Goal: Task Accomplishment & Management: Manage account settings

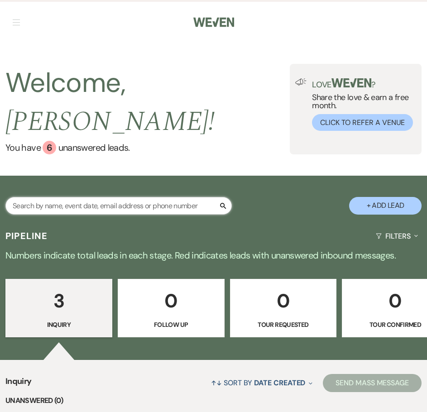
click at [178, 197] on input "text" at bounding box center [118, 206] width 226 height 18
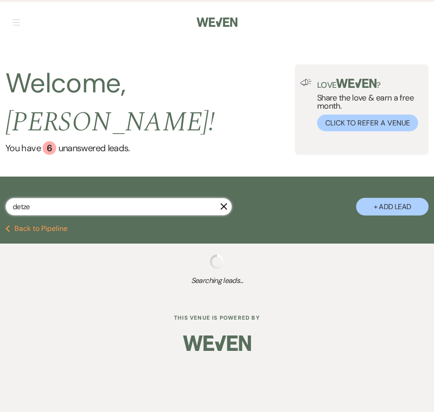
type input "detzel"
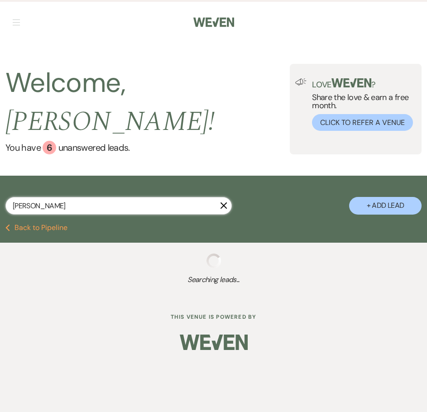
select select "8"
select select "5"
select select "8"
select select "5"
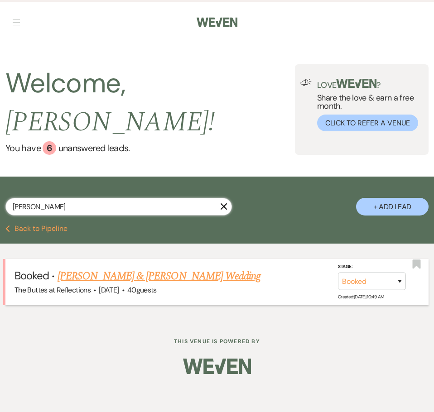
type input "[PERSON_NAME]"
click at [167, 268] on link "[PERSON_NAME] & [PERSON_NAME] Wedding" at bounding box center [158, 276] width 203 height 16
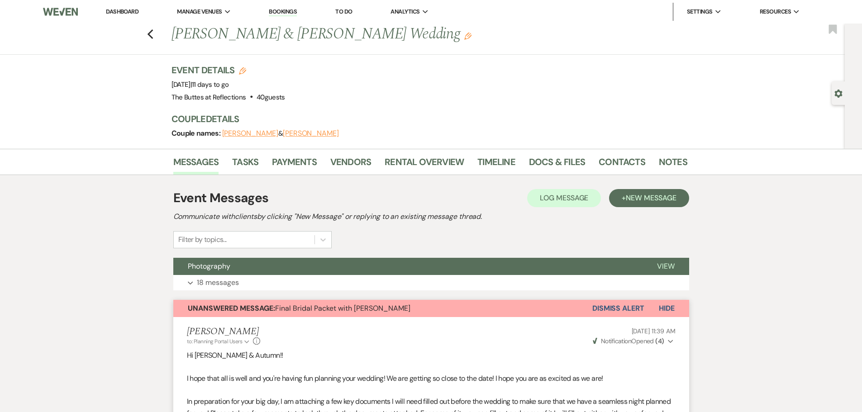
click at [129, 11] on link "Dashboard" at bounding box center [122, 12] width 33 height 8
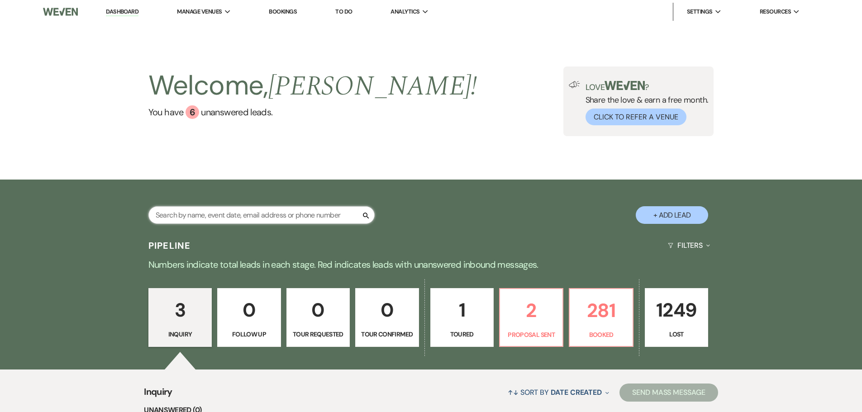
click at [209, 218] on input "text" at bounding box center [261, 215] width 226 height 18
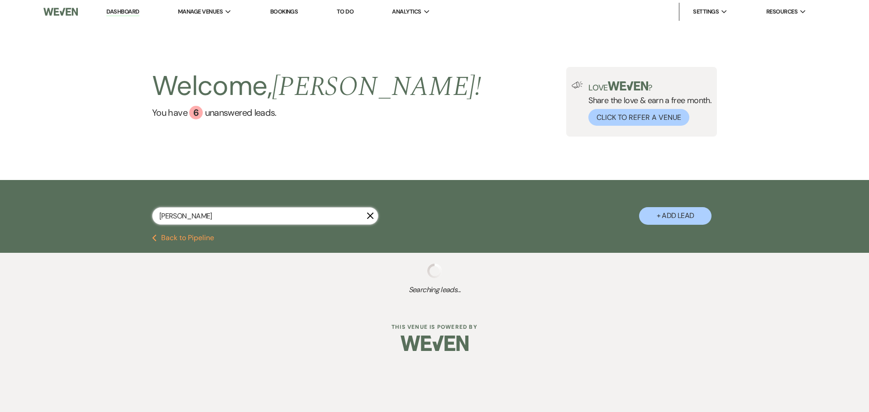
type input "parker"
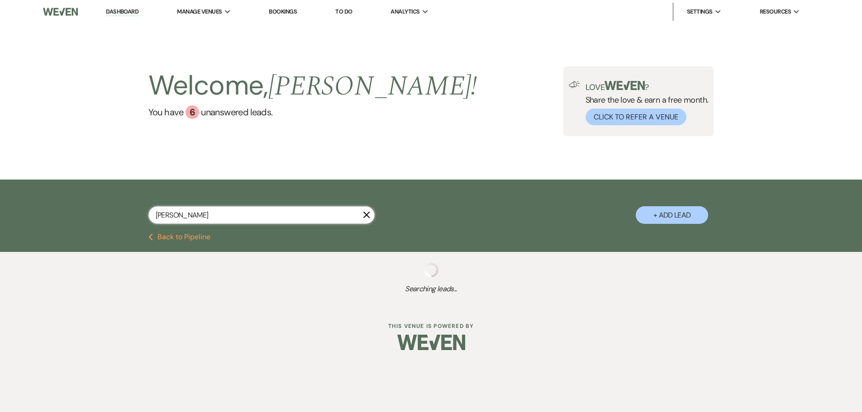
select select "8"
select select "5"
select select "8"
select select "6"
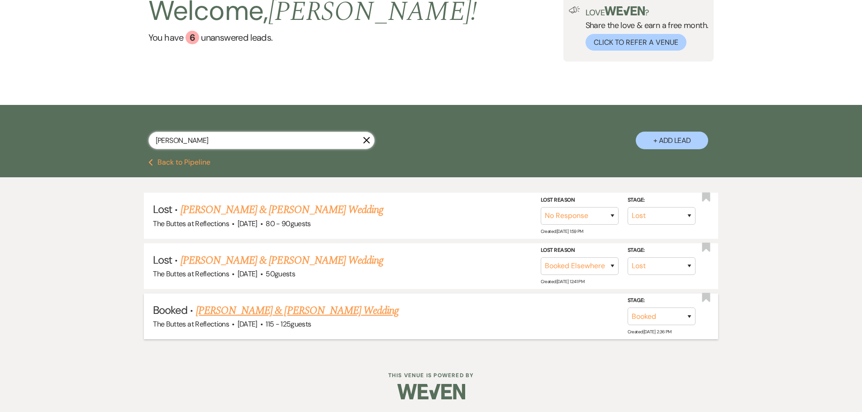
scroll to position [76, 0]
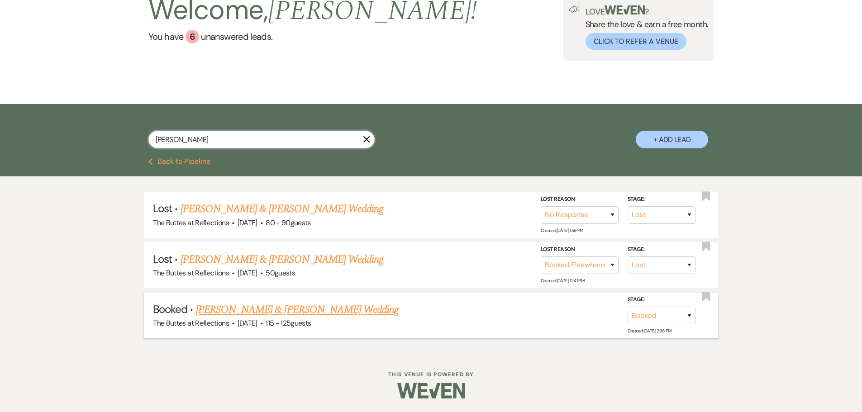
type input "parker"
click at [302, 308] on link "[PERSON_NAME] & [PERSON_NAME] Wedding" at bounding box center [297, 310] width 203 height 16
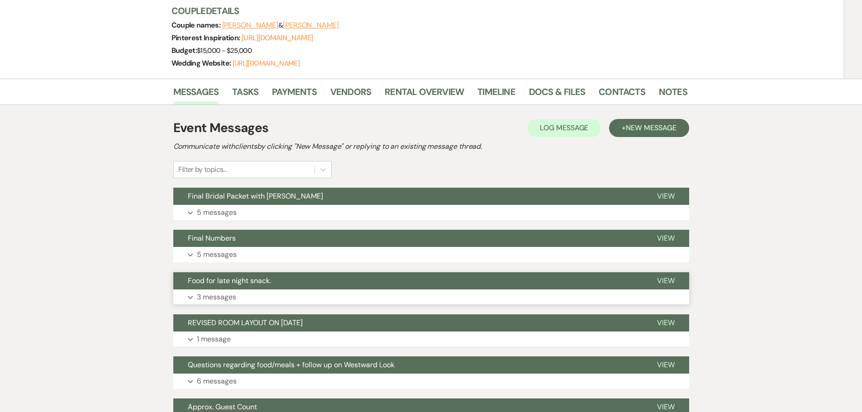
scroll to position [136, 0]
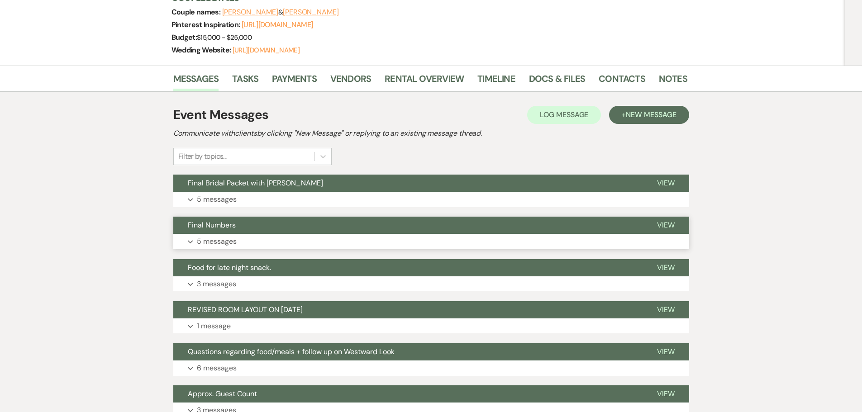
click at [220, 248] on p "5 messages" at bounding box center [217, 242] width 40 height 12
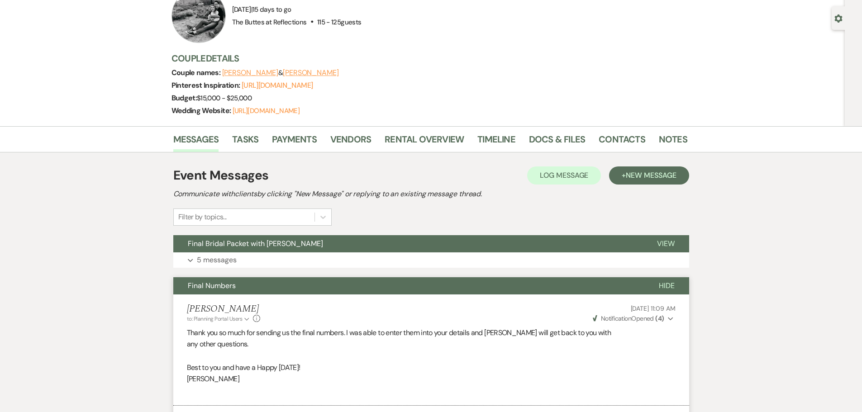
scroll to position [45, 0]
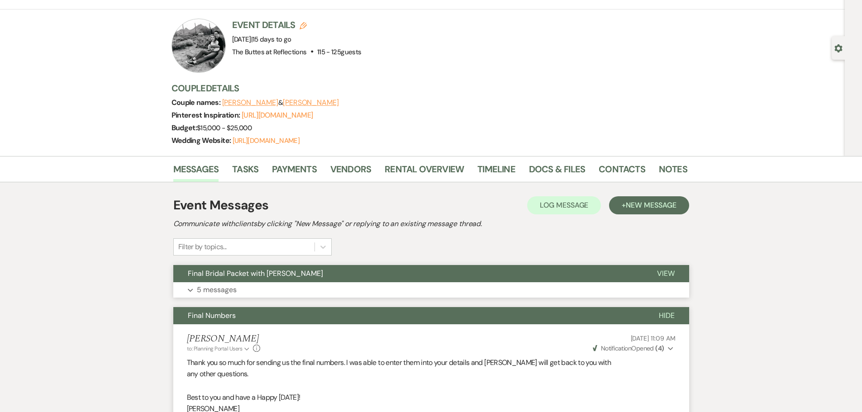
click at [210, 296] on p "5 messages" at bounding box center [217, 290] width 40 height 12
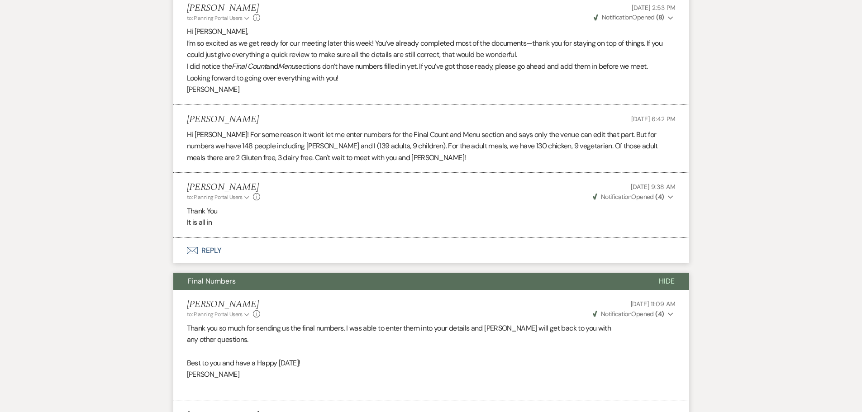
scroll to position [860, 0]
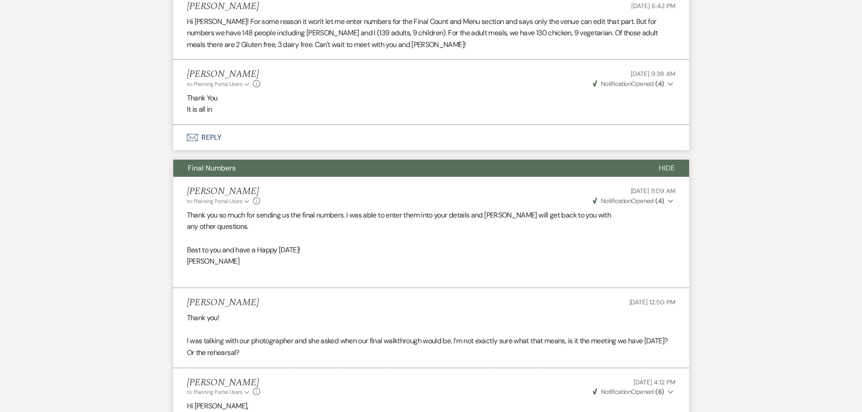
click at [205, 149] on button "Envelope Reply" at bounding box center [431, 137] width 516 height 25
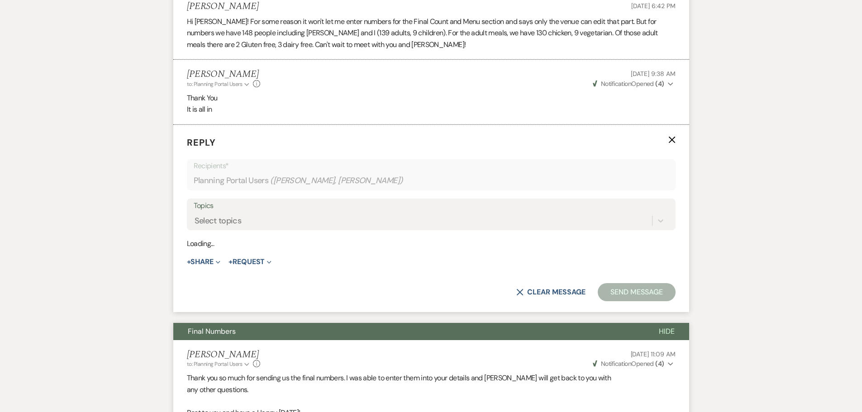
scroll to position [883, 0]
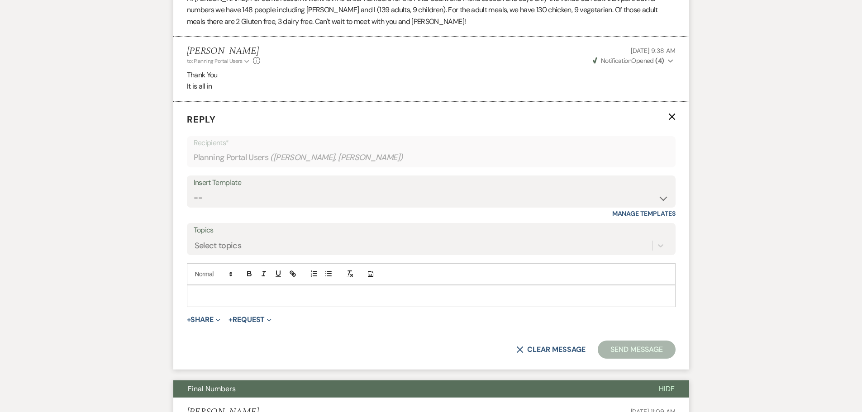
click at [260, 301] on p at bounding box center [431, 296] width 474 height 10
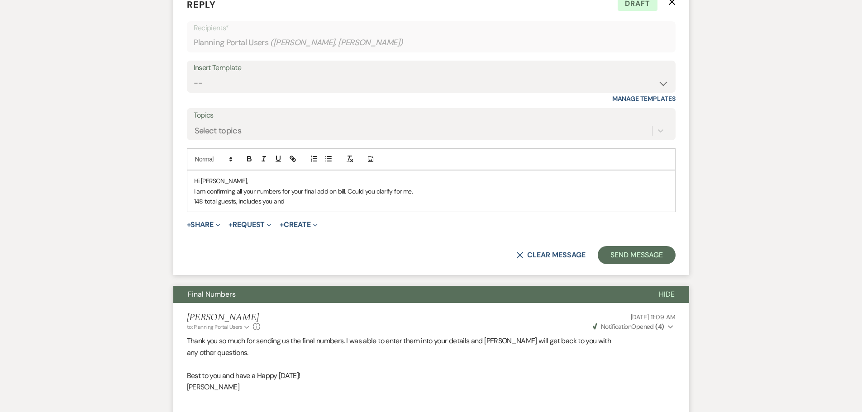
scroll to position [996, 0]
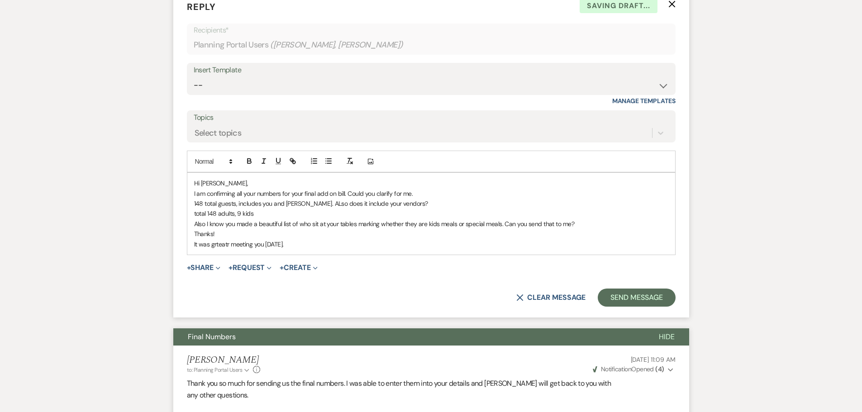
click at [262, 219] on p "total 148 adults, 9 kids" at bounding box center [431, 214] width 474 height 10
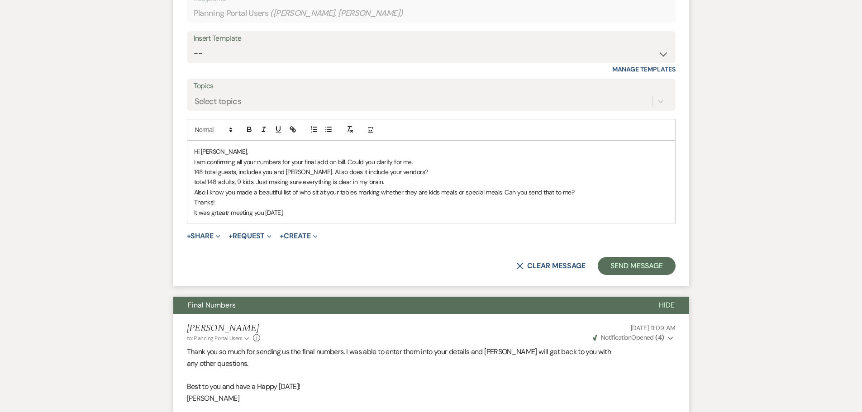
scroll to position [1041, 0]
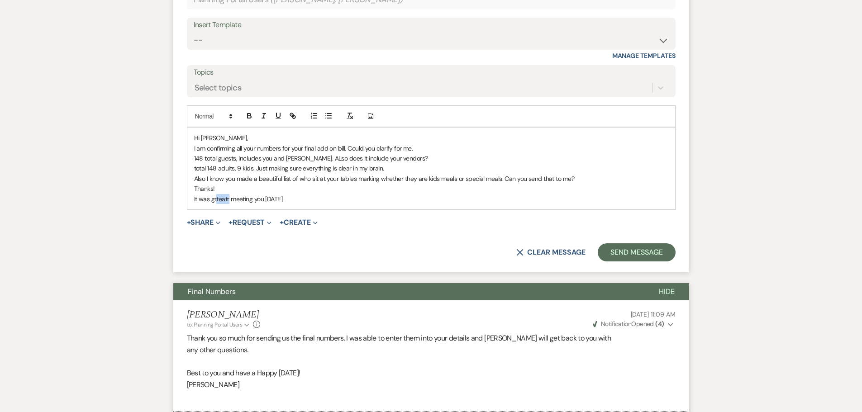
drag, startPoint x: 228, startPoint y: 208, endPoint x: 216, endPoint y: 213, distance: 13.0
click at [216, 204] on p "It was grteatr meeting you yesterday." at bounding box center [431, 199] width 474 height 10
drag, startPoint x: 301, startPoint y: 209, endPoint x: 190, endPoint y: 147, distance: 126.7
click at [190, 147] on div "Hi Dalya, I am confirming all your numbers for your final add on bill. Could yo…" at bounding box center [431, 169] width 488 height 82
copy div "Hi Dalya, I am confirming all your numbers for your final add on bill. Could yo…"
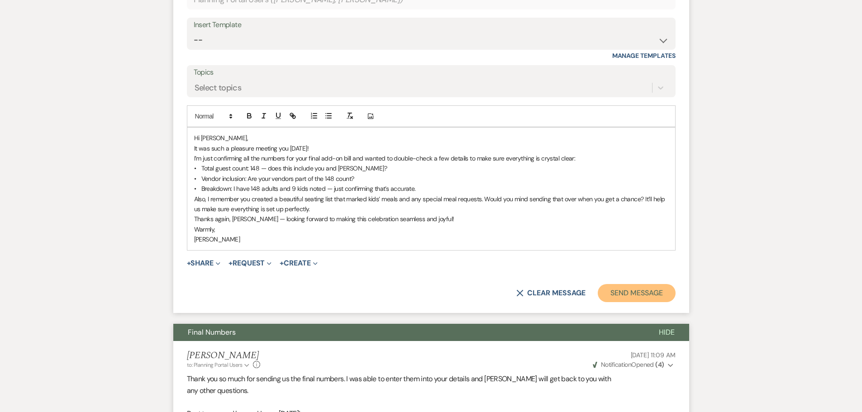
click at [609, 302] on button "Send Message" at bounding box center [636, 293] width 77 height 18
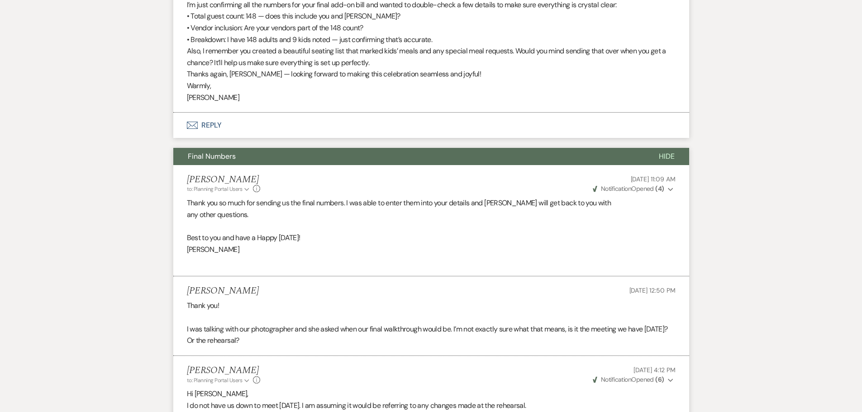
click at [207, 138] on button "Envelope Reply" at bounding box center [431, 125] width 516 height 25
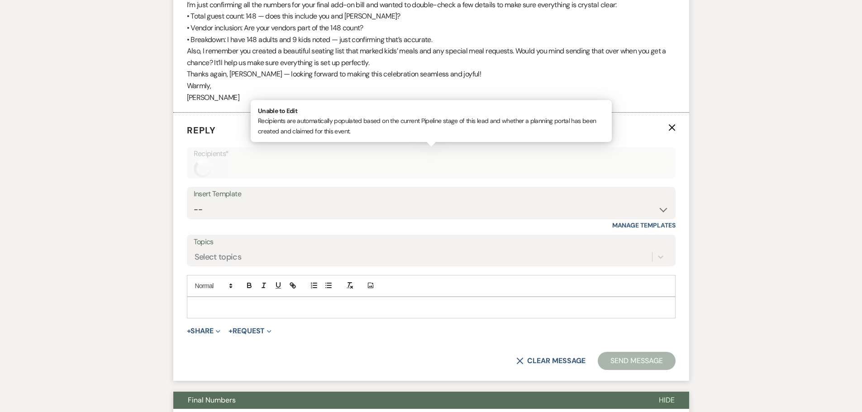
scroll to position [1093, 0]
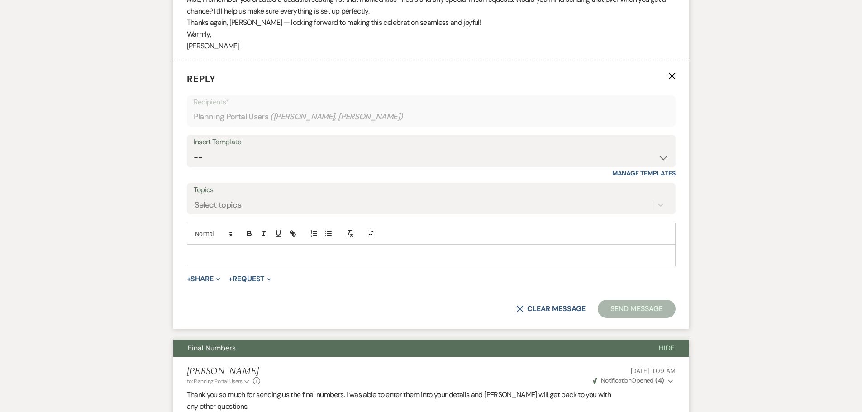
click at [225, 261] on p at bounding box center [431, 256] width 474 height 10
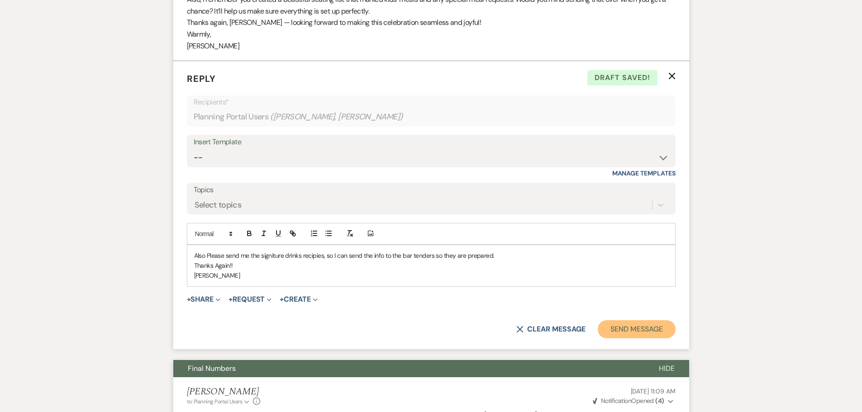
click at [630, 339] on button "Send Message" at bounding box center [636, 330] width 77 height 18
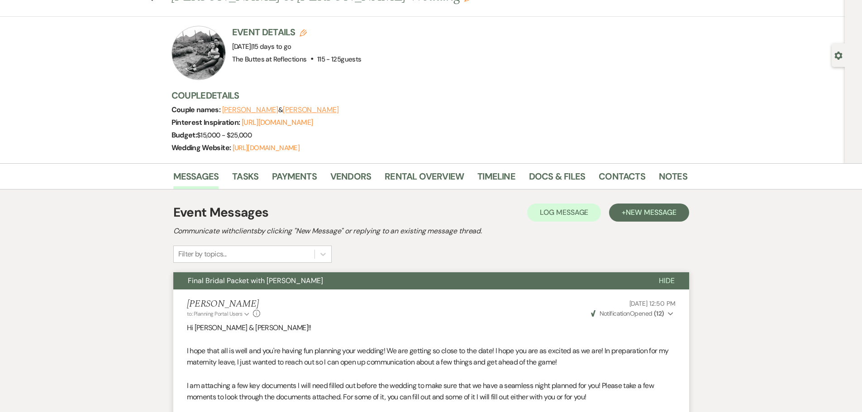
scroll to position [0, 0]
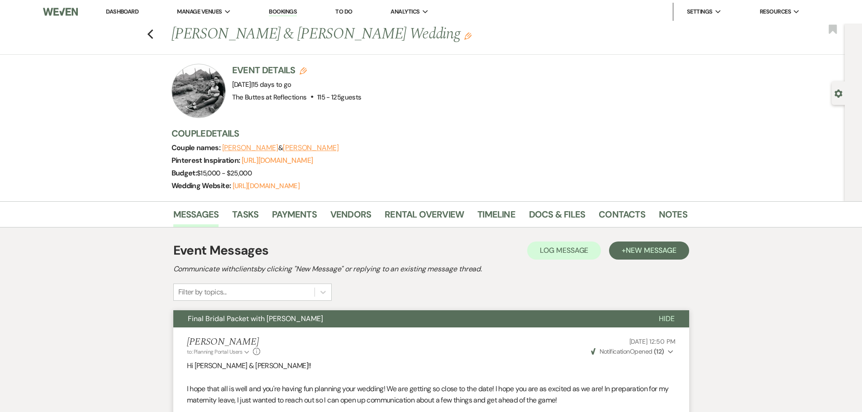
click at [127, 10] on link "Dashboard" at bounding box center [122, 12] width 33 height 8
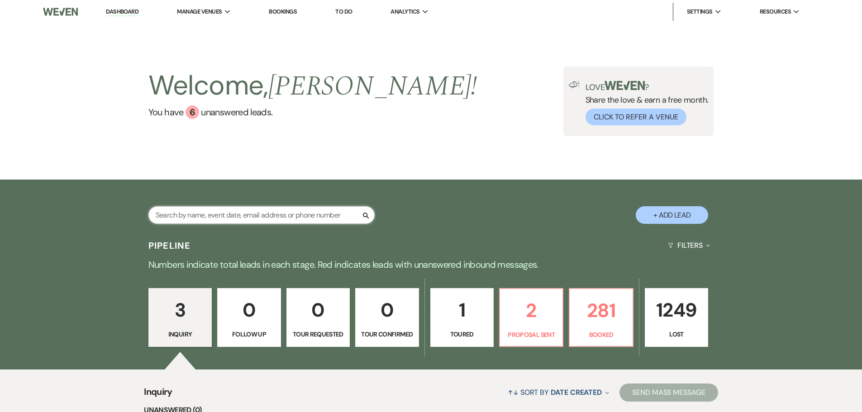
click at [232, 220] on input "text" at bounding box center [261, 215] width 226 height 18
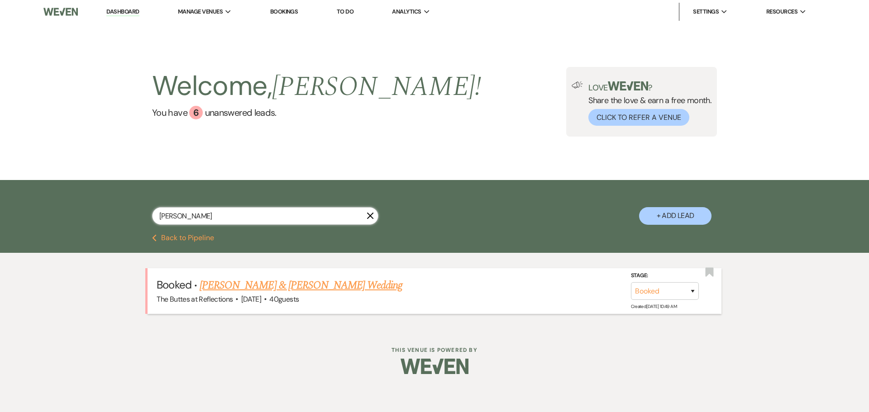
type input "detzel"
click at [258, 286] on link "Eric King & Autumn Detzel's Wedding" at bounding box center [301, 286] width 203 height 16
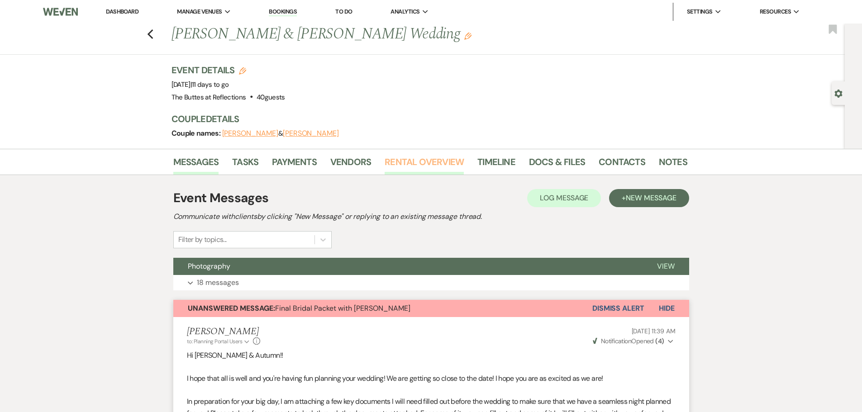
click at [432, 163] on link "Rental Overview" at bounding box center [424, 165] width 79 height 20
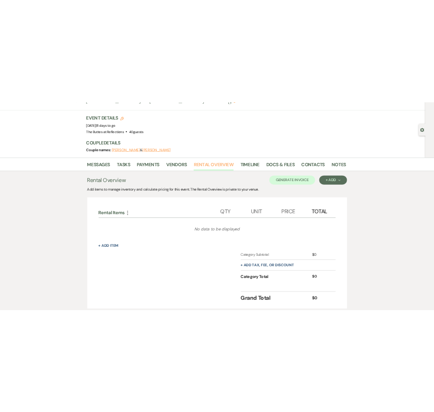
scroll to position [103, 0]
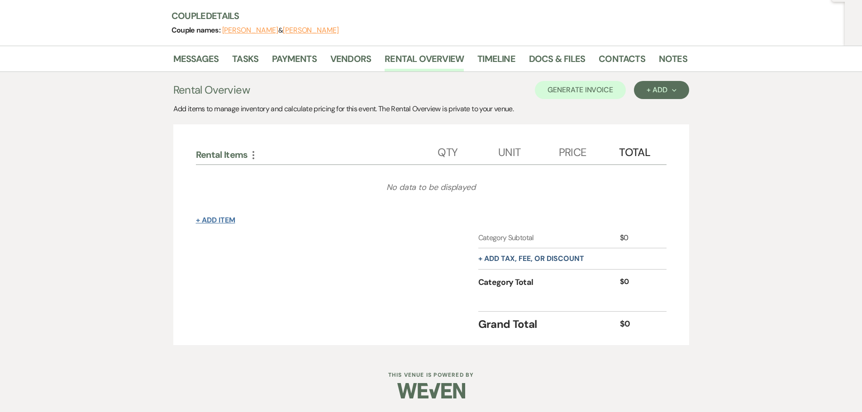
click at [206, 218] on button "+ Add Item" at bounding box center [215, 220] width 39 height 7
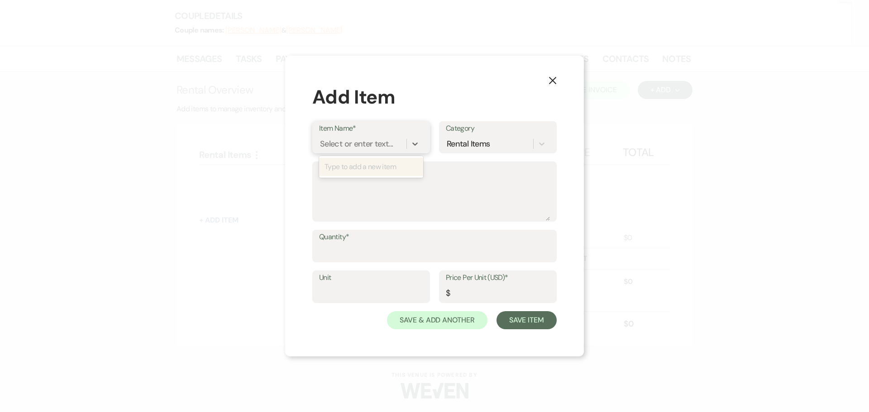
click at [387, 146] on div "Select or enter text..." at bounding box center [356, 144] width 73 height 12
click at [384, 166] on div "Type to add a new item" at bounding box center [371, 167] width 104 height 18
click at [381, 166] on div "Type to add a new item" at bounding box center [371, 167] width 104 height 18
type input "lemonade"
click at [381, 166] on div "+ Add "lemonade"" at bounding box center [371, 167] width 104 height 18
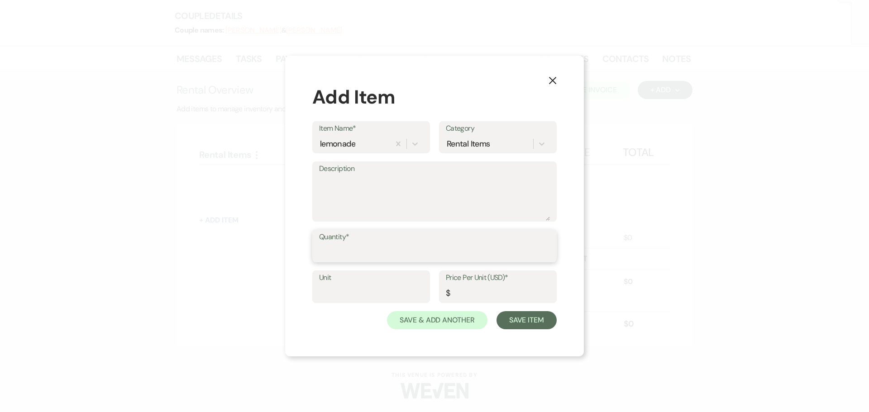
click at [360, 245] on input "Quantity*" at bounding box center [434, 253] width 231 height 18
click at [345, 287] on input "Unit" at bounding box center [371, 294] width 104 height 18
type input "1"
click at [454, 298] on input "Price Per Unit (USD)*" at bounding box center [498, 294] width 104 height 18
type input ".50"
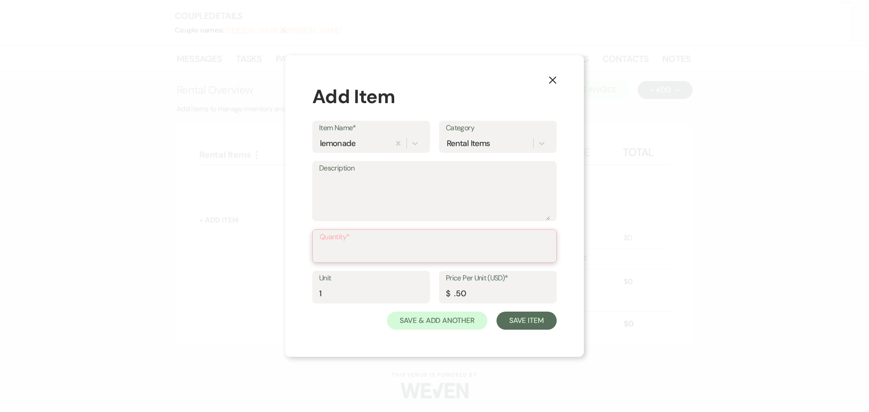
click at [371, 244] on input "Quantity*" at bounding box center [435, 253] width 230 height 18
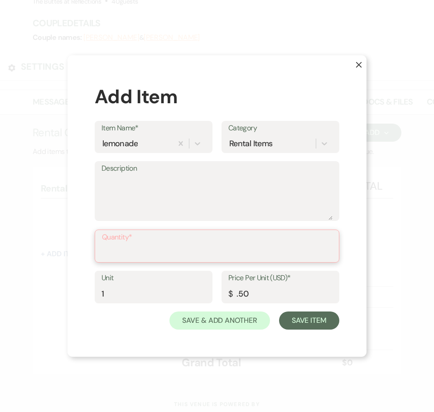
scroll to position [137, 0]
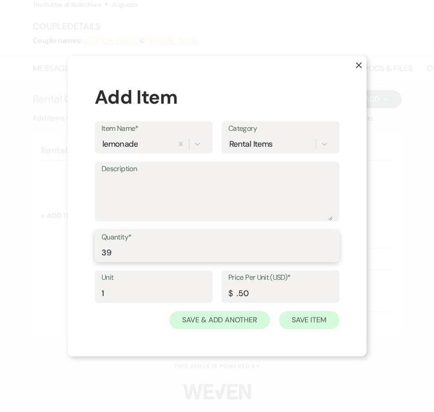
type input "39"
click at [311, 321] on button "Save Item" at bounding box center [309, 320] width 60 height 18
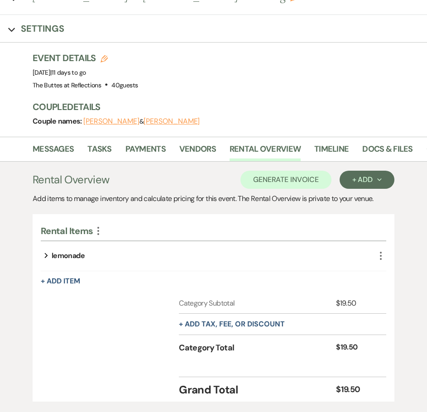
scroll to position [121, 0]
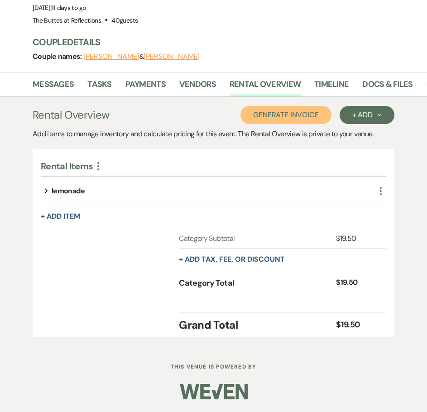
click at [287, 118] on button "Generate Invoice" at bounding box center [285, 115] width 91 height 18
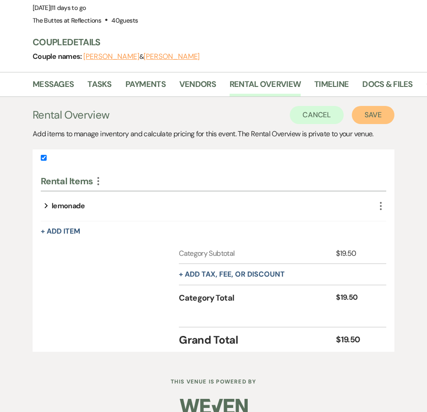
click at [382, 115] on button "Save" at bounding box center [373, 115] width 43 height 18
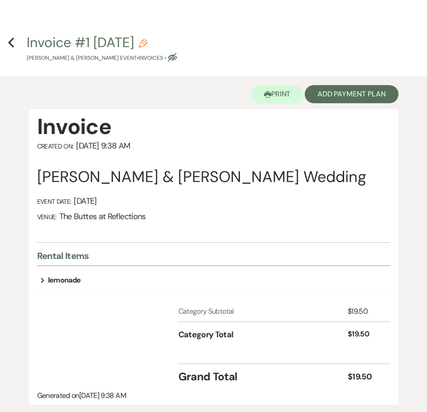
scroll to position [45, 0]
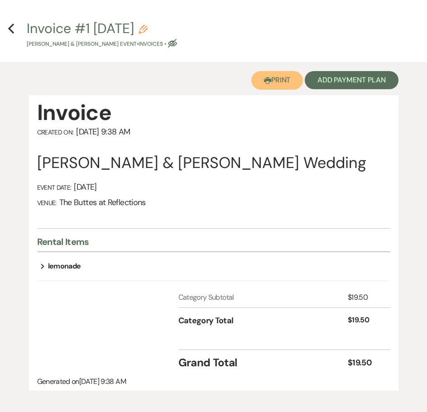
click at [277, 81] on button "Printer Print" at bounding box center [277, 80] width 52 height 19
click at [11, 28] on icon "Previous" at bounding box center [11, 28] width 7 height 11
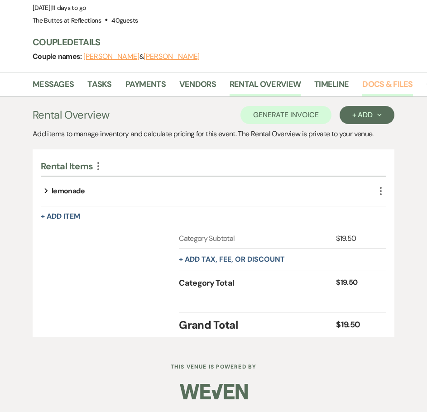
click at [390, 83] on link "Docs & Files" at bounding box center [387, 87] width 50 height 19
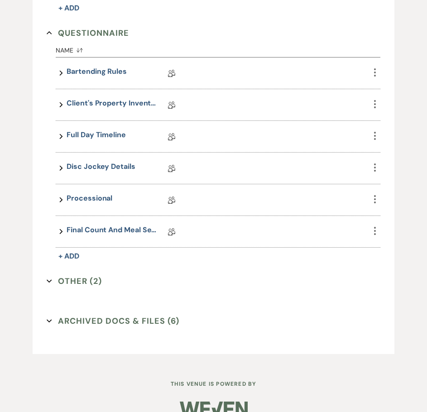
scroll to position [619, 0]
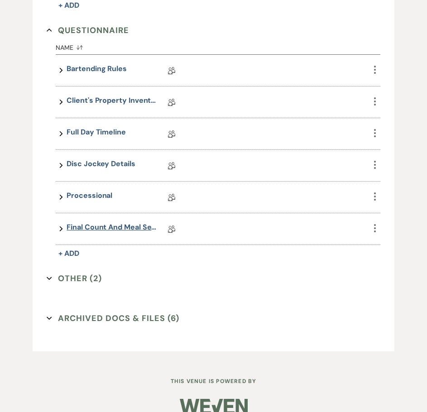
click at [91, 230] on link "Final Count and Meal Selection" at bounding box center [112, 229] width 91 height 14
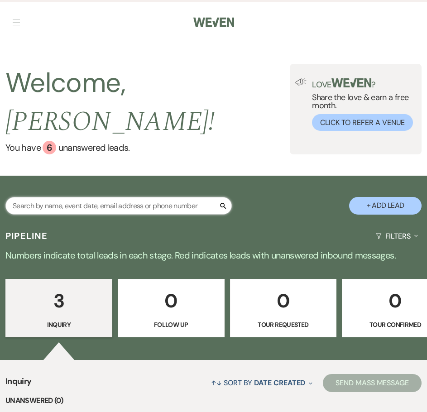
click at [122, 178] on input "text" at bounding box center [118, 206] width 226 height 18
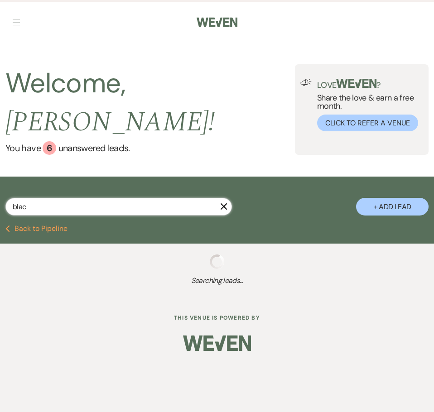
type input "black"
select select "8"
select select "5"
select select "8"
select select "5"
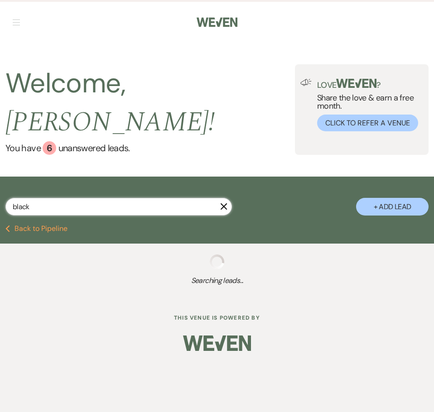
select select "8"
select select "10"
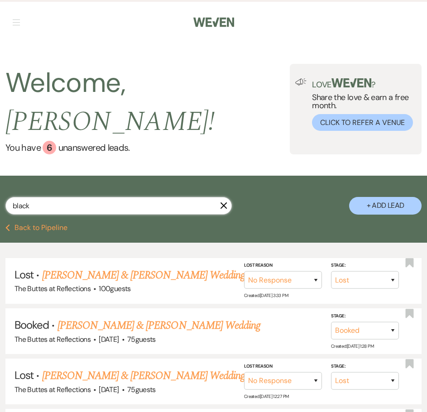
type input "black"
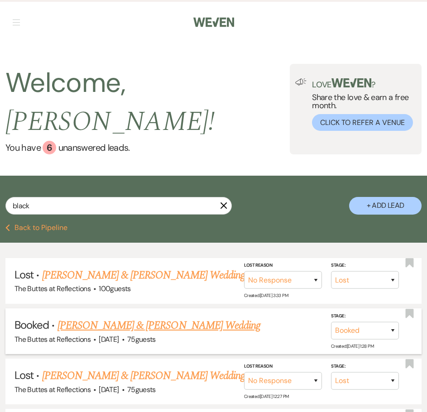
click at [81, 178] on link "[PERSON_NAME] & [PERSON_NAME] Wedding" at bounding box center [158, 325] width 203 height 16
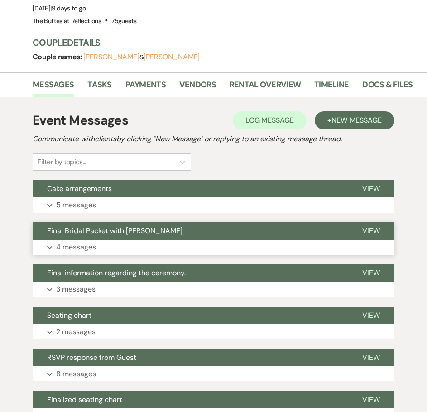
scroll to position [136, 0]
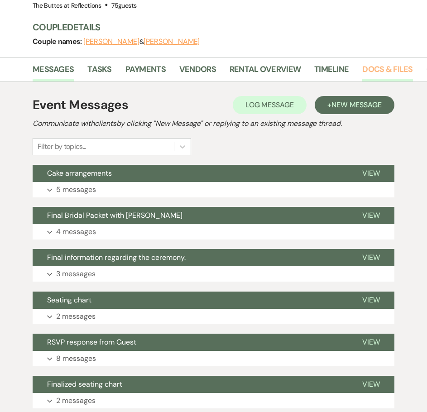
click at [377, 73] on link "Docs & Files" at bounding box center [387, 72] width 50 height 19
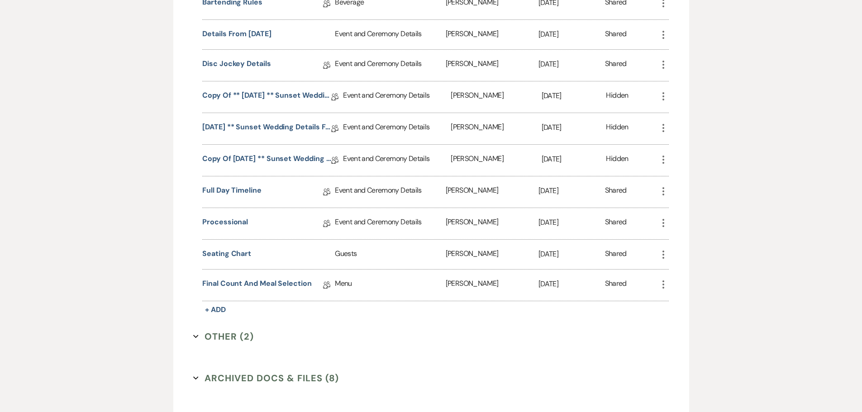
scroll to position [977, 0]
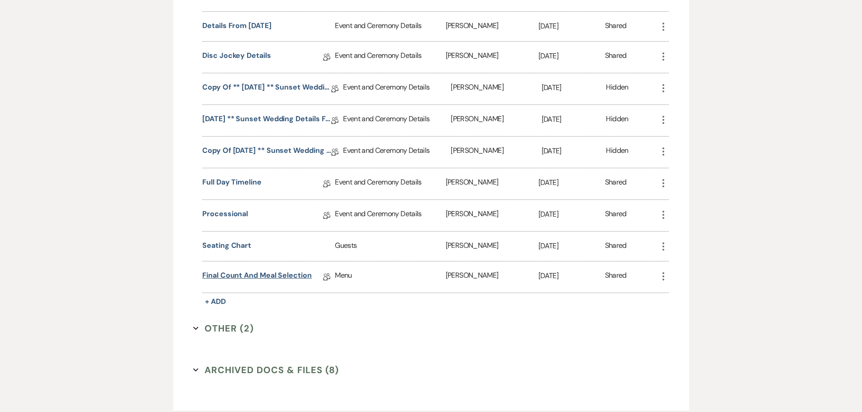
click at [274, 178] on link "Final Count and Meal Selection" at bounding box center [257, 277] width 110 height 14
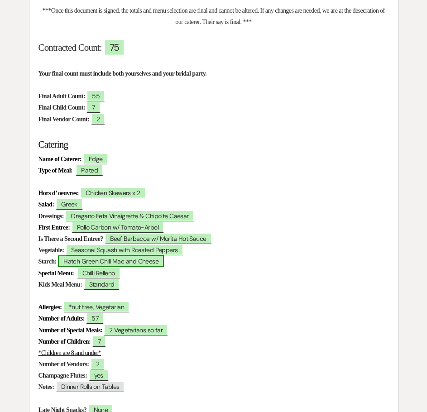
scroll to position [226, 0]
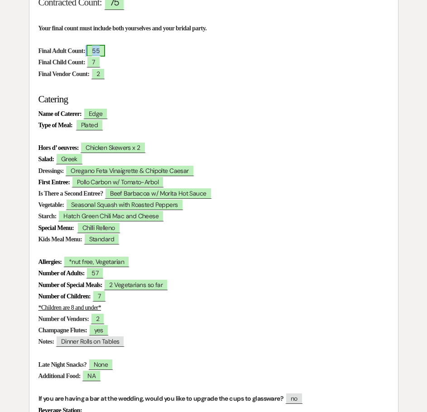
click at [105, 54] on span "55" at bounding box center [95, 51] width 19 height 12
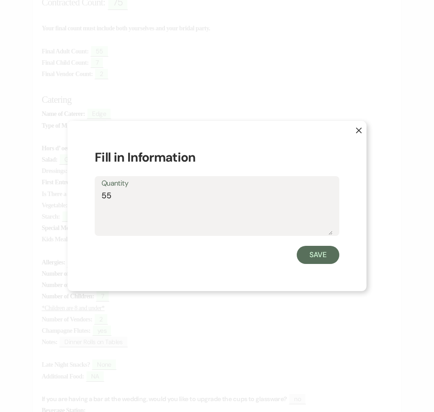
drag, startPoint x: 114, startPoint y: 200, endPoint x: 109, endPoint y: 199, distance: 5.5
click at [109, 178] on textarea "55" at bounding box center [216, 212] width 231 height 45
type textarea "57"
click at [315, 178] on button "Save" at bounding box center [318, 255] width 43 height 18
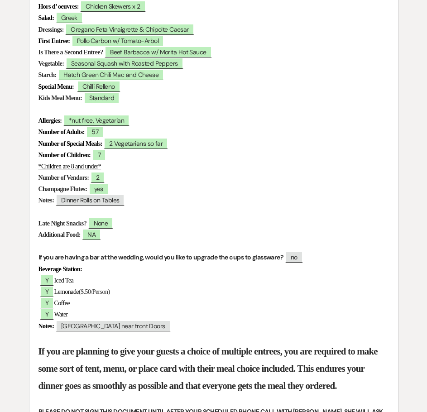
scroll to position [407, 0]
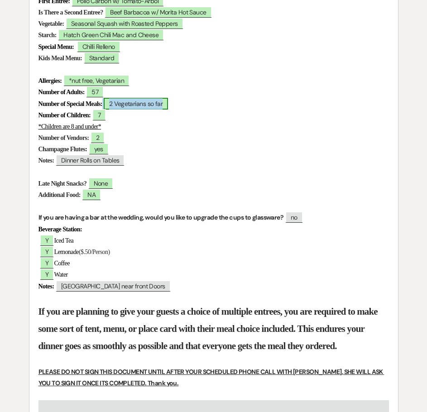
click at [128, 103] on span "2 Vegetarians so far" at bounding box center [136, 104] width 64 height 12
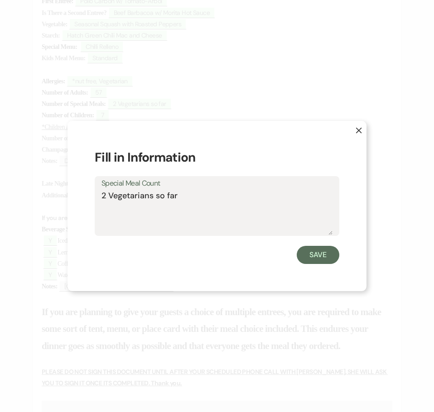
drag, startPoint x: 183, startPoint y: 198, endPoint x: 97, endPoint y: 204, distance: 85.8
click at [97, 178] on div "Special Meal Count 2 Vegetarians so far" at bounding box center [217, 206] width 244 height 60
type textarea "0"
click at [318, 178] on button "Save" at bounding box center [318, 255] width 43 height 18
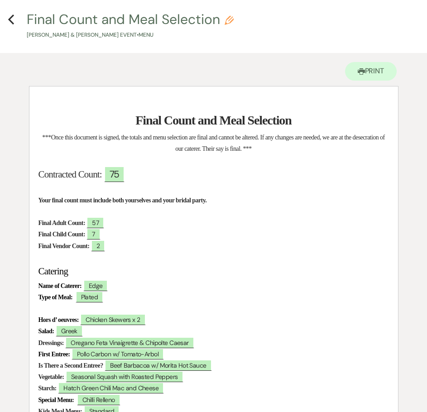
scroll to position [0, 0]
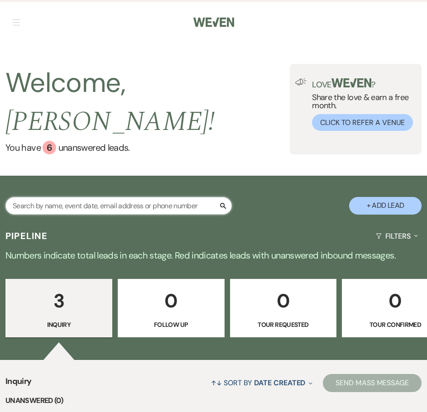
click at [179, 197] on input "text" at bounding box center [118, 206] width 226 height 18
type input "black"
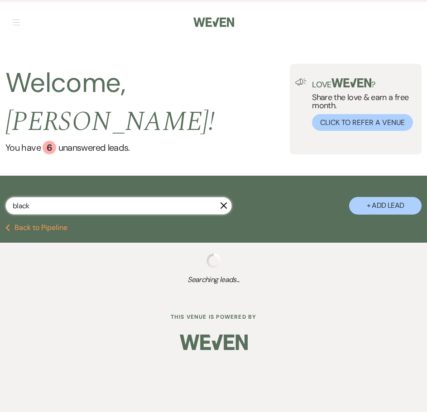
select select "8"
select select "5"
select select "8"
select select "5"
select select "8"
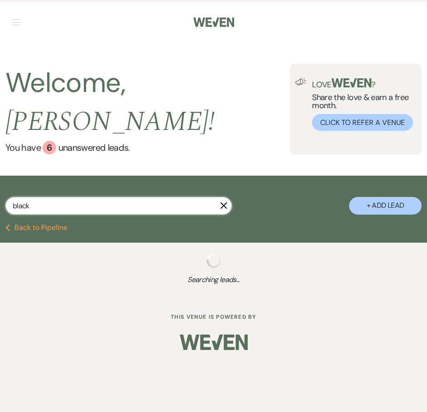
select select "10"
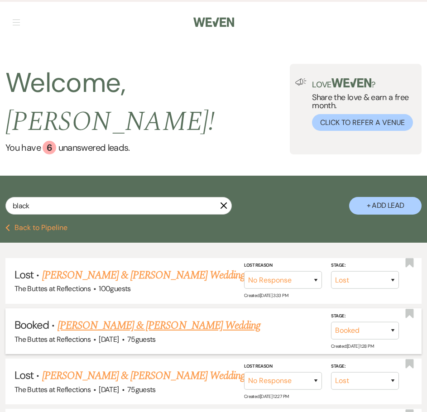
click at [148, 317] on link "[PERSON_NAME] & [PERSON_NAME] Wedding" at bounding box center [158, 325] width 203 height 16
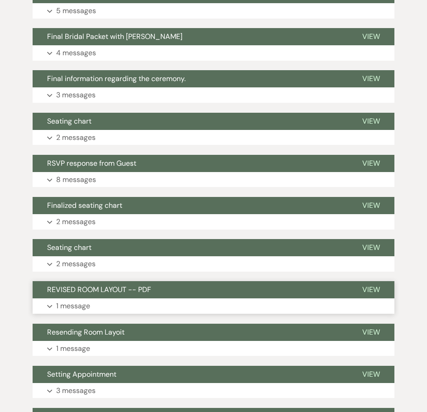
scroll to position [317, 0]
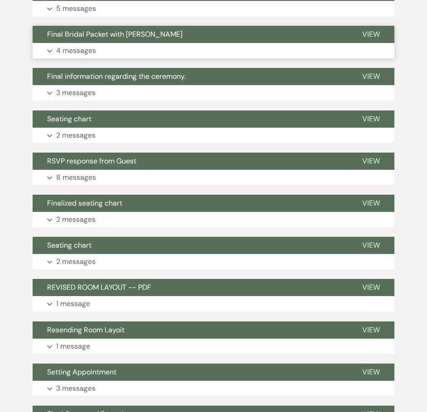
click at [78, 54] on p "4 messages" at bounding box center [76, 51] width 40 height 12
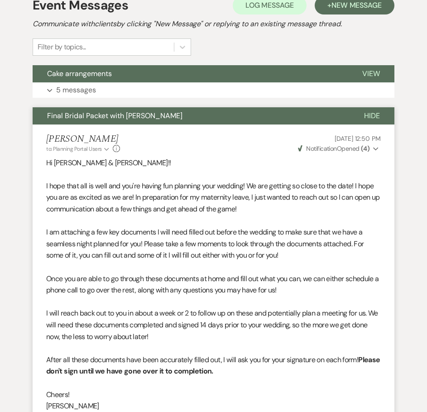
scroll to position [227, 0]
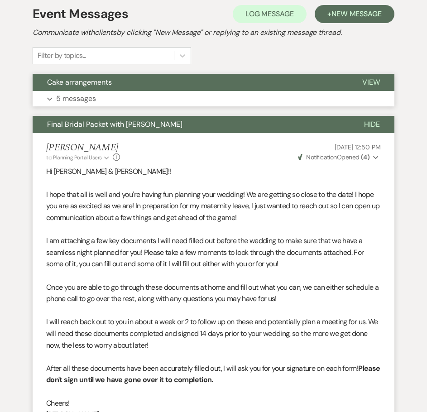
click at [64, 98] on p "5 messages" at bounding box center [76, 99] width 40 height 12
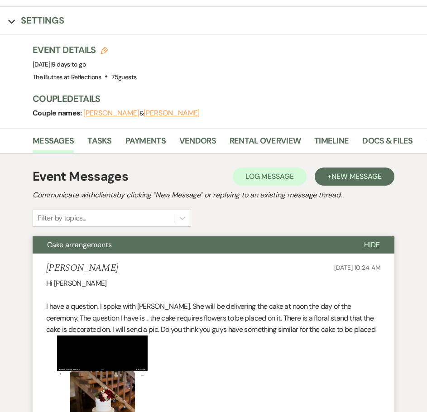
scroll to position [46, 0]
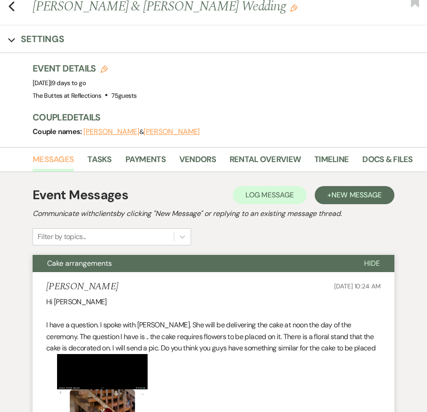
click at [48, 161] on link "Messages" at bounding box center [53, 162] width 41 height 19
click at [369, 260] on span "Hide" at bounding box center [372, 263] width 16 height 10
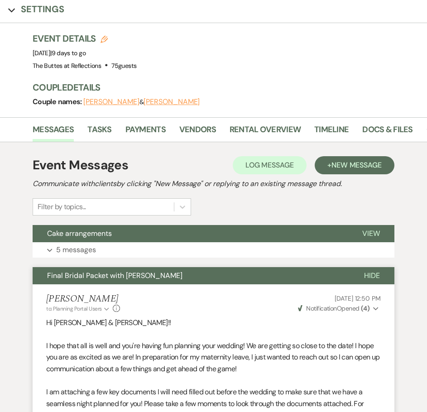
scroll to position [91, 0]
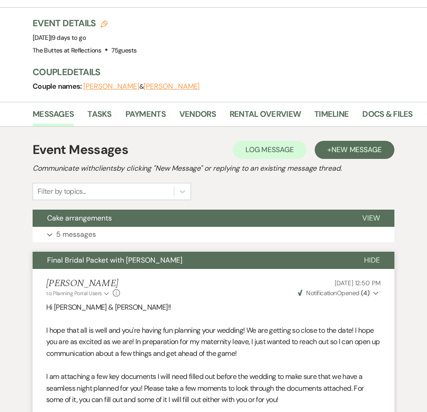
click at [371, 260] on span "Hide" at bounding box center [372, 260] width 16 height 10
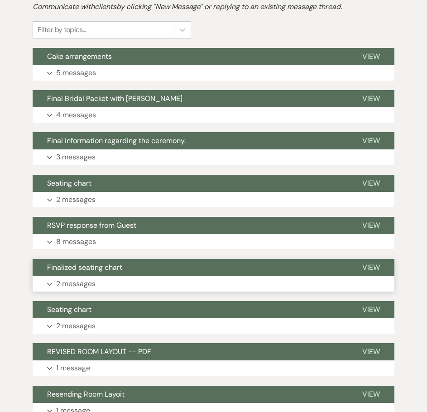
scroll to position [272, 0]
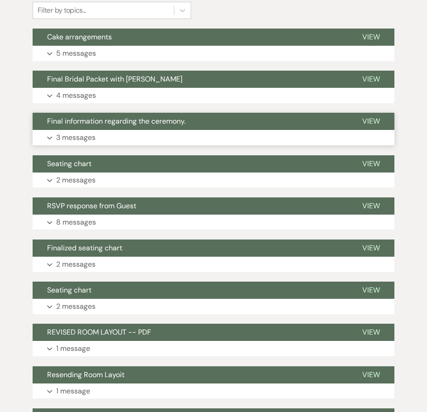
click at [73, 136] on p "3 messages" at bounding box center [75, 138] width 39 height 12
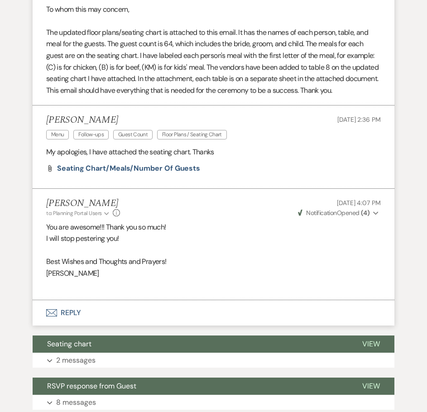
scroll to position [453, 0]
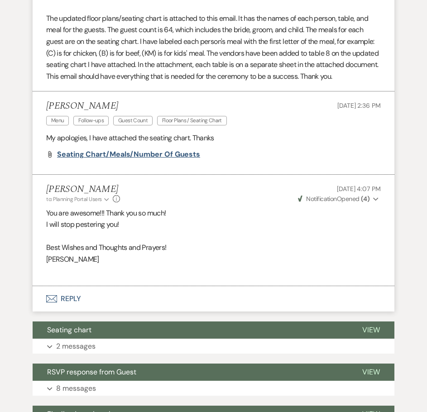
click at [89, 155] on span "Seating chart/meals/number of guests" at bounding box center [128, 154] width 143 height 10
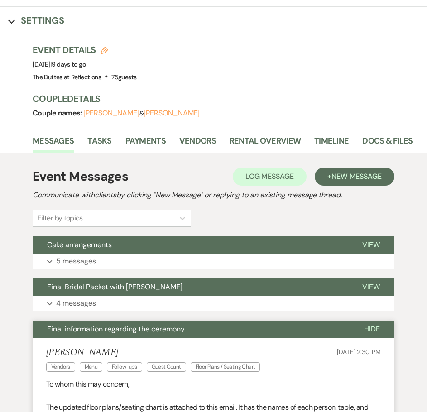
scroll to position [0, 0]
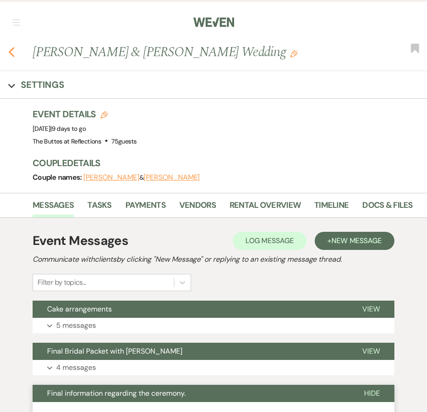
click at [12, 52] on icon "Previous" at bounding box center [11, 52] width 7 height 11
select select "8"
select select "5"
select select "8"
select select "5"
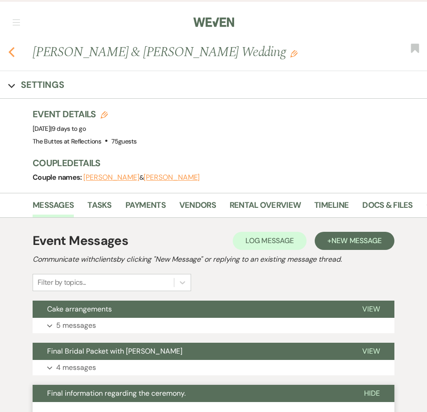
select select "8"
select select "10"
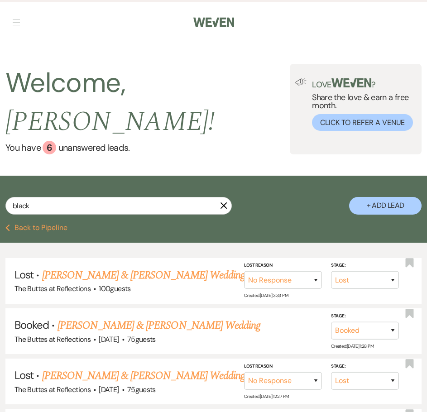
click at [15, 23] on button "button" at bounding box center [16, 21] width 7 height 5
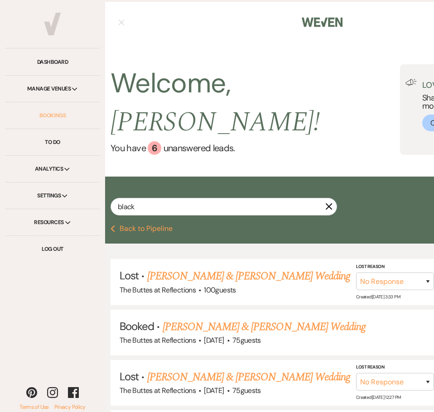
click at [53, 115] on link "Bookings" at bounding box center [52, 115] width 94 height 27
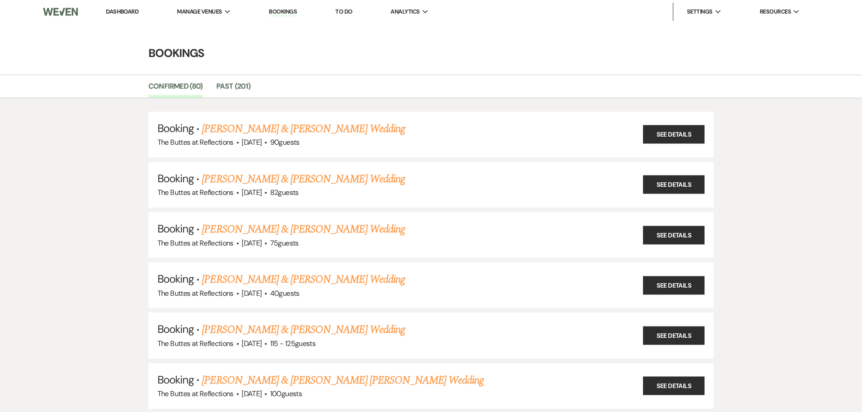
click at [125, 12] on link "Dashboard" at bounding box center [122, 12] width 33 height 8
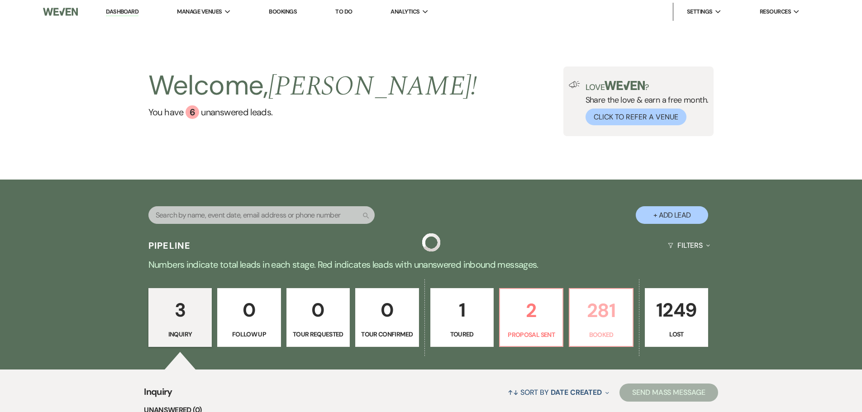
click at [426, 322] on p "281" at bounding box center [601, 311] width 52 height 30
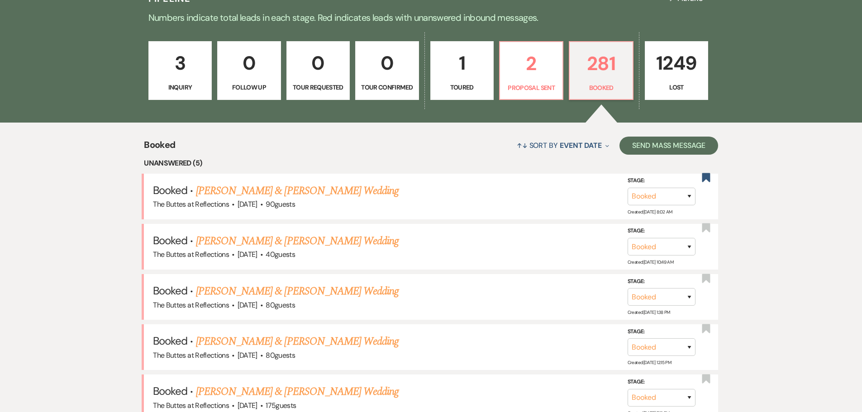
scroll to position [296, 0]
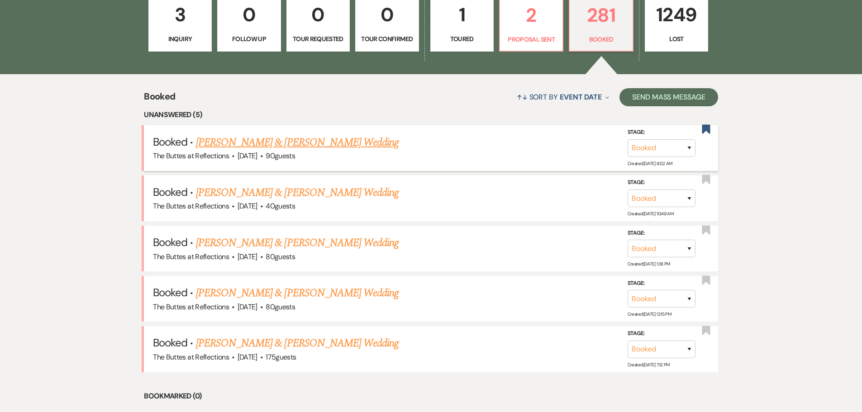
click at [315, 139] on link "Bradley Friese & Julia Simo's Wedding" at bounding box center [297, 142] width 203 height 16
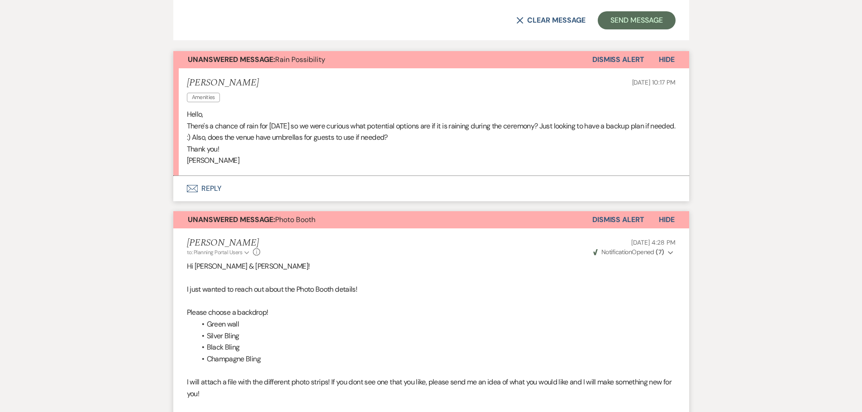
scroll to position [531, 0]
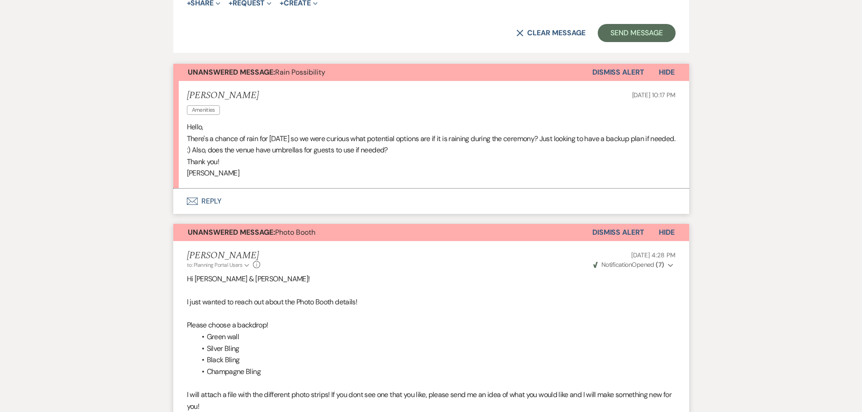
click at [205, 197] on button "Envelope Reply" at bounding box center [431, 201] width 516 height 25
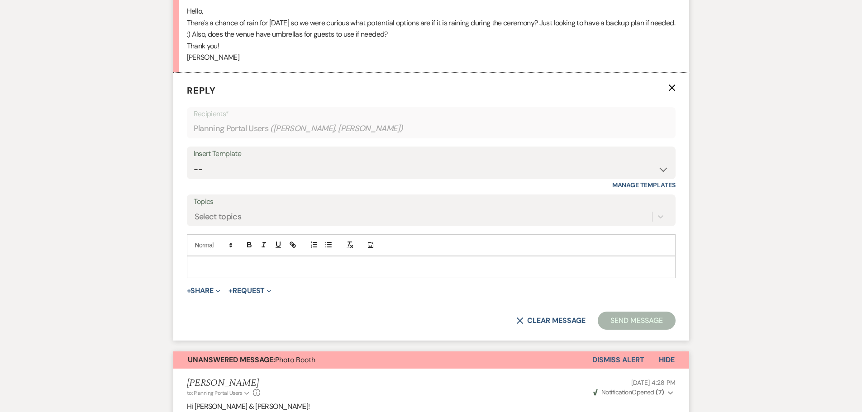
scroll to position [648, 0]
click at [234, 269] on p at bounding box center [431, 266] width 474 height 10
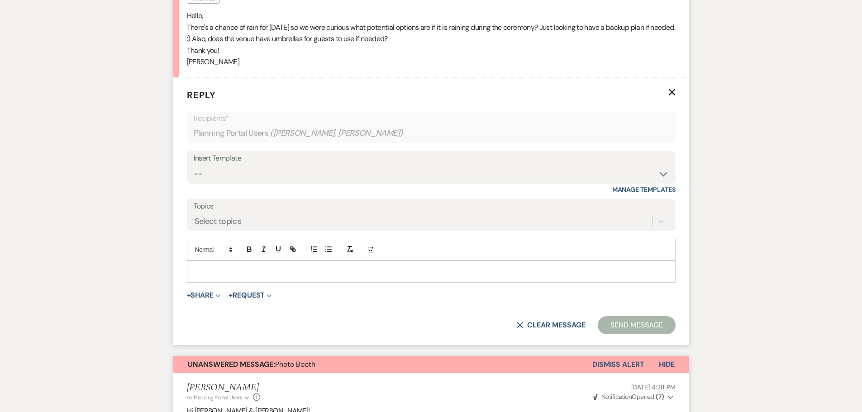
scroll to position [693, 0]
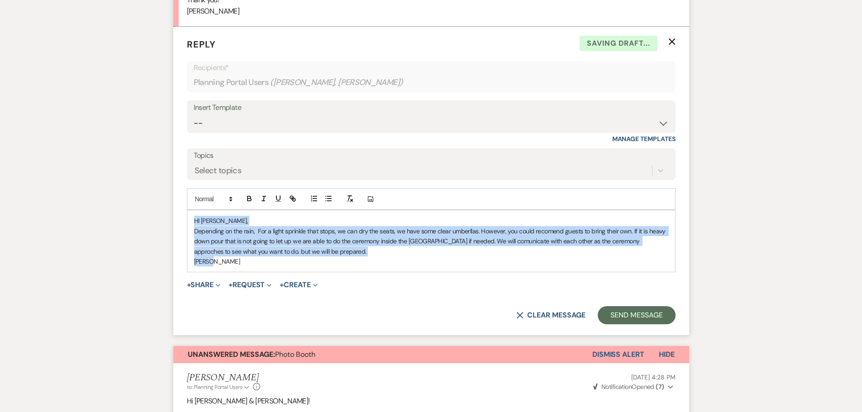
drag, startPoint x: 221, startPoint y: 265, endPoint x: 194, endPoint y: 220, distance: 52.6
click at [194, 220] on div "HI Julia, Depending on the rain, For a light sprinkle that stops, we can dry th…" at bounding box center [431, 242] width 488 height 62
copy div "HI Julia, Depending on the rain, For a light sprinkle that stops, we can dry th…"
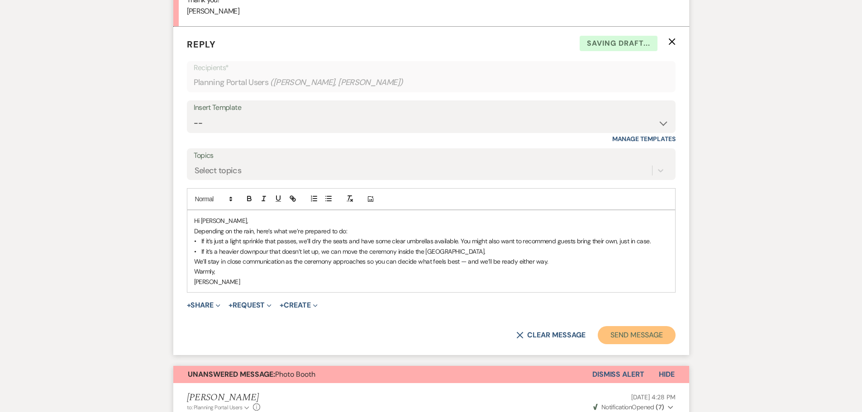
click at [426, 332] on button "Send Message" at bounding box center [636, 335] width 77 height 18
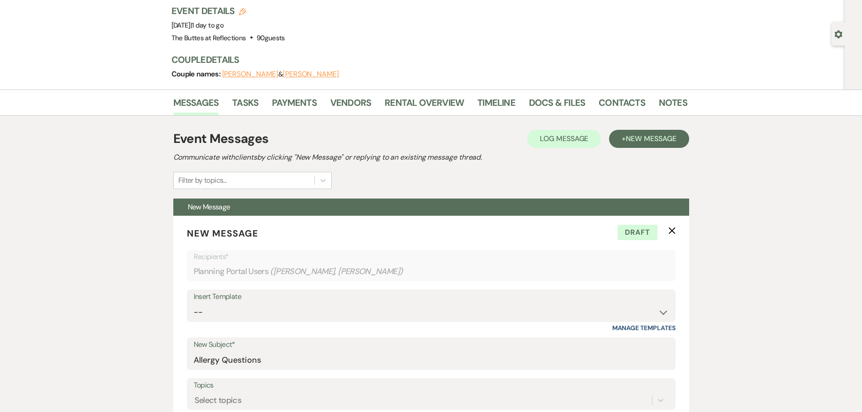
scroll to position [0, 0]
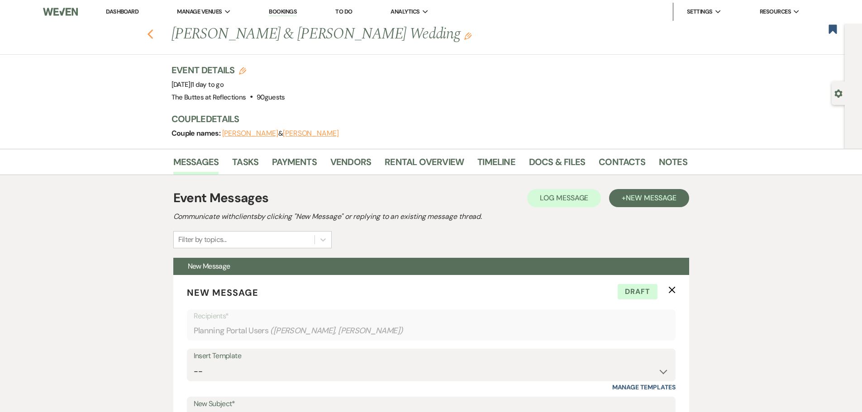
click at [153, 35] on use "button" at bounding box center [150, 34] width 6 height 10
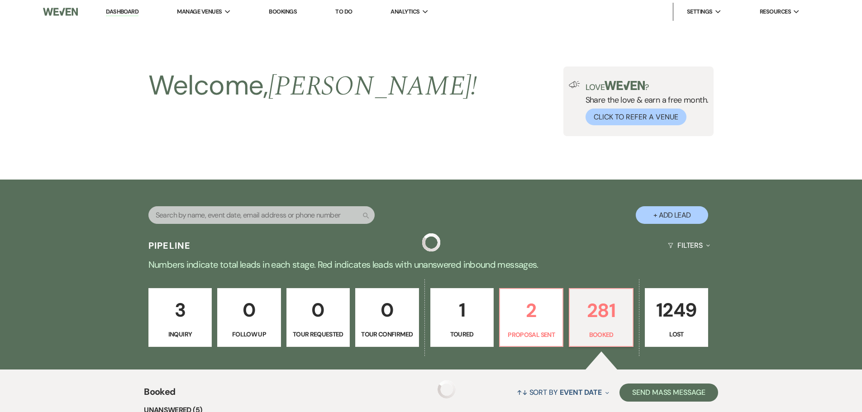
scroll to position [296, 0]
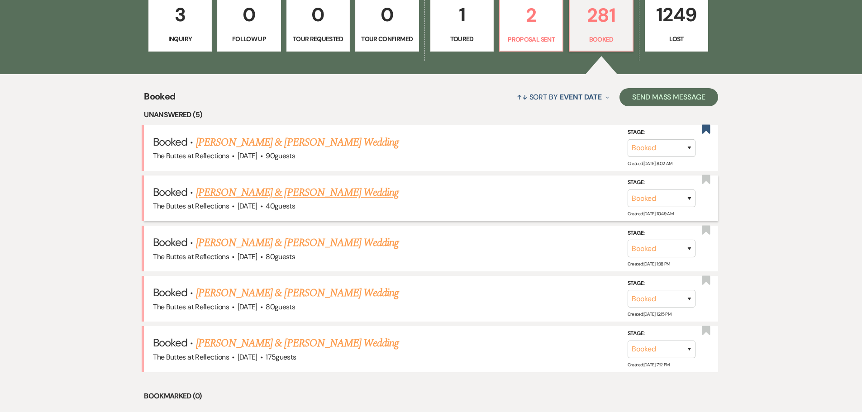
click at [293, 193] on link "Eric King & Autumn Detzel's Wedding" at bounding box center [297, 193] width 203 height 16
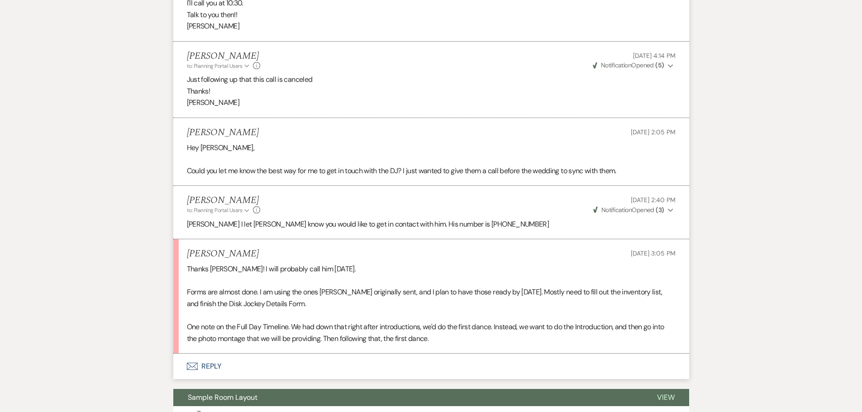
scroll to position [1177, 0]
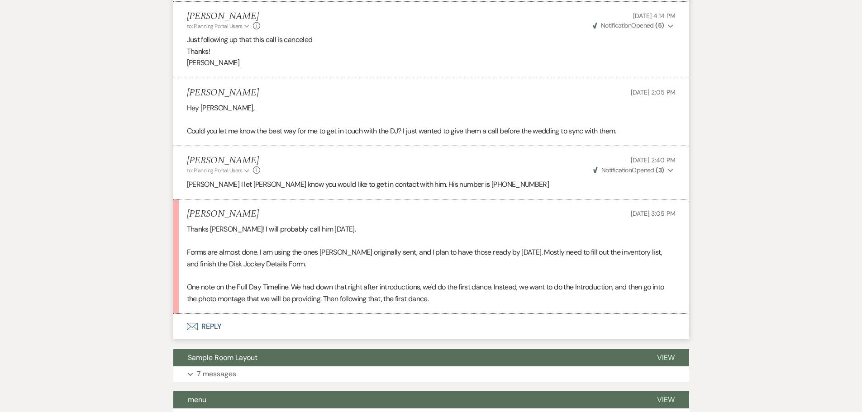
click at [210, 314] on button "Envelope Reply" at bounding box center [431, 326] width 516 height 25
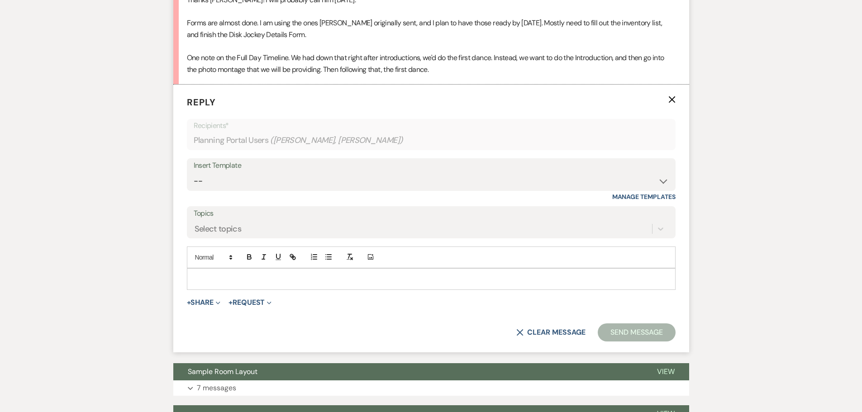
scroll to position [1408, 0]
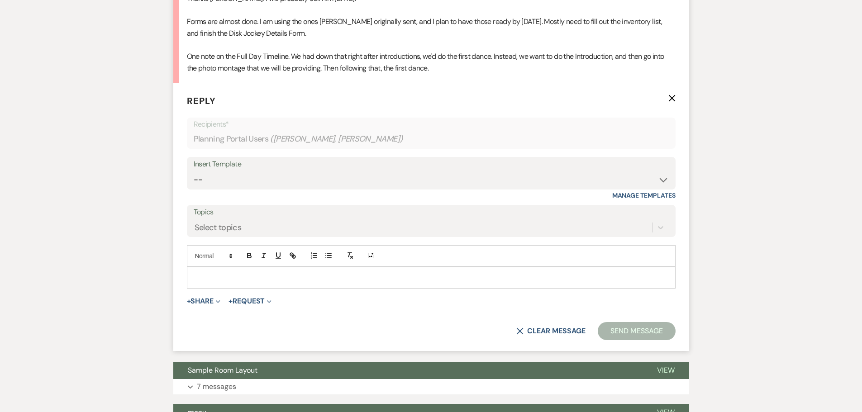
click at [210, 273] on p at bounding box center [431, 278] width 474 height 10
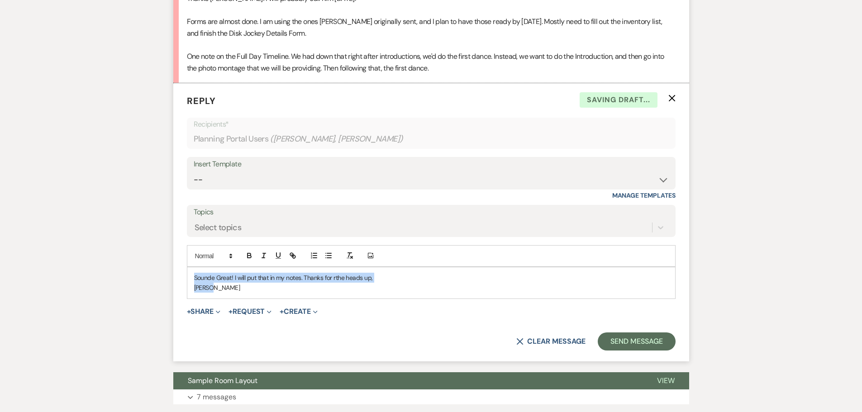
drag, startPoint x: 215, startPoint y: 278, endPoint x: 188, endPoint y: 265, distance: 30.4
click at [188, 268] on div "Sounde Great! I will put that in my notes. Thanks for rthe heads up, Sheila" at bounding box center [431, 283] width 488 height 31
copy div "Sounde Great! I will put that in my notes. Thanks for rthe heads up, Sheila"
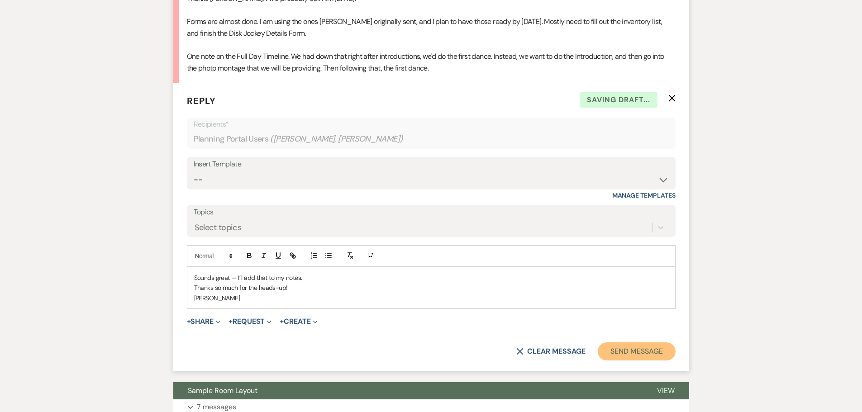
click at [426, 343] on button "Send Message" at bounding box center [636, 352] width 77 height 18
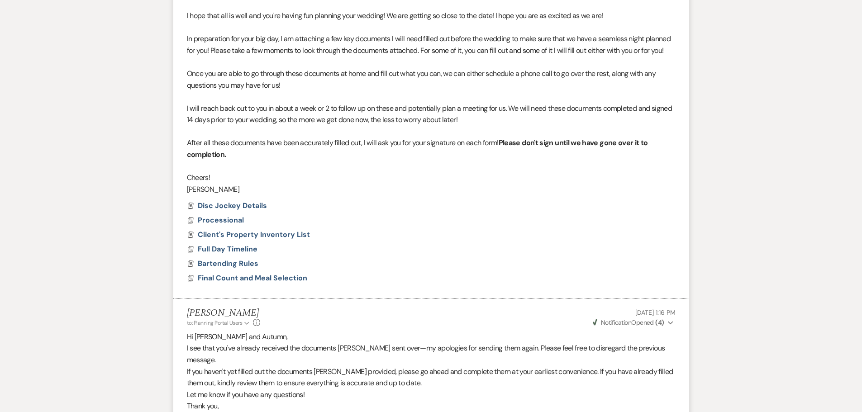
scroll to position [95, 0]
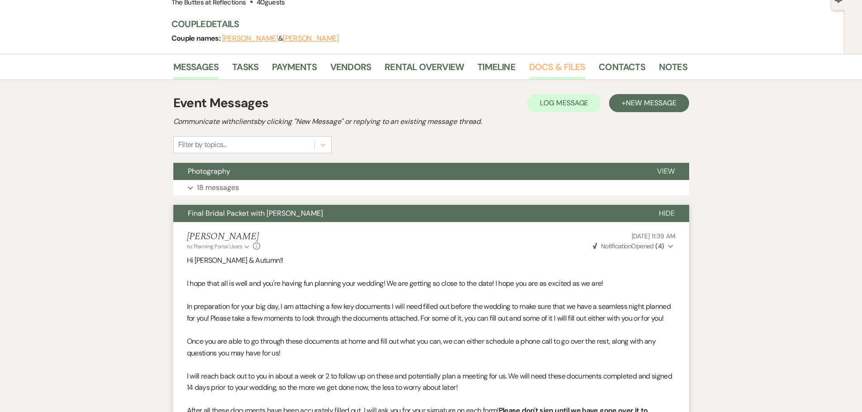
click at [426, 68] on link "Docs & Files" at bounding box center [557, 70] width 56 height 20
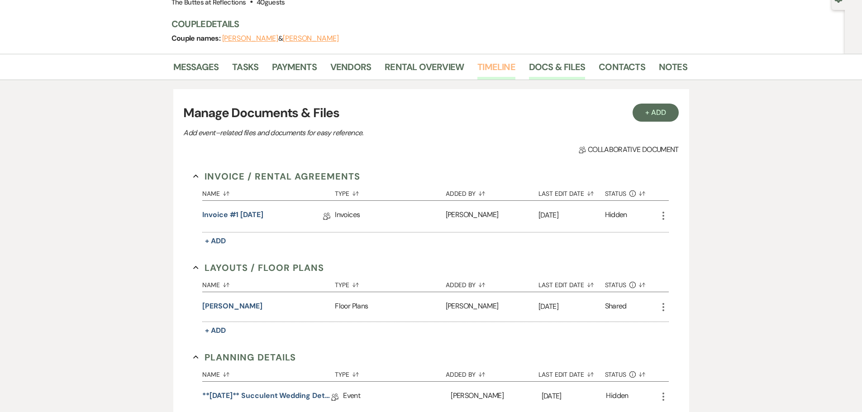
click at [426, 71] on link "Timeline" at bounding box center [497, 70] width 38 height 20
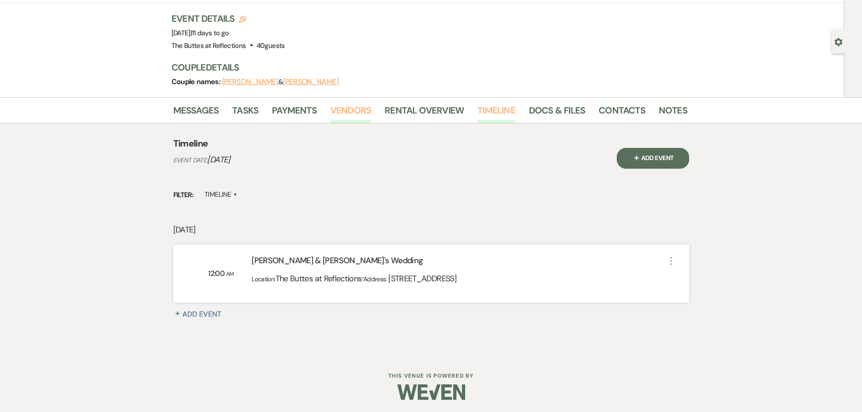
scroll to position [53, 0]
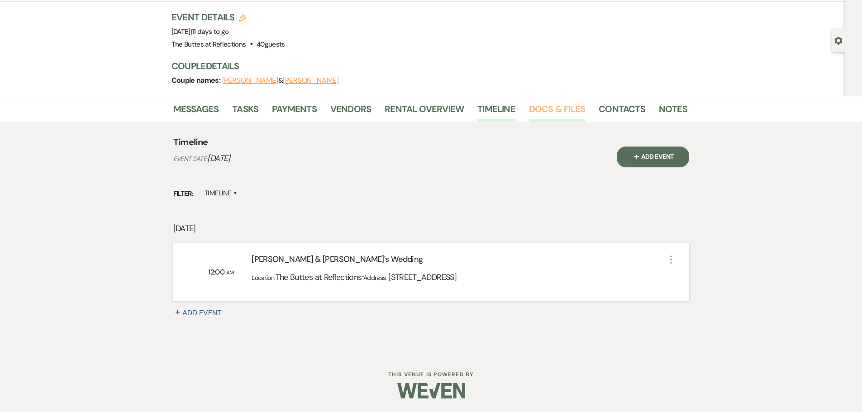
click at [426, 107] on link "Docs & Files" at bounding box center [557, 112] width 56 height 20
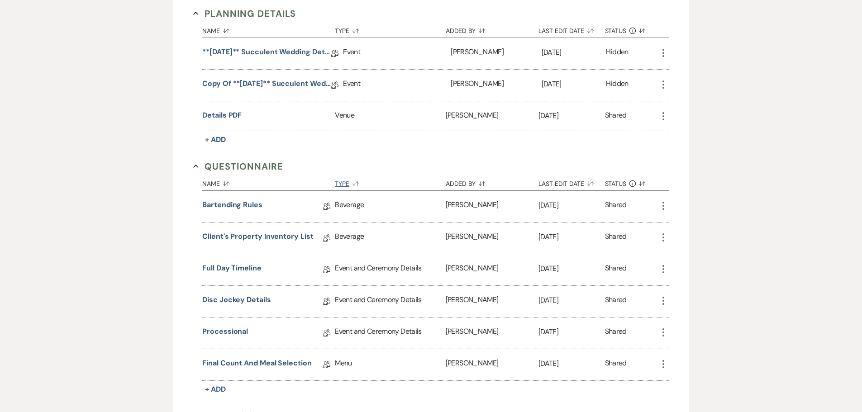
scroll to position [460, 0]
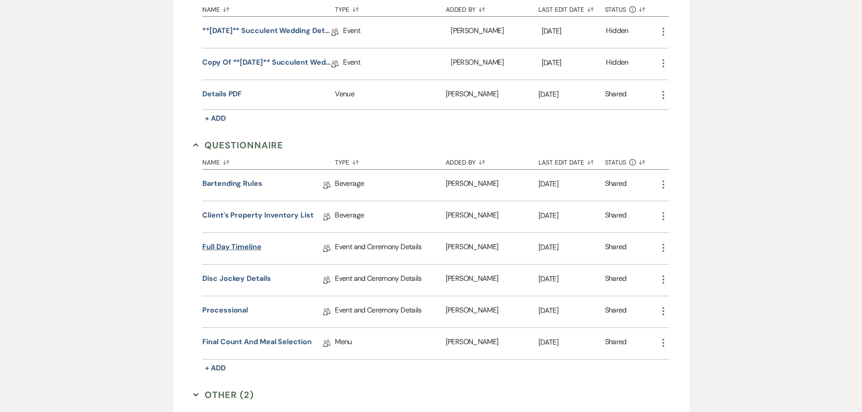
click at [235, 244] on link "Full Day Timeline" at bounding box center [231, 249] width 59 height 14
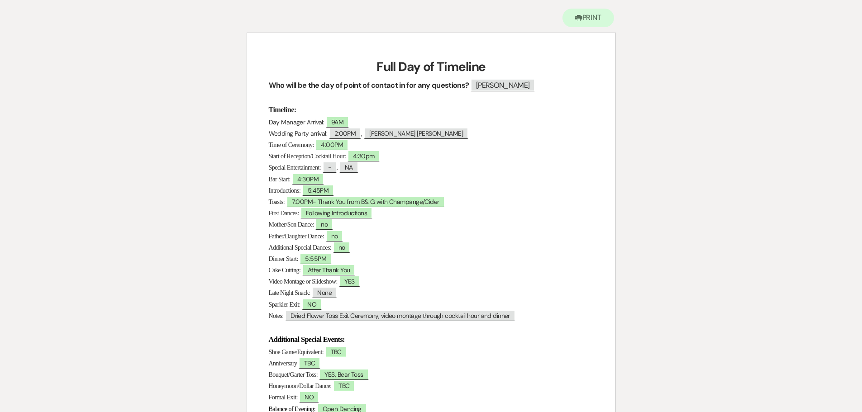
scroll to position [91, 0]
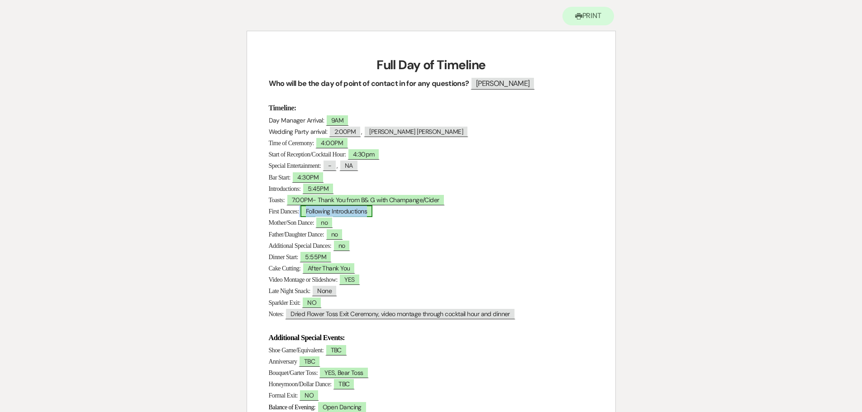
click at [345, 213] on span "Following Introductions" at bounding box center [337, 212] width 72 height 12
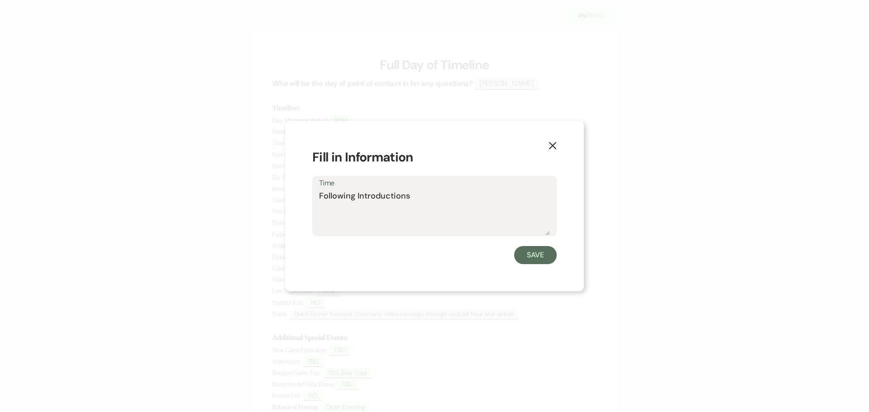
drag, startPoint x: 412, startPoint y: 196, endPoint x: 356, endPoint y: 203, distance: 56.1
click at [356, 203] on textarea "Following Introductions" at bounding box center [434, 212] width 231 height 45
type textarea "Following Photo Montage"
click at [426, 254] on button "Save" at bounding box center [535, 255] width 43 height 18
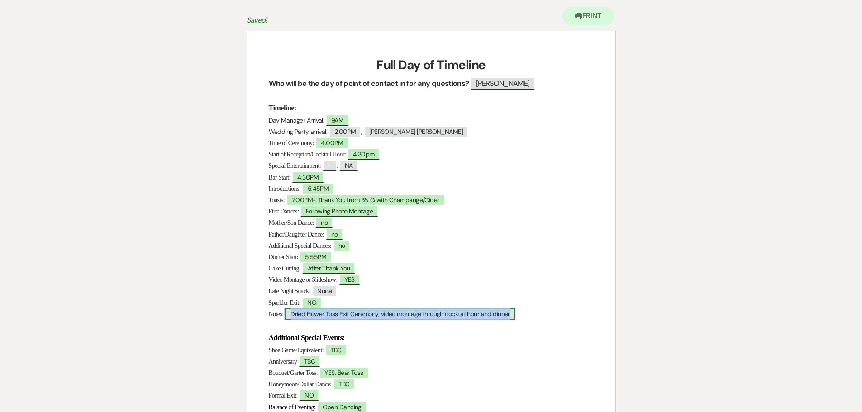
click at [292, 315] on span "Dried Flower Toss Exit Ceremony, video montage through cocktail hour and dinner" at bounding box center [400, 314] width 230 height 12
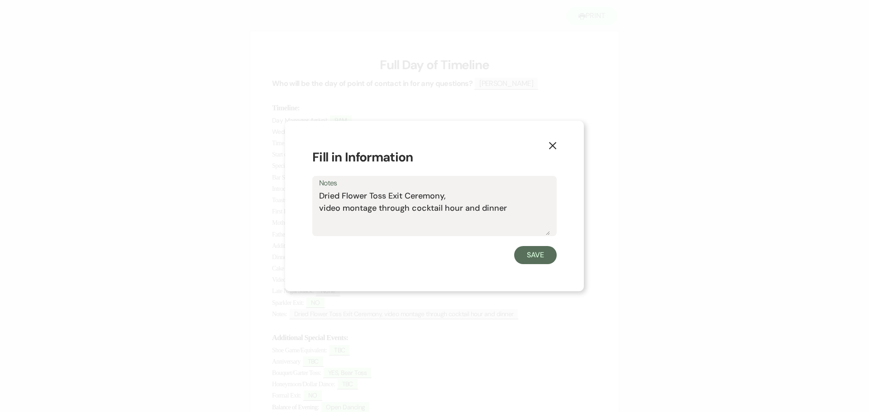
click at [426, 143] on button "X" at bounding box center [553, 145] width 14 height 16
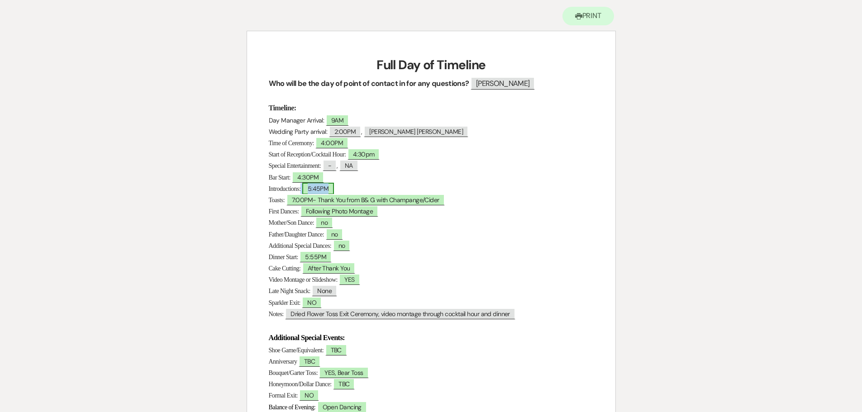
click at [335, 190] on span "5:45PM" at bounding box center [318, 189] width 32 height 12
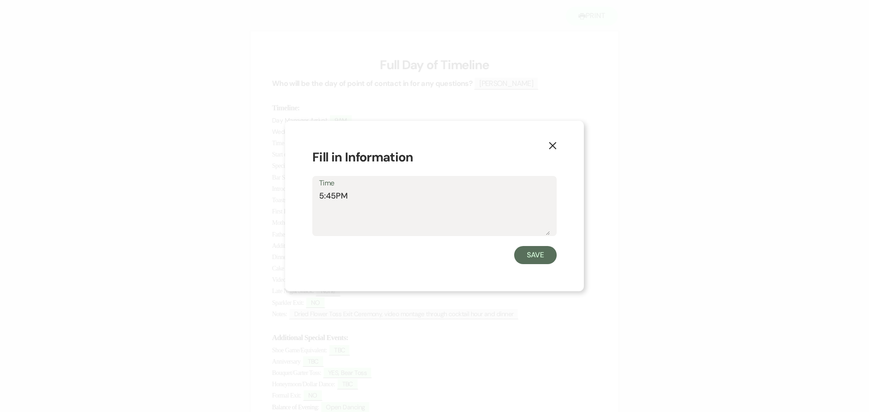
click at [352, 196] on textarea "5:45PM" at bounding box center [434, 212] width 231 height 45
type textarea "5:45PM- go into photo montage"
click at [426, 250] on button "Save" at bounding box center [535, 255] width 43 height 18
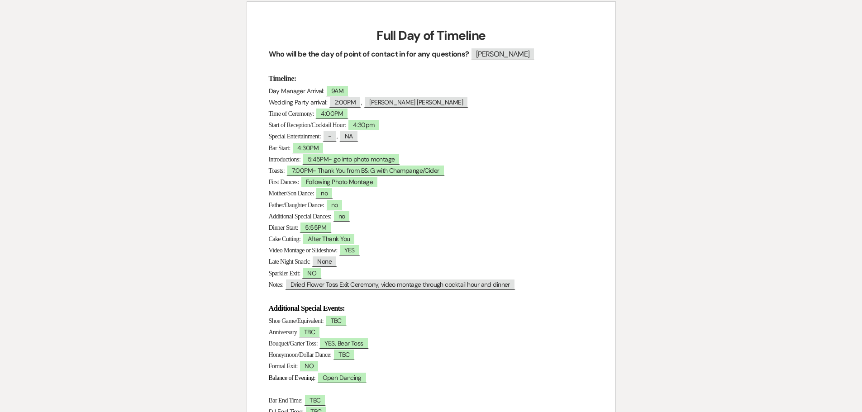
scroll to position [136, 0]
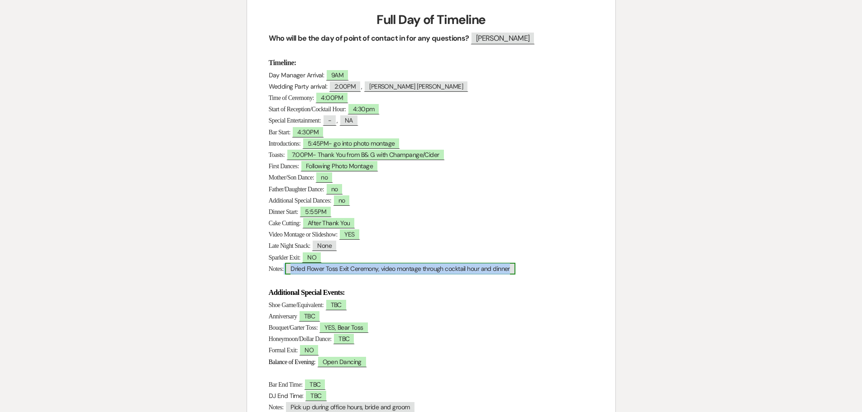
click at [292, 270] on span "Dried Flower Toss Exit Ceremony, video montage through cocktail hour and dinner" at bounding box center [400, 269] width 230 height 12
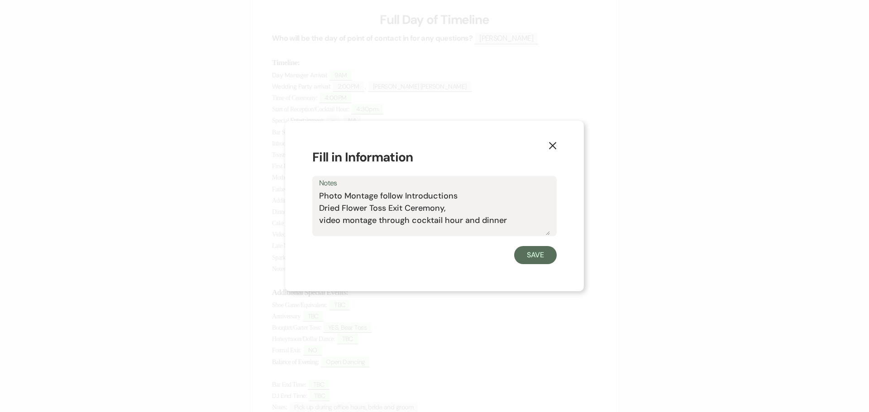
click at [319, 197] on div "Notes Photo Montage follow Introductions Dried Flower Toss Exit Ceremony, video…" at bounding box center [434, 206] width 244 height 60
click at [319, 193] on textarea "Photo Montage follow Introductions Dried Flower Toss Exit Ceremony, video monta…" at bounding box center [434, 212] width 231 height 45
click at [319, 208] on textarea "-Photo Montage follow Introductions Dried Flower Toss Exit Ceremony, video mont…" at bounding box center [434, 212] width 231 height 45
drag, startPoint x: 319, startPoint y: 220, endPoint x: 511, endPoint y: 217, distance: 191.5
click at [426, 217] on textarea "-Photo Montage follow Introductions -Dried Flower Toss Exit Ceremony, video mon…" at bounding box center [434, 212] width 231 height 45
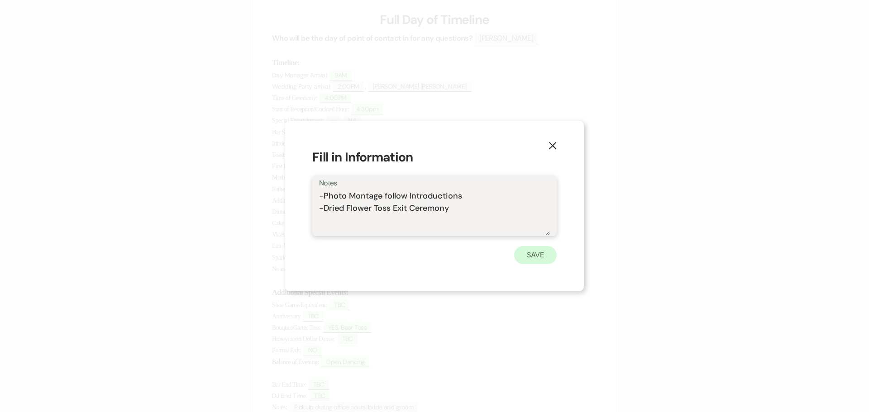
type textarea "-Photo Montage follow Introductions -Dried Flower Toss Exit Ceremony"
click at [426, 257] on button "Save" at bounding box center [535, 255] width 43 height 18
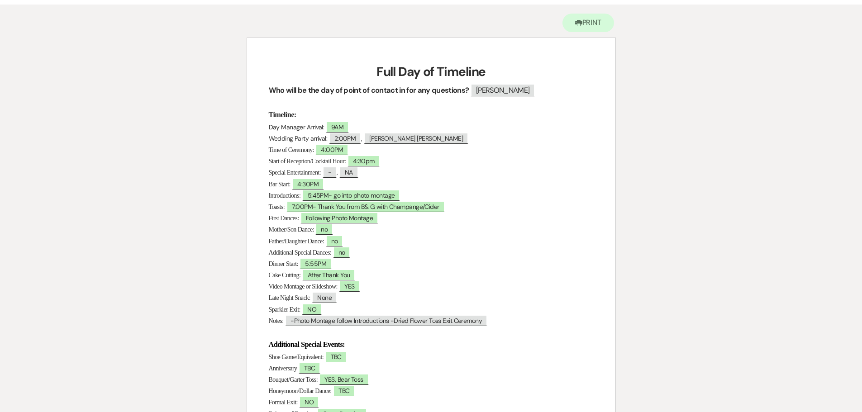
scroll to position [0, 0]
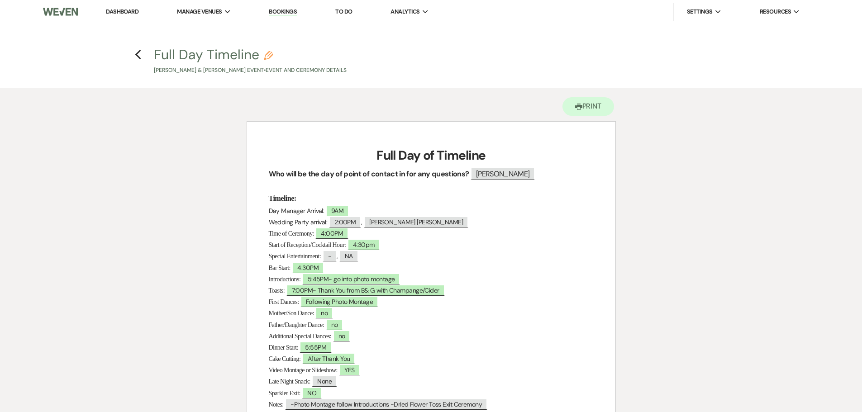
click at [118, 13] on link "Dashboard" at bounding box center [122, 12] width 33 height 8
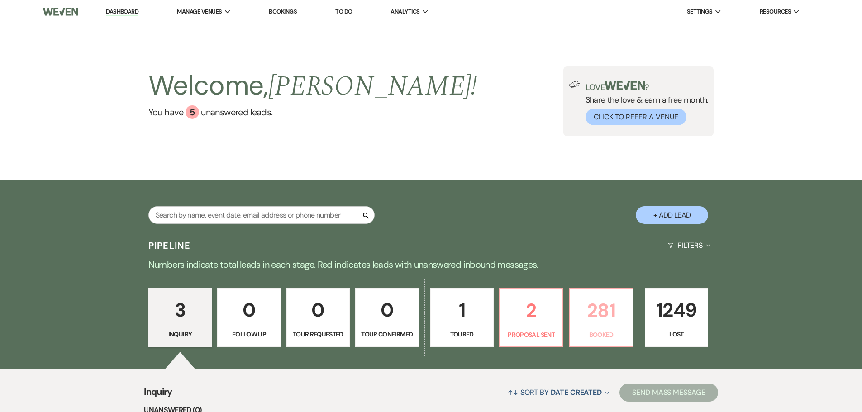
click at [426, 309] on p "281" at bounding box center [601, 311] width 52 height 30
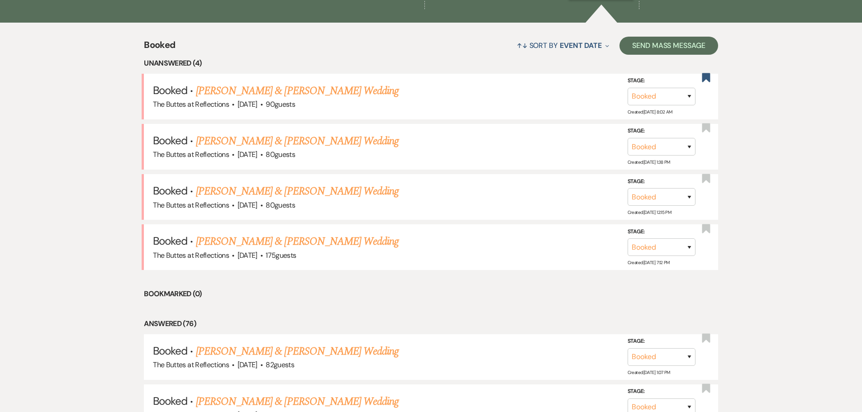
scroll to position [362, 0]
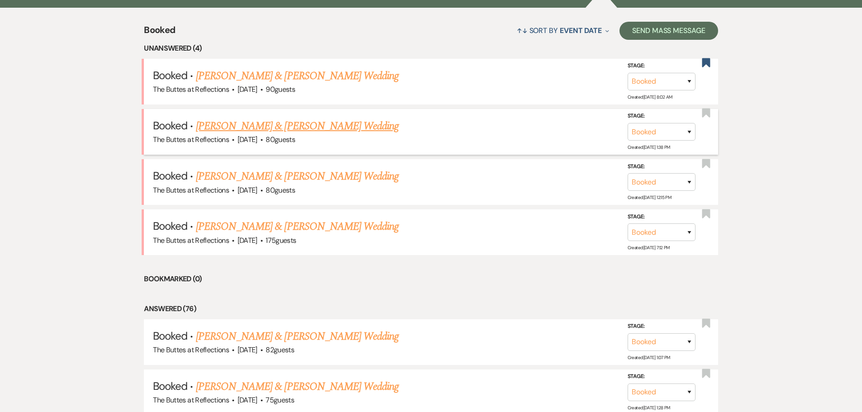
click at [295, 127] on link "Wyatt Lawrence & Zoye Mell's Wedding" at bounding box center [297, 126] width 203 height 16
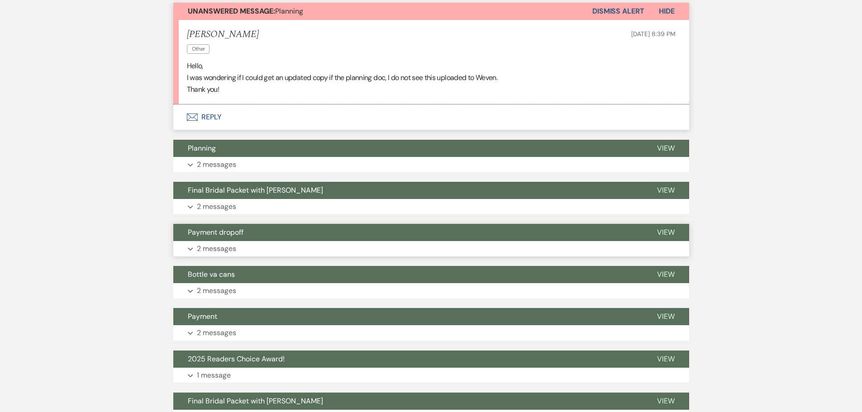
scroll to position [272, 0]
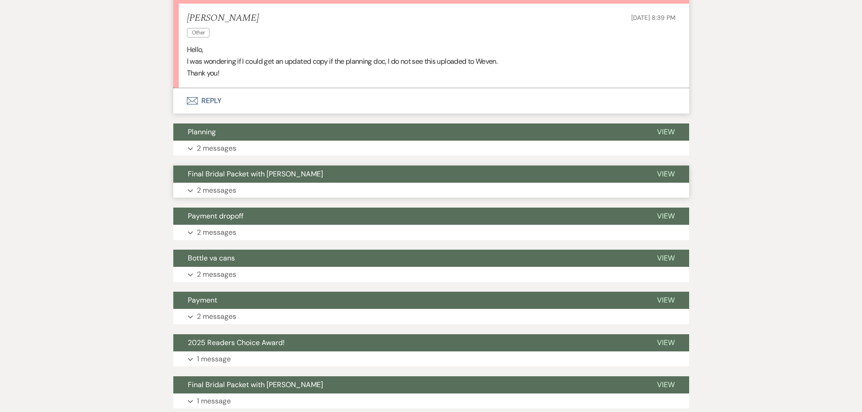
click at [216, 189] on p "2 messages" at bounding box center [216, 191] width 39 height 12
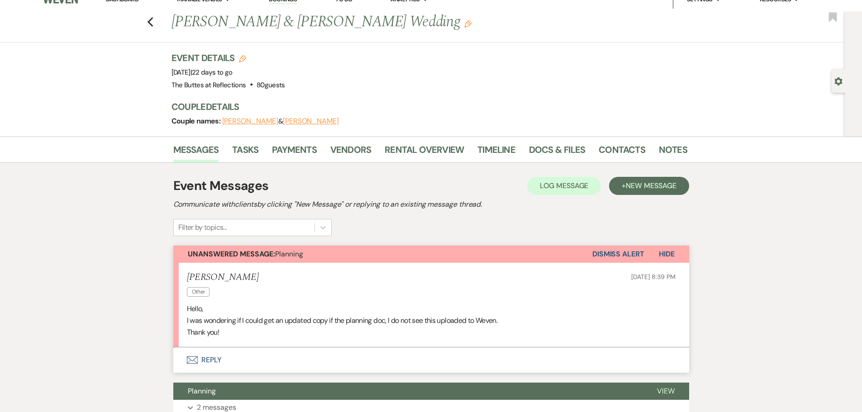
scroll to position [0, 0]
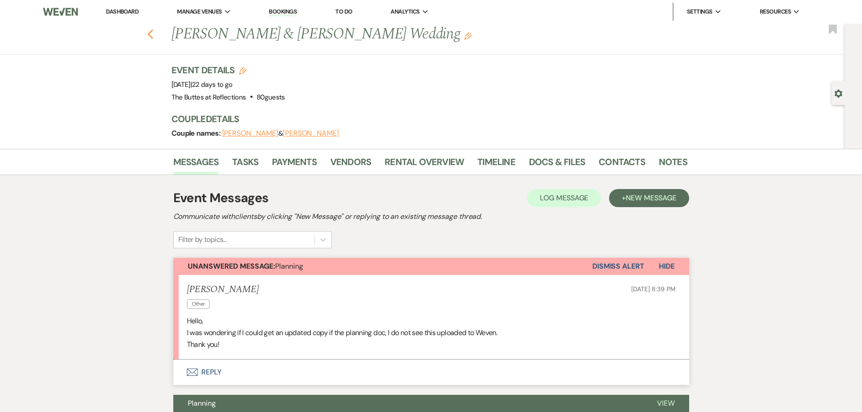
click at [154, 34] on icon "Previous" at bounding box center [150, 34] width 7 height 11
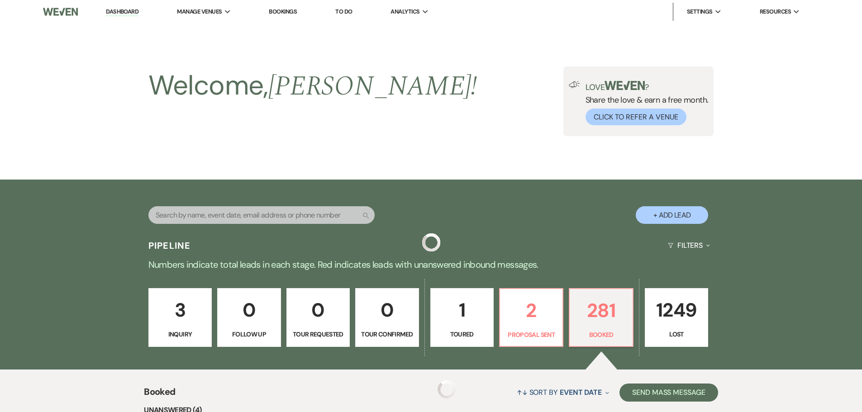
scroll to position [362, 0]
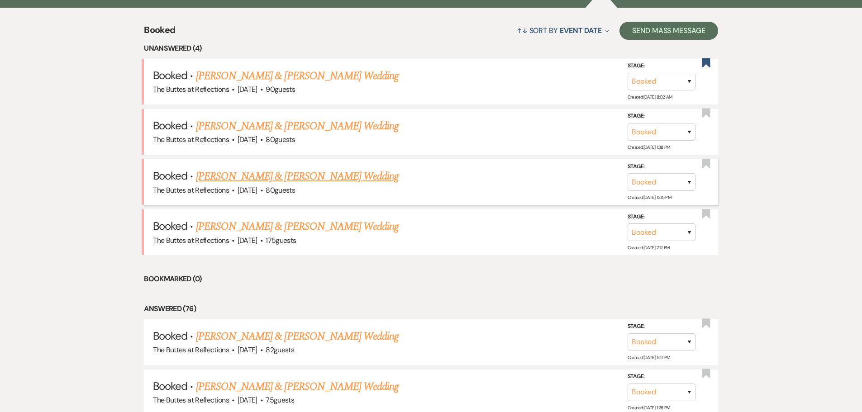
click at [302, 177] on link "Zane Guenther & Erin Garrett's Wedding" at bounding box center [297, 176] width 203 height 16
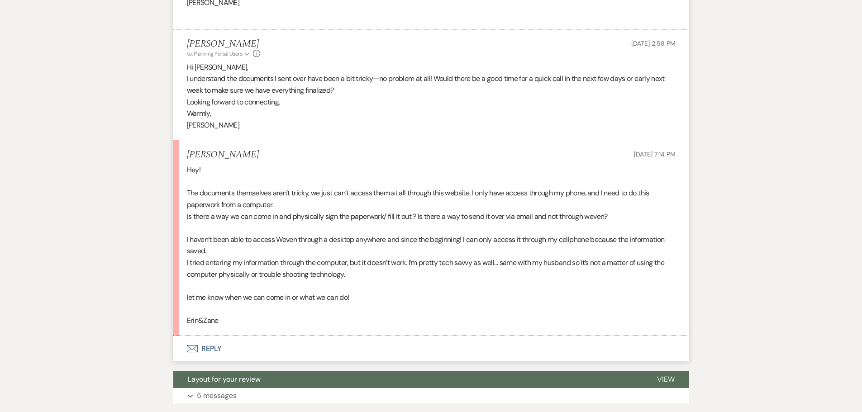
scroll to position [725, 0]
click at [208, 338] on button "Envelope Reply" at bounding box center [431, 348] width 516 height 25
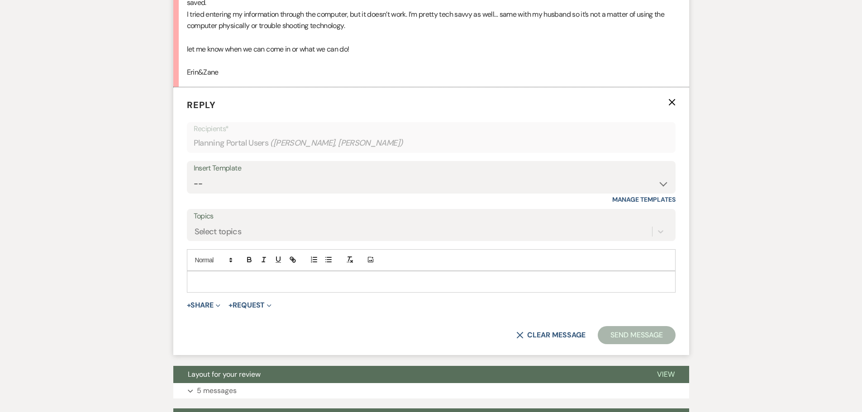
scroll to position [978, 0]
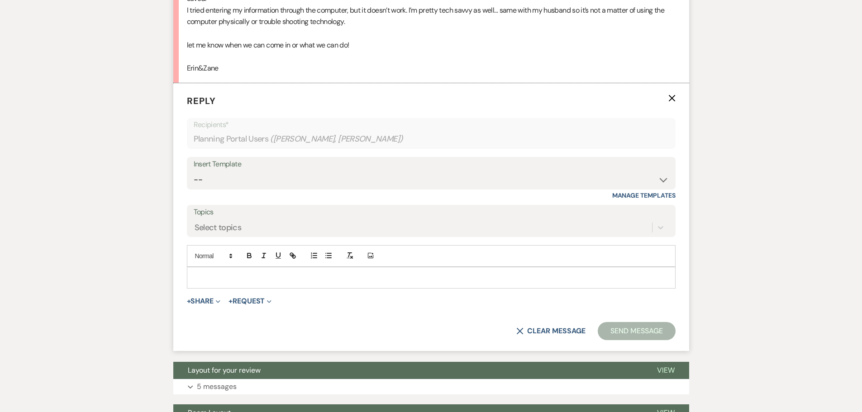
click at [225, 273] on p at bounding box center [431, 278] width 474 height 10
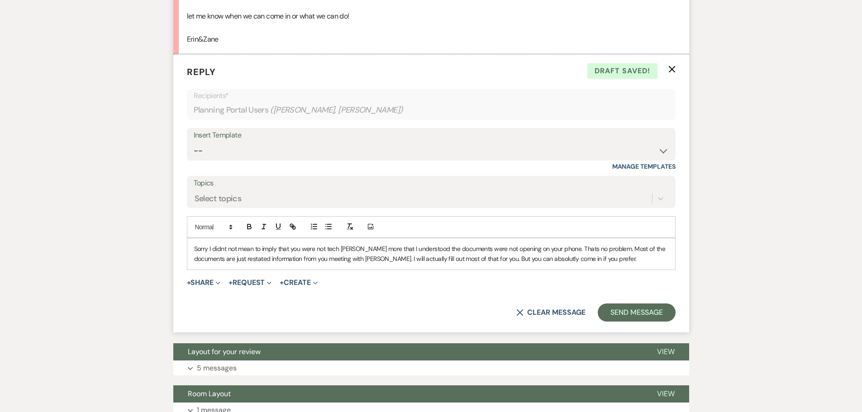
scroll to position [1023, 0]
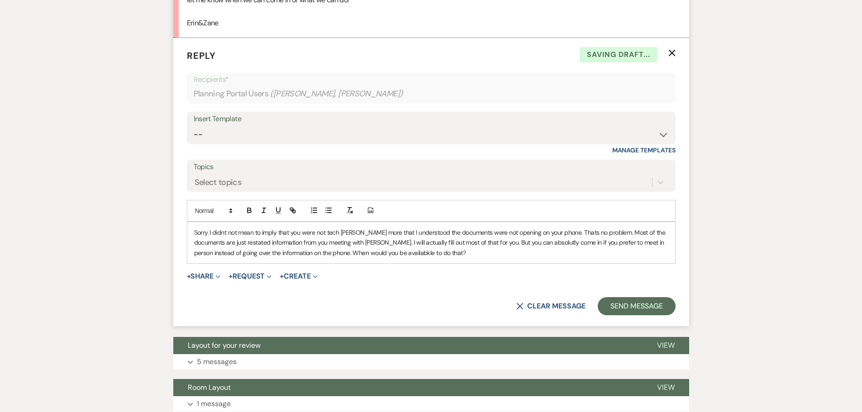
click at [365, 241] on p "Sorry I didnt not mean to imply that you were not tech savey more that I unders…" at bounding box center [431, 243] width 474 height 30
click at [412, 244] on p "Sorry I didnt not mean to imply that you were not tech savey more that I unders…" at bounding box center [431, 243] width 474 height 30
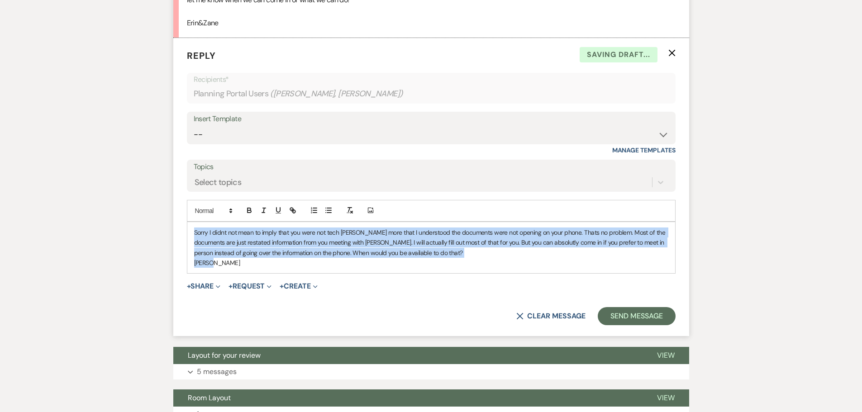
drag, startPoint x: 220, startPoint y: 252, endPoint x: 191, endPoint y: 223, distance: 40.0
click at [191, 223] on div "Sorry I didnt not mean to imply that you were not tech savey more that I unders…" at bounding box center [431, 248] width 488 height 52
copy div "Sorry I didnt not mean to imply that you were not tech savey more that I unders…"
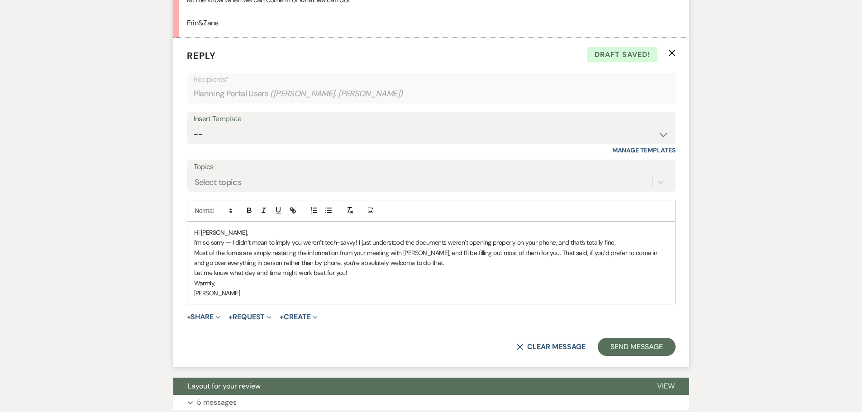
click at [356, 238] on p "I’m so sorry — I didn’t mean to imply you weren’t tech-savvy! I just understood…" at bounding box center [431, 243] width 474 height 10
click at [351, 268] on p "Let me know what day and time might work best for you!" at bounding box center [431, 273] width 474 height 10
click at [426, 248] on p "Most of the forms are simply restating the information from your meeting with D…" at bounding box center [431, 258] width 474 height 20
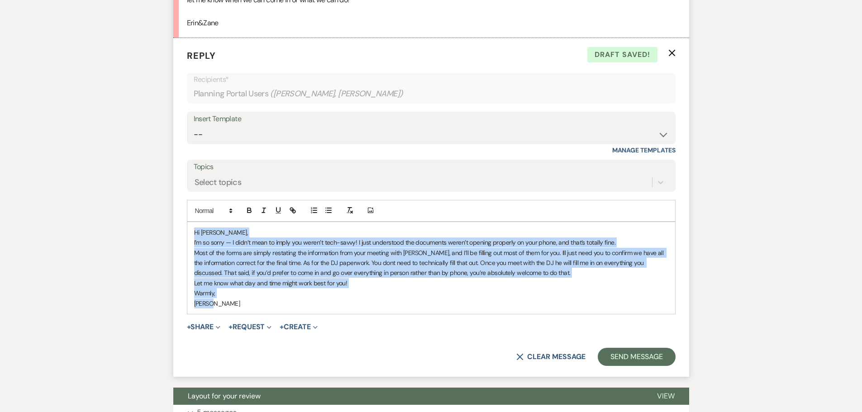
drag, startPoint x: 213, startPoint y: 293, endPoint x: 192, endPoint y: 222, distance: 74.6
click at [192, 222] on div "Hi Julia, I’m so sorry — I didn’t mean to imply you weren’t tech-savvy! I just …" at bounding box center [431, 268] width 488 height 92
copy div "Hi Julia, I’m so sorry — I didn’t mean to imply you weren’t tech-savvy! I just …"
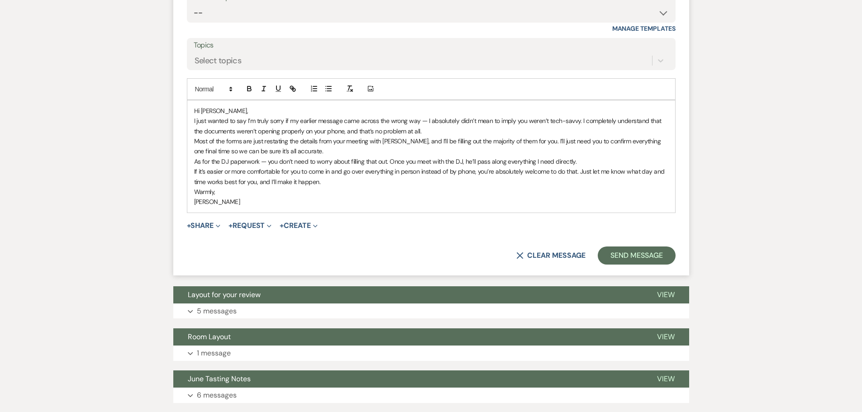
scroll to position [1159, 0]
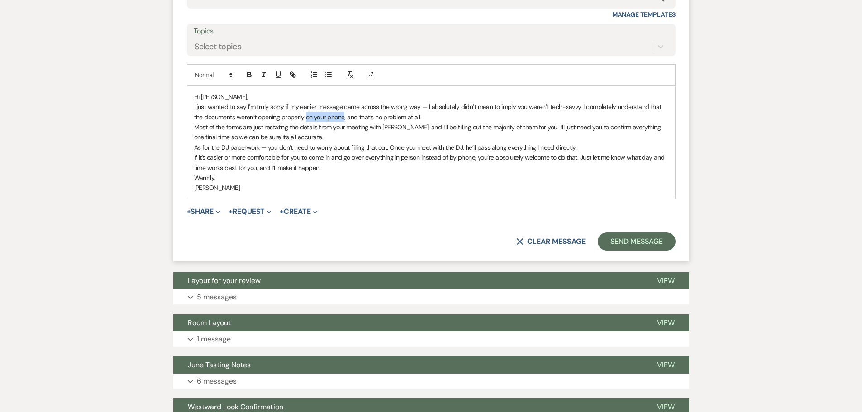
drag, startPoint x: 344, startPoint y: 106, endPoint x: 306, endPoint y: 108, distance: 38.1
click at [306, 108] on p "I just wanted to say I’m truly sorry if my earlier message came across the wron…" at bounding box center [431, 112] width 474 height 20
click at [426, 233] on button "Send Message" at bounding box center [636, 242] width 77 height 18
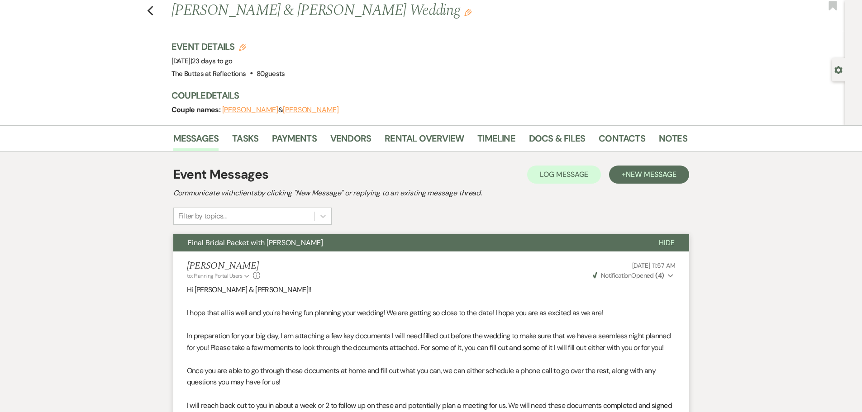
scroll to position [23, 0]
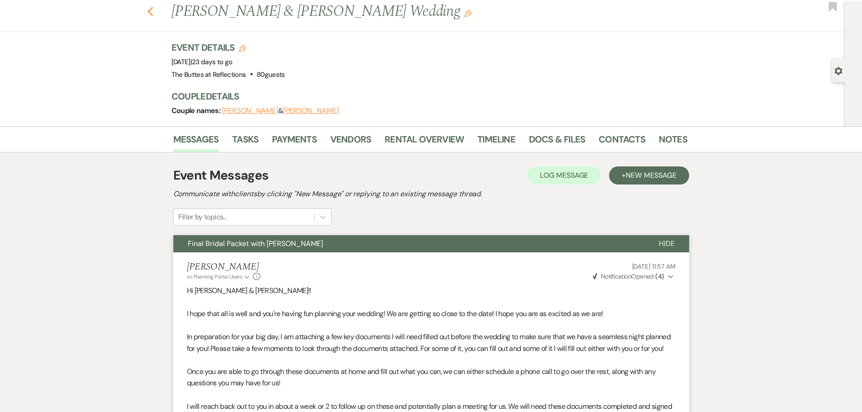
click at [153, 10] on use "button" at bounding box center [150, 12] width 6 height 10
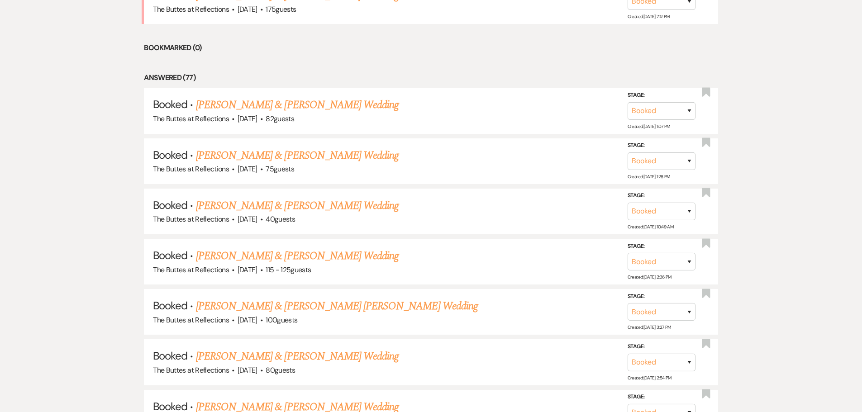
scroll to position [407, 0]
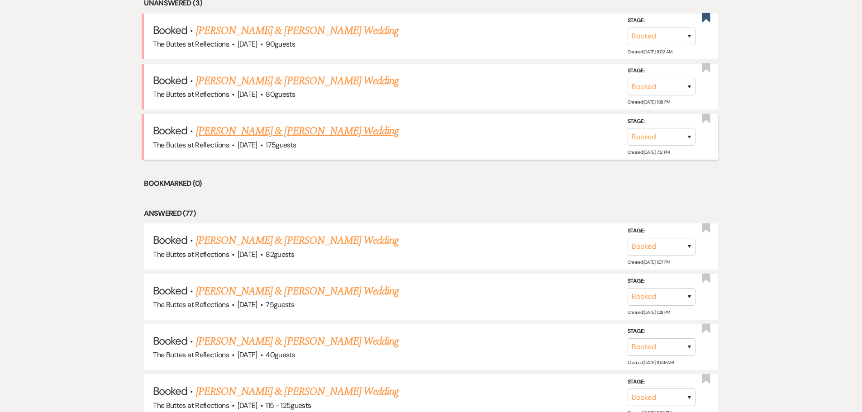
click at [300, 133] on link "[PERSON_NAME] & [PERSON_NAME] Wedding" at bounding box center [297, 131] width 203 height 16
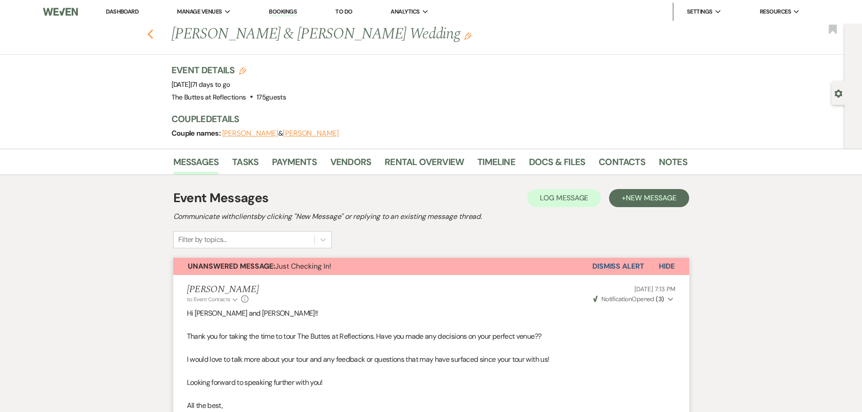
click at [153, 36] on use "button" at bounding box center [150, 34] width 6 height 10
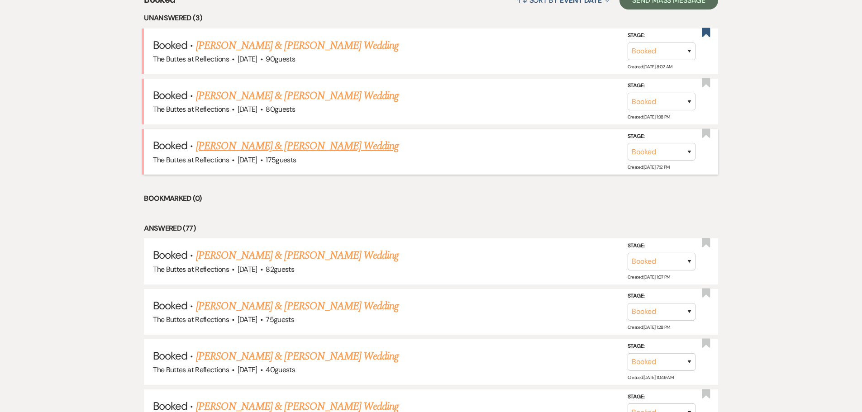
scroll to position [362, 0]
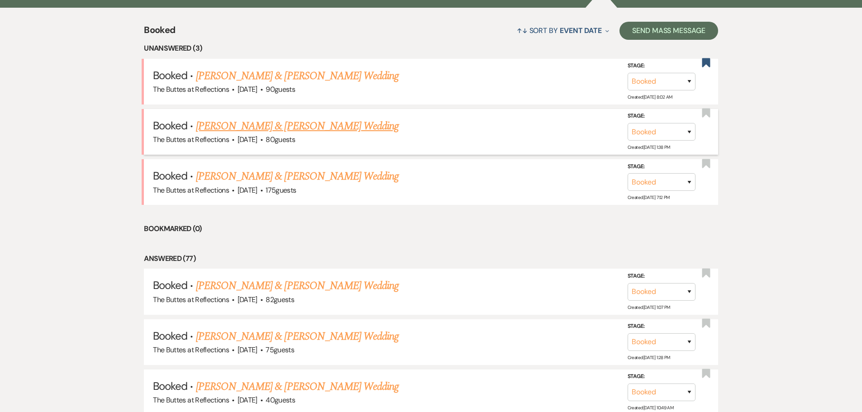
click at [304, 123] on link "[PERSON_NAME] & [PERSON_NAME] Wedding" at bounding box center [297, 126] width 203 height 16
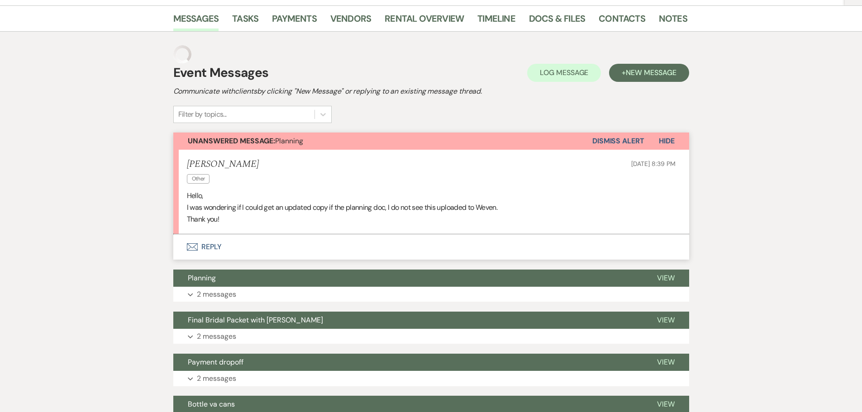
scroll to position [136, 0]
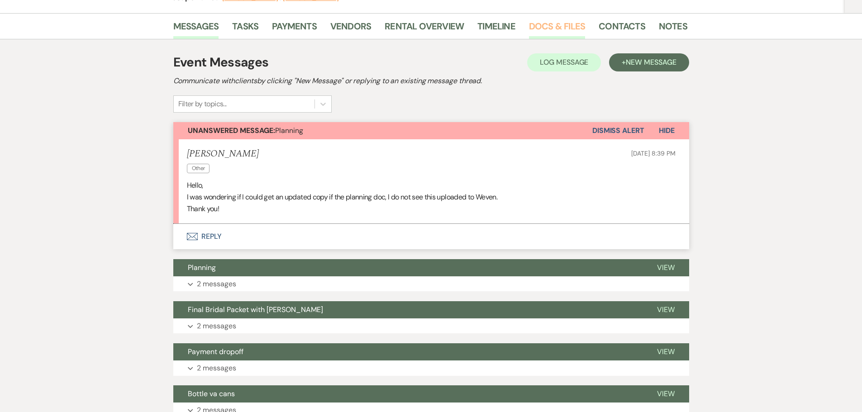
click at [426, 25] on link "Docs & Files" at bounding box center [557, 29] width 56 height 20
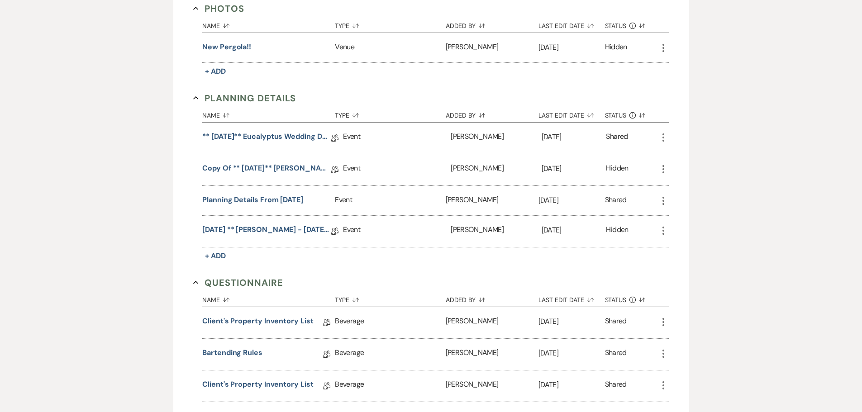
scroll to position [362, 0]
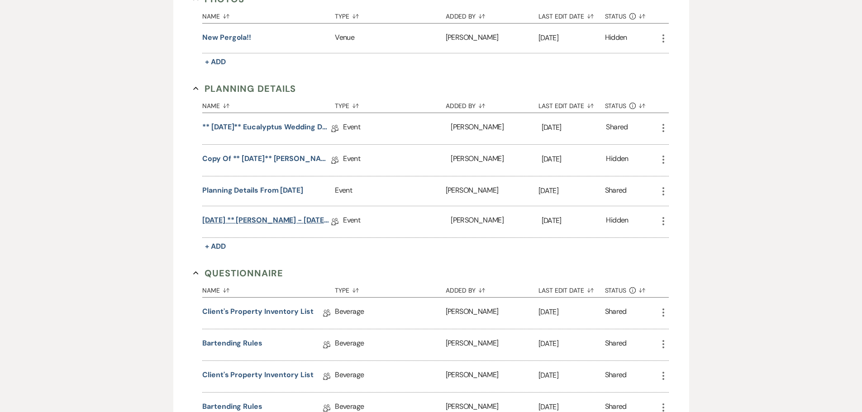
click at [259, 219] on link "09.09.2025 ** Mell, Zoye - 10.11.2025 Eucalyptus Wedding Details" at bounding box center [266, 222] width 129 height 14
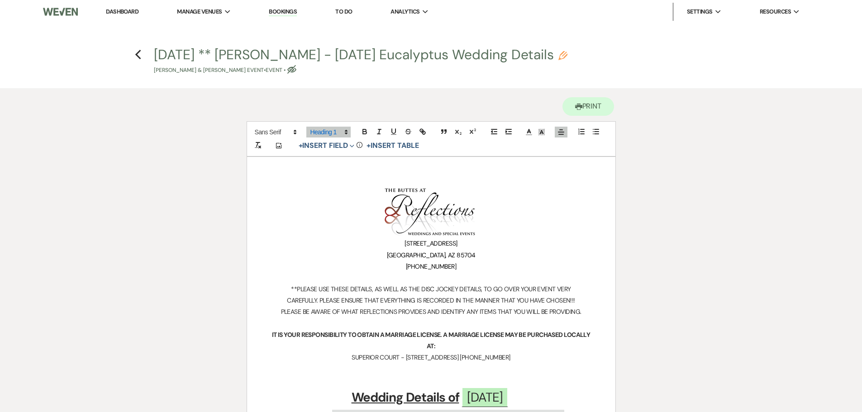
drag, startPoint x: 502, startPoint y: 191, endPoint x: 474, endPoint y: 184, distance: 29.0
click at [310, 200] on h1 "﻿ ﻿" at bounding box center [431, 212] width 325 height 51
click at [426, 16] on ul "Dashboard Manage Venues Expand The Buttes at Reflections Bookings To Do Analyti…" at bounding box center [453, 12] width 732 height 18
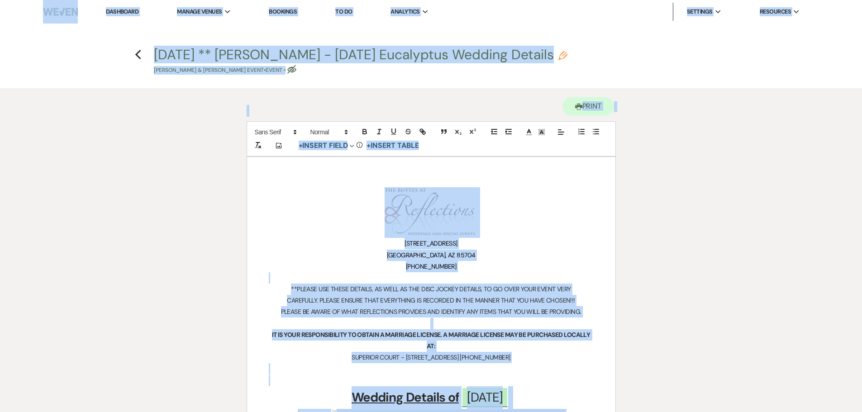
click at [300, 264] on p "[PHONE_NUMBER]" at bounding box center [431, 266] width 325 height 11
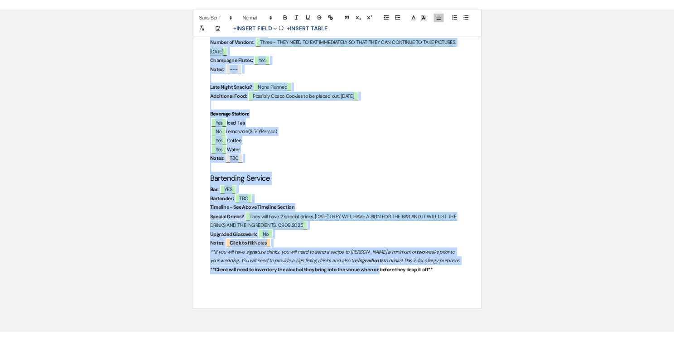
scroll to position [3097, 0]
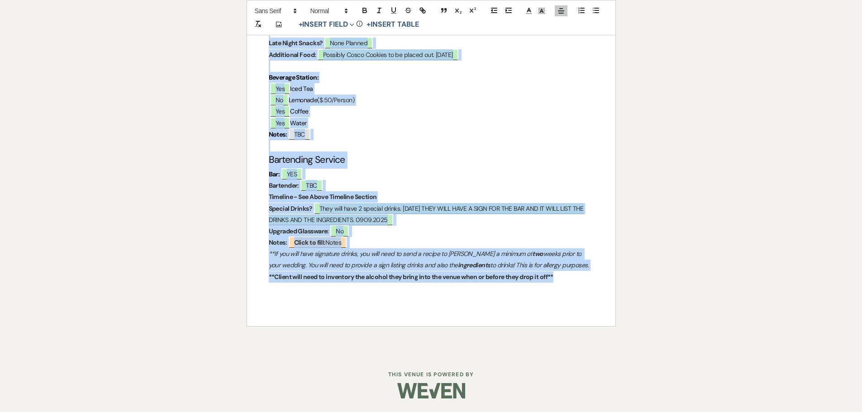
drag, startPoint x: 383, startPoint y: 190, endPoint x: 570, endPoint y: 349, distance: 245.1
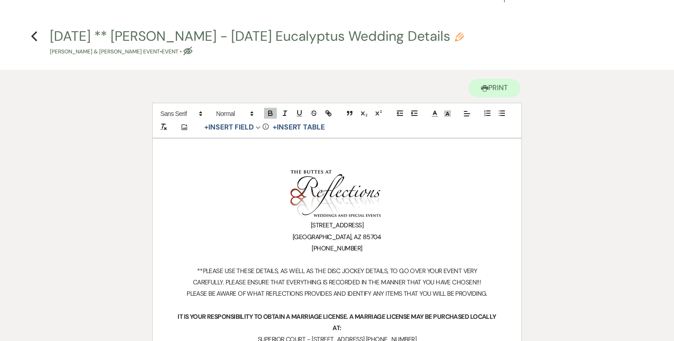
scroll to position [0, 0]
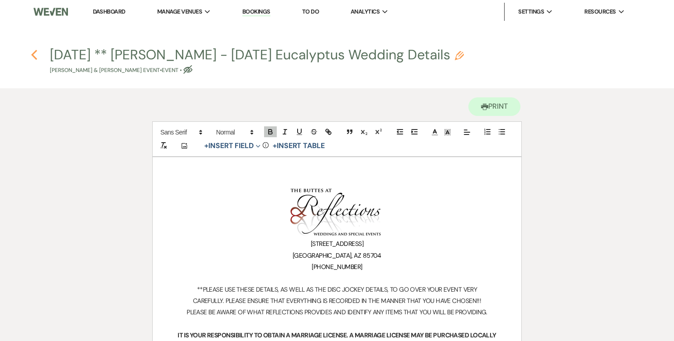
click at [34, 53] on use "button" at bounding box center [34, 55] width 6 height 10
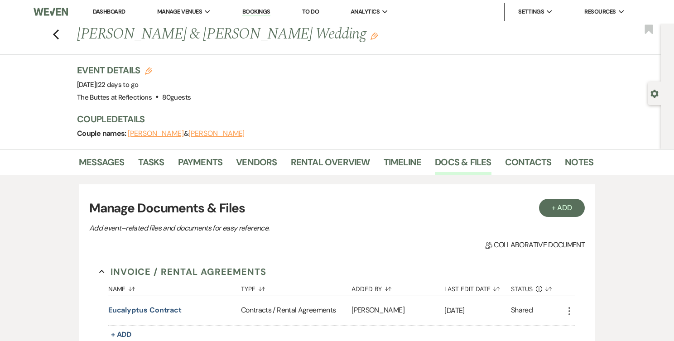
scroll to position [362, 0]
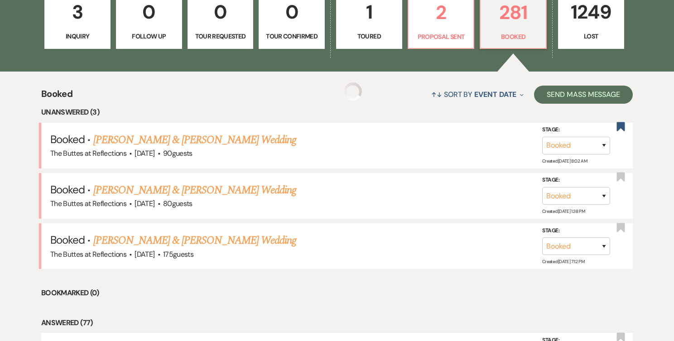
scroll to position [272, 0]
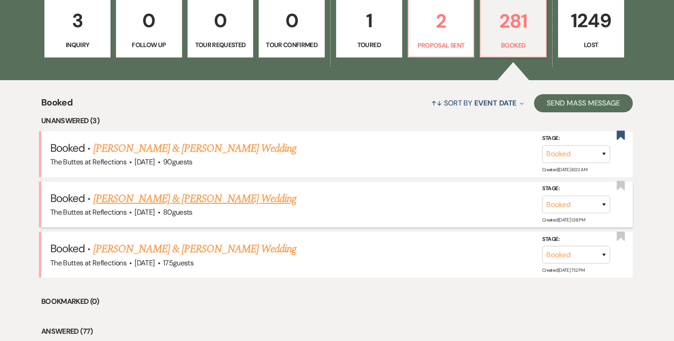
click at [156, 198] on link "[PERSON_NAME] & [PERSON_NAME] Wedding" at bounding box center [194, 199] width 203 height 16
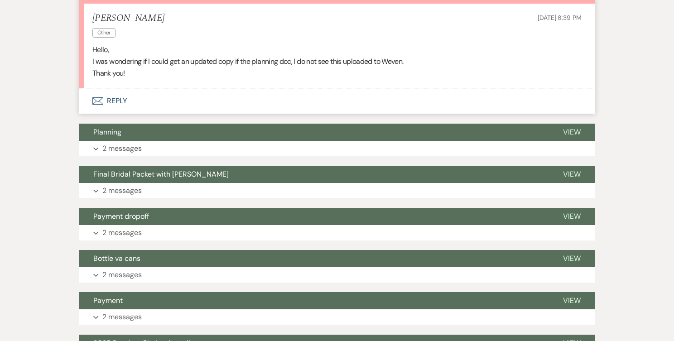
click at [115, 101] on button "Envelope Reply" at bounding box center [337, 100] width 516 height 25
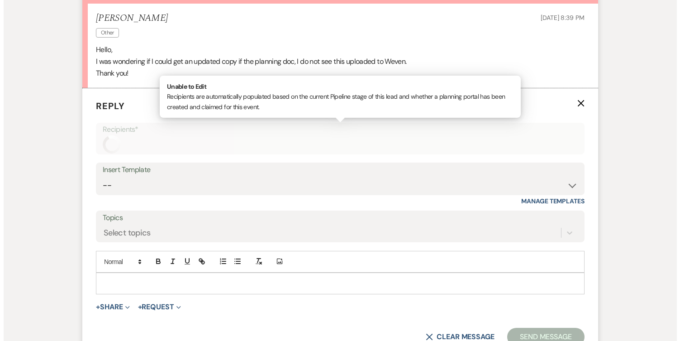
scroll to position [324, 0]
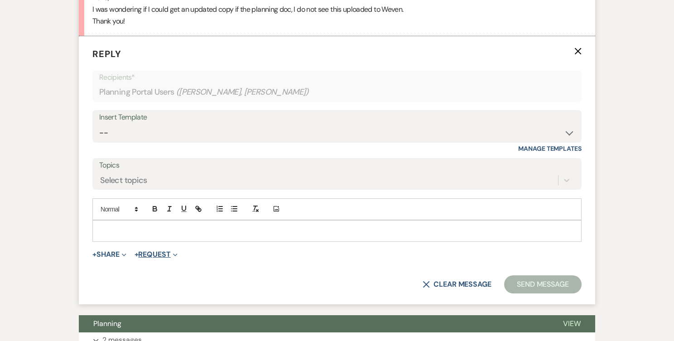
click at [168, 254] on button "+ Request Expand" at bounding box center [155, 254] width 43 height 7
click at [112, 253] on button "+ Share Expand" at bounding box center [109, 254] width 34 height 7
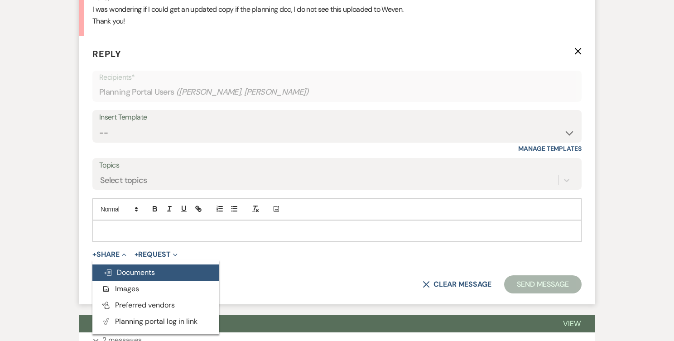
click at [132, 273] on span "Doc Upload Documents" at bounding box center [129, 273] width 52 height 10
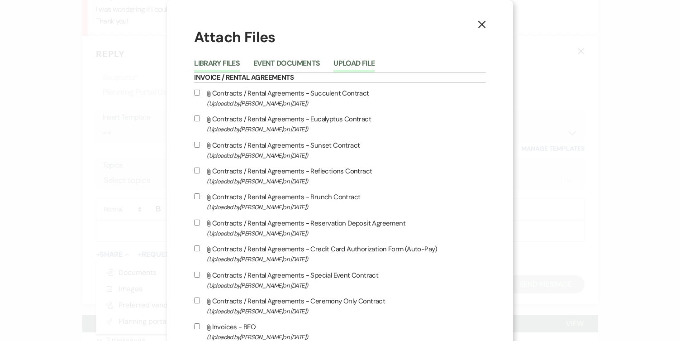
click at [365, 62] on button "Upload File" at bounding box center [354, 66] width 41 height 13
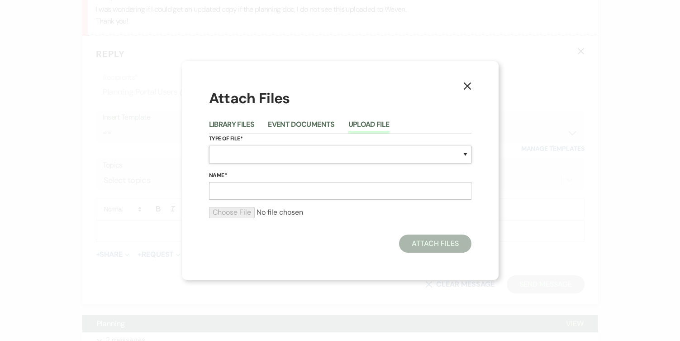
click at [282, 152] on select "Special Event Insurance Vendor Certificate of Insurance Contracts / Rental Agre…" at bounding box center [340, 155] width 263 height 18
select select "60"
click at [209, 146] on select "Special Event Insurance Vendor Certificate of Insurance Contracts / Rental Agre…" at bounding box center [340, 155] width 263 height 18
click at [248, 193] on input "Name*" at bounding box center [340, 191] width 263 height 18
click at [235, 230] on div "Attach Files Library Files Event Documents Upload File Type of File* Special Ev…" at bounding box center [340, 170] width 263 height 164
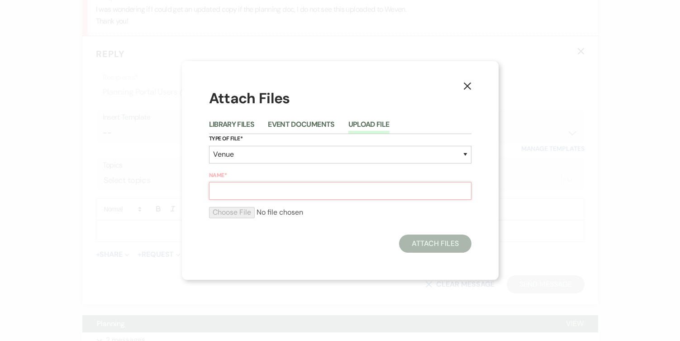
click at [223, 192] on input "Name*" at bounding box center [340, 191] width 263 height 18
click at [383, 194] on input "Name*" at bounding box center [340, 191] width 263 height 18
click at [312, 123] on button "Event Documents" at bounding box center [301, 127] width 67 height 13
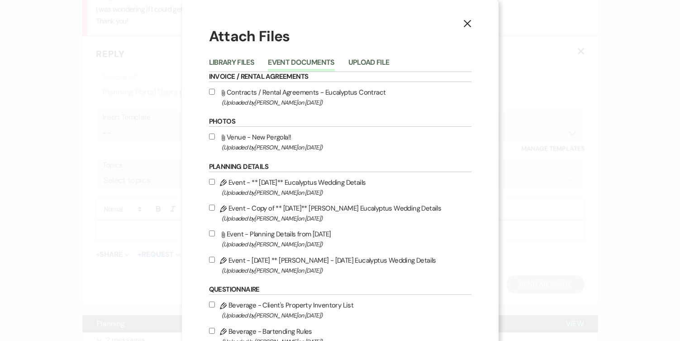
scroll to position [0, 0]
click at [226, 63] on button "Library Files" at bounding box center [232, 66] width 46 height 13
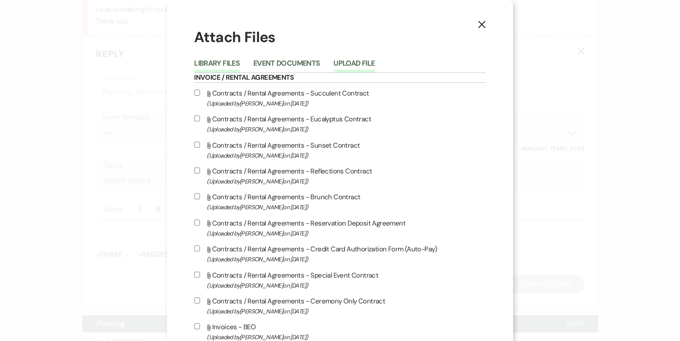
click at [340, 60] on button "Upload File" at bounding box center [354, 66] width 41 height 13
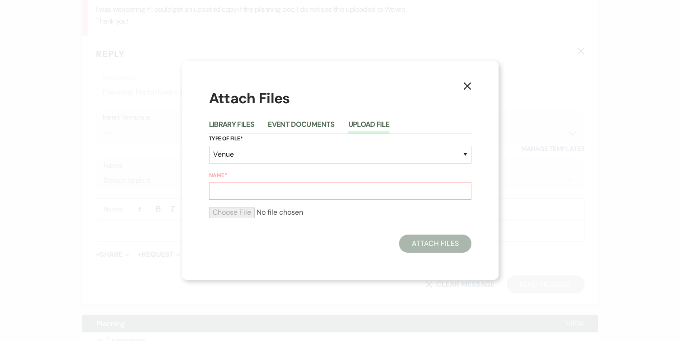
click at [365, 125] on button "Upload File" at bounding box center [369, 127] width 41 height 13
click at [426, 191] on input "Name*" at bounding box center [340, 191] width 263 height 18
click at [282, 188] on input "Name*" at bounding box center [340, 191] width 263 height 18
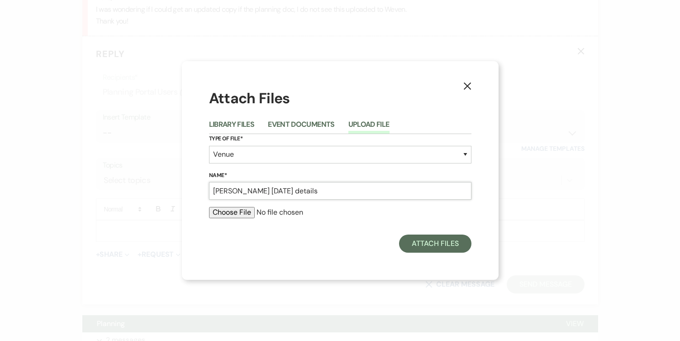
type input "Mell 10-27-25 details"
click at [232, 212] on input "file" at bounding box center [340, 212] width 263 height 11
click at [426, 85] on icon "X" at bounding box center [468, 86] width 8 height 8
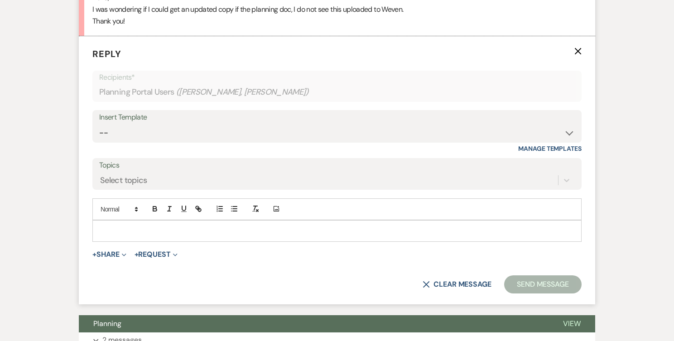
click at [148, 228] on p at bounding box center [337, 231] width 474 height 10
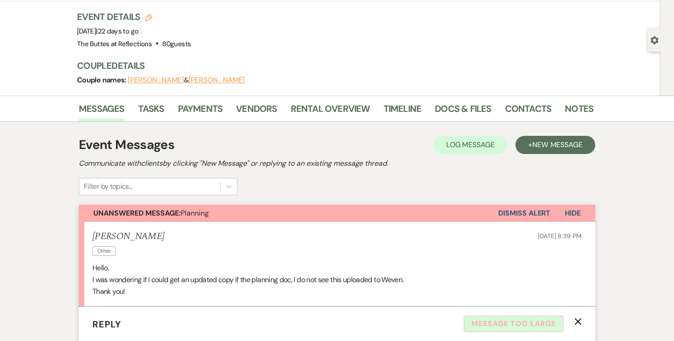
scroll to position [45, 0]
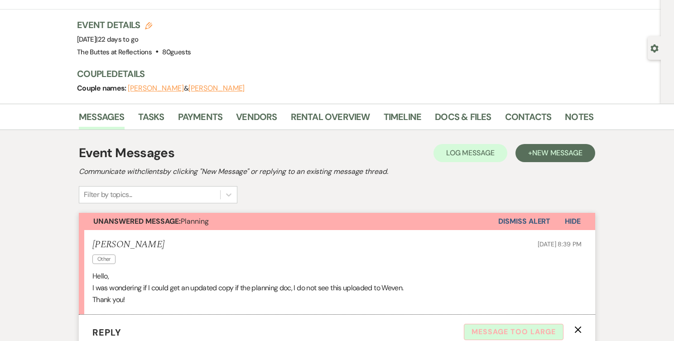
click at [426, 328] on icon "X" at bounding box center [577, 329] width 7 height 7
click at [426, 187] on div "Event Messages Log Log Message + New Message Communicate with clients by clicki…" at bounding box center [337, 174] width 516 height 60
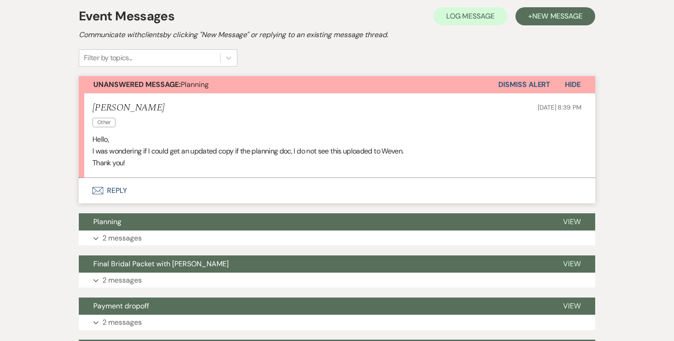
scroll to position [181, 0]
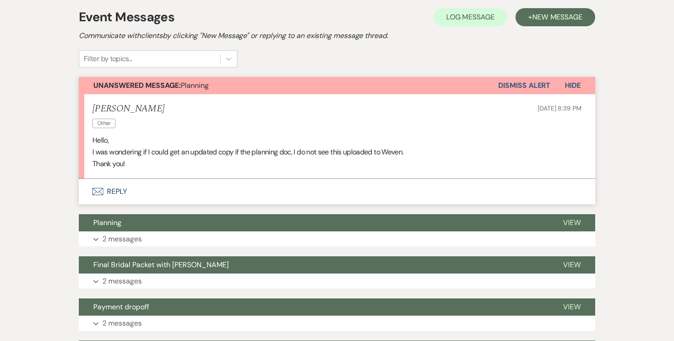
click at [133, 192] on button "Envelope Reply" at bounding box center [337, 191] width 516 height 25
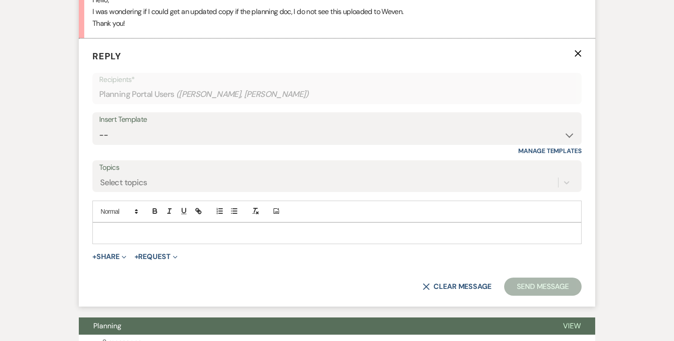
scroll to position [324, 0]
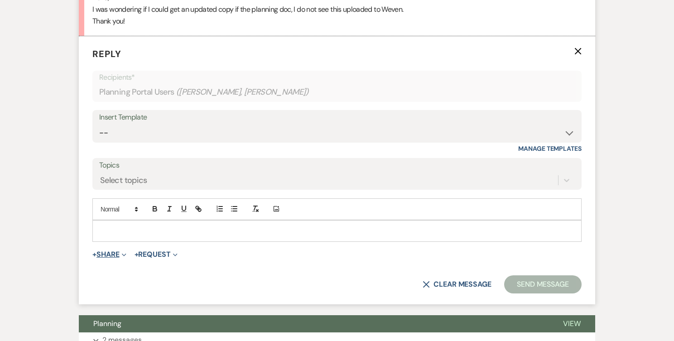
click at [115, 255] on button "+ Share Expand" at bounding box center [109, 254] width 34 height 7
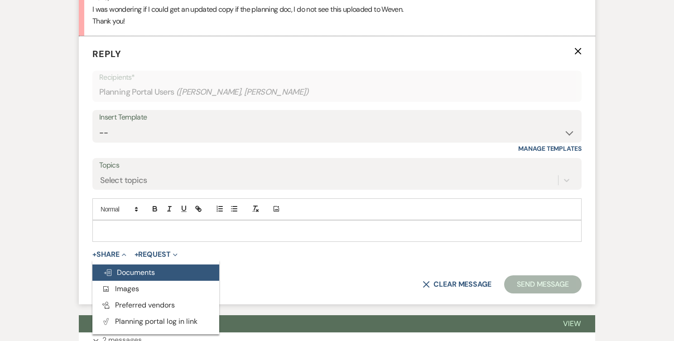
click at [121, 269] on span "Doc Upload Documents" at bounding box center [129, 273] width 52 height 10
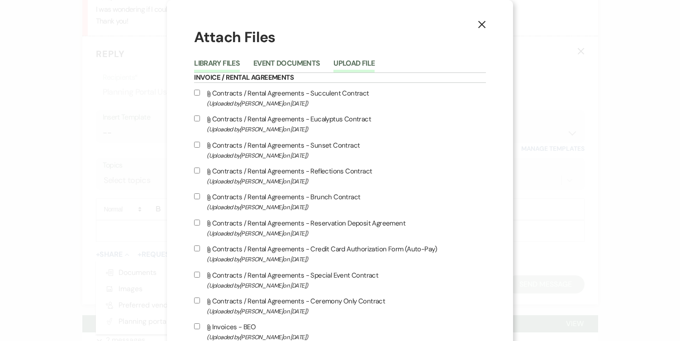
click at [352, 60] on button "Upload File" at bounding box center [354, 66] width 41 height 13
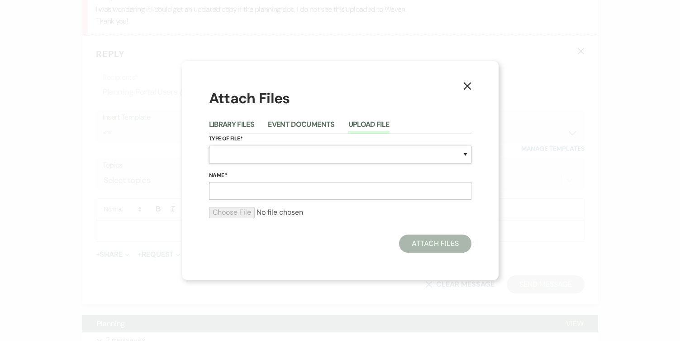
click at [272, 148] on select "Special Event Insurance Vendor Certificate of Insurance Contracts / Rental Agre…" at bounding box center [340, 155] width 263 height 18
select select "60"
click at [209, 146] on select "Special Event Insurance Vendor Certificate of Insurance Contracts / Rental Agre…" at bounding box center [340, 155] width 263 height 18
click at [233, 187] on input "Name*" at bounding box center [340, 191] width 263 height 18
type input "Mell 10-27-25 details"
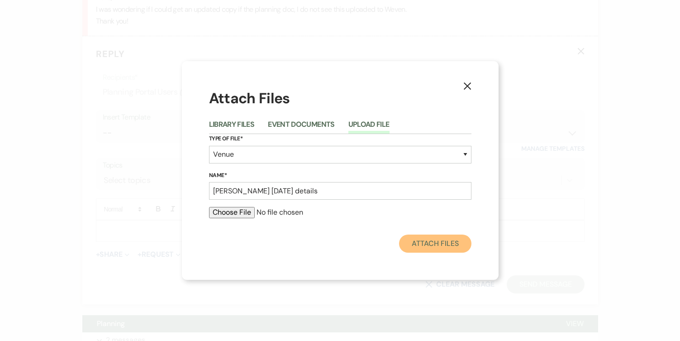
click at [425, 242] on button "Attach Files" at bounding box center [435, 244] width 72 height 18
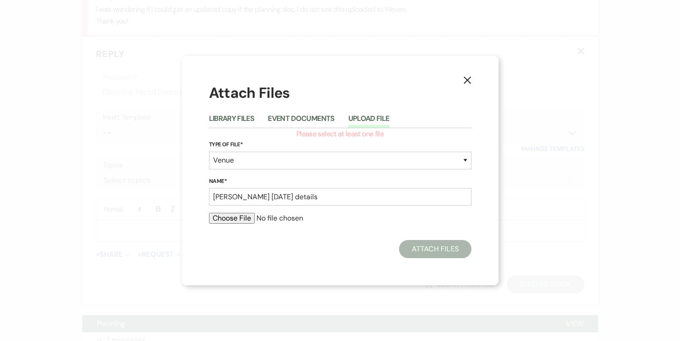
click at [240, 219] on input "file" at bounding box center [340, 218] width 263 height 11
type input "C:\fakepath\Mell 10-17-25.gdoc"
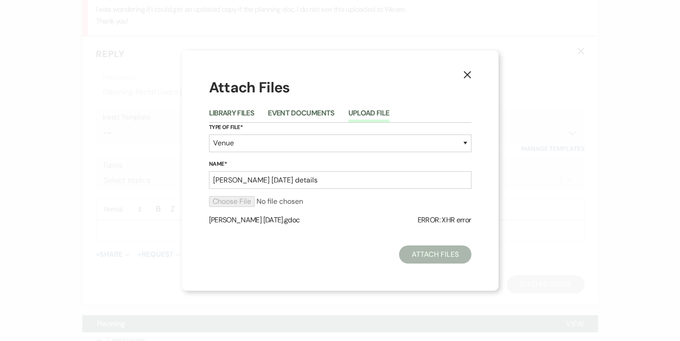
click at [321, 234] on div at bounding box center [340, 230] width 263 height 11
click at [426, 75] on icon "X" at bounding box center [468, 75] width 8 height 8
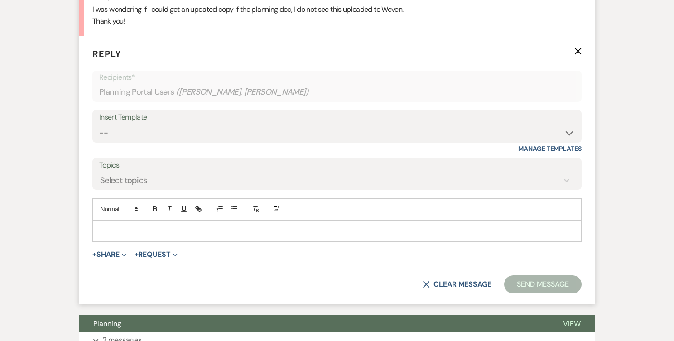
click at [306, 253] on div "+ Share Expand Doc Upload Documents Add Photo Images Pref Vendors Preferred ven…" at bounding box center [336, 254] width 489 height 11
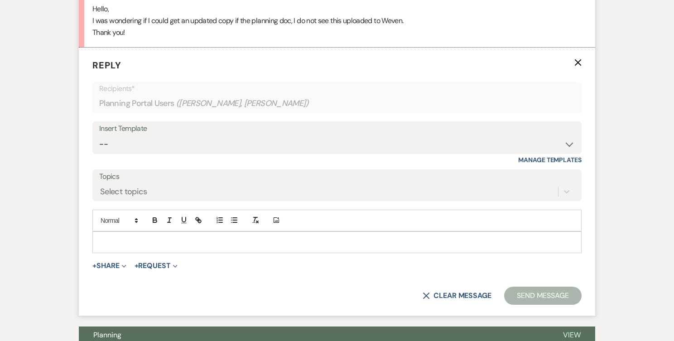
scroll to position [317, 0]
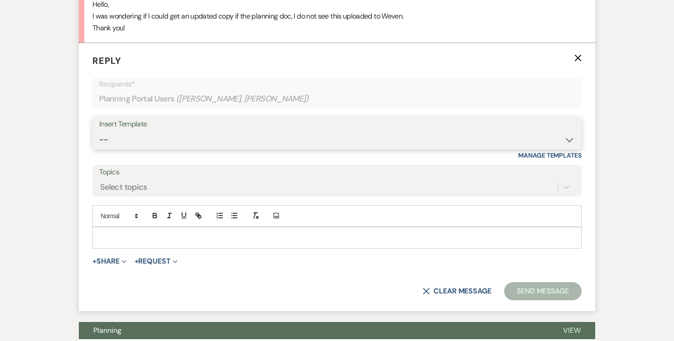
click at [172, 131] on select "-- Weven Planning Portal Introduction (Booked Events) Follow up - After Tour Re…" at bounding box center [336, 140] width 475 height 18
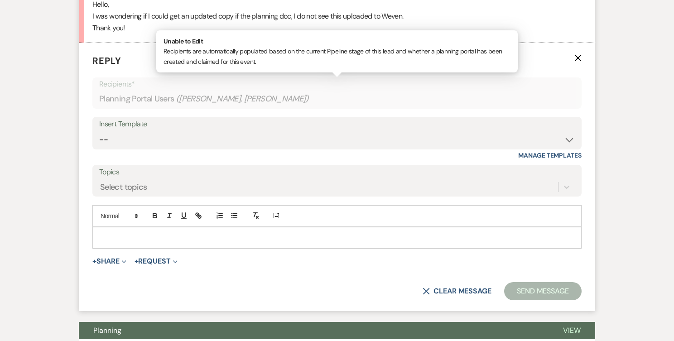
click at [345, 87] on p "Recipients*" at bounding box center [336, 84] width 475 height 12
click at [113, 262] on button "+ Share Expand" at bounding box center [109, 261] width 34 height 7
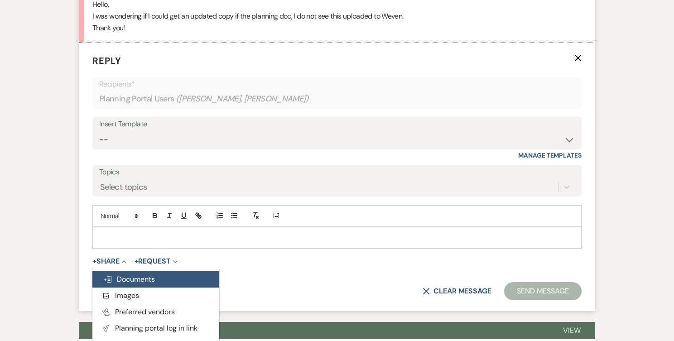
click at [134, 279] on span "Doc Upload Documents" at bounding box center [129, 279] width 52 height 10
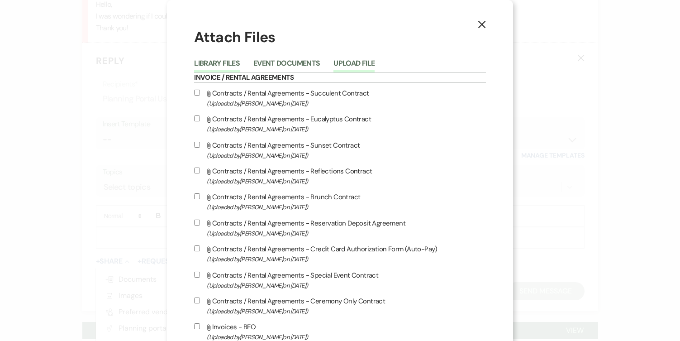
click at [353, 61] on button "Upload File" at bounding box center [354, 66] width 41 height 13
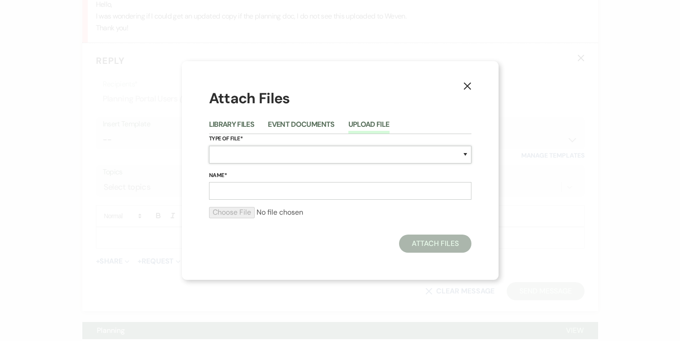
click at [261, 150] on select "Special Event Insurance Vendor Certificate of Insurance Contracts / Rental Agre…" at bounding box center [340, 155] width 263 height 18
select select "60"
click at [209, 146] on select "Special Event Insurance Vendor Certificate of Insurance Contracts / Rental Agre…" at bounding box center [340, 155] width 263 height 18
click at [228, 188] on input "Name*" at bounding box center [340, 191] width 263 height 18
type input "Mell 10-27-25 details"
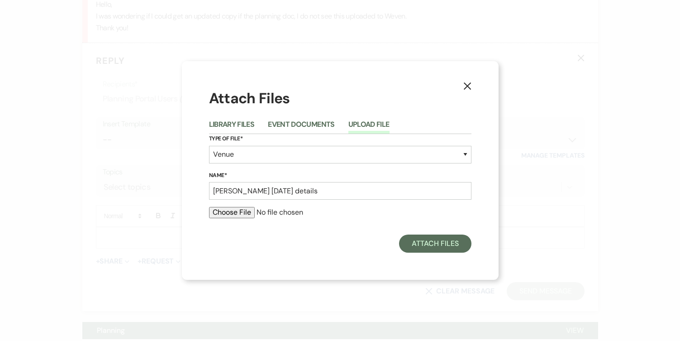
click at [228, 213] on input "file" at bounding box center [340, 212] width 263 height 11
click at [426, 85] on icon "X" at bounding box center [468, 86] width 8 height 8
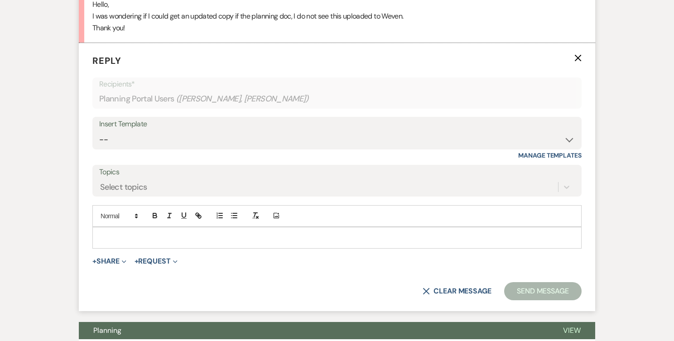
click at [162, 235] on p at bounding box center [337, 238] width 474 height 10
paste div
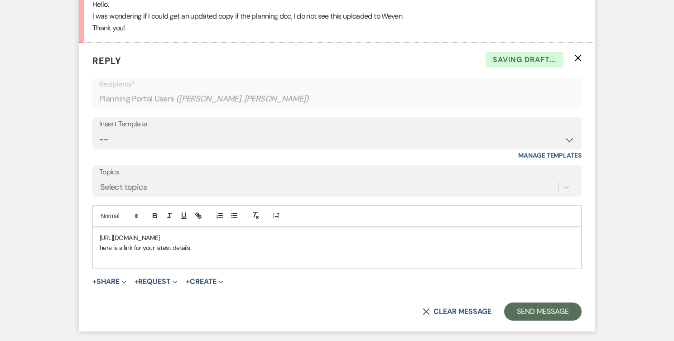
drag, startPoint x: 195, startPoint y: 249, endPoint x: 97, endPoint y: 250, distance: 98.2
click at [97, 250] on div "https://docs.google.com/document/d/1-1phTtXpXeCAOM13y3CPA1y_HDXjNz90CiXfa_zQ2zo…" at bounding box center [337, 247] width 488 height 41
copy p "here is a link for your latest details."
click at [97, 237] on div "https://docs.google.com/document/d/1-1phTtXpXeCAOM13y3CPA1y_HDXjNz90CiXfa_zQ2zo…" at bounding box center [337, 247] width 488 height 41
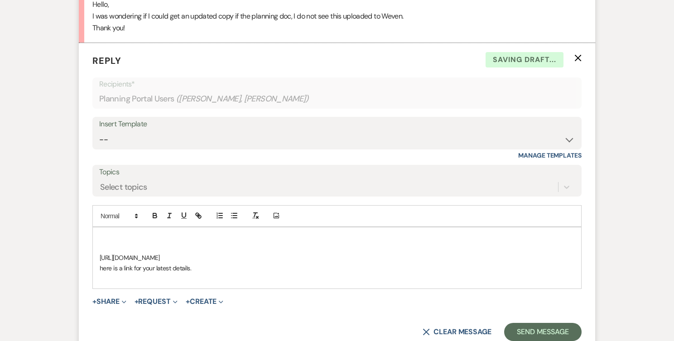
click at [100, 238] on p at bounding box center [337, 238] width 474 height 10
drag, startPoint x: 195, startPoint y: 269, endPoint x: 99, endPoint y: 271, distance: 95.5
click at [99, 271] on div "https://docs.google.com/document/d/1-1phTtXpXeCAOM13y3CPA1y_HDXjNz90CiXfa_zQ2zo…" at bounding box center [337, 258] width 488 height 62
drag, startPoint x: 106, startPoint y: 268, endPoint x: 107, endPoint y: 240, distance: 28.1
click at [107, 240] on div "https://docs.google.com/document/d/1-1phTtXpXeCAOM13y3CPA1y_HDXjNz90CiXfa_zQ2zo…" at bounding box center [337, 258] width 488 height 62
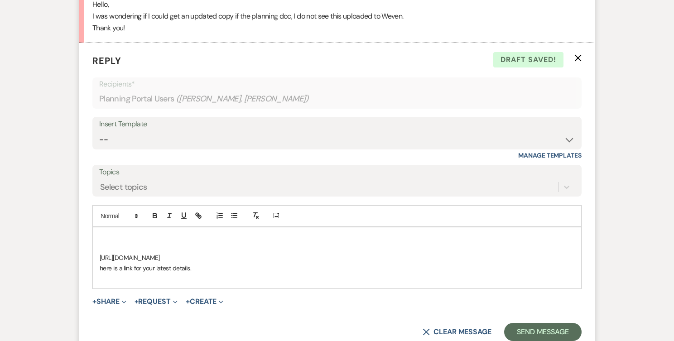
click at [107, 238] on p at bounding box center [337, 238] width 474 height 10
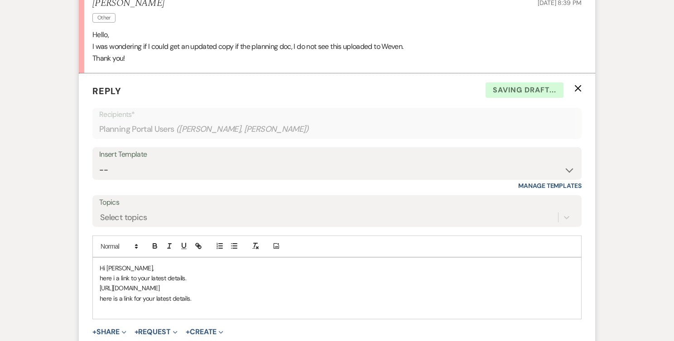
scroll to position [272, 0]
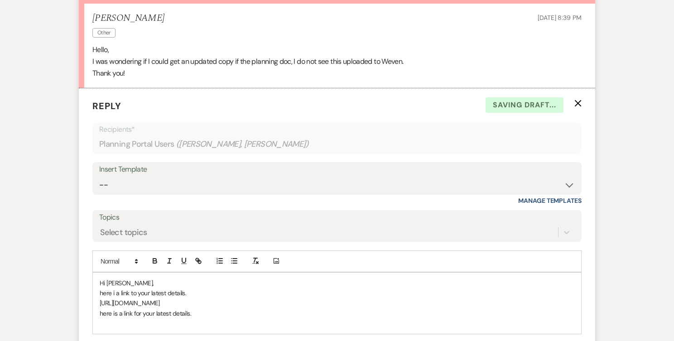
drag, startPoint x: 198, startPoint y: 312, endPoint x: 101, endPoint y: 317, distance: 97.5
click at [101, 316] on p "here is a link for your latest details." at bounding box center [337, 313] width 474 height 10
click at [116, 294] on p "here i a link to your latest details." at bounding box center [337, 293] width 474 height 10
click at [105, 292] on p "here is a link to your latest details." at bounding box center [337, 293] width 474 height 10
click at [166, 317] on p at bounding box center [337, 313] width 474 height 10
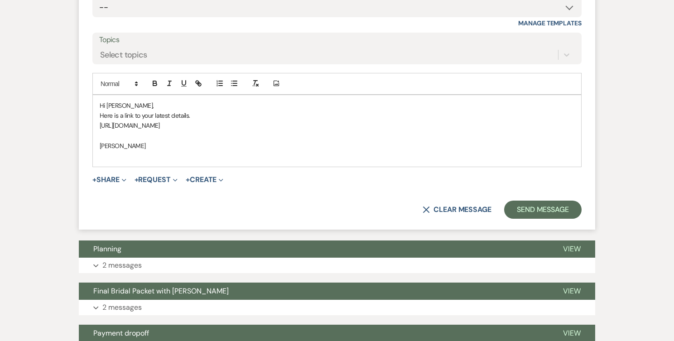
scroll to position [453, 0]
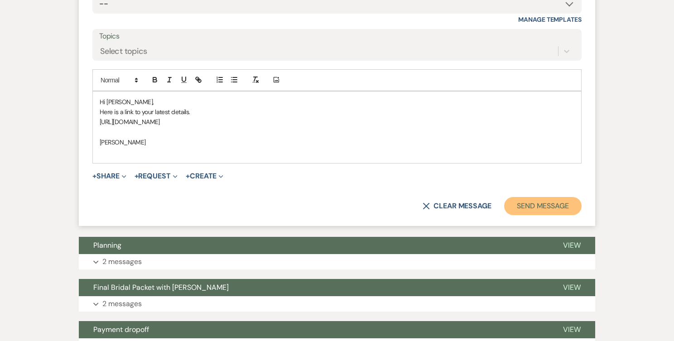
click at [426, 204] on button "Send Message" at bounding box center [542, 206] width 77 height 18
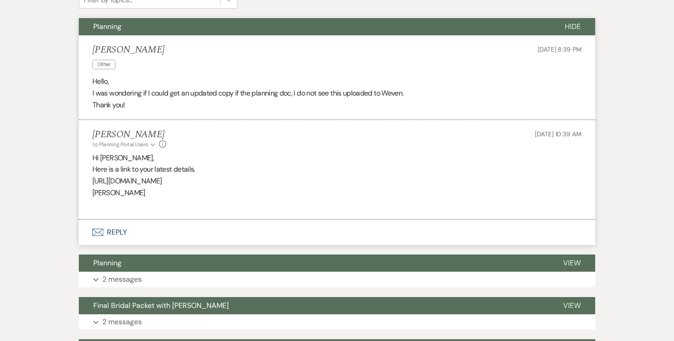
scroll to position [299, 0]
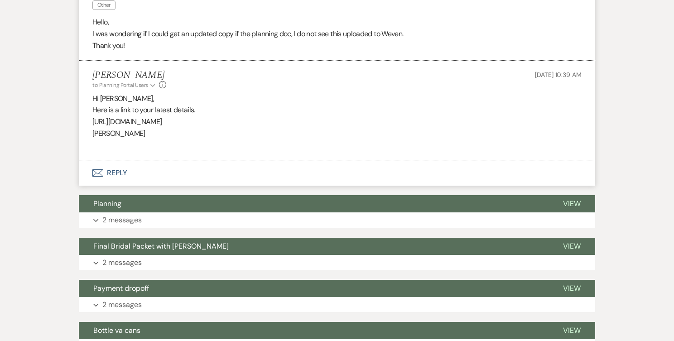
click at [232, 122] on p "https://docs.google.com/document/d/1-1phTtXpXeCAOM13y3CPA1y_HDXjNz90CiXfa_zQ2zo…" at bounding box center [336, 122] width 489 height 12
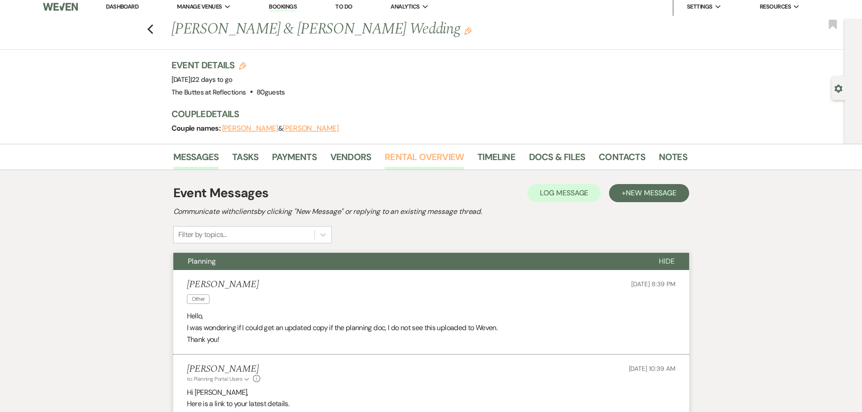
scroll to position [0, 0]
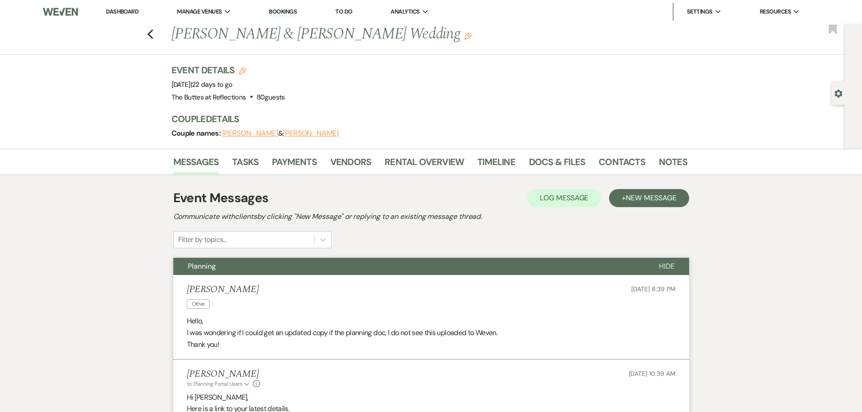
click at [128, 10] on link "Dashboard" at bounding box center [122, 12] width 33 height 8
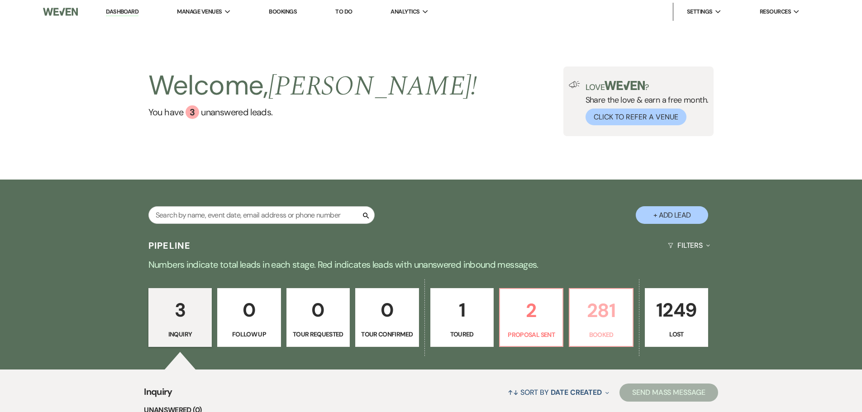
click at [426, 313] on p "281" at bounding box center [601, 311] width 52 height 30
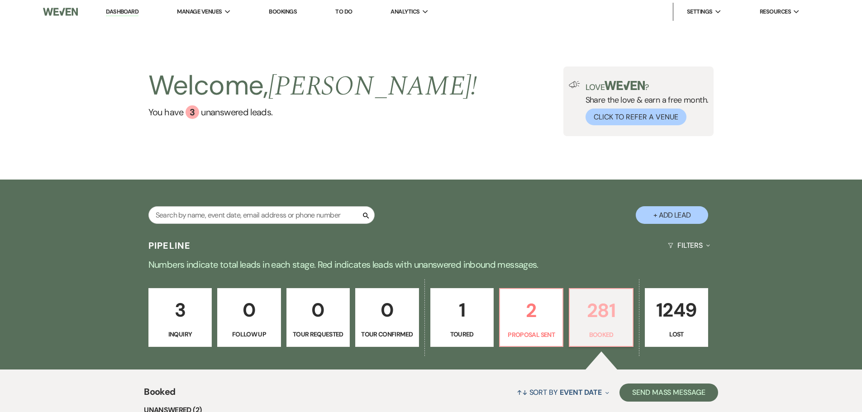
click at [426, 317] on p "281" at bounding box center [601, 311] width 52 height 30
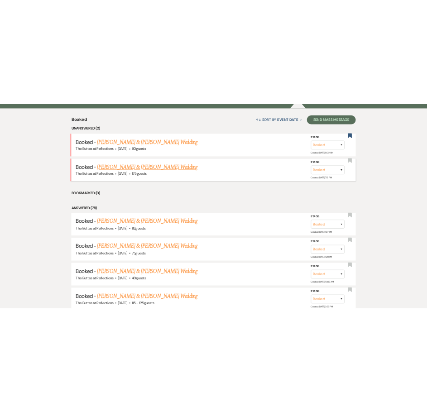
scroll to position [362, 0]
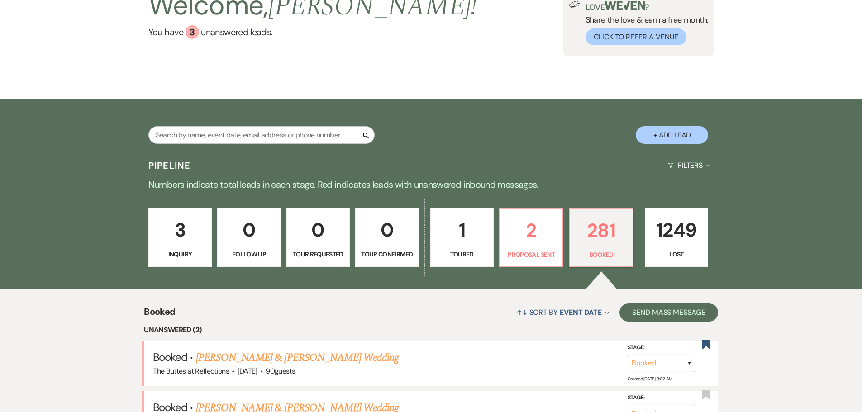
scroll to position [0, 0]
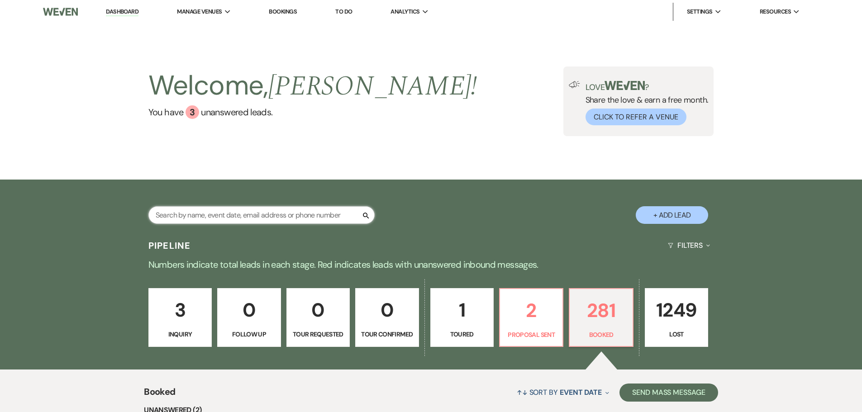
click at [256, 211] on input "text" at bounding box center [261, 215] width 226 height 18
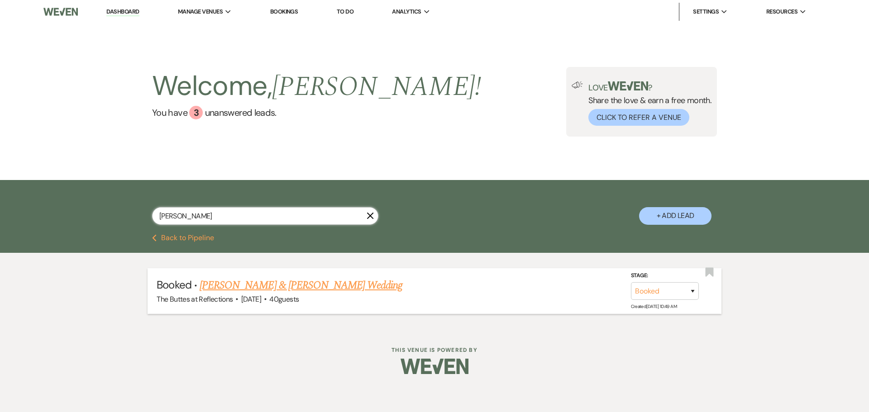
type input "detzel"
click at [266, 285] on link "[PERSON_NAME] & [PERSON_NAME] Wedding" at bounding box center [301, 286] width 203 height 16
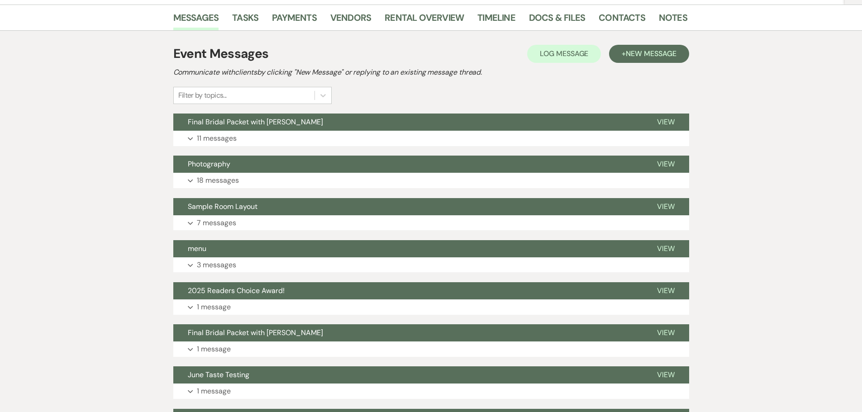
scroll to position [226, 0]
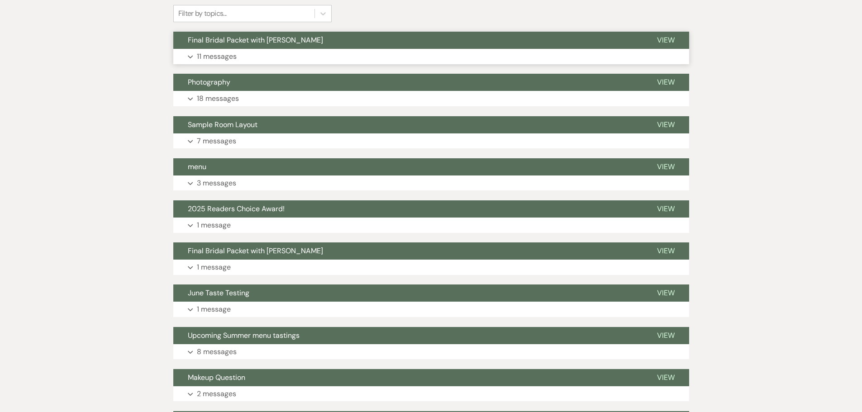
click at [220, 58] on p "11 messages" at bounding box center [217, 57] width 40 height 12
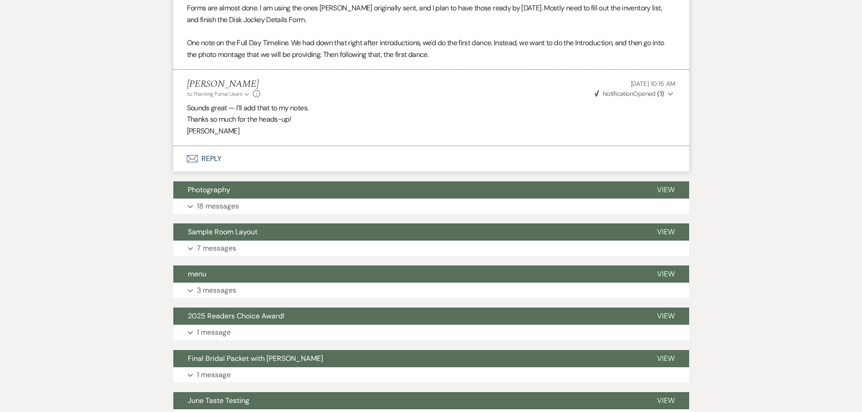
scroll to position [1359, 0]
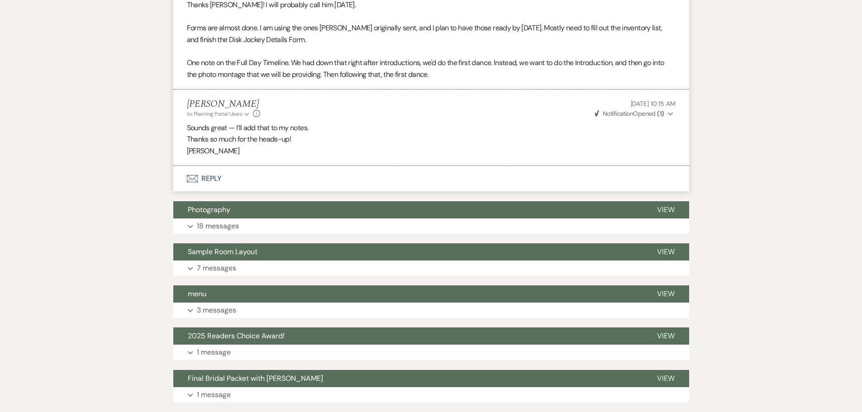
click at [211, 166] on button "Envelope Reply" at bounding box center [431, 178] width 516 height 25
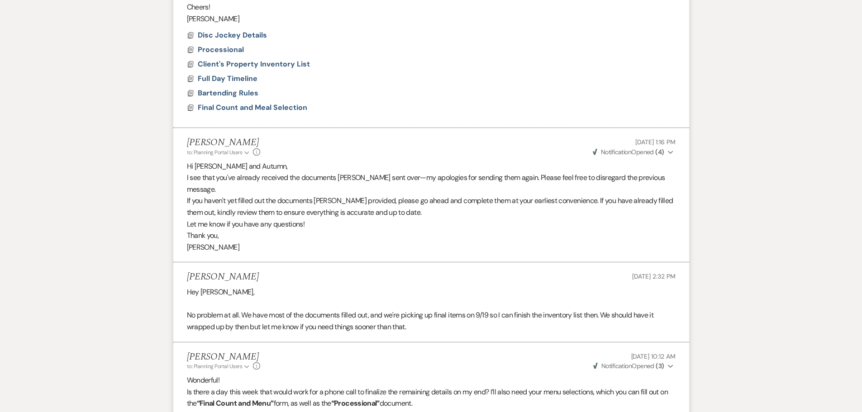
scroll to position [39, 0]
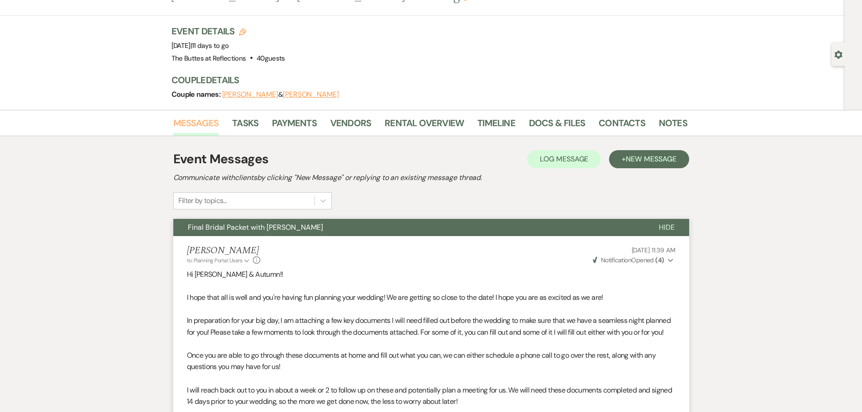
click at [196, 122] on link "Messages" at bounding box center [196, 126] width 46 height 20
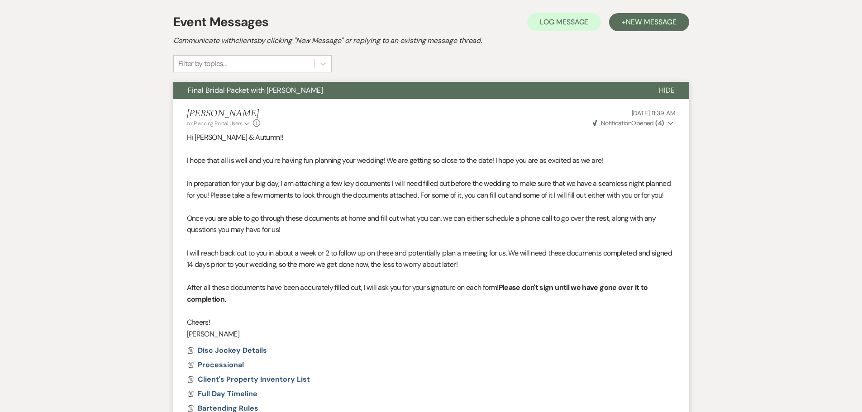
scroll to position [175, 0]
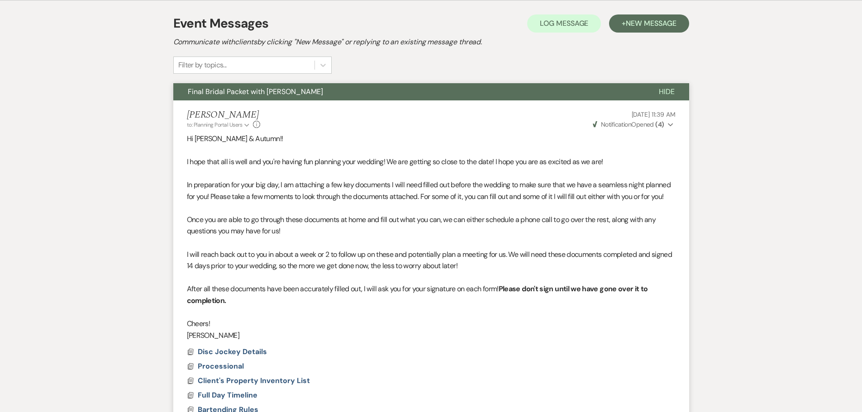
click at [426, 89] on span "Hide" at bounding box center [667, 92] width 16 height 10
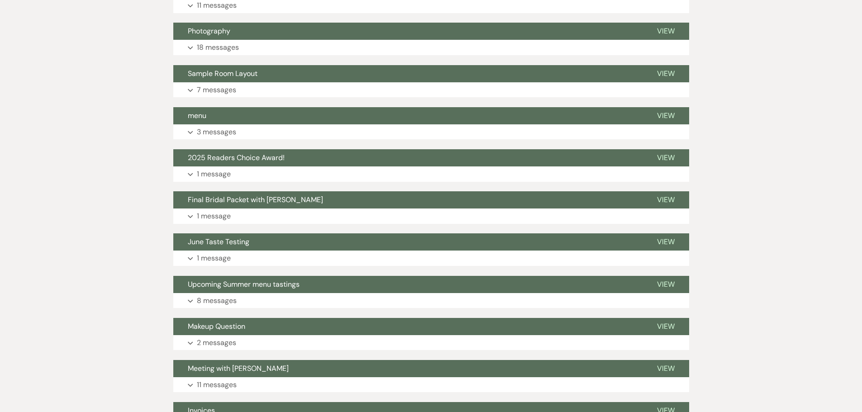
scroll to position [260, 0]
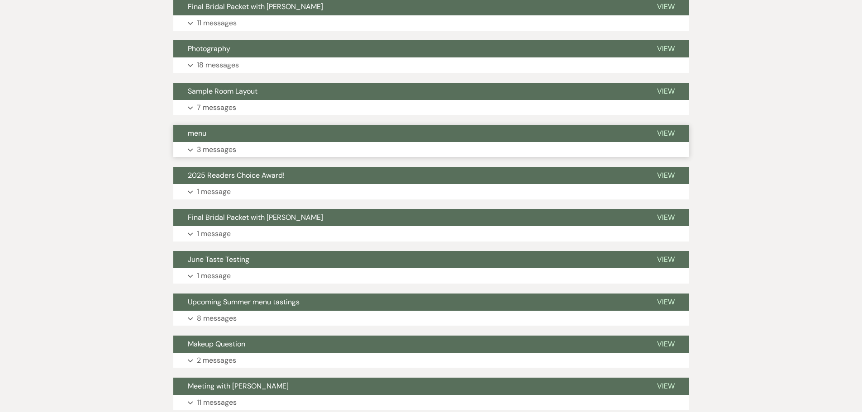
click at [206, 148] on p "3 messages" at bounding box center [216, 150] width 39 height 12
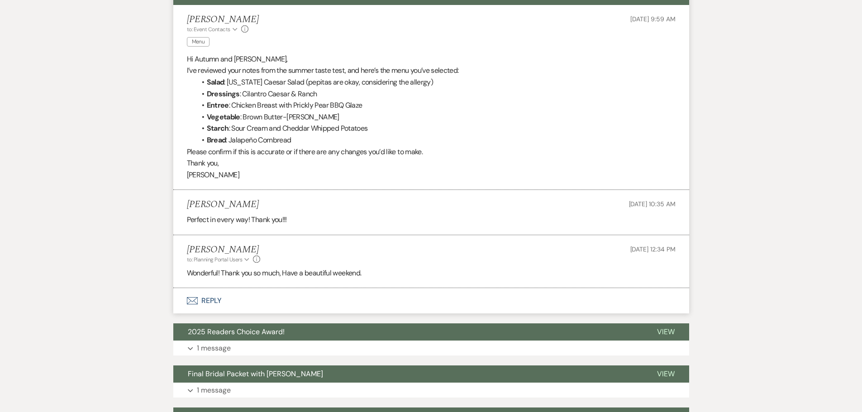
scroll to position [486, 0]
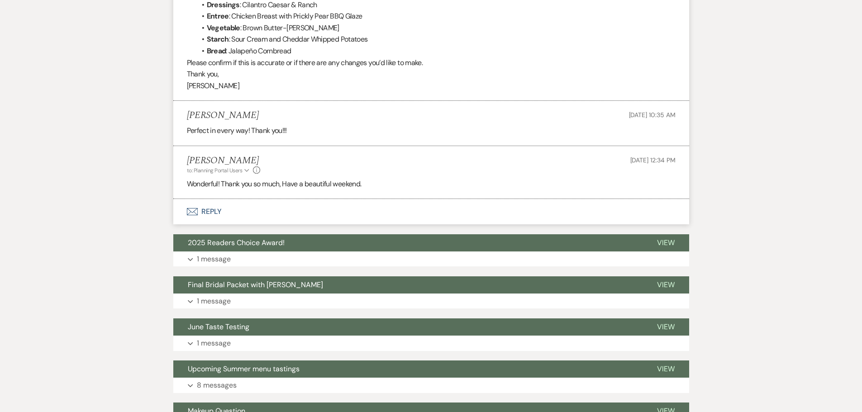
click at [204, 212] on button "Envelope Reply" at bounding box center [431, 211] width 516 height 25
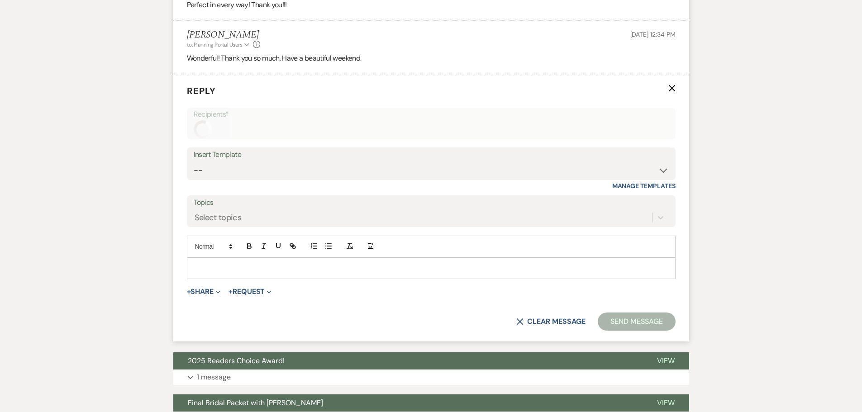
scroll to position [613, 0]
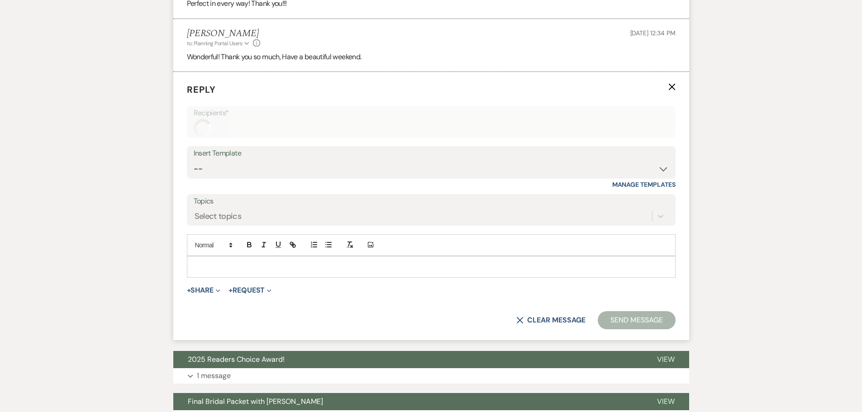
click at [250, 269] on p at bounding box center [431, 267] width 474 height 10
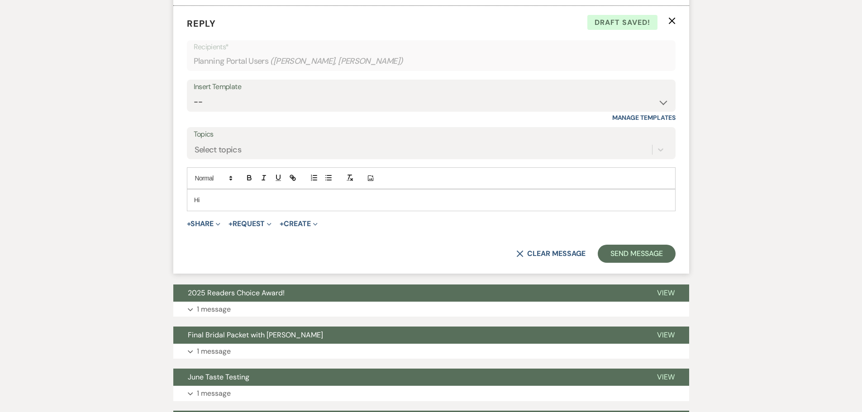
scroll to position [679, 0]
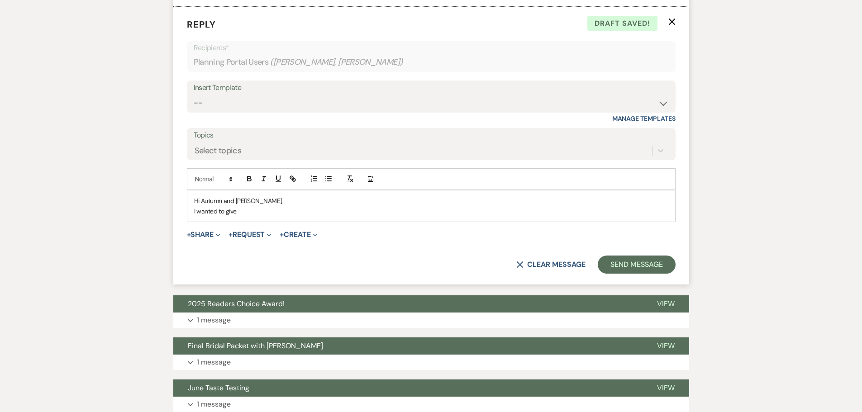
click at [253, 216] on p "I wanted to give" at bounding box center [431, 211] width 474 height 10
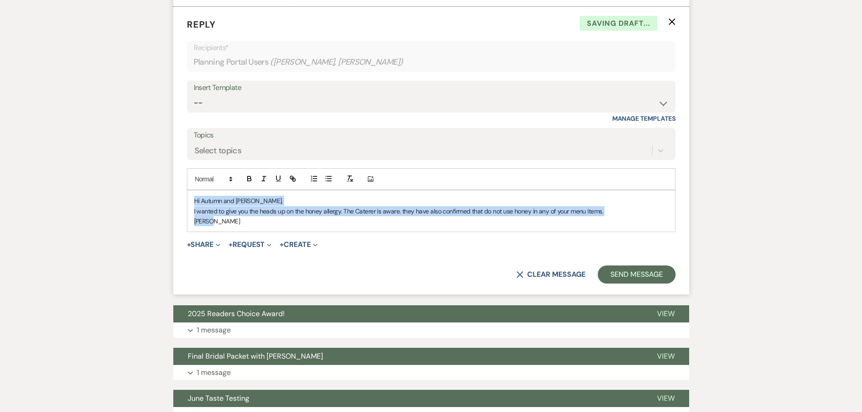
drag, startPoint x: 215, startPoint y: 223, endPoint x: 191, endPoint y: 201, distance: 32.4
click at [191, 201] on div "Hi Autumn and Eric, I wanted to give you the heads up on the honey allergy. The…" at bounding box center [431, 211] width 488 height 41
copy div "Hi Autumn and Eric, I wanted to give you the heads up on the honey allergy. The…"
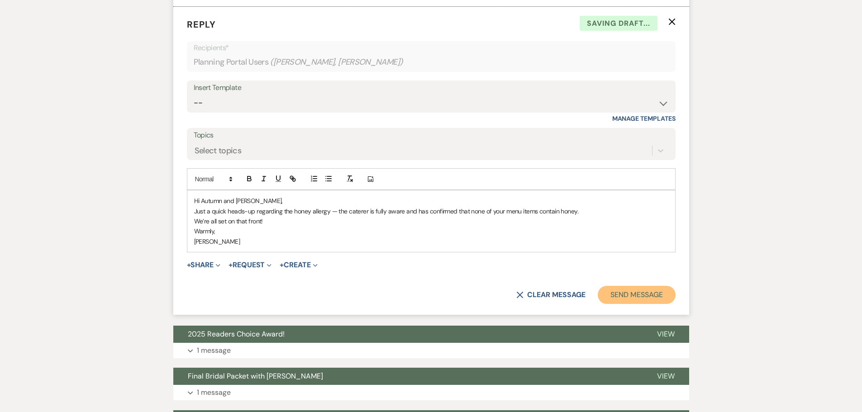
click at [426, 294] on button "Send Message" at bounding box center [636, 295] width 77 height 18
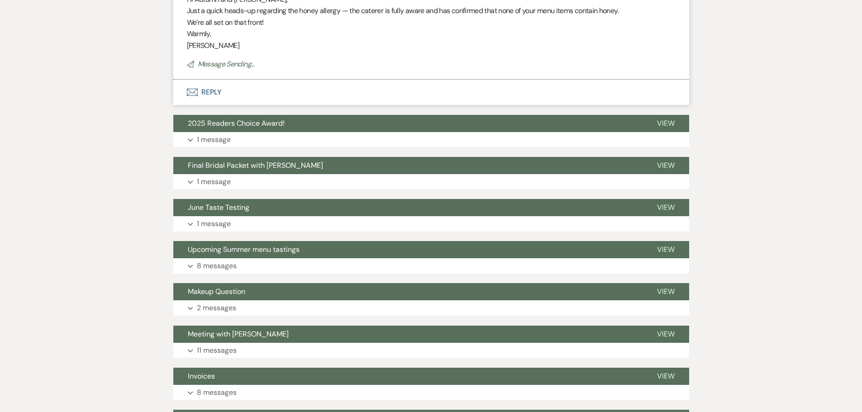
click at [150, 174] on div "Messages Tasks Payments Vendors Rental Overview Timeline Docs & Files Contacts …" at bounding box center [431, 67] width 862 height 1285
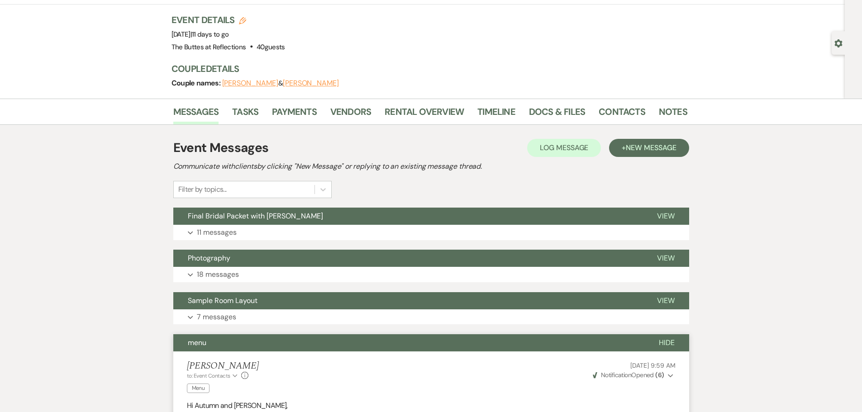
scroll to position [0, 0]
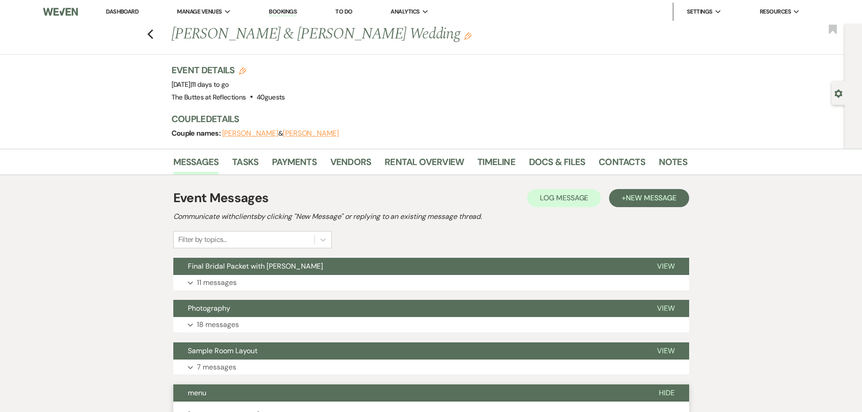
click at [121, 10] on link "Dashboard" at bounding box center [122, 12] width 33 height 8
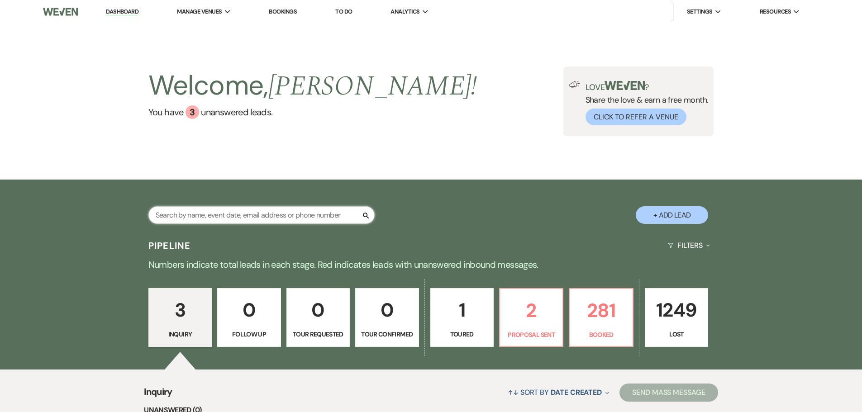
click at [250, 215] on input "text" at bounding box center [261, 215] width 226 height 18
click at [249, 215] on input "text" at bounding box center [261, 215] width 226 height 18
type input "orenalas"
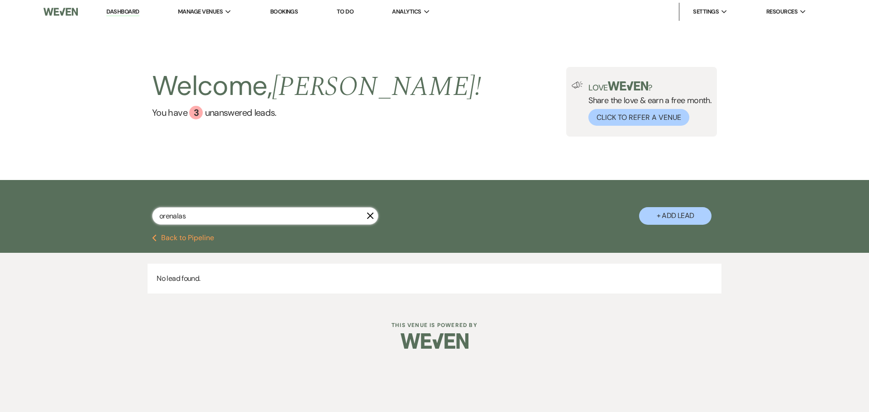
drag, startPoint x: 209, startPoint y: 215, endPoint x: 157, endPoint y: 221, distance: 51.9
click at [157, 221] on input "orenalas" at bounding box center [265, 216] width 226 height 18
click at [119, 10] on link "Dashboard" at bounding box center [122, 12] width 33 height 9
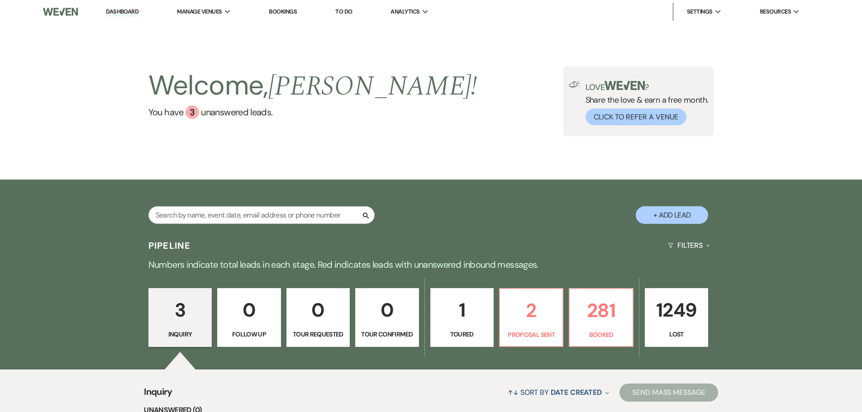
click at [281, 12] on link "Bookings" at bounding box center [283, 12] width 28 height 8
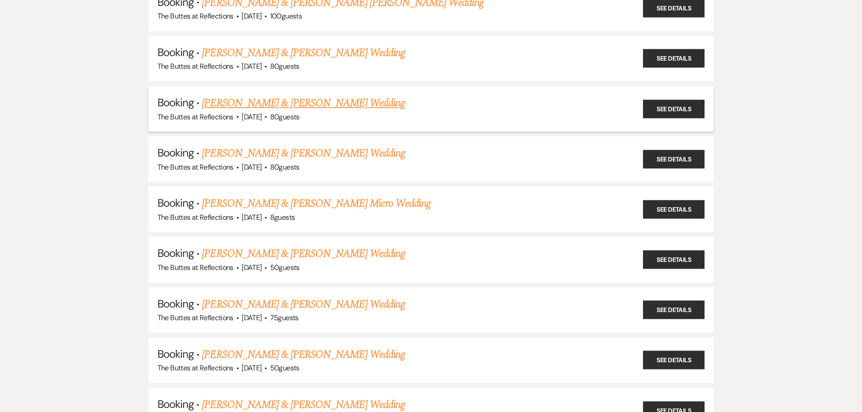
scroll to position [362, 0]
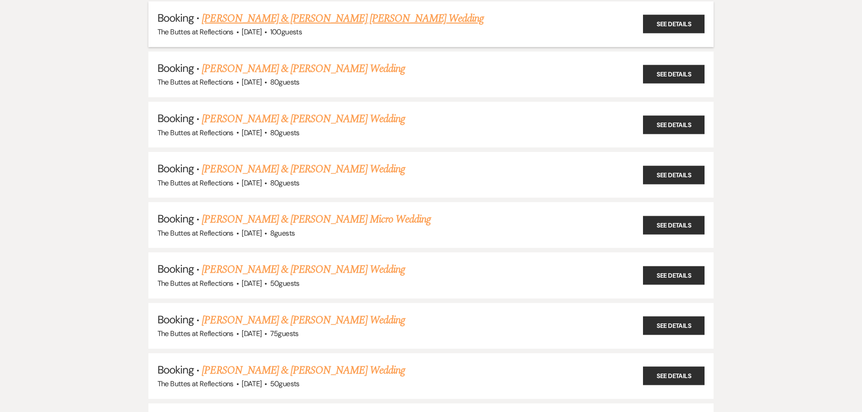
click at [292, 21] on link "[PERSON_NAME] & [PERSON_NAME] [PERSON_NAME] Wedding" at bounding box center [343, 18] width 282 height 16
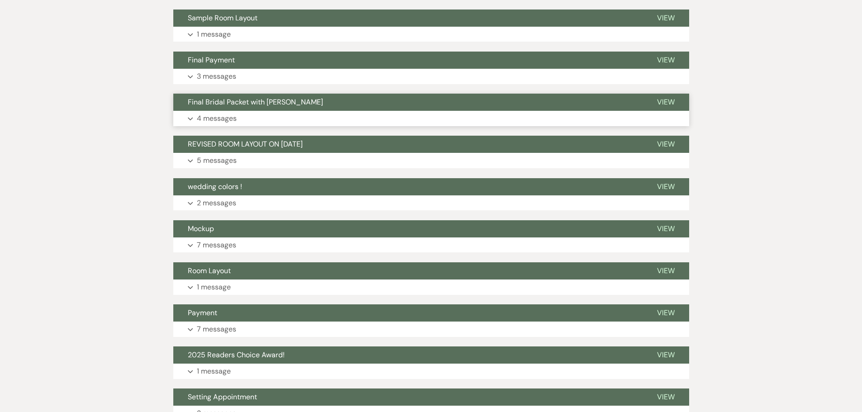
scroll to position [272, 0]
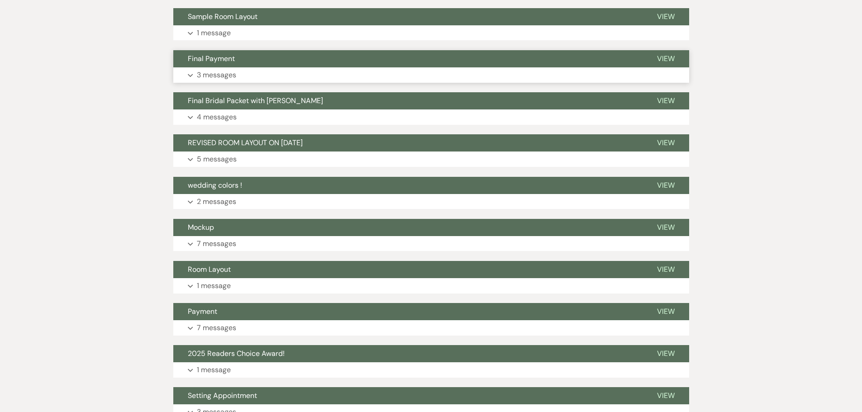
click at [214, 69] on p "3 messages" at bounding box center [216, 75] width 39 height 12
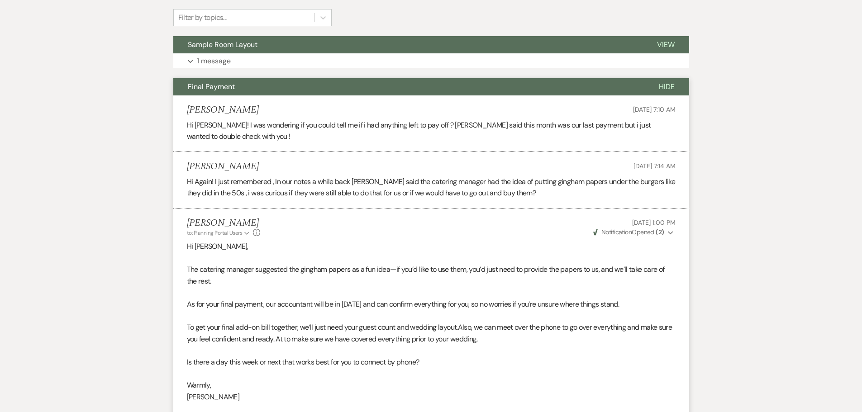
scroll to position [91, 0]
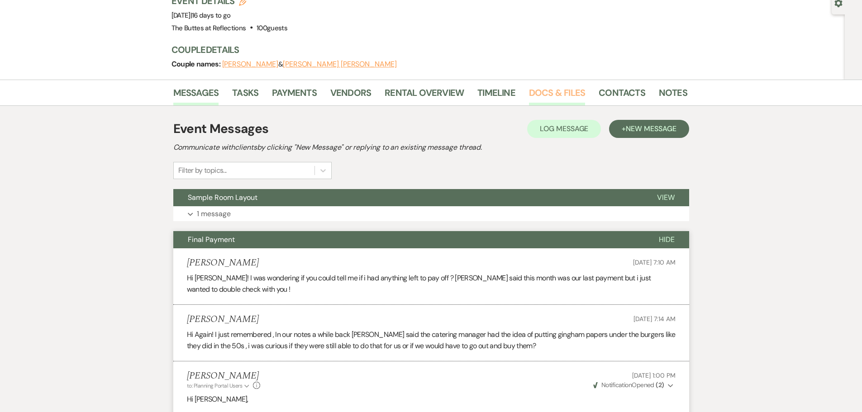
click at [426, 86] on link "Docs & Files" at bounding box center [557, 96] width 56 height 20
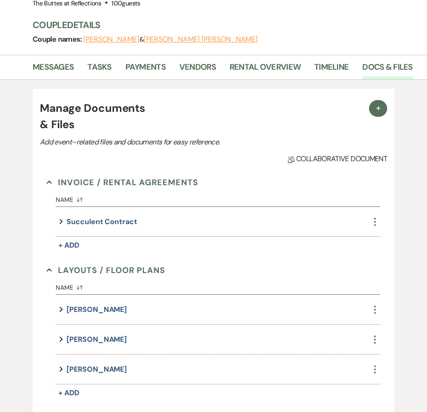
scroll to position [143, 0]
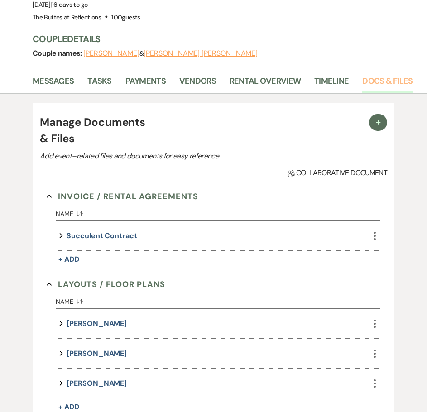
click at [369, 75] on link "Docs & Files" at bounding box center [387, 84] width 50 height 19
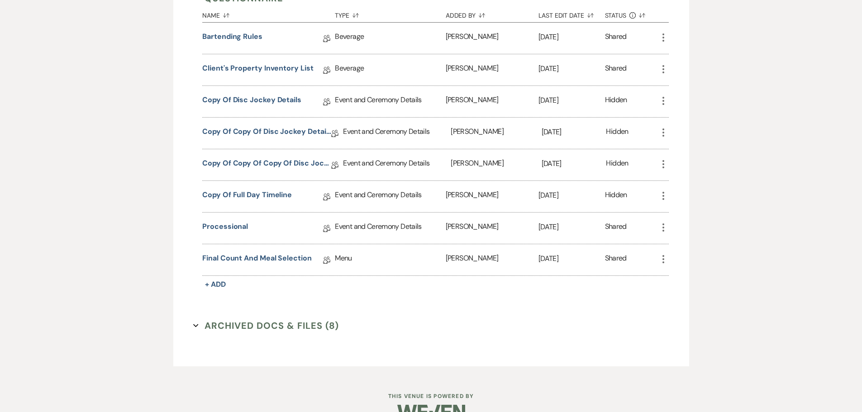
scroll to position [823, 0]
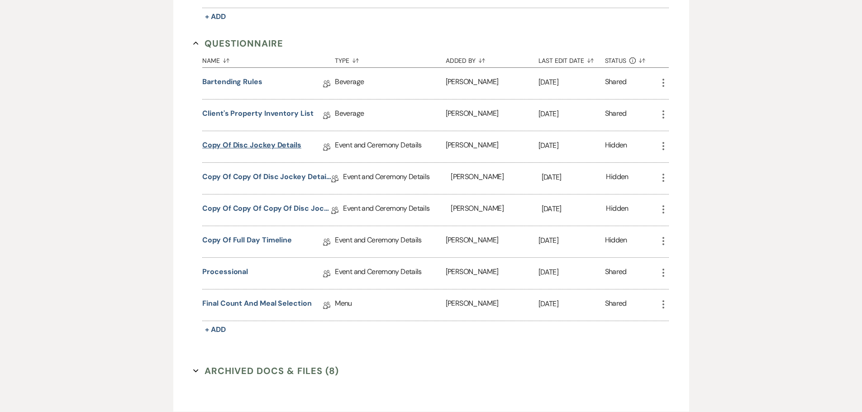
click at [292, 140] on link "Copy of Disc Jockey Details" at bounding box center [251, 147] width 99 height 14
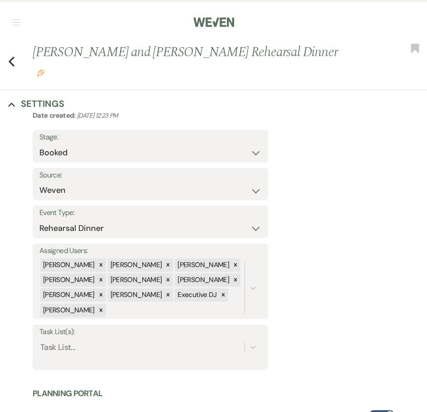
click at [18, 22] on span "button" at bounding box center [16, 22] width 7 height 0
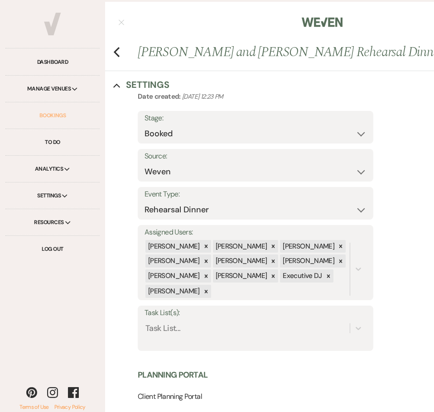
click at [56, 112] on link "Bookings" at bounding box center [52, 115] width 94 height 27
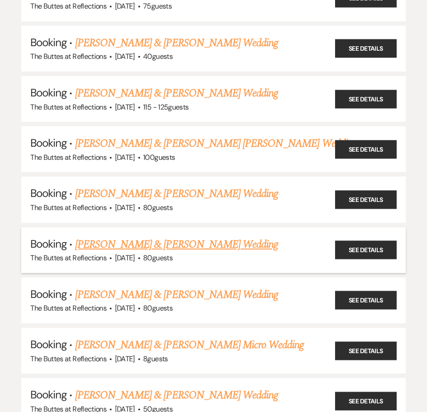
scroll to position [272, 0]
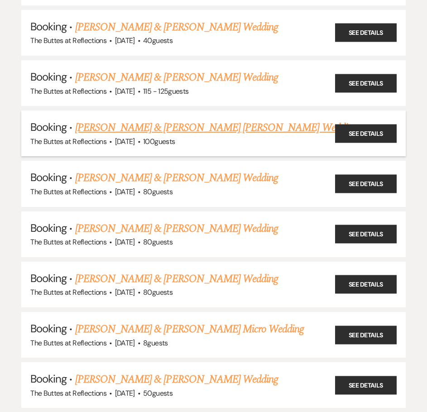
click at [124, 129] on link "[PERSON_NAME] & [PERSON_NAME] [PERSON_NAME] Wedding" at bounding box center [216, 128] width 282 height 16
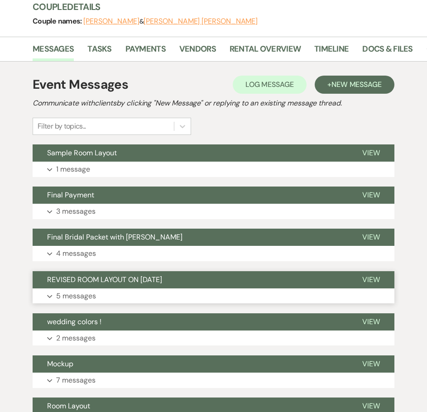
scroll to position [181, 0]
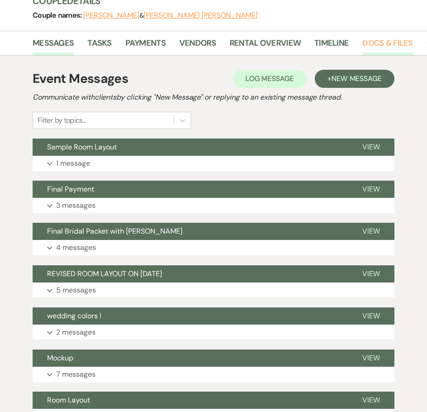
click at [374, 37] on link "Docs & Files" at bounding box center [387, 46] width 50 height 19
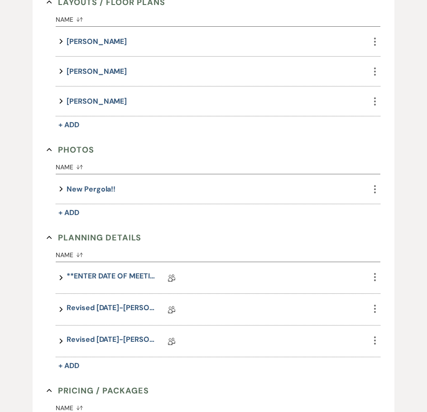
scroll to position [498, 0]
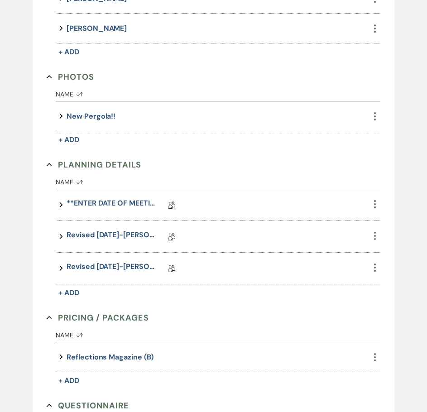
click at [24, 27] on div "+ Manage Documents & Files Add event–related files and documents for easy refer…" at bounding box center [213, 256] width 411 height 1035
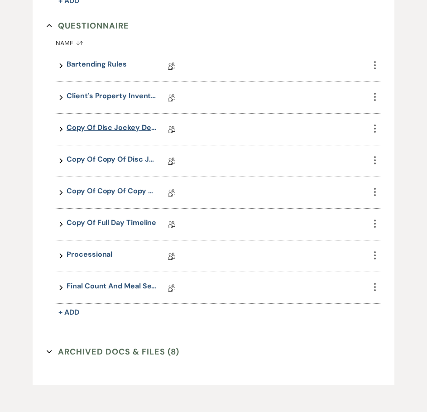
scroll to position [862, 0]
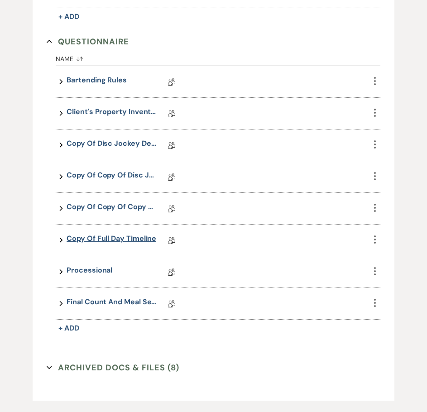
click at [115, 233] on link "Copy of Full Day Timeline" at bounding box center [112, 240] width 90 height 14
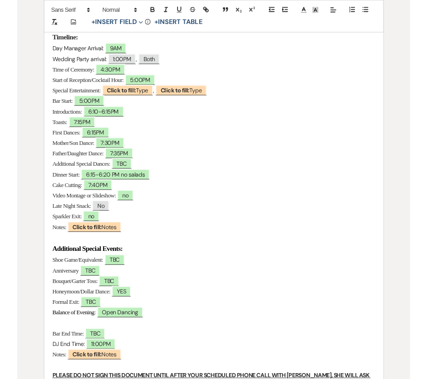
scroll to position [226, 0]
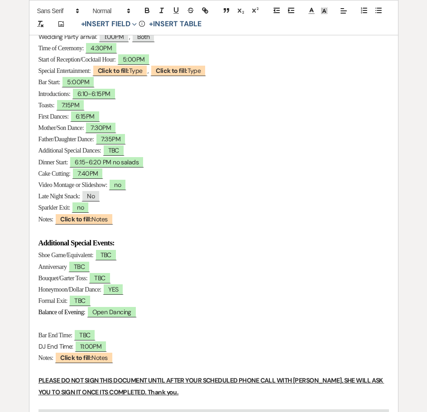
click at [279, 123] on p "Mother/Son Dance: ﻿ 7:30PM ﻿" at bounding box center [213, 127] width 350 height 11
click at [125, 187] on span "no" at bounding box center [118, 185] width 18 height 12
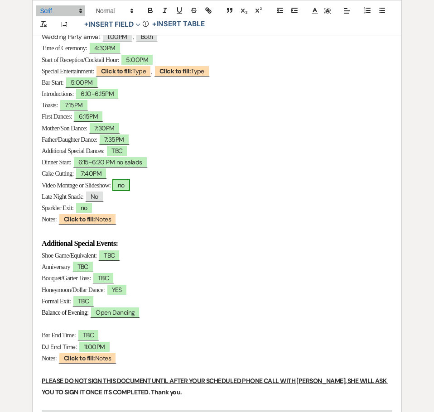
select select "owner"
select select "Time"
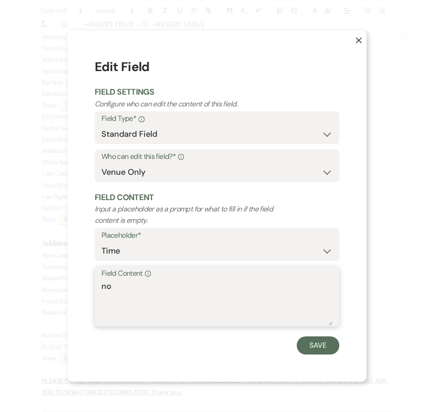
drag, startPoint x: 113, startPoint y: 287, endPoint x: 93, endPoint y: 291, distance: 20.2
click at [93, 291] on div "X Edit Field Field Settings Configure who can edit the content of this field. F…" at bounding box center [216, 205] width 299 height 351
type textarea "No"
click at [324, 347] on button "Save" at bounding box center [318, 345] width 43 height 18
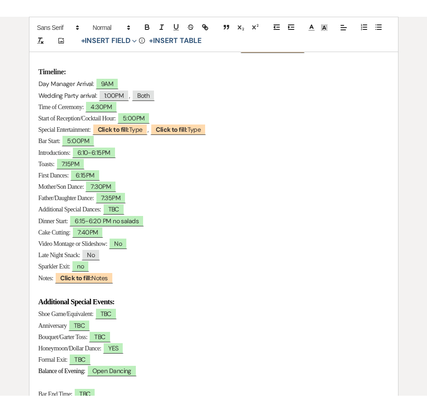
scroll to position [125, 0]
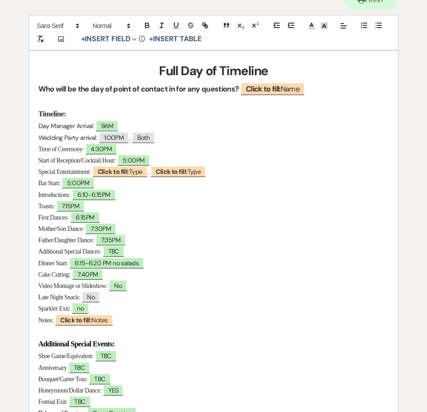
click at [329, 168] on p "Special Entertainment: ﻿ Click to fill: Type ﻿ , ﻿ Click to fill: Type ﻿" at bounding box center [213, 171] width 350 height 11
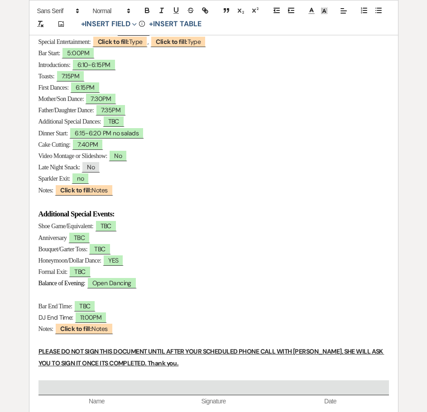
scroll to position [272, 0]
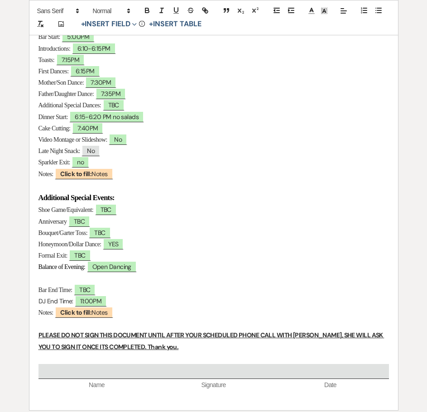
drag, startPoint x: 42, startPoint y: 36, endPoint x: 30, endPoint y: 36, distance: 11.8
click at [40, 36] on span "Bar Start:" at bounding box center [49, 37] width 22 height 7
drag, startPoint x: 24, startPoint y: 36, endPoint x: 3, endPoint y: 48, distance: 24.5
click at [13, 48] on div "Printer Print Add Photo + Insert Field Expand Standard Field Smart Field Signat…" at bounding box center [213, 137] width 427 height 602
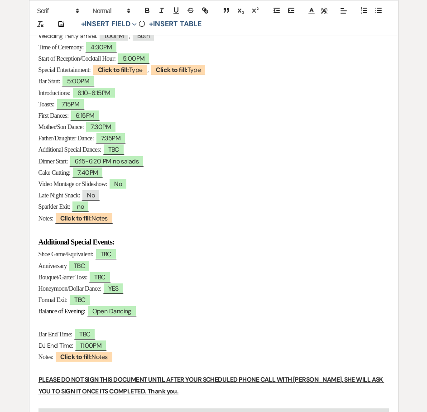
scroll to position [0, 0]
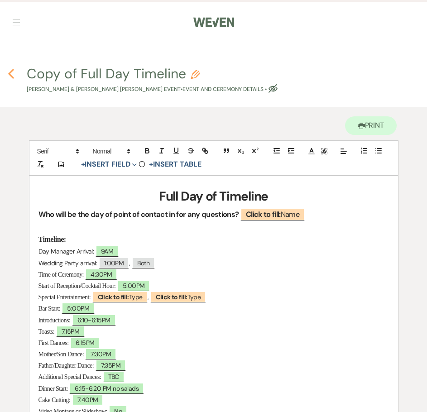
click at [10, 72] on use "button" at bounding box center [11, 74] width 6 height 10
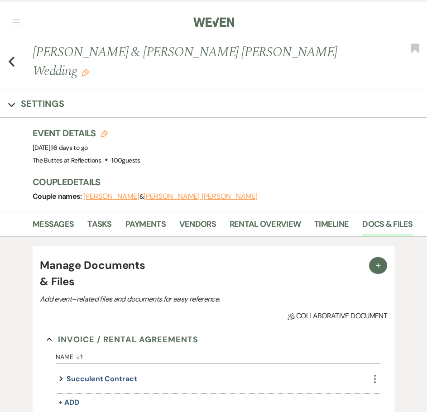
scroll to position [862, 0]
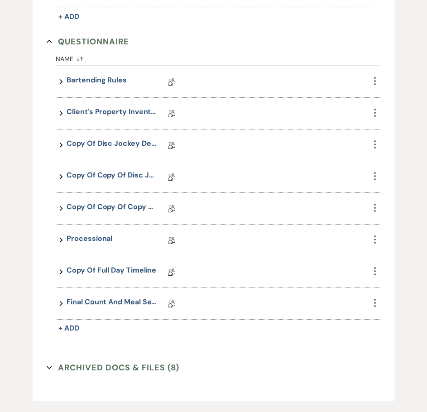
click at [115, 297] on link "Final Count and Meal Selection" at bounding box center [112, 304] width 91 height 14
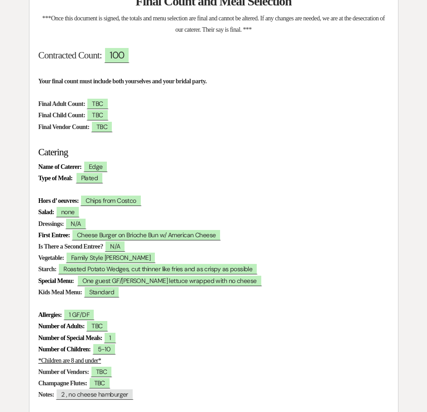
scroll to position [91, 0]
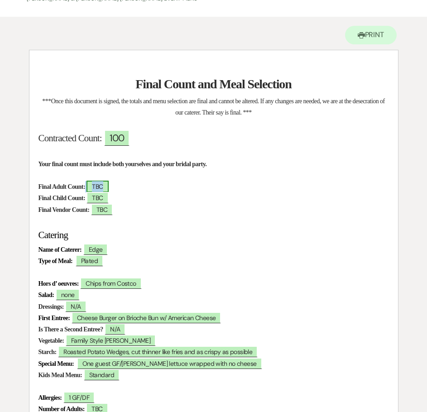
click at [106, 187] on span "TBC" at bounding box center [97, 187] width 22 height 12
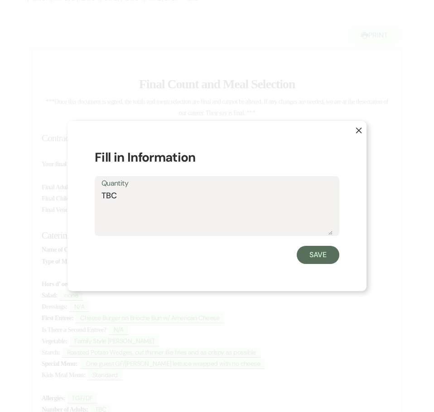
drag, startPoint x: 125, startPoint y: 196, endPoint x: 93, endPoint y: 196, distance: 32.6
click at [95, 196] on div "Quantity TBC" at bounding box center [217, 206] width 244 height 60
type textarea "110"
click at [319, 253] on button "Save" at bounding box center [318, 255] width 43 height 18
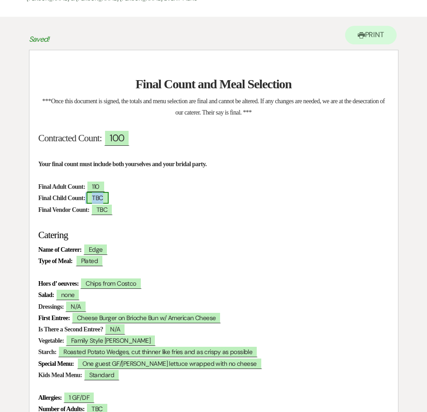
click at [108, 199] on span "TBC" at bounding box center [97, 198] width 22 height 12
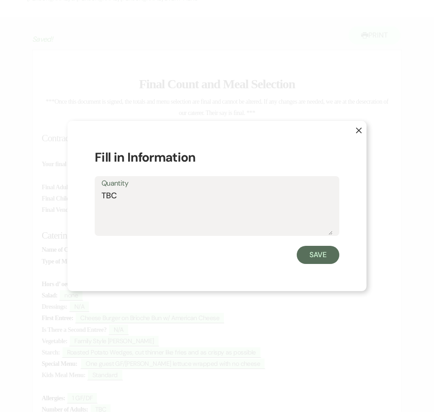
drag, startPoint x: 118, startPoint y: 198, endPoint x: 96, endPoint y: 199, distance: 21.3
click at [96, 199] on div "Quantity TBC" at bounding box center [217, 206] width 244 height 60
type textarea "4"
click at [328, 255] on button "Save" at bounding box center [318, 255] width 43 height 18
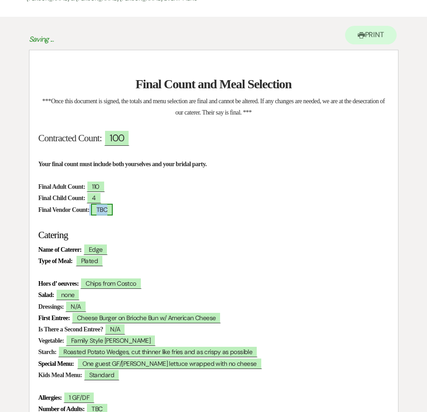
click at [111, 214] on span "TBC" at bounding box center [102, 210] width 22 height 12
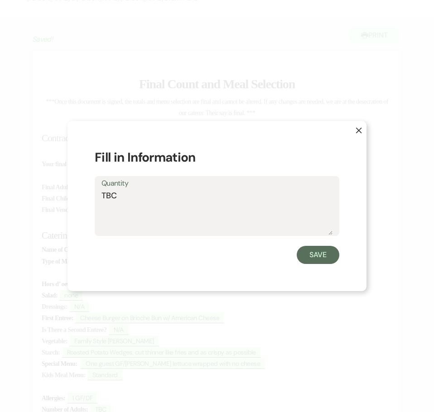
drag, startPoint x: 110, startPoint y: 201, endPoint x: 81, endPoint y: 205, distance: 28.2
click at [81, 205] on div "X Fill in Information Quantity TBC Save" at bounding box center [216, 206] width 299 height 171
type textarea "2"
click at [311, 256] on button "Save" at bounding box center [318, 255] width 43 height 18
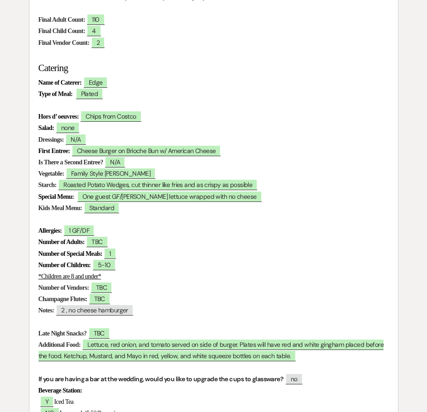
scroll to position [195, 0]
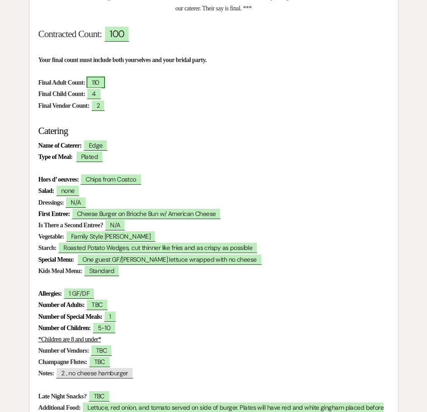
click at [105, 82] on span "110" at bounding box center [95, 83] width 18 height 12
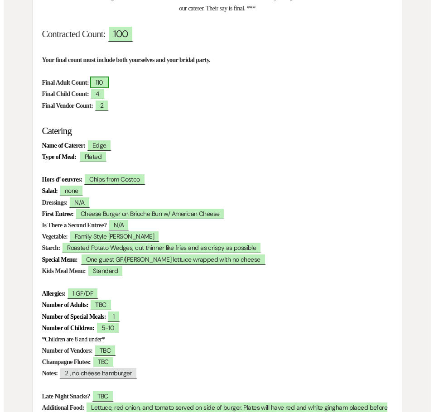
scroll to position [195, 0]
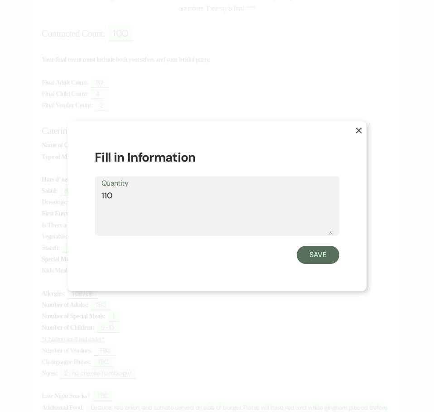
drag, startPoint x: 120, startPoint y: 197, endPoint x: 104, endPoint y: 197, distance: 16.3
click at [104, 197] on textarea "110" at bounding box center [216, 212] width 231 height 45
type textarea "104"
click at [325, 253] on button "Save" at bounding box center [318, 255] width 43 height 18
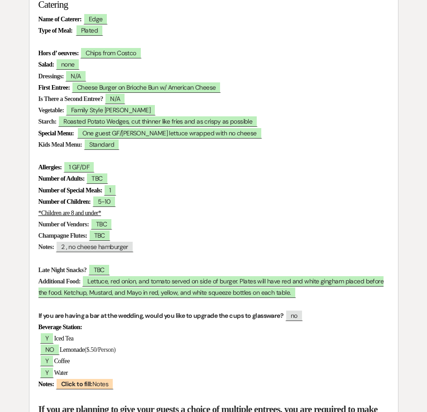
scroll to position [330, 0]
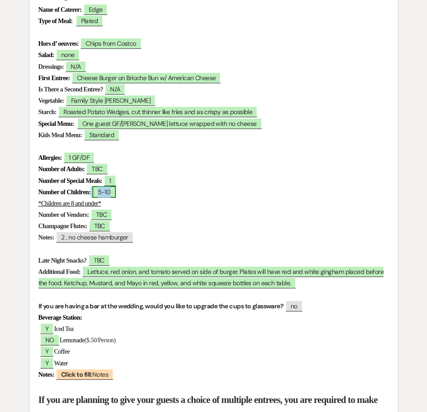
click at [116, 192] on span "5-10" at bounding box center [104, 192] width 24 height 12
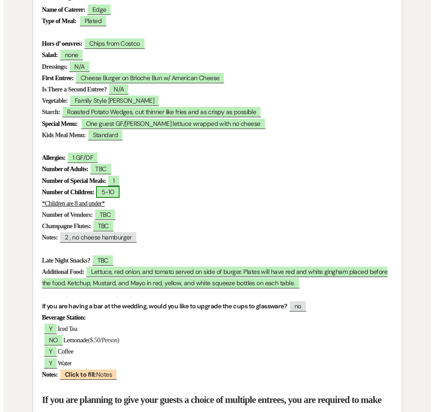
scroll to position [331, 0]
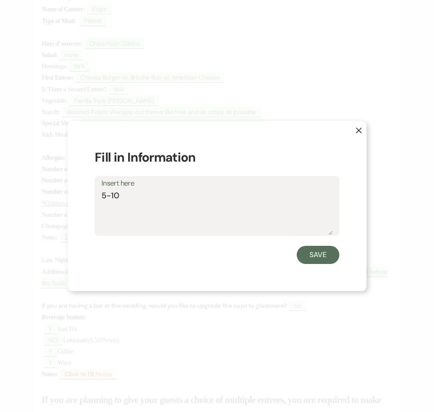
drag, startPoint x: 124, startPoint y: 196, endPoint x: 102, endPoint y: 198, distance: 22.8
click at [102, 198] on textarea "5-10" at bounding box center [216, 212] width 231 height 45
type textarea "7"
click at [313, 254] on button "Save" at bounding box center [318, 255] width 43 height 18
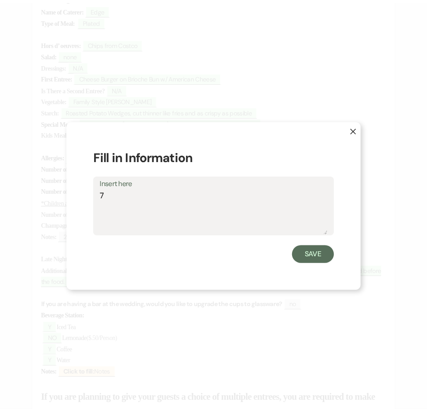
scroll to position [330, 0]
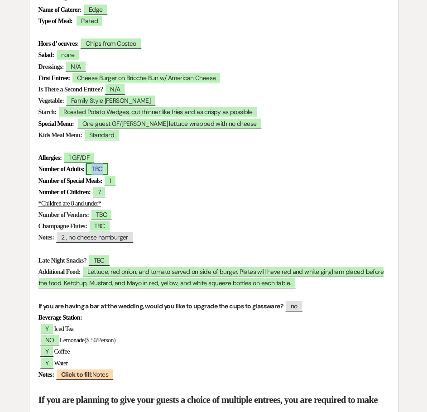
click at [107, 172] on span "TBC" at bounding box center [97, 169] width 22 height 12
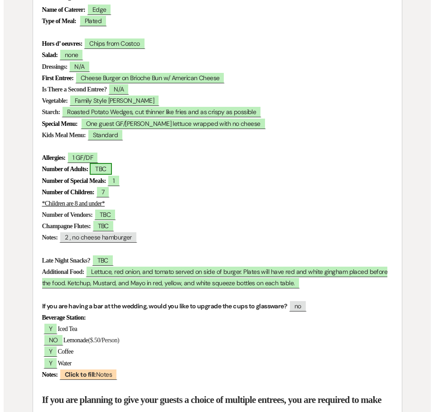
scroll to position [331, 0]
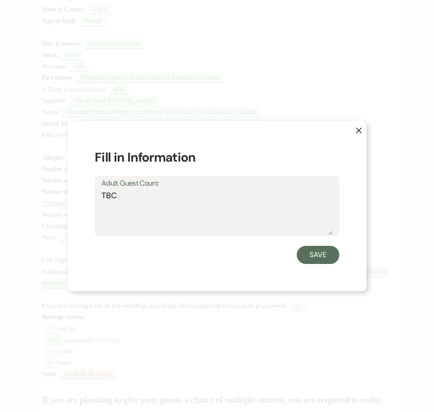
drag, startPoint x: 128, startPoint y: 194, endPoint x: 101, endPoint y: 195, distance: 26.3
click at [101, 195] on textarea "TBC" at bounding box center [216, 212] width 231 height 45
type textarea "0"
type textarea "106"
click at [323, 258] on button "Save" at bounding box center [318, 255] width 43 height 18
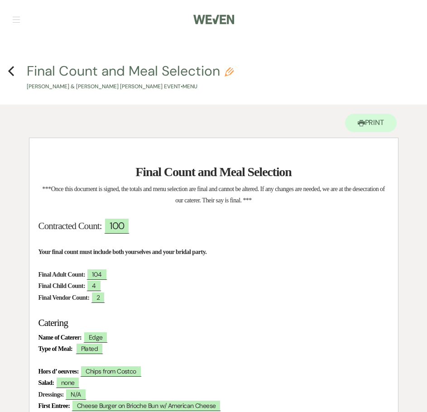
scroll to position [0, 0]
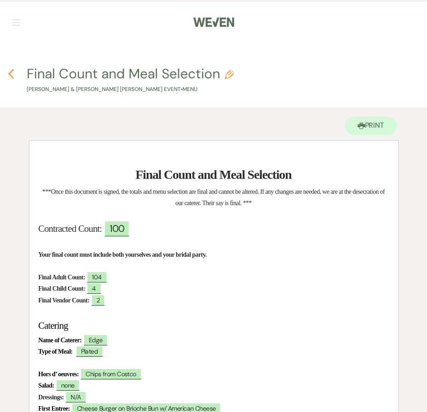
click at [12, 76] on use "button" at bounding box center [11, 74] width 6 height 10
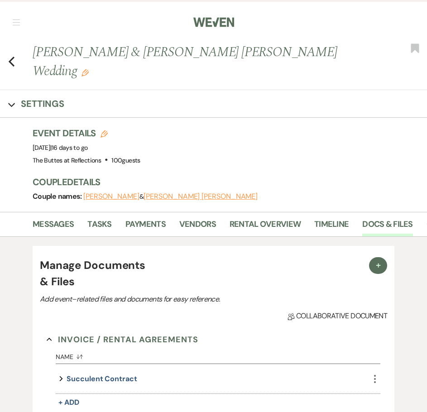
scroll to position [862, 0]
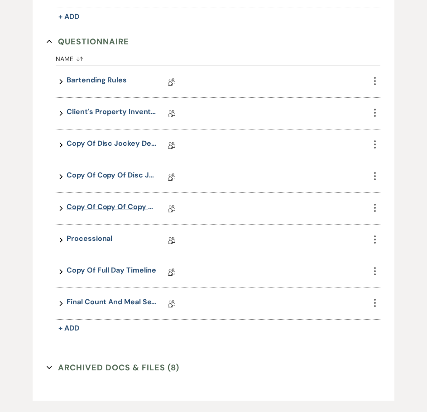
click at [106, 201] on link "Copy of Copy of Copy of Disc Jockey Details" at bounding box center [112, 208] width 91 height 14
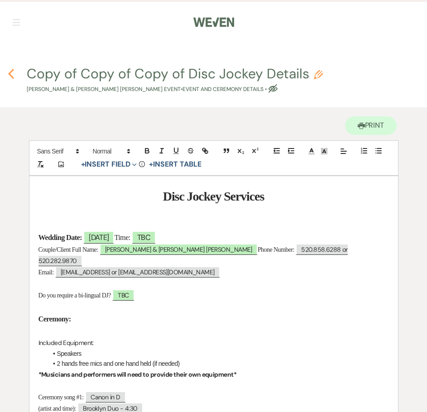
click at [10, 72] on use "button" at bounding box center [11, 74] width 6 height 10
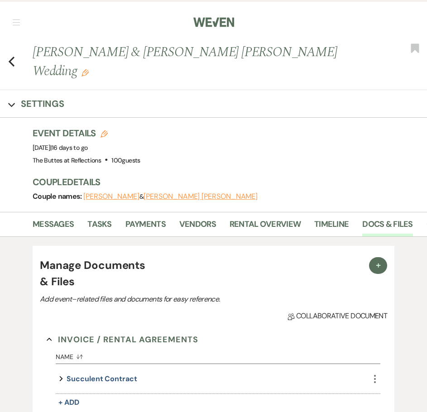
scroll to position [862, 0]
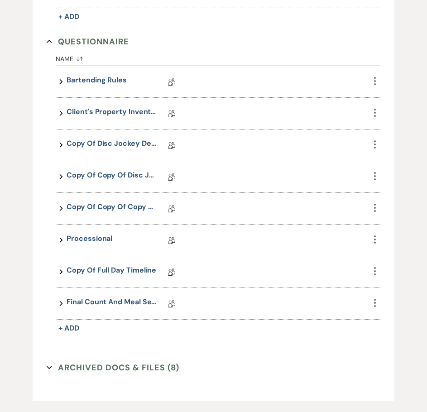
click at [374, 171] on icon "More" at bounding box center [374, 176] width 11 height 11
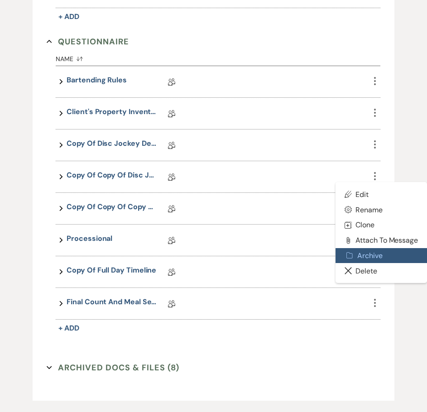
click at [369, 248] on button "Archive Archive" at bounding box center [380, 255] width 91 height 15
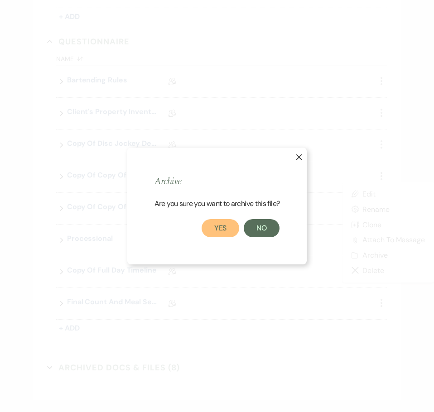
click at [225, 233] on button "Yes" at bounding box center [220, 228] width 38 height 18
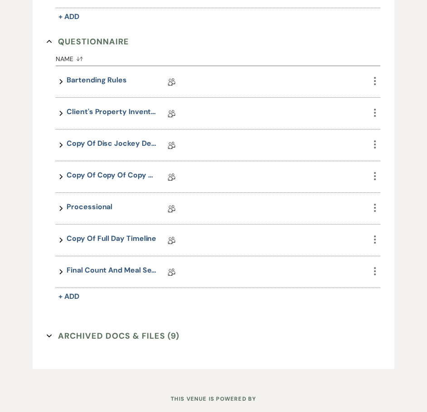
click at [374, 140] on use "button" at bounding box center [375, 144] width 2 height 8
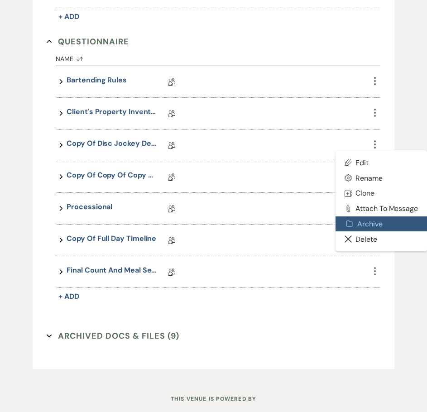
click at [366, 216] on button "Archive Archive" at bounding box center [380, 223] width 91 height 15
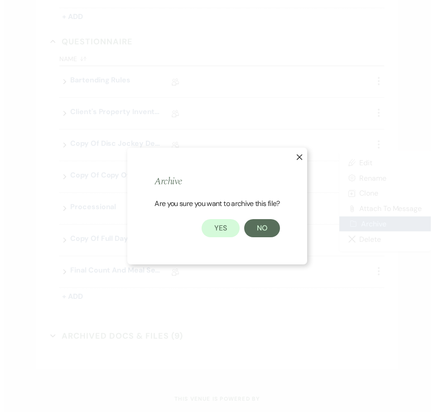
scroll to position [863, 0]
click at [218, 227] on button "Yes" at bounding box center [220, 228] width 38 height 18
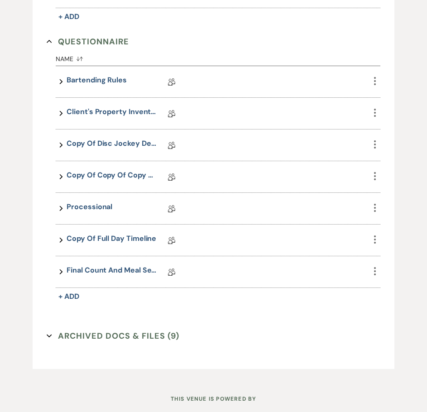
scroll to position [844, 0]
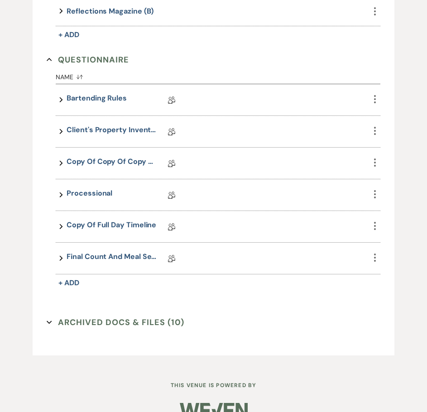
click at [126, 316] on button "Archived Docs & Files (10) Expand" at bounding box center [116, 323] width 138 height 14
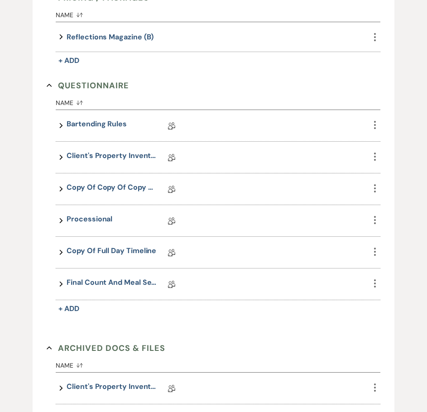
scroll to position [816, 0]
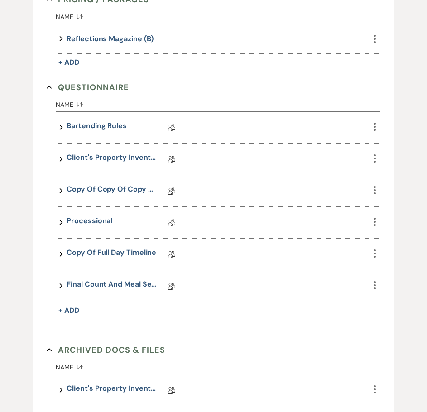
click at [50, 347] on icon "Collapse" at bounding box center [49, 349] width 5 height 5
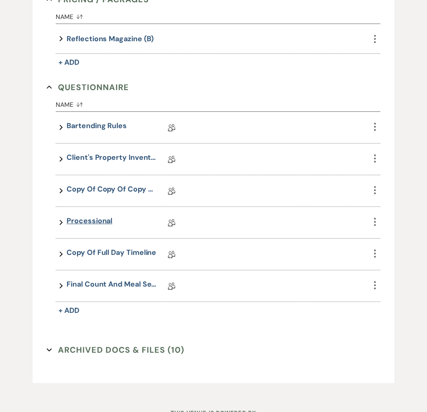
click at [91, 215] on link "Processional" at bounding box center [90, 222] width 46 height 14
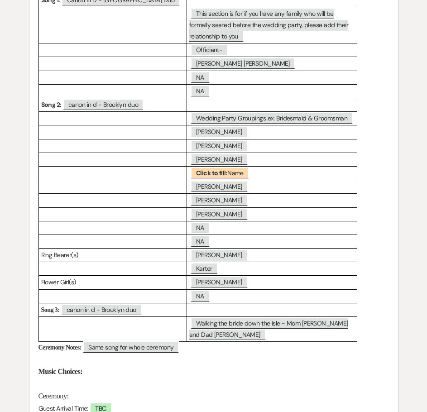
scroll to position [226, 0]
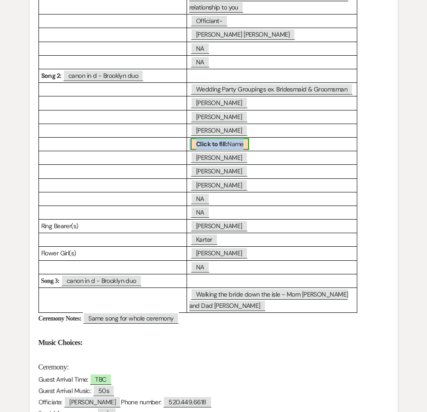
click at [216, 143] on b "Click to fill:" at bounding box center [211, 144] width 31 height 8
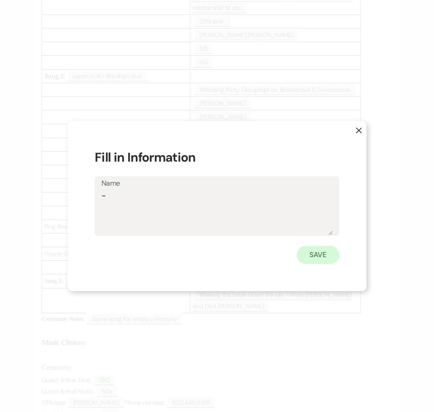
type textarea "-"
click at [318, 254] on button "Save" at bounding box center [318, 255] width 43 height 18
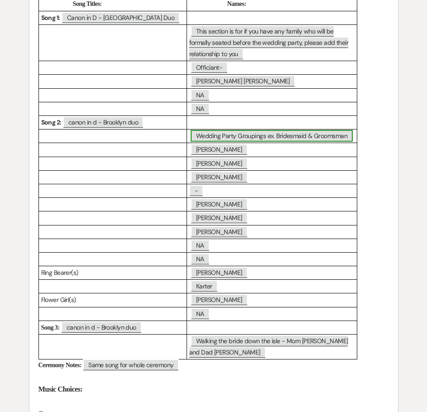
scroll to position [225, 0]
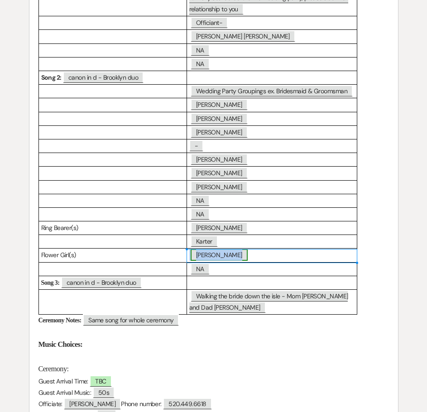
click at [238, 254] on span "Zhavia Ornelas" at bounding box center [219, 255] width 57 height 12
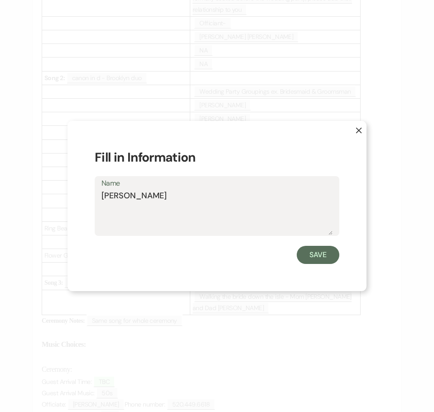
click at [163, 201] on textarea "Zhavia Ornelas" at bounding box center [216, 212] width 231 height 45
type textarea "Zhavia Ornelas walking with dog (Baxter)"
click at [315, 259] on button "Save" at bounding box center [318, 255] width 43 height 18
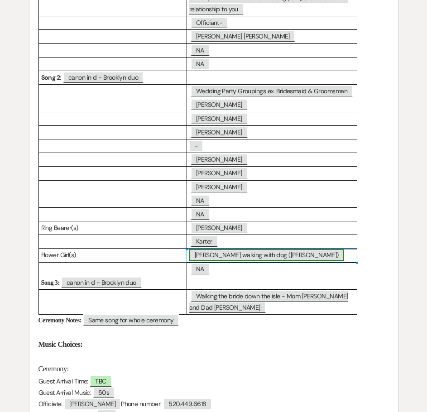
click at [263, 254] on span "Zhavia Ornelas walking with dog (Baxter)" at bounding box center [266, 255] width 155 height 12
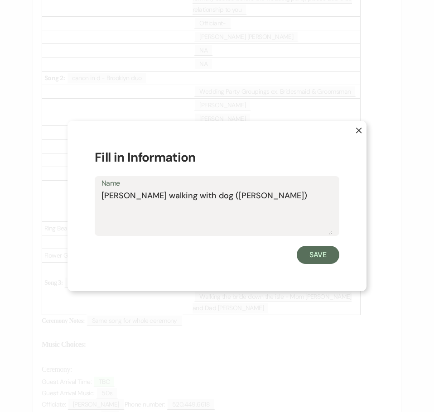
click at [263, 196] on textarea "Zhavia Ornelas walking with dog (Baxter)" at bounding box center [216, 212] width 231 height 45
type textarea "Zhavia Ornelas walking with dog (Baxter) and Grooms brother"
click at [318, 256] on button "Save" at bounding box center [318, 255] width 43 height 18
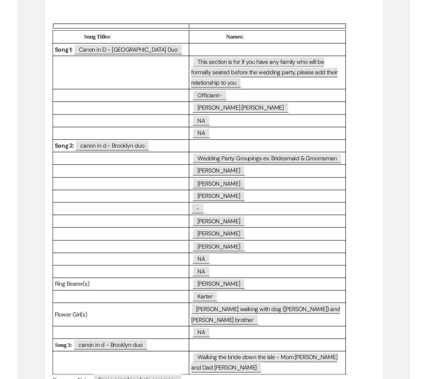
scroll to position [0, 0]
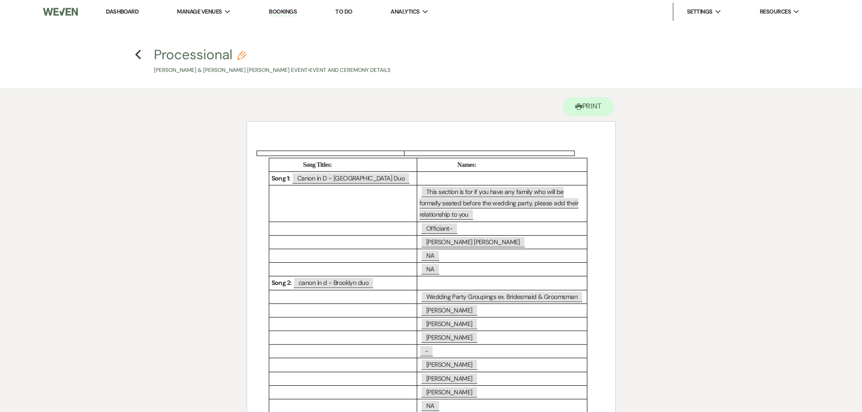
click at [397, 67] on div "Processional Pencil Esperanza Ornelas & Jackson Young's Event • Event and Cerem…" at bounding box center [434, 61] width 560 height 27
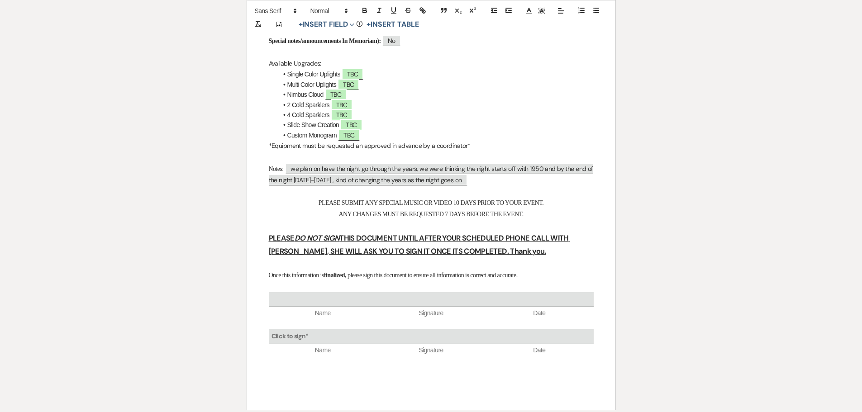
scroll to position [1695, 0]
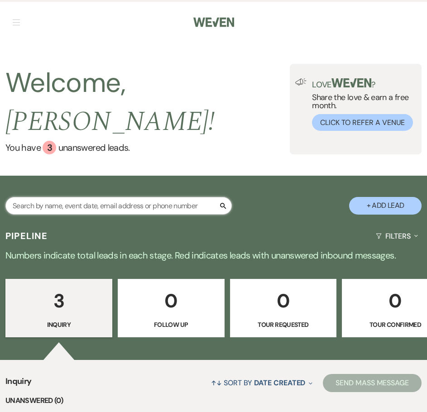
click at [153, 197] on input "text" at bounding box center [118, 206] width 226 height 18
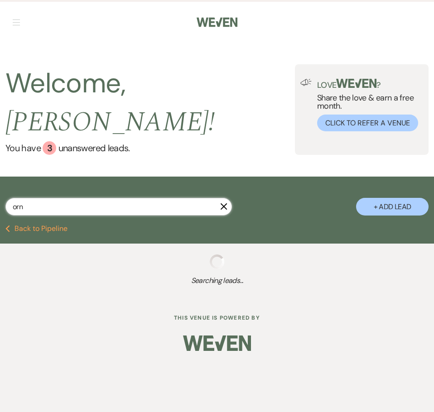
type input "orne"
select select "5"
select select "8"
select select "5"
select select "8"
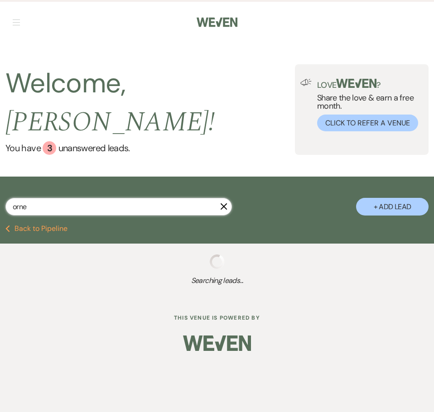
select select "6"
select select "8"
select select "5"
select select "8"
select select "3"
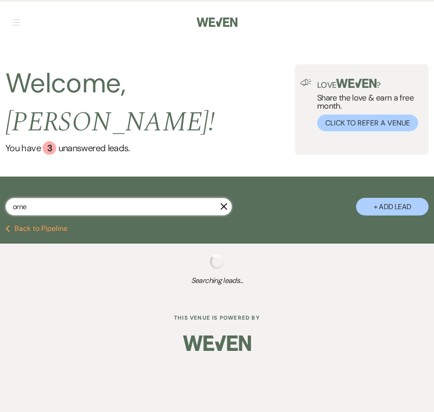
select select "8"
select select "7"
select select "8"
select select "5"
select select "8"
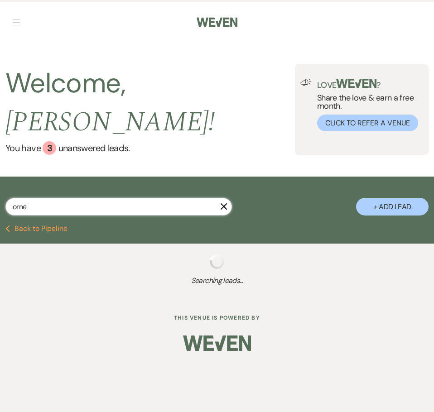
select select "5"
select select "8"
select select "5"
select select "8"
select select "5"
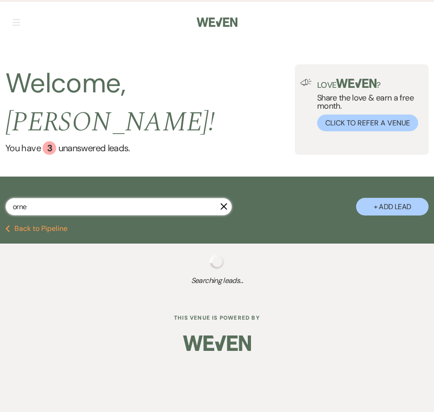
select select "8"
select select "5"
select select "8"
select select "5"
select select "8"
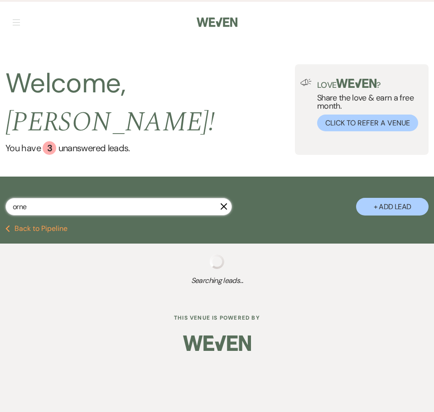
select select "5"
select select "8"
select select "5"
select select "8"
select select "5"
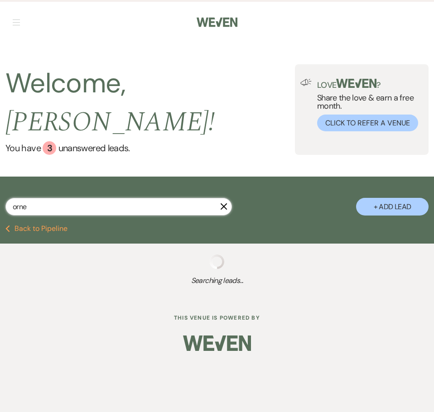
select select "8"
select select "5"
select select "8"
select select "6"
select select "8"
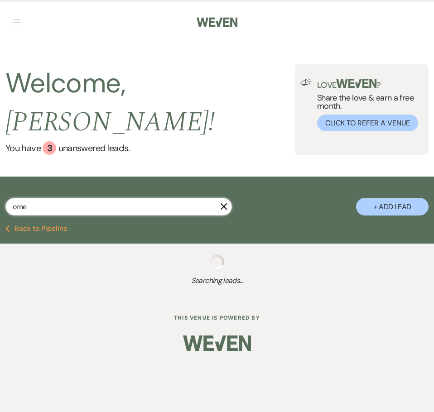
select select "5"
select select "8"
select select "6"
select select "8"
select select "5"
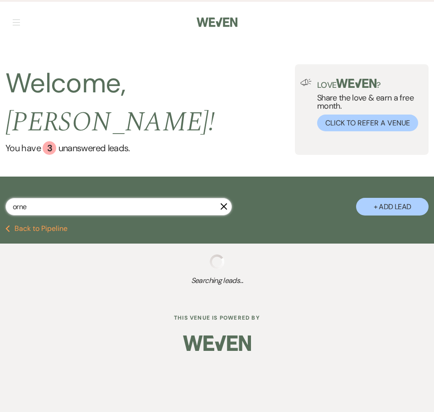
select select "6"
select select "8"
select select "5"
select select "8"
select select "5"
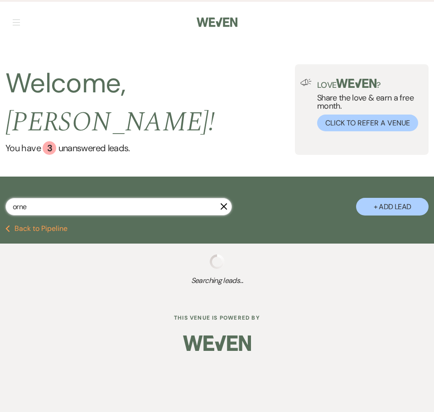
select select "8"
select select "5"
select select "8"
select select "3"
select select "8"
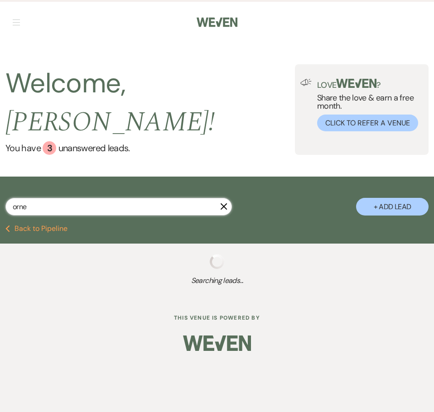
select select "5"
select select "8"
select select "3"
select select "8"
select select "5"
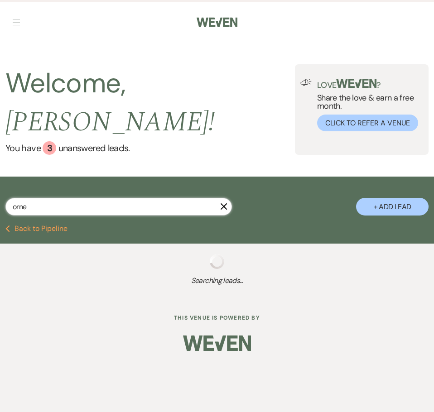
select select "8"
select select "5"
select select "8"
select select "5"
select select "8"
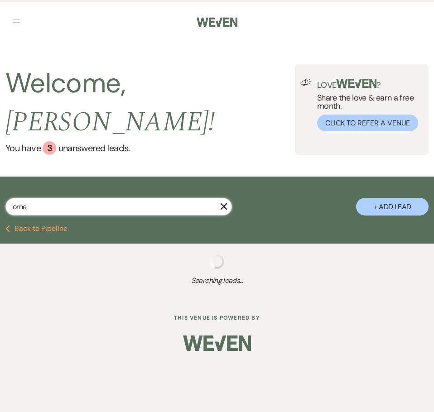
select select "5"
select select "8"
select select "5"
select select "8"
select select "2"
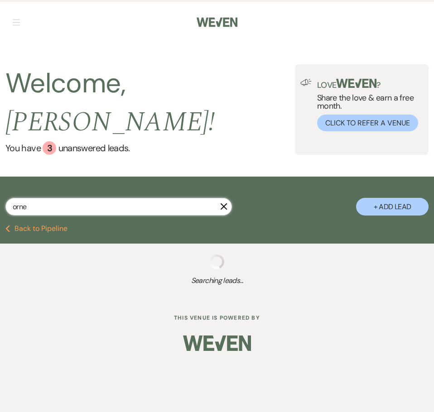
select select "8"
select select "5"
select select "8"
select select "9"
select select "8"
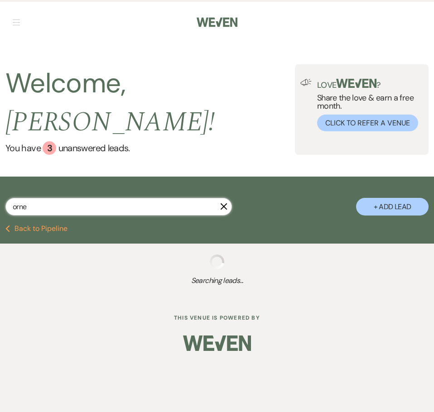
select select "5"
select select "8"
select select "5"
select select "8"
select select "5"
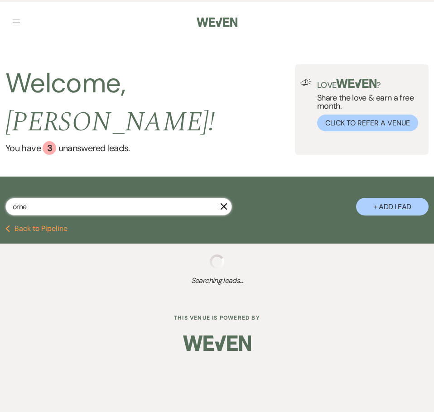
select select "8"
select select "5"
select select "8"
select select "5"
select select "8"
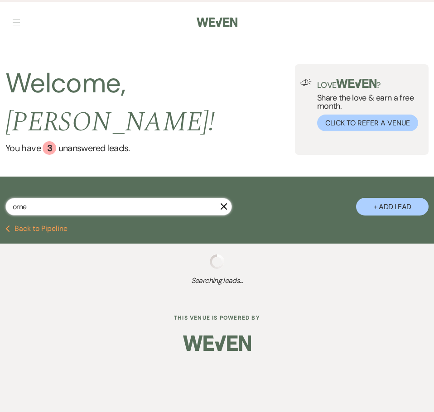
select select "4"
select select "8"
select select "11"
select select "8"
select select "5"
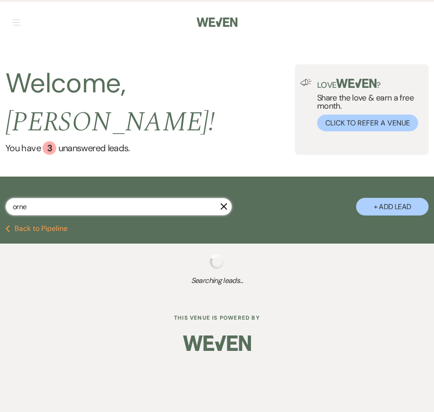
select select "8"
select select "5"
select select "8"
select select "11"
select select "8"
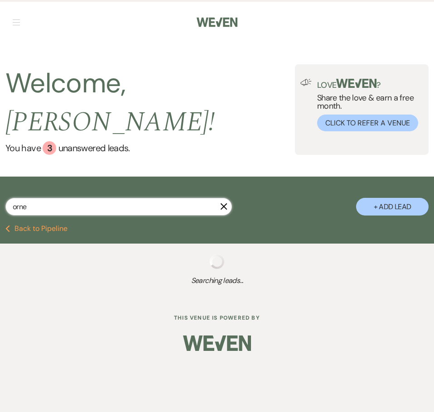
select select "6"
select select "8"
select select "5"
select select "8"
select select "5"
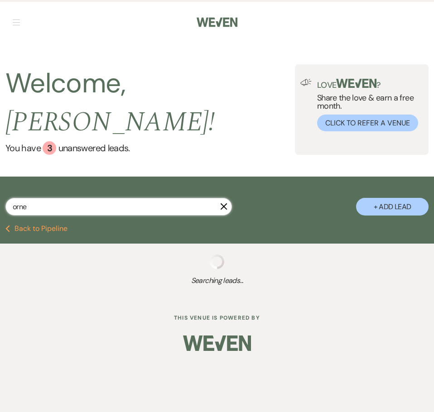
select select "8"
select select "3"
select select "8"
select select "5"
select select "8"
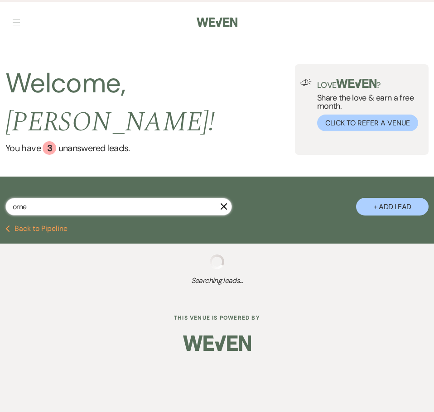
select select "5"
select select "8"
select select "5"
select select "8"
select select "5"
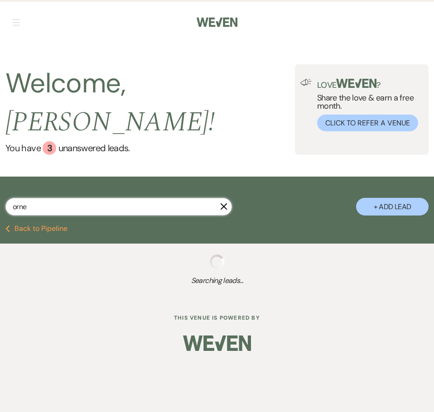
select select "8"
select select "5"
select select "8"
select select "6"
select select "8"
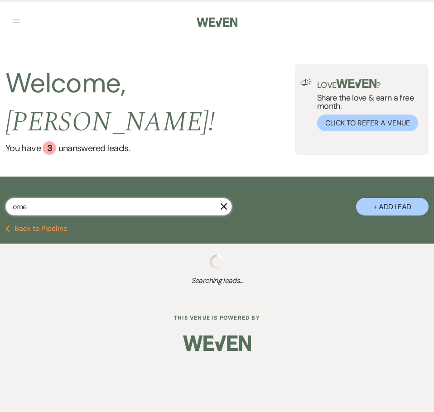
select select "11"
select select "8"
select select "5"
select select "8"
select select "5"
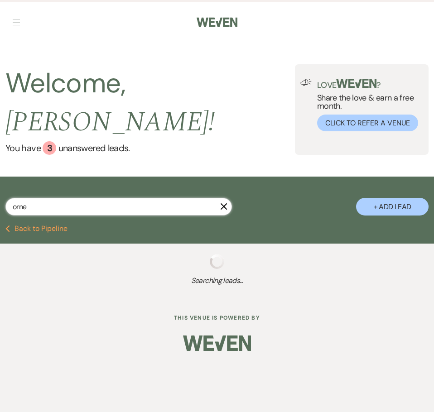
select select "8"
select select "5"
select select "8"
select select "6"
select select "8"
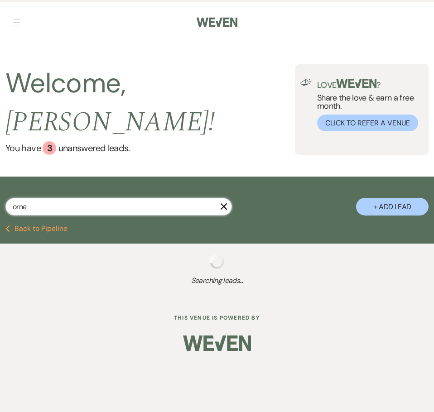
select select "5"
select select "8"
select select "5"
select select "8"
select select "5"
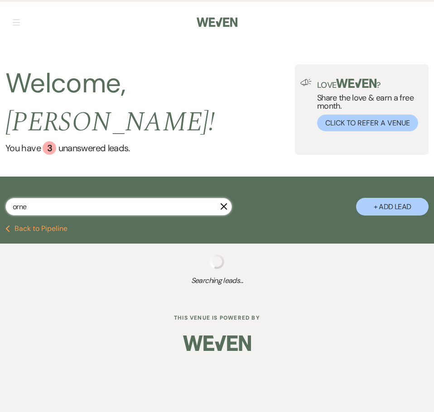
select select "8"
select select "4"
select select "8"
select select "3"
select select "8"
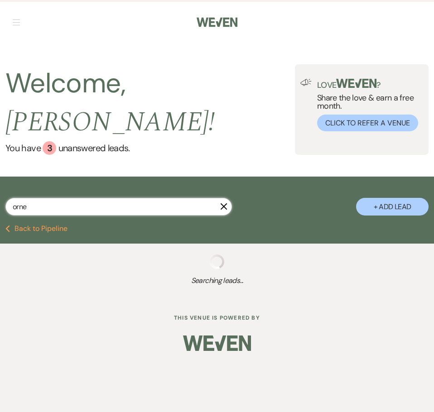
select select "4"
select select "8"
select select "5"
select select "8"
select select "10"
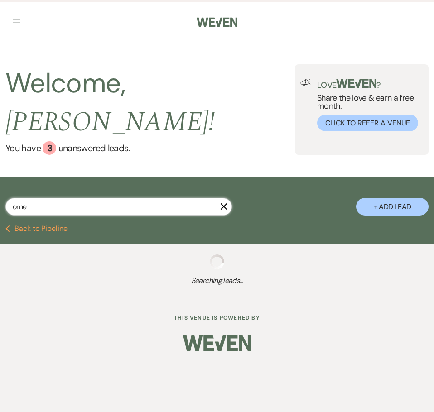
select select "8"
select select "5"
select select "8"
select select "5"
select select "8"
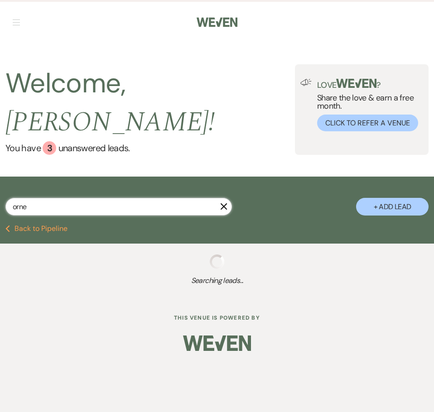
select select "5"
select select "8"
select select "5"
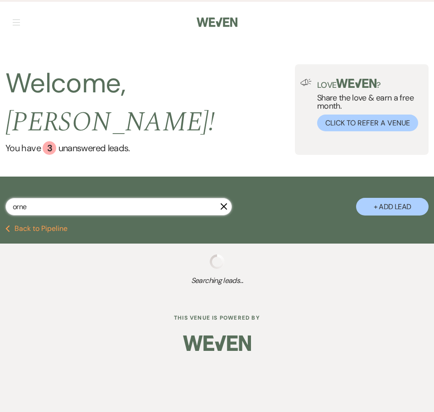
select select "8"
select select "5"
select select "8"
select select "5"
select select "8"
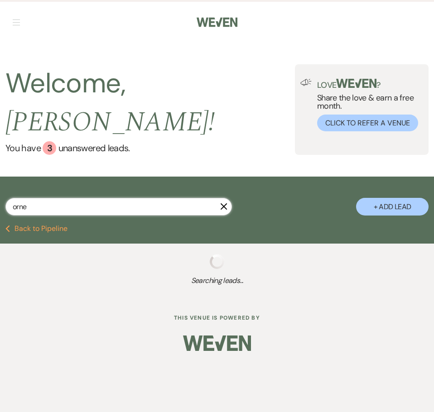
select select "5"
select select "8"
select select "5"
select select "8"
select select "5"
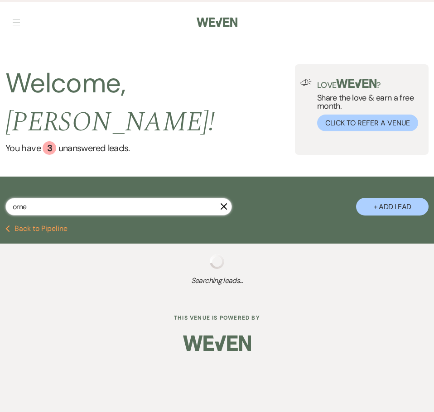
select select "8"
select select "5"
select select "8"
select select "5"
select select "8"
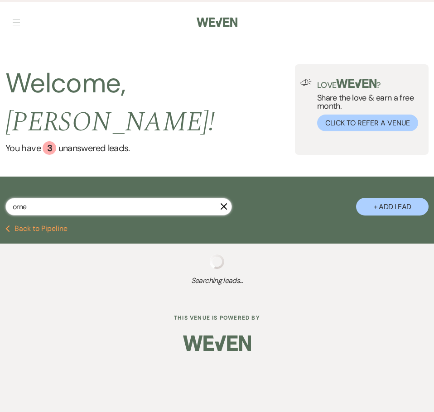
select select "5"
select select "8"
select select "5"
select select "8"
select select "5"
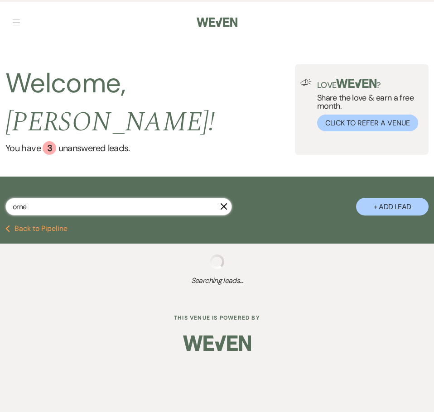
select select "8"
select select "5"
select select "8"
select select "5"
select select "8"
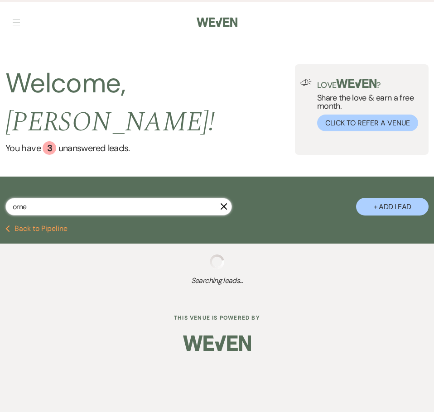
select select "5"
select select "8"
select select "5"
select select "8"
select select "6"
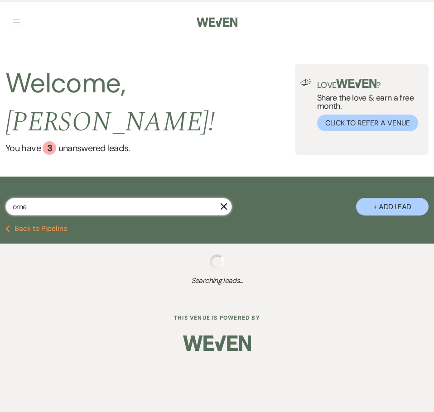
select select "8"
select select "6"
select select "8"
select select "5"
select select "8"
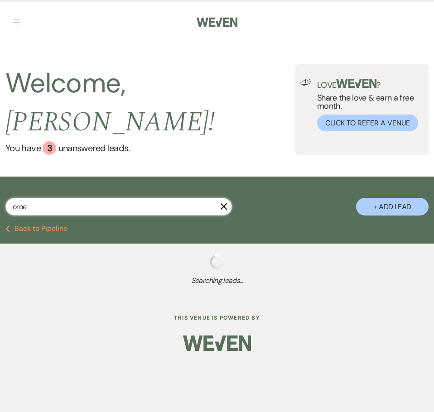
select select "5"
select select "8"
select select "3"
select select "8"
select select "5"
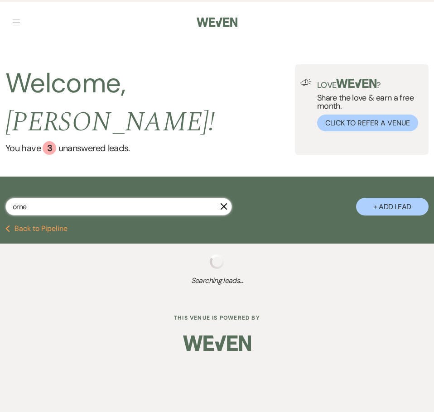
select select "8"
select select "5"
select select "8"
select select "5"
select select "8"
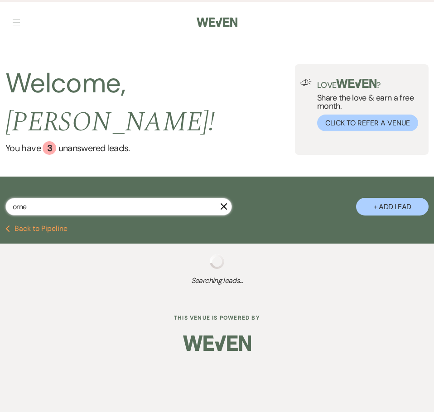
select select "5"
select select "8"
select select "11"
select select "8"
select select "5"
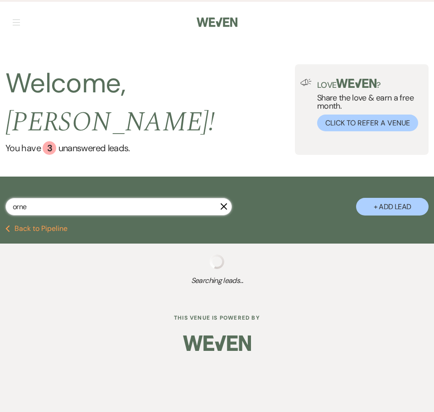
select select "8"
select select "5"
select select "8"
select select "5"
select select "8"
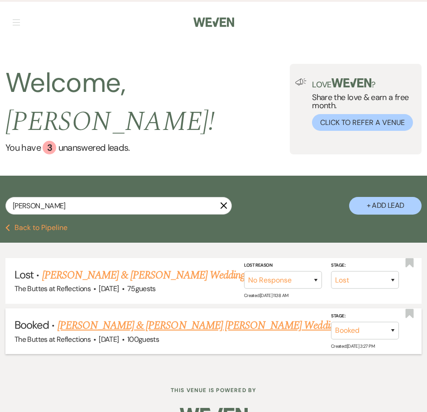
click at [147, 317] on link "[PERSON_NAME] & [PERSON_NAME] [PERSON_NAME] Wedding" at bounding box center [198, 325] width 282 height 16
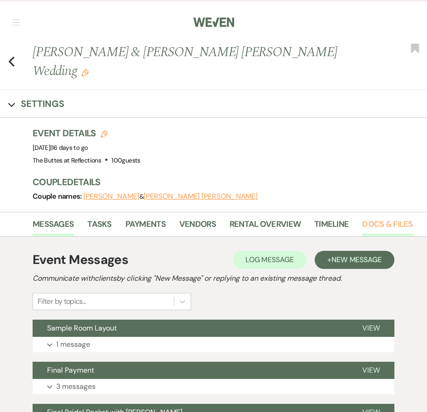
click at [394, 218] on link "Docs & Files" at bounding box center [387, 227] width 50 height 19
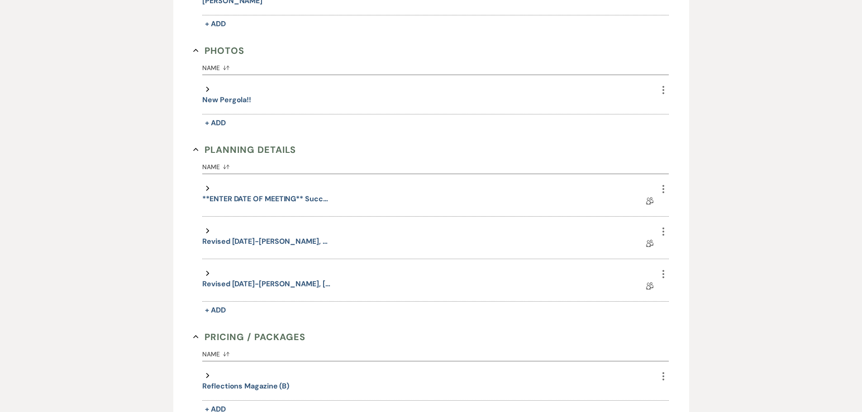
scroll to position [481, 0]
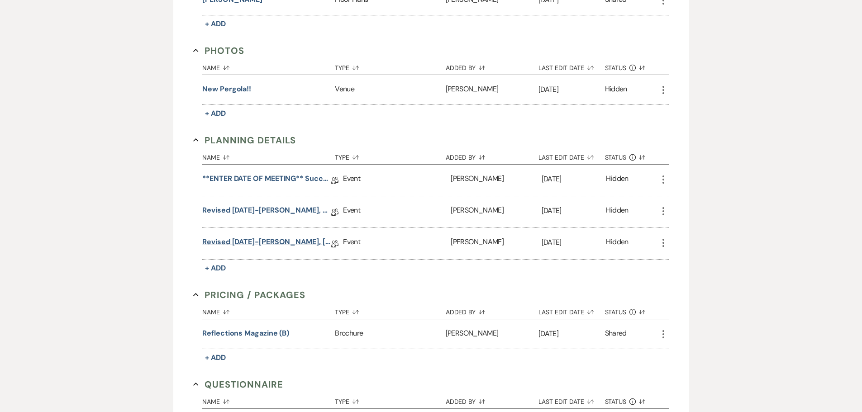
click at [285, 237] on link "Revised [DATE]-[PERSON_NAME], [DATE] Succulent W/ BAR Wedding Details" at bounding box center [266, 244] width 129 height 14
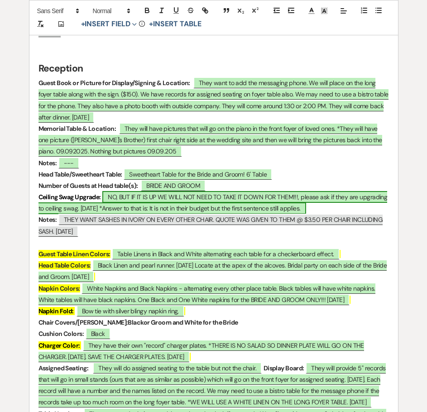
scroll to position [1449, 0]
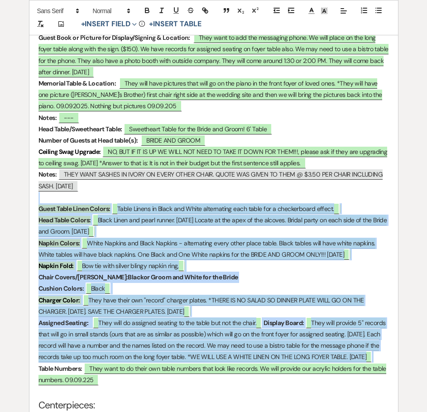
drag, startPoint x: 125, startPoint y: 215, endPoint x: 388, endPoint y: 390, distance: 315.5
click at [388, 390] on div "﻿ ﻿ [STREET_ADDRESS] 520-229-0627 **PLEASE USE THESE DETAILS, AS WELL AS THE DI…" at bounding box center [213, 386] width 369 height 3290
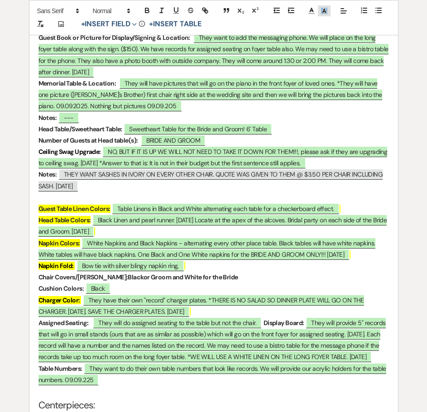
click at [324, 12] on line at bounding box center [324, 12] width 2 height 0
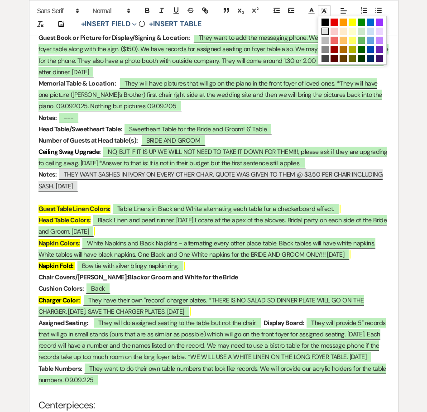
click at [324, 32] on span at bounding box center [324, 31] width 7 height 7
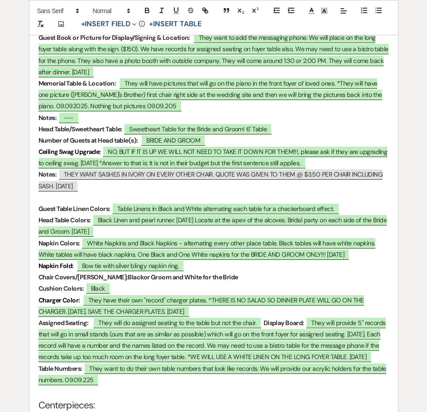
click at [322, 32] on h2 "Reception" at bounding box center [213, 23] width 350 height 17
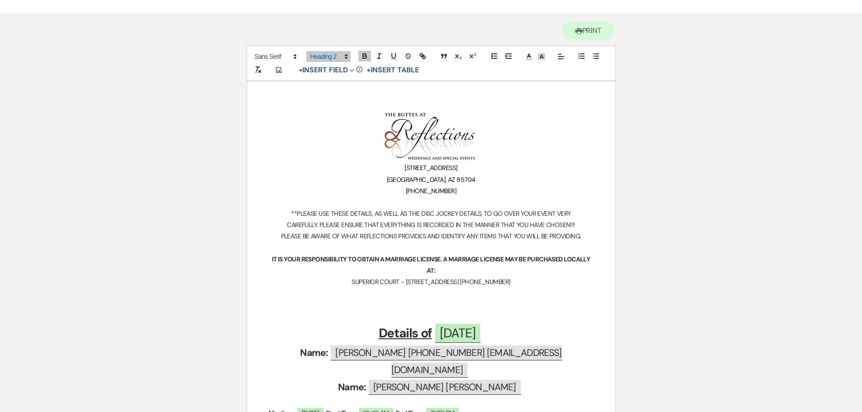
scroll to position [407, 0]
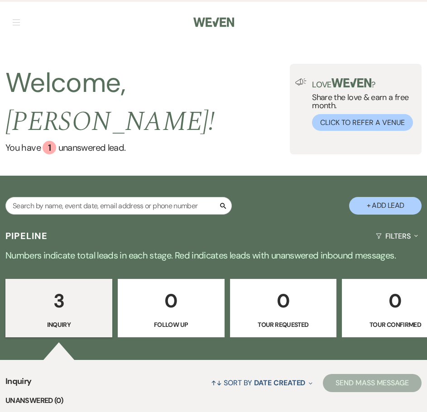
click at [14, 21] on button "button" at bounding box center [16, 21] width 7 height 5
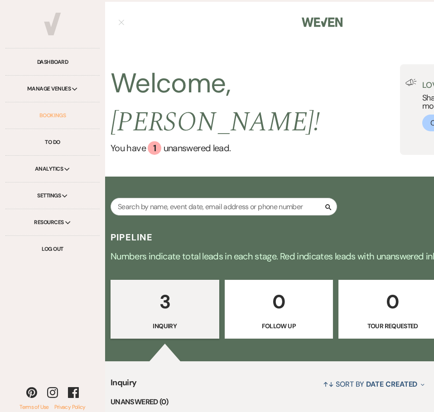
click at [53, 113] on link "Bookings" at bounding box center [52, 115] width 94 height 27
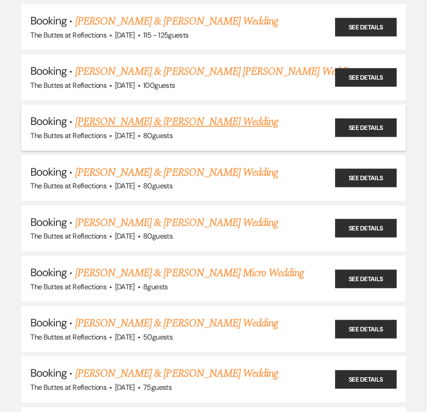
scroll to position [272, 0]
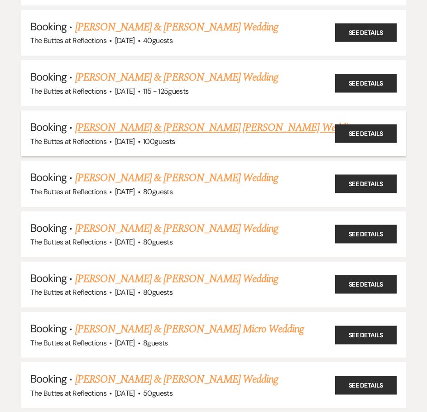
click at [131, 128] on link "[PERSON_NAME] & [PERSON_NAME] [PERSON_NAME] Wedding" at bounding box center [216, 128] width 282 height 16
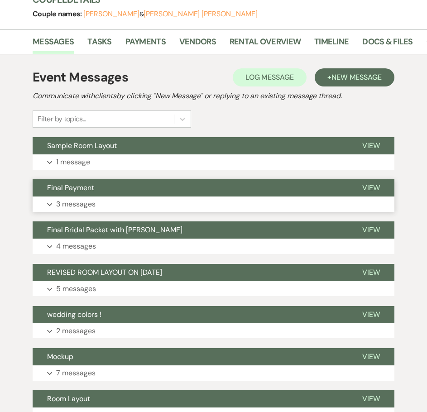
scroll to position [181, 0]
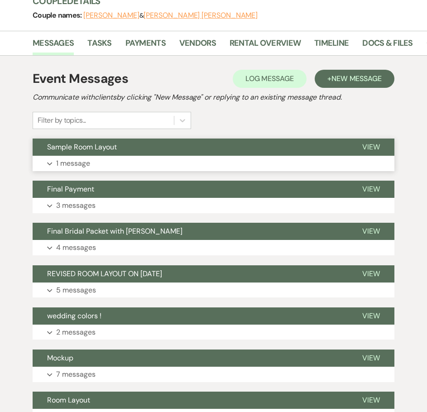
click at [72, 158] on p "1 message" at bounding box center [73, 164] width 34 height 12
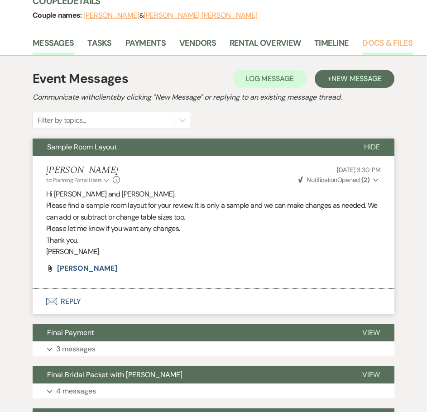
click at [375, 37] on link "Docs & Files" at bounding box center [387, 46] width 50 height 19
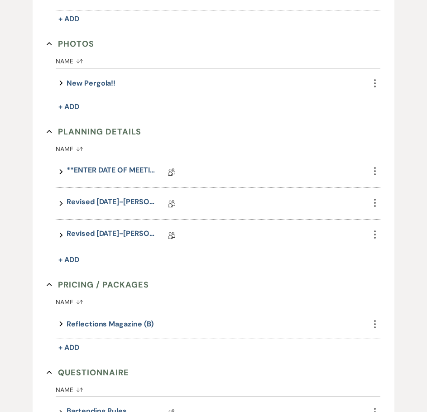
scroll to position [543, 0]
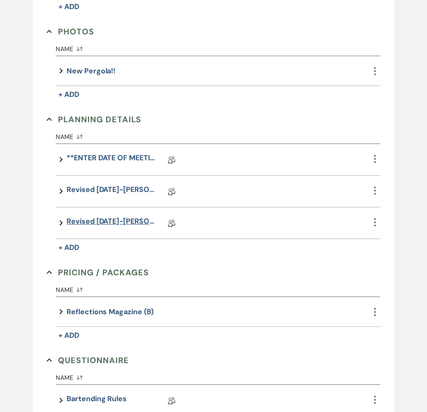
click at [116, 216] on link "Revised [DATE]-[PERSON_NAME], [DATE] Succulent W/ BAR Wedding Details" at bounding box center [112, 223] width 91 height 14
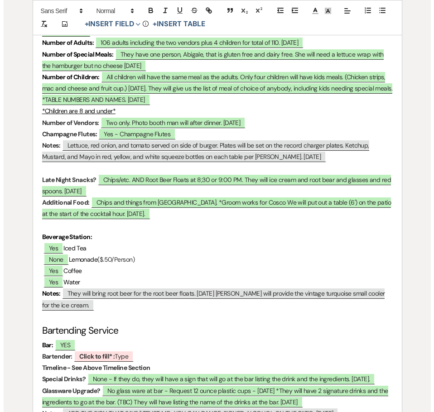
scroll to position [3185, 0]
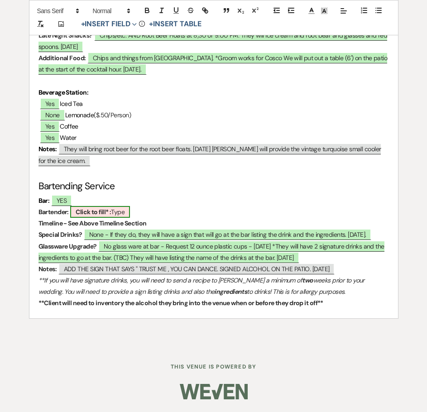
click at [98, 211] on b "Click to fill* :" at bounding box center [93, 212] width 35 height 8
select select "owner"
select select "Type"
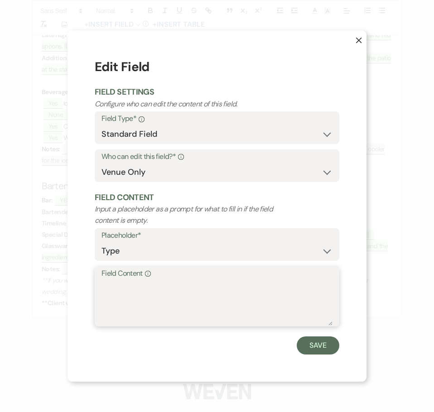
click at [159, 281] on textarea "Field Content Info" at bounding box center [216, 302] width 231 height 45
type textarea "Yes"
click at [325, 345] on button "Save" at bounding box center [318, 345] width 43 height 18
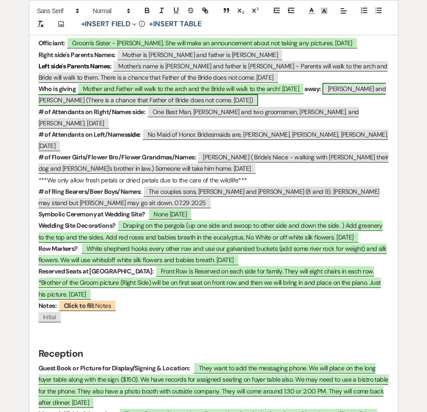
scroll to position [1102, 0]
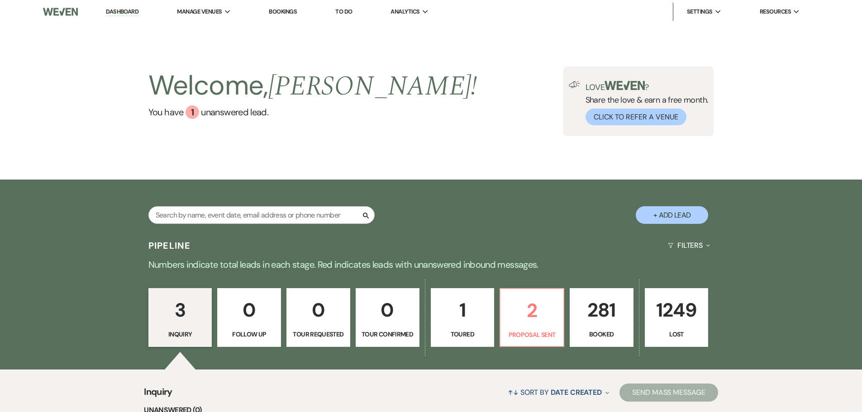
click at [291, 10] on link "Bookings" at bounding box center [283, 12] width 28 height 8
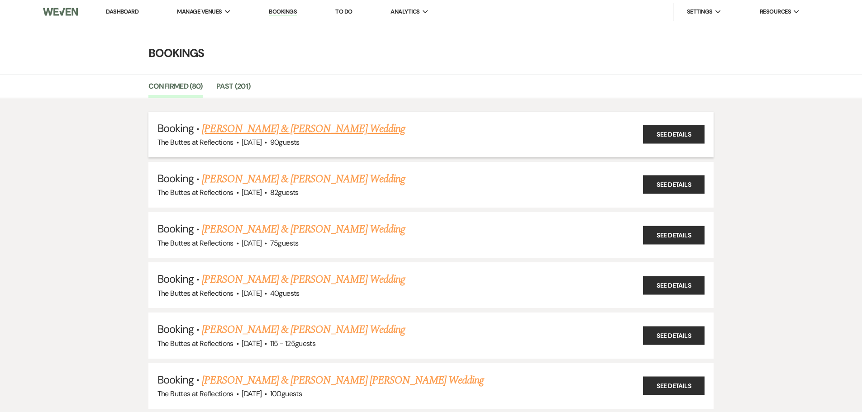
click at [300, 132] on link "[PERSON_NAME] & [PERSON_NAME] Wedding" at bounding box center [303, 129] width 203 height 16
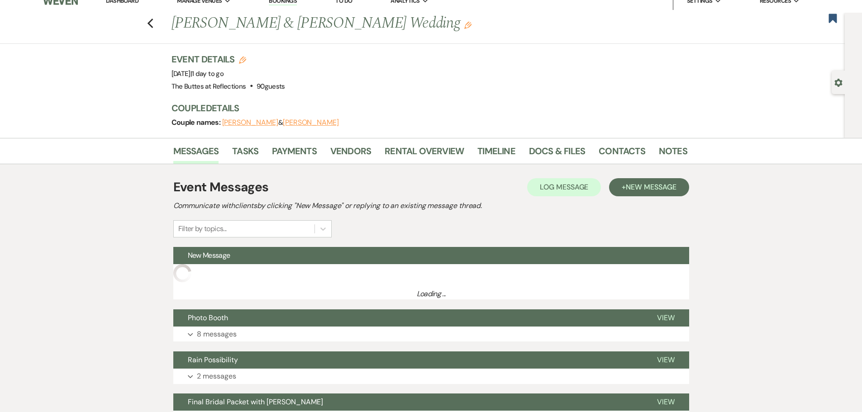
scroll to position [45, 0]
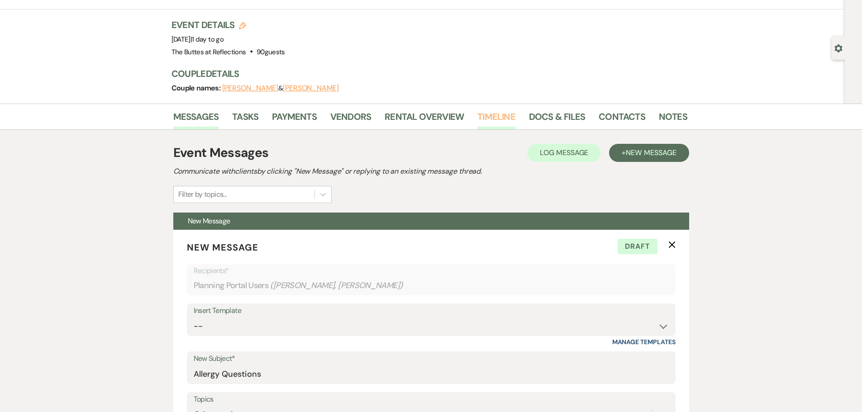
click at [489, 115] on link "Timeline" at bounding box center [497, 120] width 38 height 20
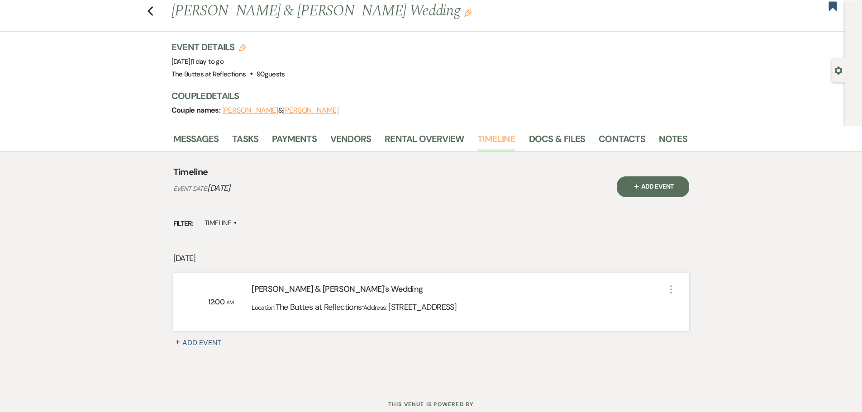
scroll to position [45, 0]
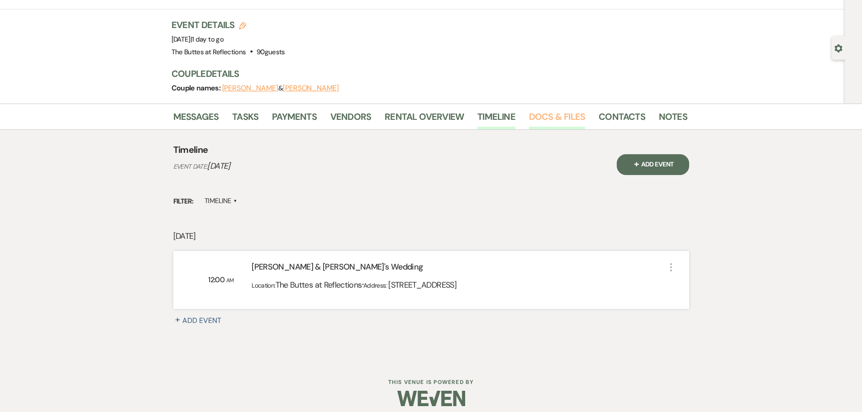
click at [538, 115] on link "Docs & Files" at bounding box center [557, 120] width 56 height 20
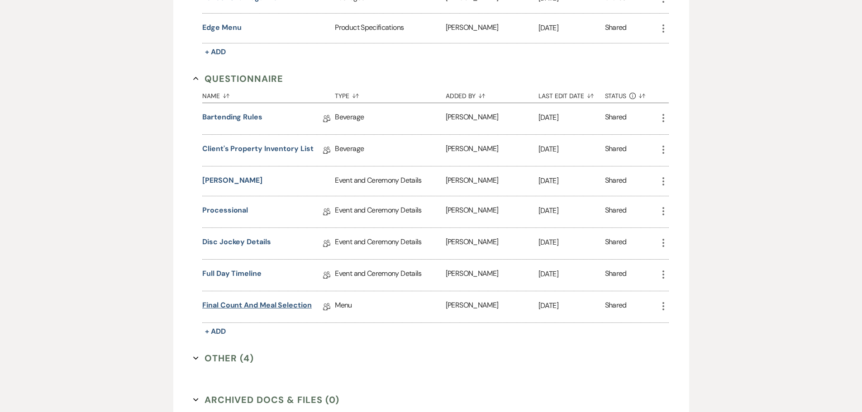
scroll to position [861, 0]
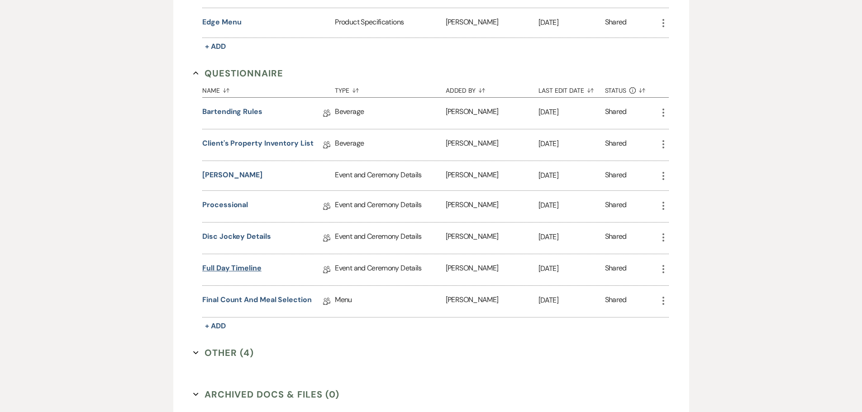
click at [230, 267] on link "Full Day Timeline" at bounding box center [231, 270] width 59 height 14
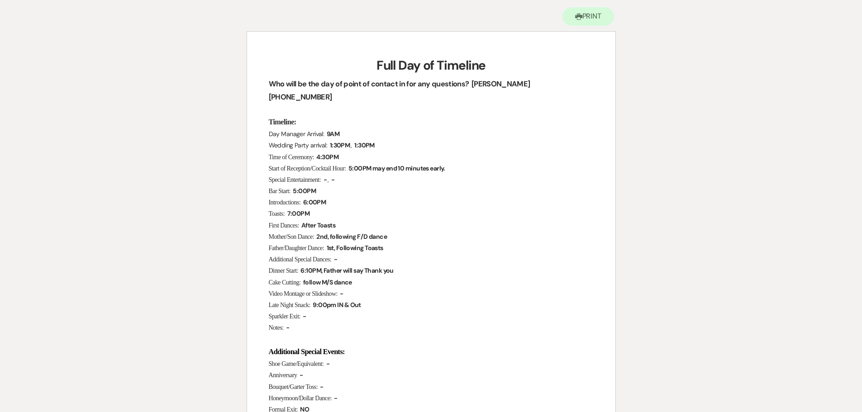
scroll to position [91, 0]
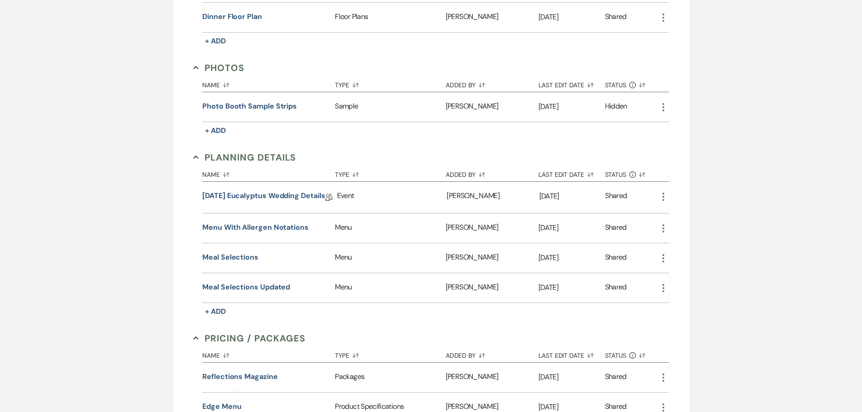
scroll to position [498, 0]
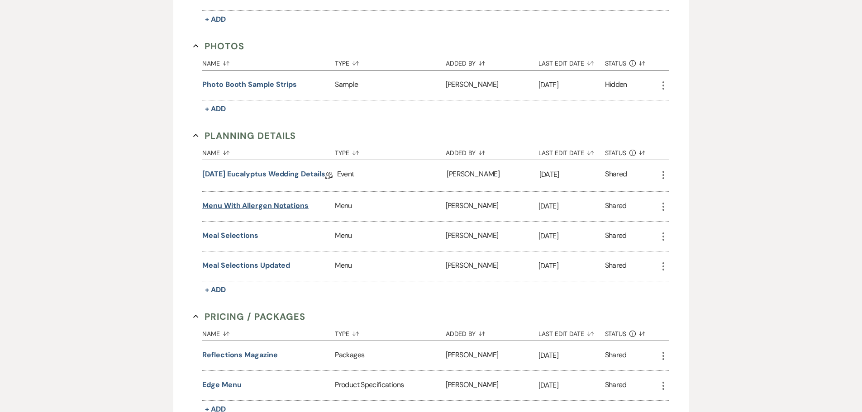
click at [269, 207] on button "Menu with Allergen Notations" at bounding box center [255, 206] width 106 height 11
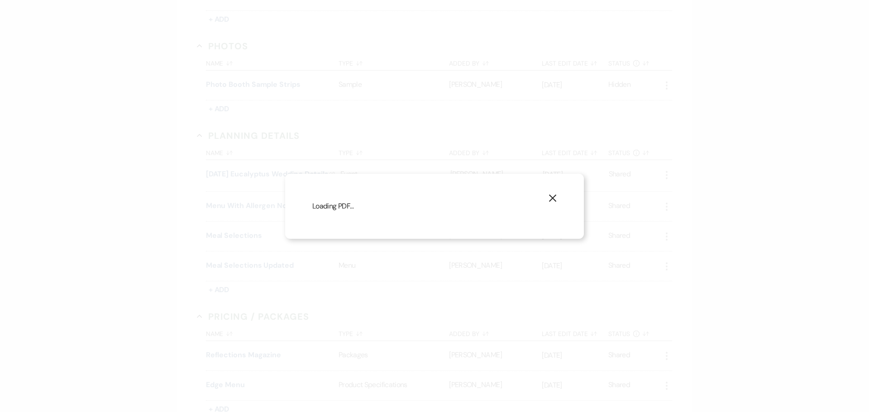
click at [555, 194] on icon "X" at bounding box center [553, 198] width 8 height 8
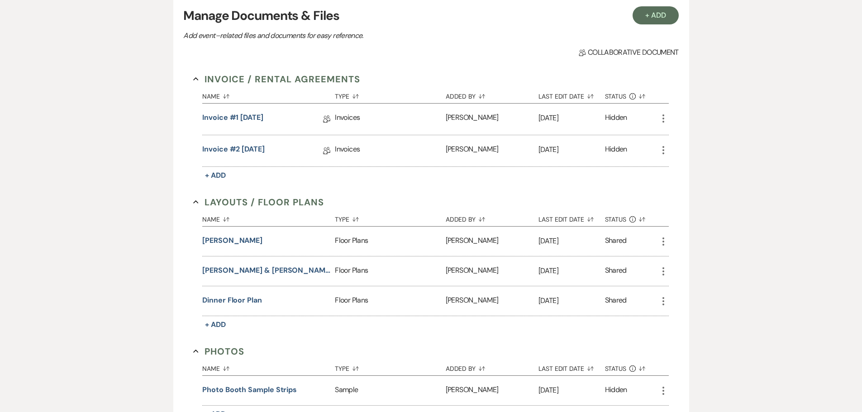
scroll to position [0, 0]
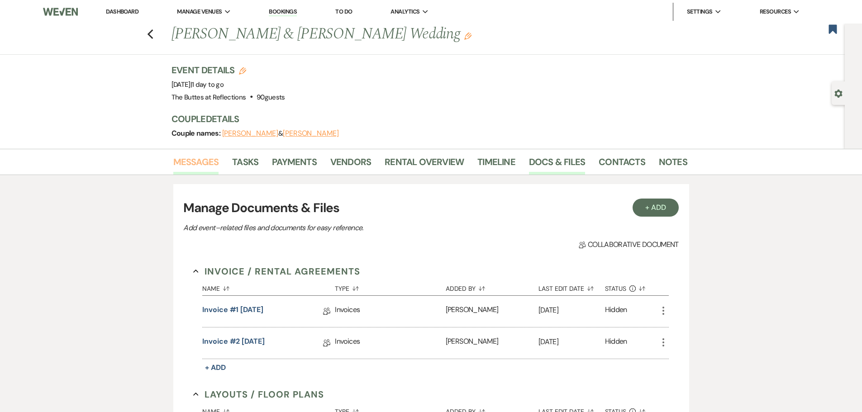
click at [193, 162] on link "Messages" at bounding box center [196, 165] width 46 height 20
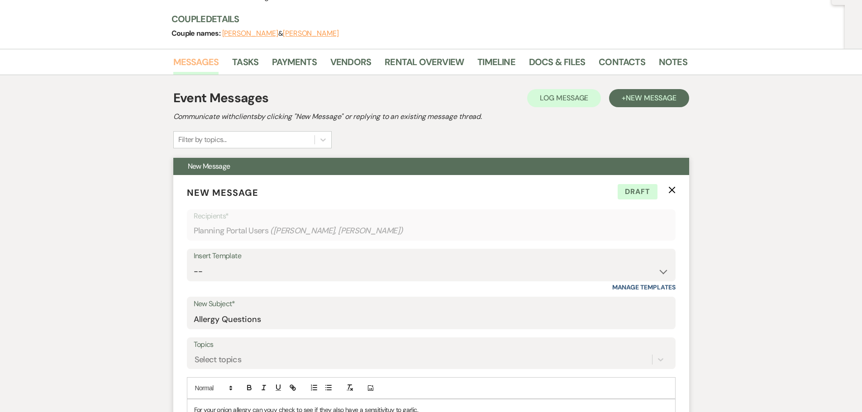
scroll to position [91, 0]
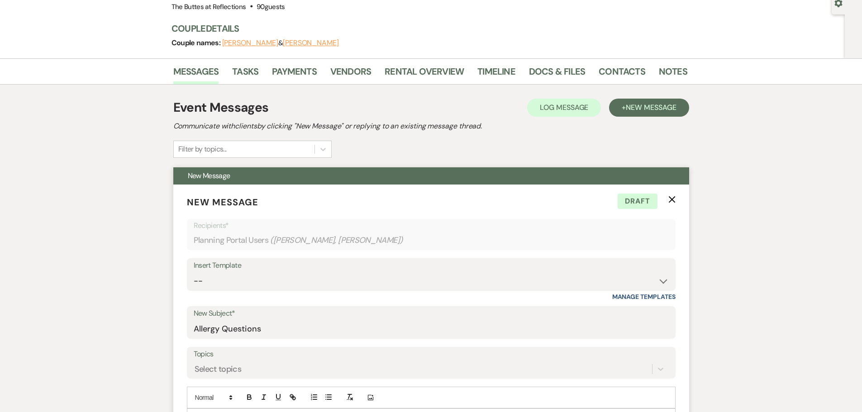
click at [671, 196] on icon "X" at bounding box center [672, 199] width 7 height 7
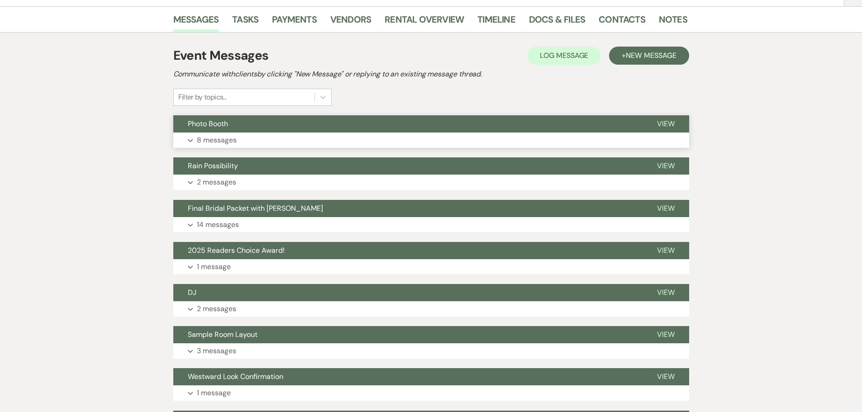
scroll to position [181, 0]
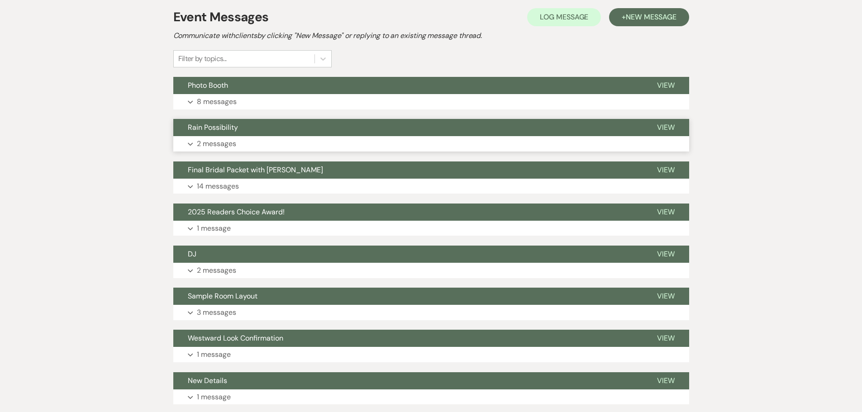
click at [215, 145] on p "2 messages" at bounding box center [216, 144] width 39 height 12
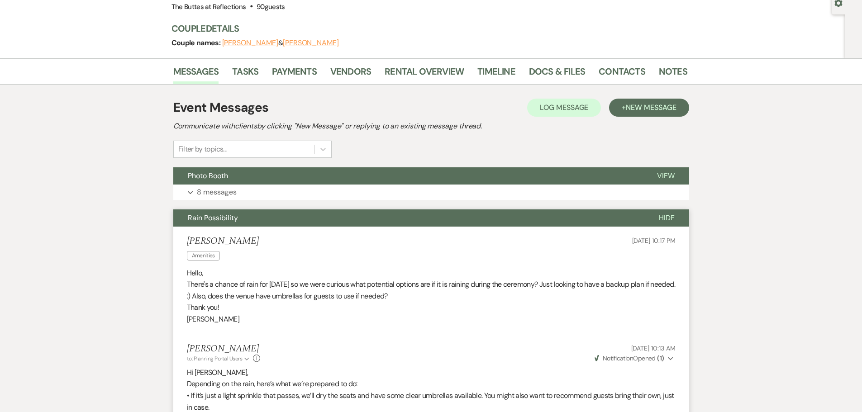
scroll to position [0, 0]
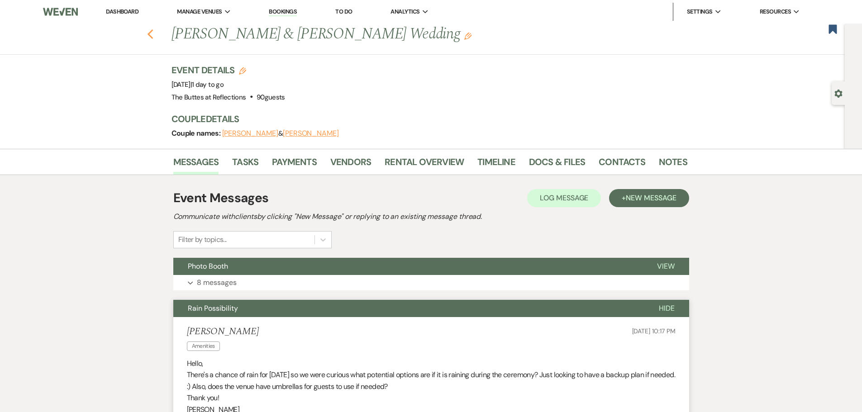
click at [150, 33] on icon "Previous" at bounding box center [150, 34] width 7 height 11
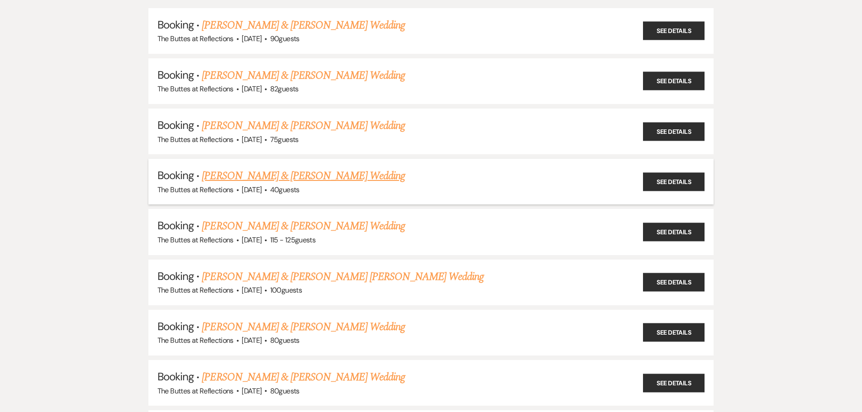
scroll to position [136, 0]
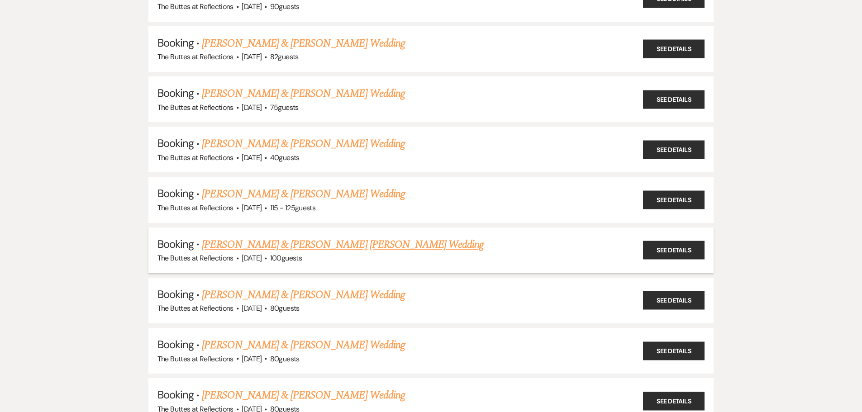
click at [281, 243] on link "[PERSON_NAME] & [PERSON_NAME] [PERSON_NAME] Wedding" at bounding box center [343, 245] width 282 height 16
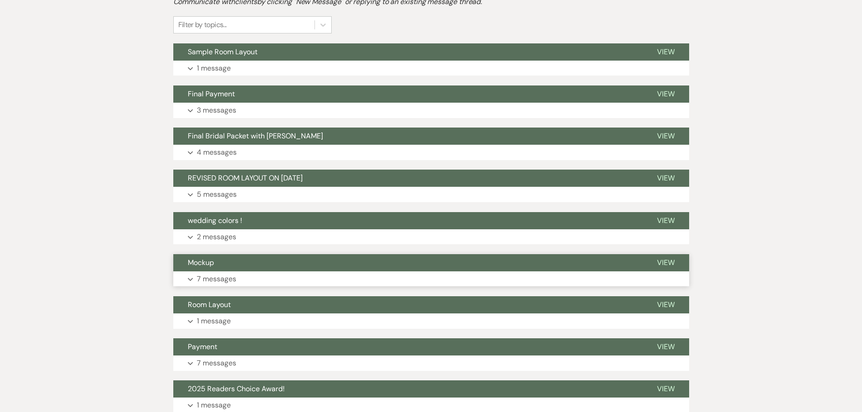
scroll to position [226, 0]
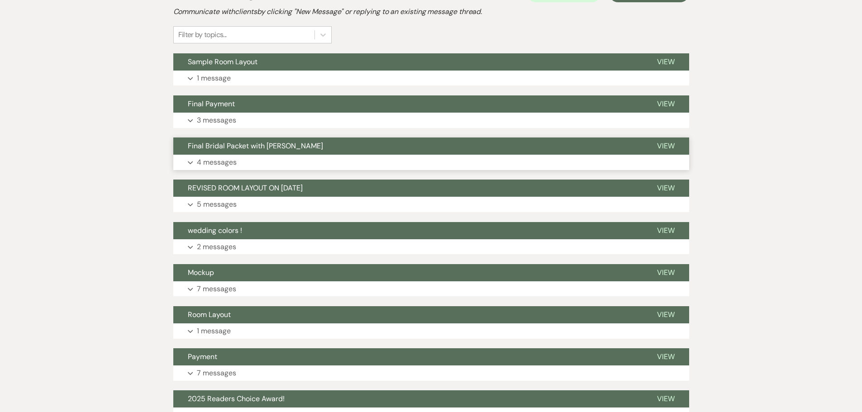
click at [227, 157] on p "4 messages" at bounding box center [217, 163] width 40 height 12
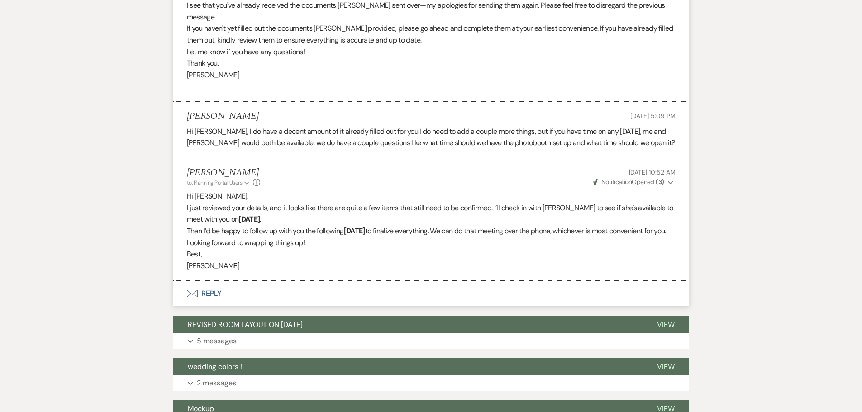
scroll to position [815, 0]
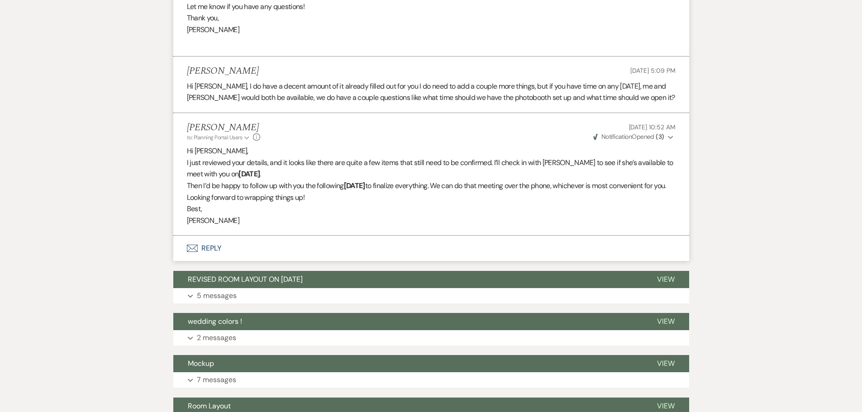
click at [206, 236] on button "Envelope Reply" at bounding box center [431, 248] width 516 height 25
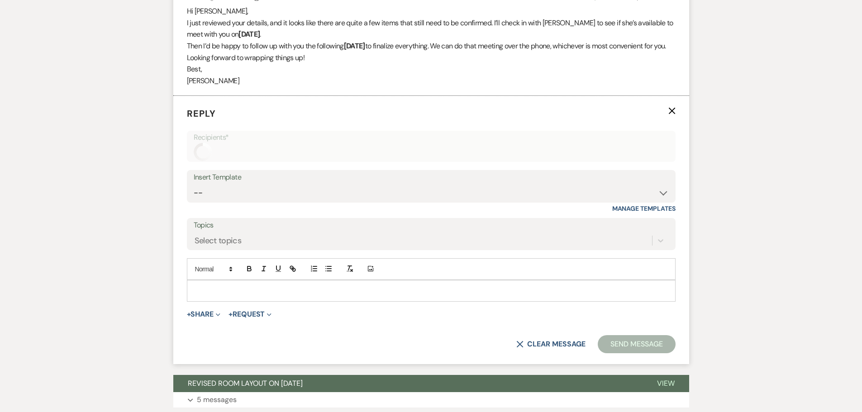
scroll to position [958, 0]
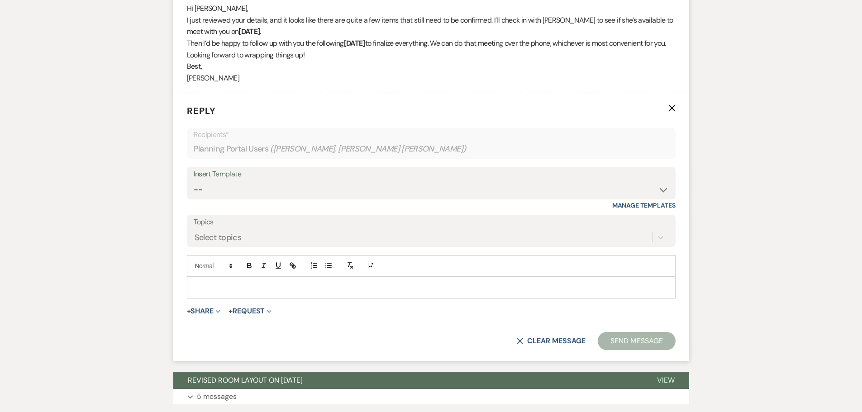
click at [239, 283] on p at bounding box center [431, 288] width 474 height 10
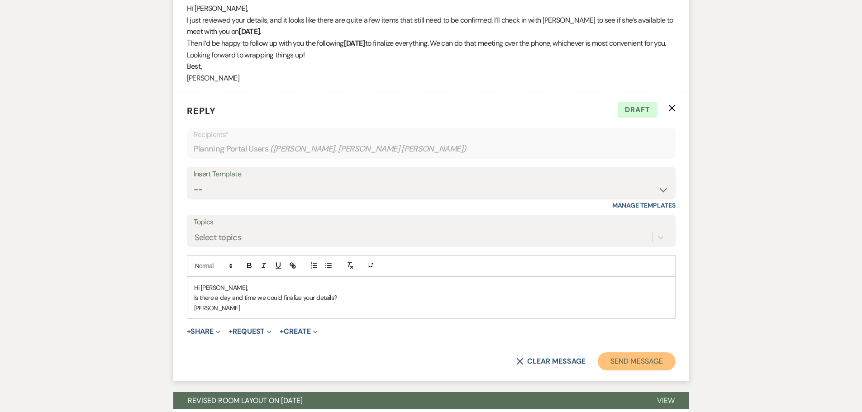
click at [633, 353] on button "Send Message" at bounding box center [636, 362] width 77 height 18
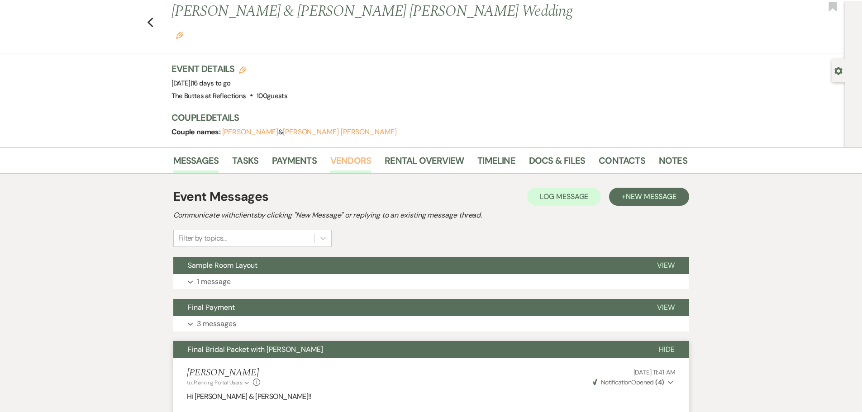
scroll to position [7, 0]
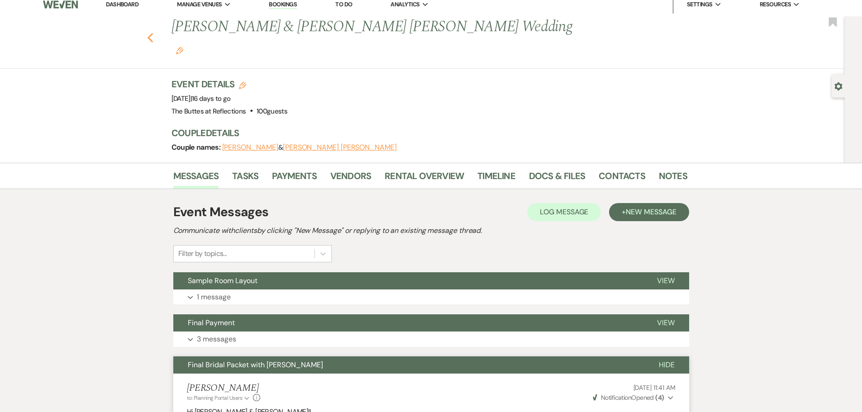
click at [153, 33] on use "button" at bounding box center [150, 38] width 6 height 10
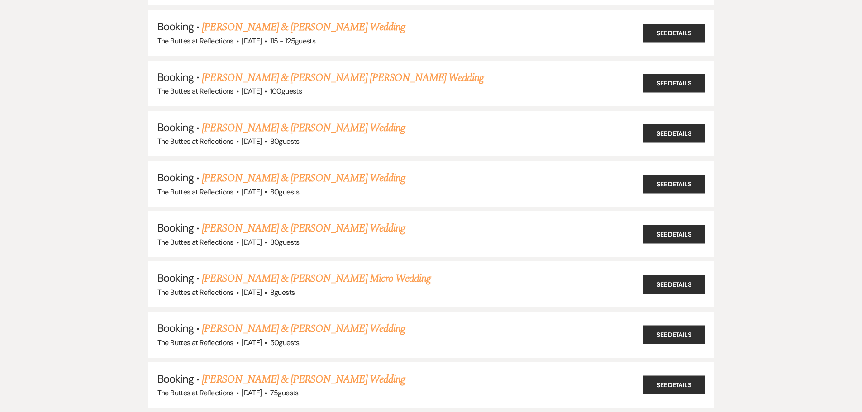
scroll to position [317, 0]
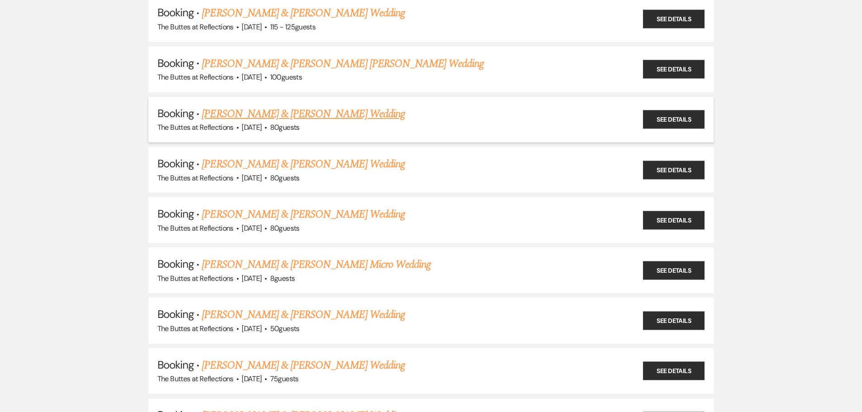
click at [304, 115] on link "[PERSON_NAME] & [PERSON_NAME] Wedding" at bounding box center [303, 114] width 203 height 16
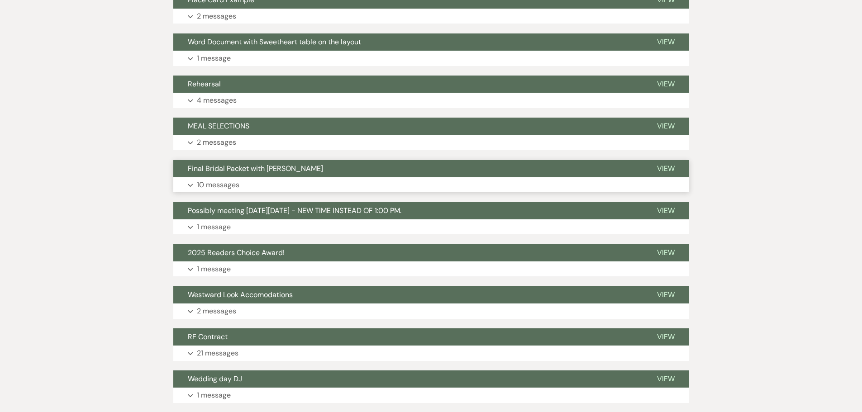
scroll to position [407, 0]
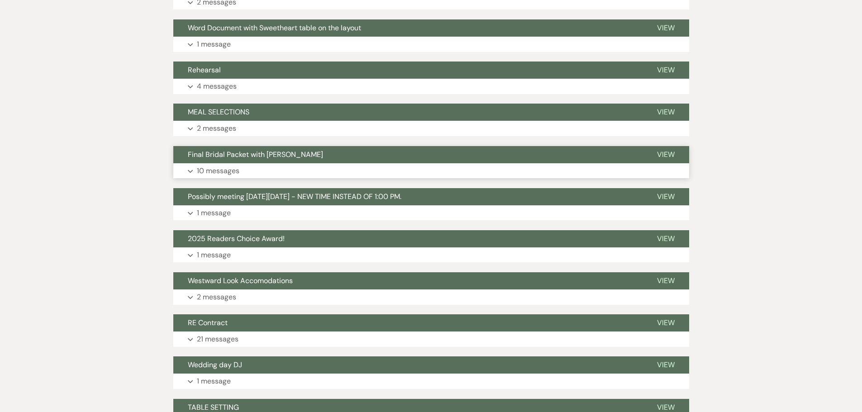
click at [223, 172] on p "10 messages" at bounding box center [218, 171] width 43 height 12
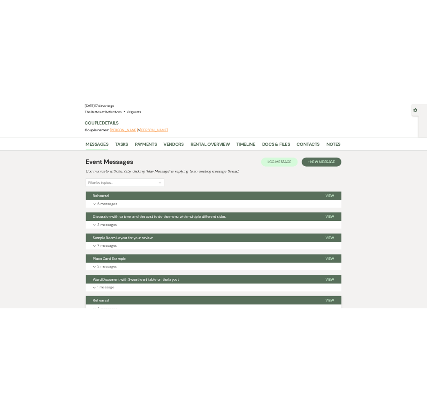
scroll to position [0, 0]
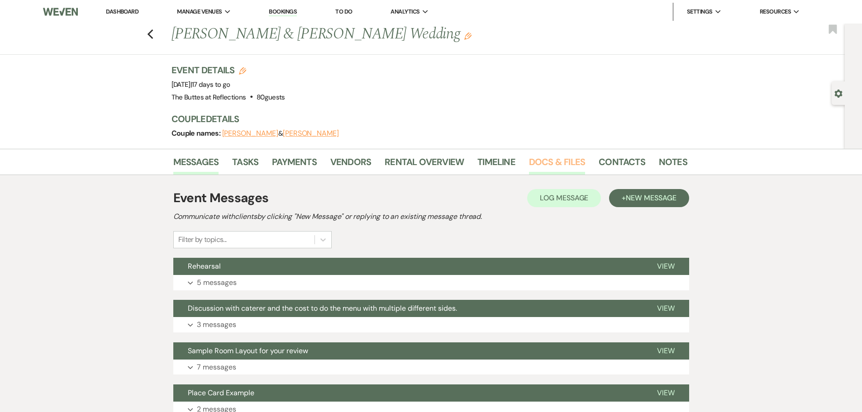
click at [540, 160] on link "Docs & Files" at bounding box center [557, 165] width 56 height 20
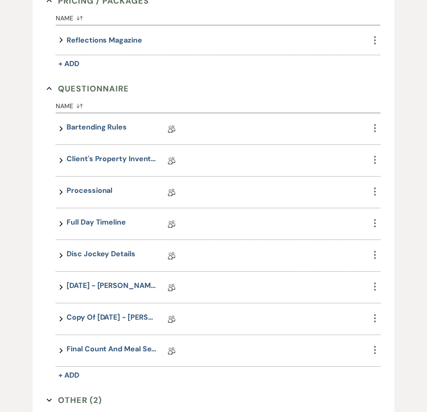
scroll to position [724, 0]
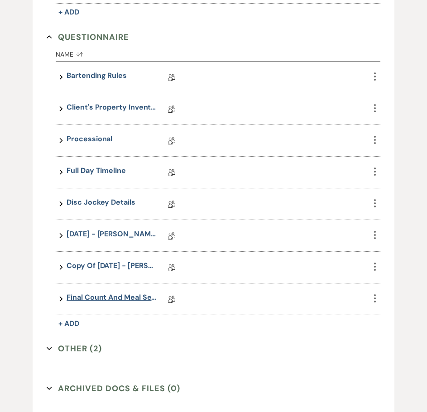
click at [112, 293] on link "Final Count and Meal Selection" at bounding box center [112, 299] width 91 height 14
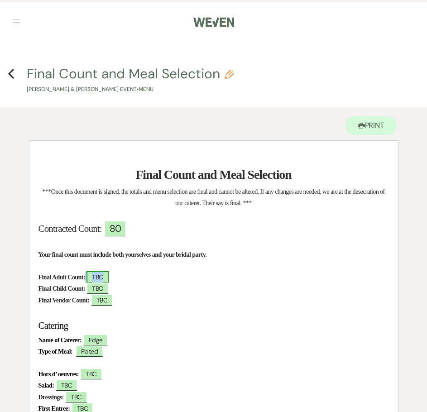
click at [108, 277] on span "TBC" at bounding box center [97, 277] width 22 height 12
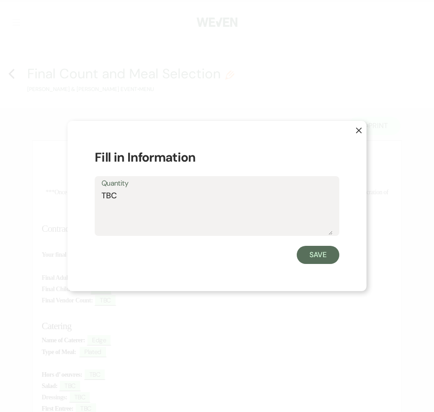
drag, startPoint x: 114, startPoint y: 198, endPoint x: 90, endPoint y: 202, distance: 24.4
click at [90, 202] on div "X Fill in Information Quantity TBC Save" at bounding box center [216, 206] width 299 height 171
type textarea "100"
click at [314, 252] on button "Save" at bounding box center [318, 255] width 43 height 18
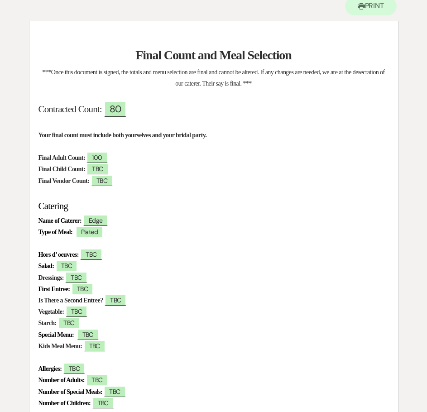
scroll to position [136, 0]
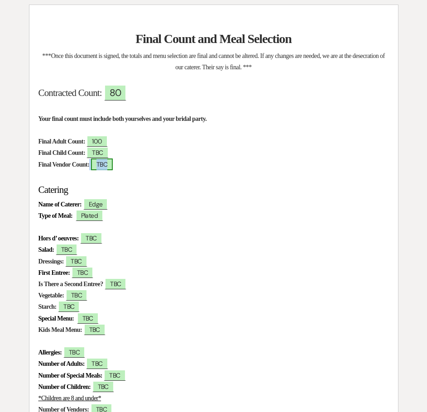
click at [113, 165] on span "TBC" at bounding box center [102, 164] width 22 height 12
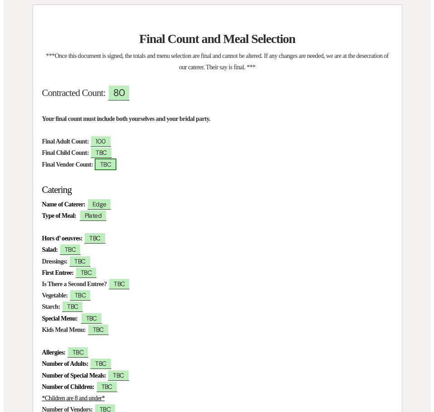
scroll to position [136, 0]
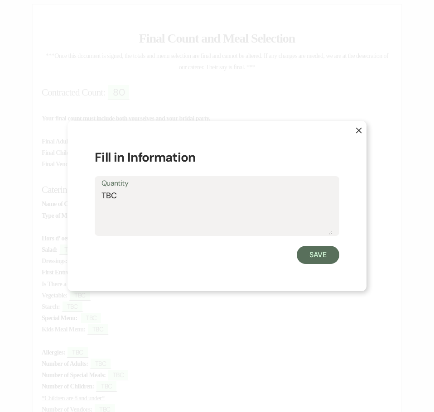
drag, startPoint x: 128, startPoint y: 197, endPoint x: 101, endPoint y: 199, distance: 27.7
click at [101, 199] on div "Quantity TBC" at bounding box center [217, 206] width 244 height 60
type textarea "2"
click at [309, 255] on button "Save" at bounding box center [318, 255] width 43 height 18
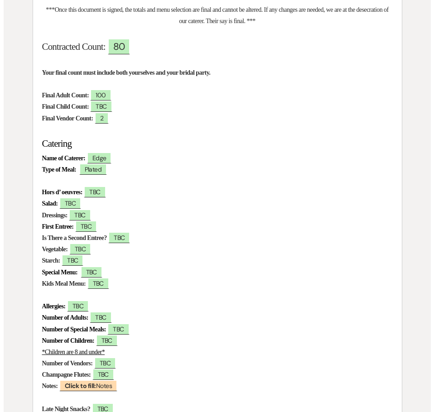
scroll to position [226, 0]
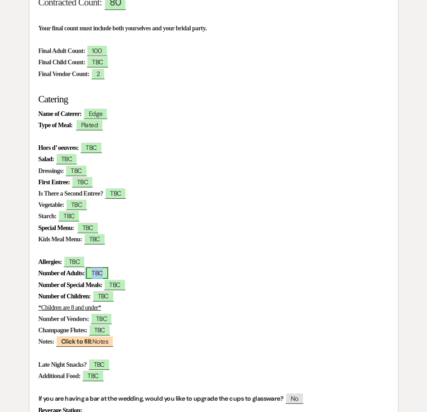
click at [108, 273] on span "TBC" at bounding box center [97, 273] width 22 height 12
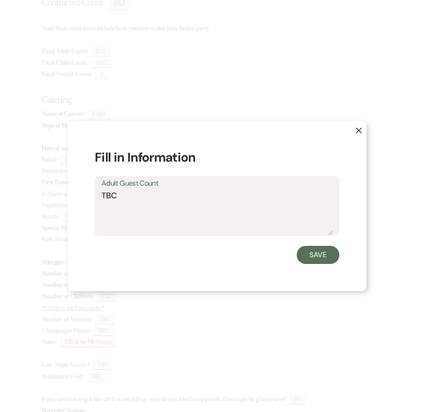
drag, startPoint x: 94, startPoint y: 196, endPoint x: 89, endPoint y: 196, distance: 5.0
click at [89, 196] on div "X Fill in Information Adult Guest Count TBC Save" at bounding box center [216, 206] width 299 height 171
type textarea "102"
click at [316, 254] on button "Save" at bounding box center [318, 255] width 43 height 18
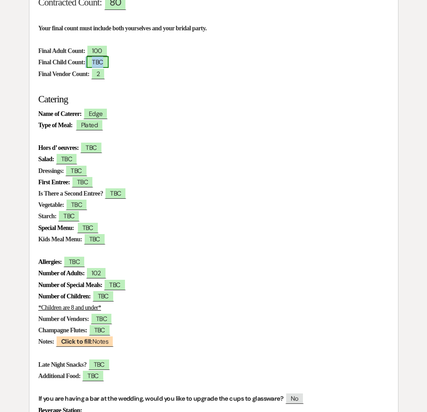
click at [102, 63] on span "TBC" at bounding box center [97, 62] width 22 height 12
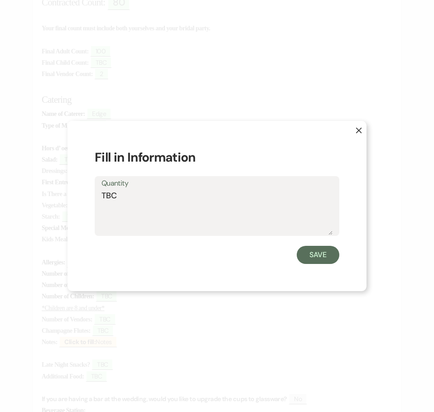
drag, startPoint x: 119, startPoint y: 194, endPoint x: 97, endPoint y: 195, distance: 21.3
click at [97, 195] on div "Quantity TBC" at bounding box center [217, 206] width 244 height 60
type textarea "0"
click at [326, 254] on button "Save" at bounding box center [318, 255] width 43 height 18
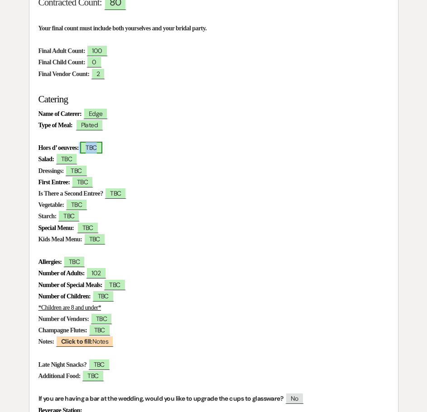
click at [102, 148] on span "TBC" at bounding box center [91, 148] width 22 height 12
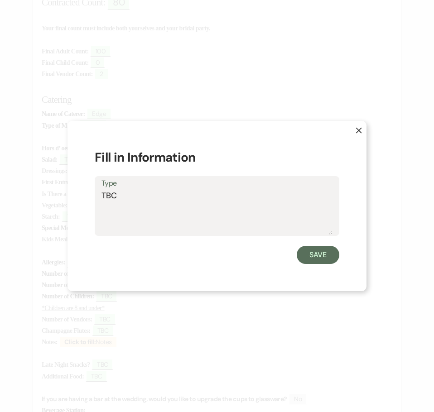
drag, startPoint x: 117, startPoint y: 194, endPoint x: 93, endPoint y: 196, distance: 24.1
click at [93, 196] on div "X Fill in Information Type TBC Save" at bounding box center [216, 206] width 299 height 171
click at [117, 193] on textarea "Parna Prosciutto and Fig" at bounding box center [216, 212] width 231 height 45
type textarea "Parma Prosciutto and Fig"
click at [306, 259] on button "Save" at bounding box center [318, 255] width 43 height 18
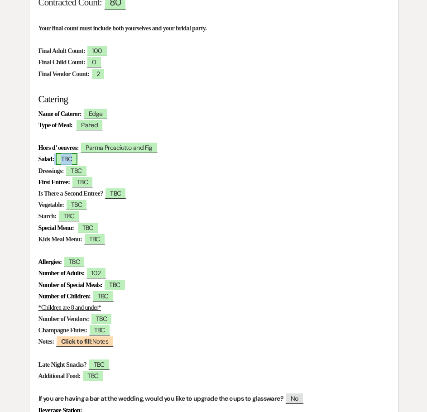
click at [75, 160] on span "TBC" at bounding box center [67, 159] width 22 height 12
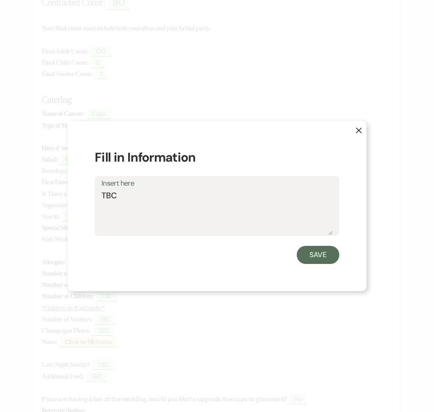
drag, startPoint x: 120, startPoint y: 195, endPoint x: 81, endPoint y: 195, distance: 38.5
click at [81, 195] on div "X Fill in Information Insert here TBC Save" at bounding box center [216, 206] width 299 height 171
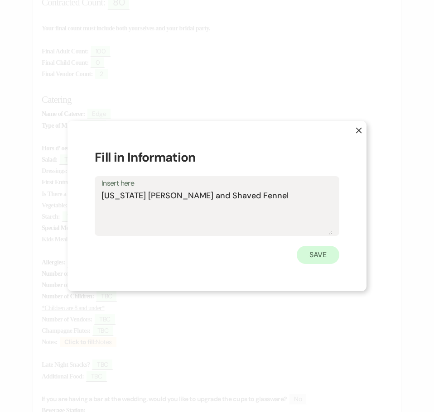
type textarea "Arizona Caesar and Shaved Fennel"
click at [302, 254] on button "Save" at bounding box center [318, 255] width 43 height 18
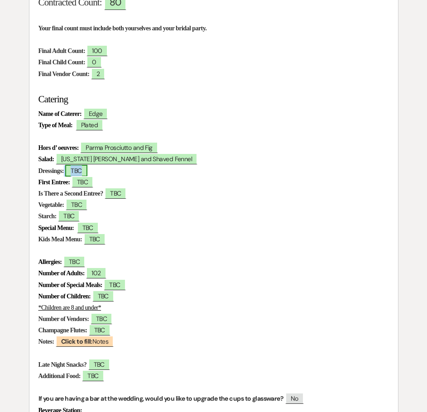
click at [83, 172] on span "TBC" at bounding box center [76, 171] width 22 height 12
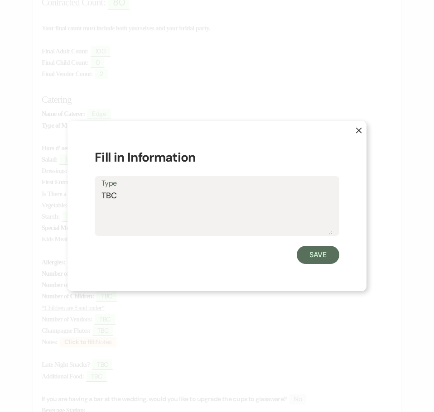
drag, startPoint x: 129, startPoint y: 196, endPoint x: 99, endPoint y: 196, distance: 30.3
click at [99, 196] on div "Type TBC" at bounding box center [217, 206] width 244 height 60
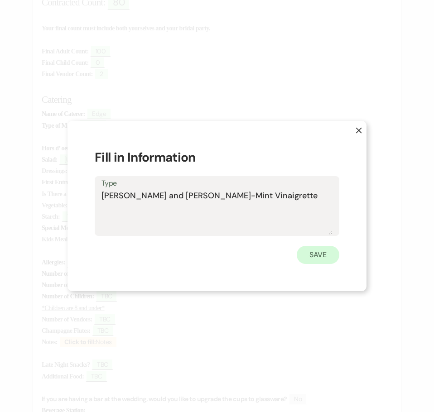
type textarea "Creen Chini Cilantro and Meyer Lemon-Mint Vinaigrette"
click at [316, 259] on button "Save" at bounding box center [318, 255] width 43 height 18
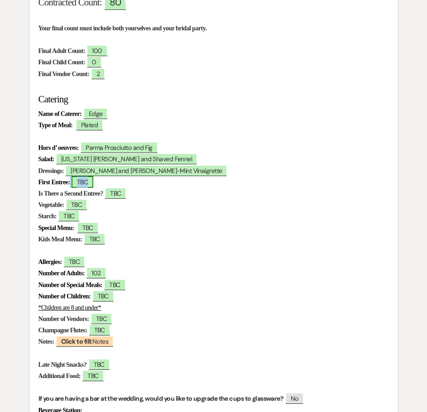
click at [93, 185] on span "TBC" at bounding box center [83, 182] width 22 height 12
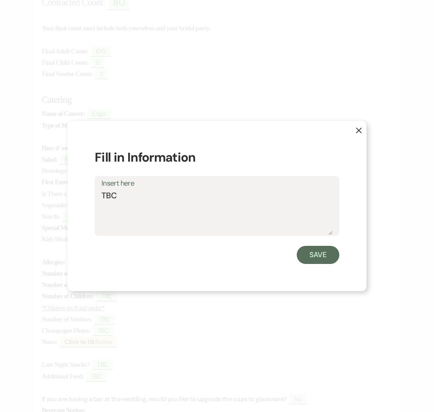
drag, startPoint x: 123, startPoint y: 193, endPoint x: 99, endPoint y: 197, distance: 24.9
click at [99, 197] on div "Insert here TBC" at bounding box center [217, 206] width 244 height 60
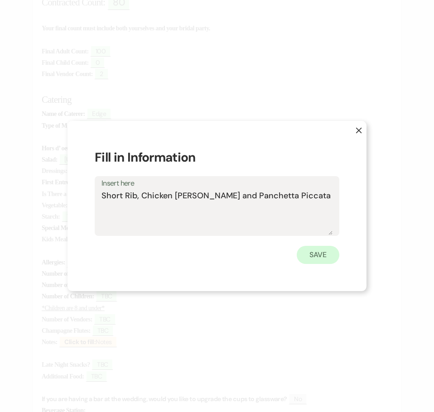
type textarea "Short Rib, Chicken [PERSON_NAME] and Panchetta Piccata"
click at [325, 257] on button "Save" at bounding box center [318, 255] width 43 height 18
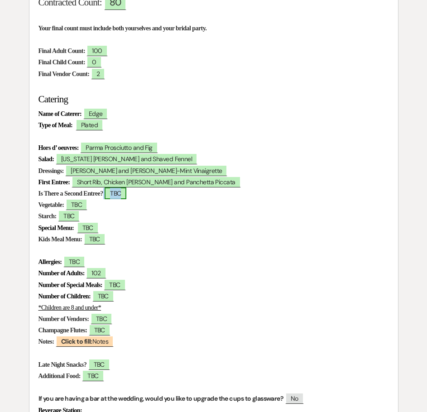
click at [126, 199] on span "TBC" at bounding box center [116, 193] width 22 height 12
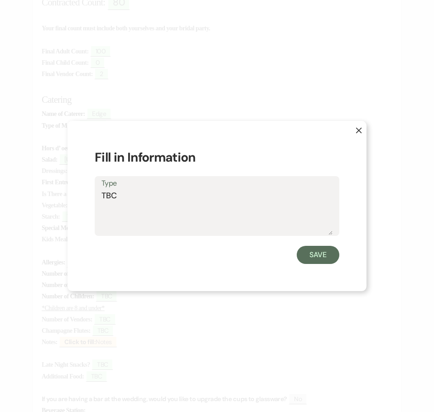
drag, startPoint x: 124, startPoint y: 198, endPoint x: 90, endPoint y: 196, distance: 34.0
click at [90, 196] on div "X Fill in Information Type TBC Save" at bounding box center [216, 206] width 299 height 171
drag, startPoint x: 121, startPoint y: 183, endPoint x: 102, endPoint y: 198, distance: 24.5
click at [102, 198] on textarea "Type" at bounding box center [216, 212] width 231 height 45
paste textarea "There are 3 entrees and 3 vegetable options. *If a person has a side of spaghet…"
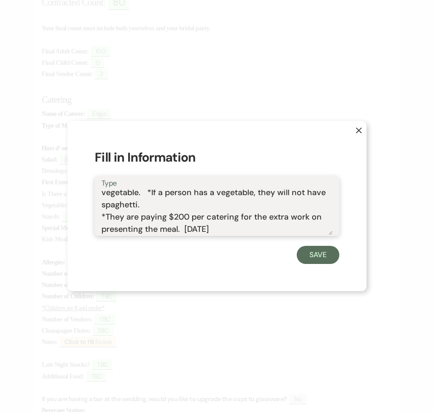
scroll to position [28, 0]
drag, startPoint x: 230, startPoint y: 230, endPoint x: 104, endPoint y: 220, distance: 126.2
click at [104, 220] on textarea "There are 3 entrees and 3 vegetable options. *If a person has a side of spaghet…" at bounding box center [216, 212] width 231 height 45
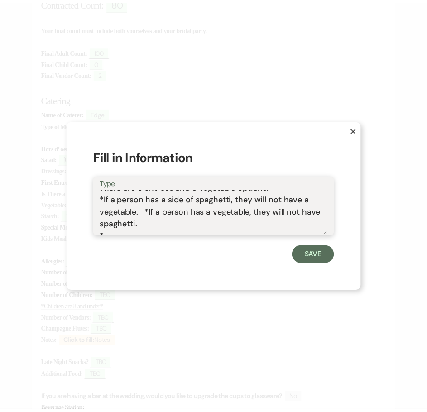
scroll to position [16, 0]
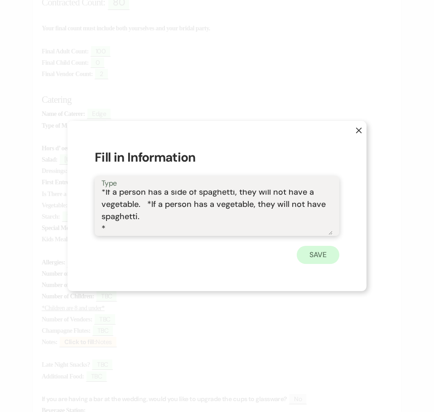
type textarea "There are 3 entrees and 3 vegetable options. *If a person has a side of spaghet…"
click at [318, 256] on button "Save" at bounding box center [318, 255] width 43 height 18
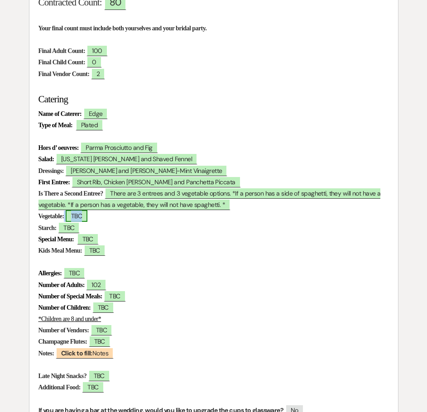
click at [76, 217] on span "TBC" at bounding box center [77, 216] width 22 height 12
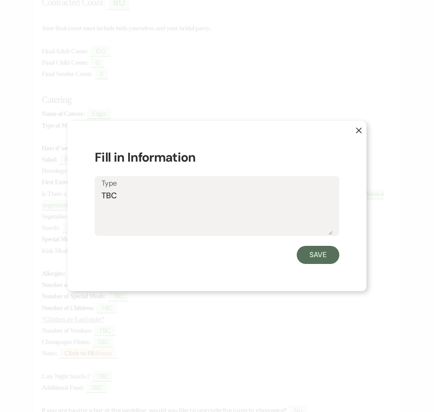
drag, startPoint x: 124, startPoint y: 199, endPoint x: 93, endPoint y: 193, distance: 31.8
click at [93, 193] on div "X Fill in Information Type TBC Save" at bounding box center [216, 206] width 299 height 171
click at [140, 213] on textarea "TBC" at bounding box center [216, 212] width 231 height 45
drag, startPoint x: 110, startPoint y: 196, endPoint x: 92, endPoint y: 196, distance: 17.2
click at [92, 196] on div "X Fill in Information Type TBC Save" at bounding box center [216, 206] width 299 height 171
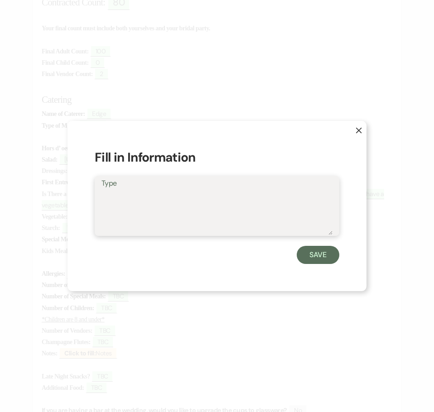
paste textarea "Green Beans (Haricot Verts), Brussel Sprouts, Side of Spaghetti W/marinara Sauce"
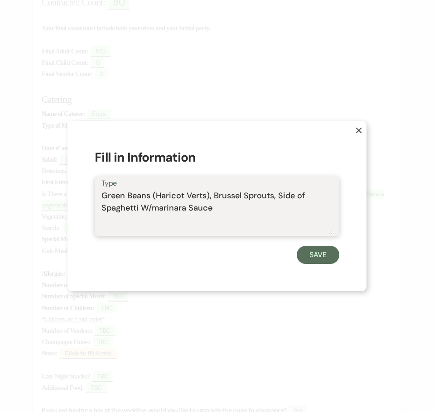
click at [275, 193] on textarea "Green Beans (Haricot Verts), Brussel Sprouts, Side of Spaghetti W/marinara Sauce" at bounding box center [216, 212] width 231 height 45
type textarea "Green Beans (Haricot Verts), Brussel Sprouts, Side of Spaghetti W/marinara Sauce"
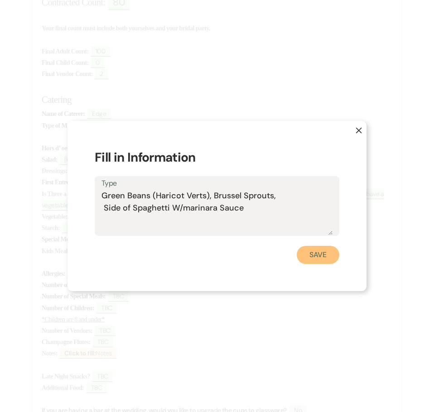
click at [326, 254] on button "Save" at bounding box center [318, 255] width 43 height 18
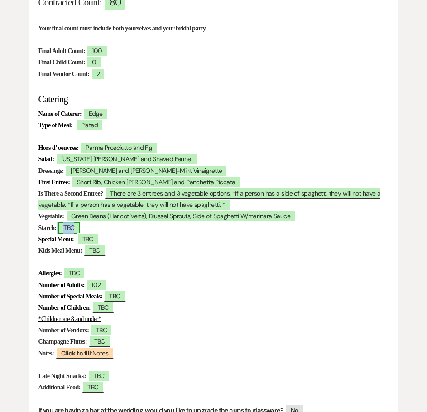
click at [75, 230] on span "TBC" at bounding box center [69, 228] width 22 height 12
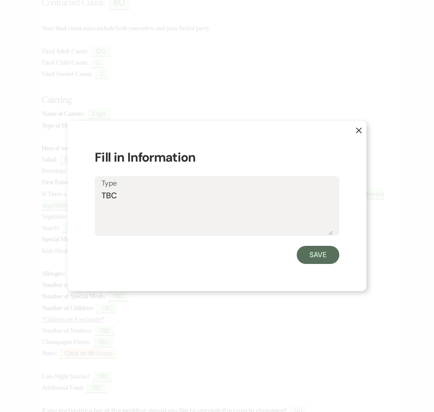
drag, startPoint x: 120, startPoint y: 203, endPoint x: 82, endPoint y: 203, distance: 38.0
click at [91, 200] on div "X Fill in Information Type TBC Save" at bounding box center [216, 206] width 299 height 171
type textarea "Veg or Spaghetti"
click at [325, 256] on button "Save" at bounding box center [318, 255] width 43 height 18
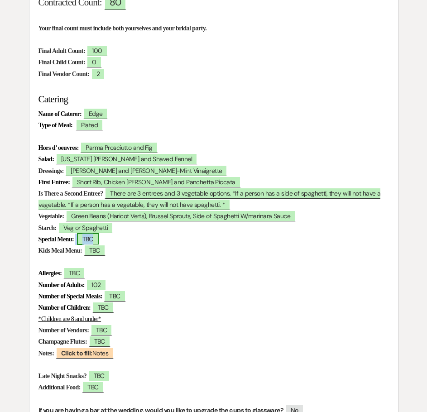
click at [98, 240] on span "TBC" at bounding box center [88, 239] width 22 height 12
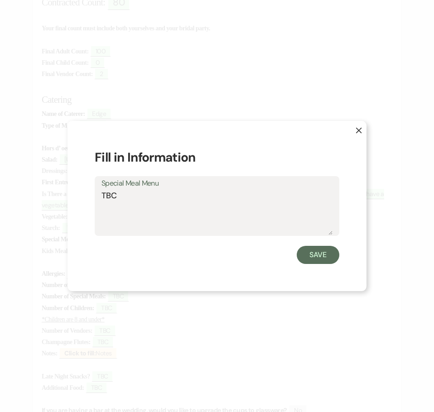
drag, startPoint x: 120, startPoint y: 195, endPoint x: 98, endPoint y: 198, distance: 22.4
click at [98, 198] on div "Special Meal Menu TBC" at bounding box center [217, 206] width 244 height 60
click at [203, 213] on textarea "TBC" at bounding box center [216, 212] width 231 height 45
click at [359, 132] on icon "X" at bounding box center [358, 130] width 6 height 6
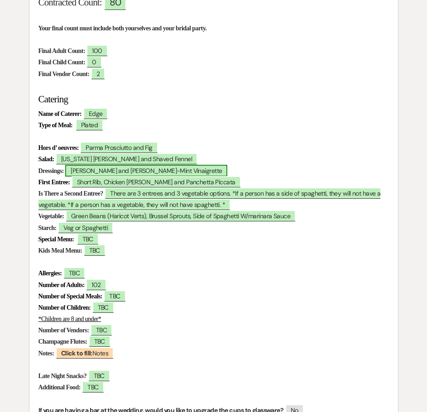
click at [96, 170] on span "Creen Chini Cilantro and Meyer Lemon-Mint Vinaigrette" at bounding box center [146, 171] width 162 height 12
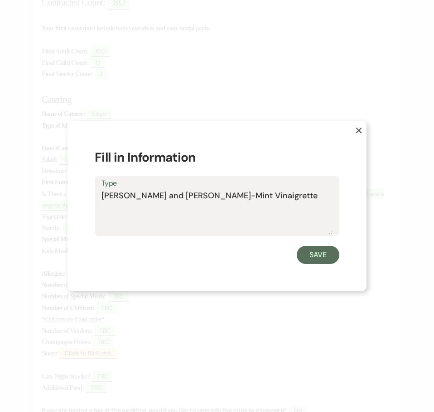
drag, startPoint x: 147, startPoint y: 196, endPoint x: 137, endPoint y: 196, distance: 10.0
click at [137, 196] on textarea "Creen Chini Cilantro and Meyer Lemon-Mint Vinaigrette" at bounding box center [216, 212] width 231 height 45
type textarea "Creen Chili Cilantro and Meyer Lemon-Mint Vinaigrette"
click at [326, 256] on button "Save" at bounding box center [318, 255] width 43 height 18
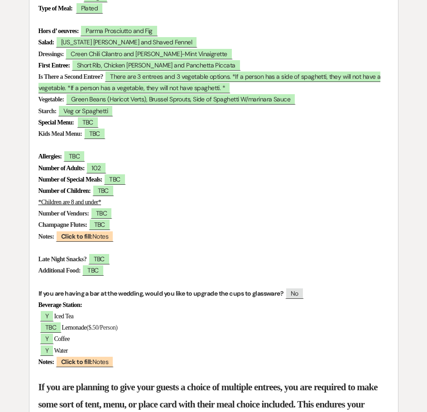
scroll to position [362, 0]
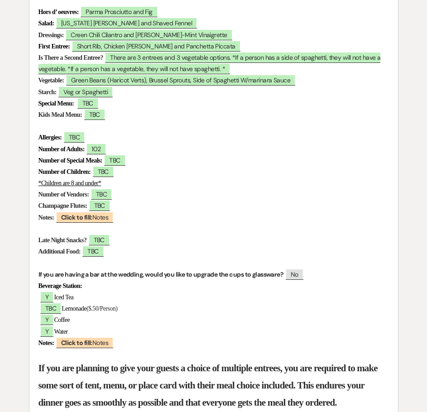
click at [257, 145] on p "Number of Adults: 102" at bounding box center [213, 149] width 350 height 11
click at [73, 139] on span "TBC" at bounding box center [74, 137] width 22 height 12
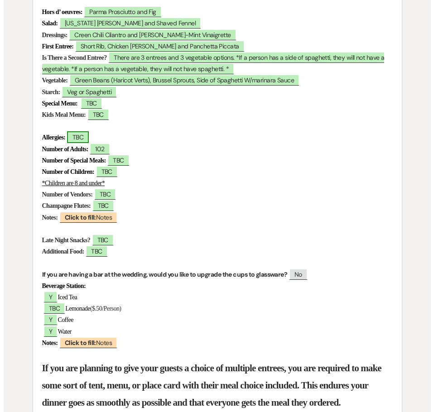
scroll to position [363, 0]
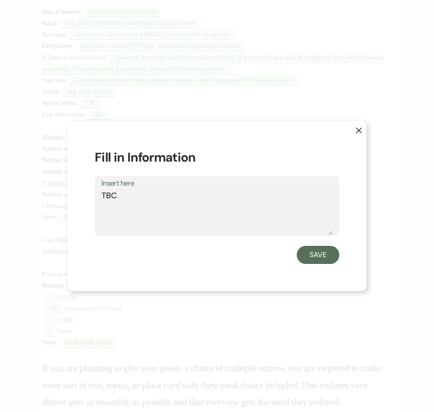
drag, startPoint x: 127, startPoint y: 190, endPoint x: 100, endPoint y: 201, distance: 29.4
click at [100, 201] on div "Insert here TBC" at bounding box center [217, 206] width 244 height 60
type textarea "1- Shell fish 1 Nut 1- Gluten Free"
click at [314, 252] on button "Save" at bounding box center [318, 255] width 43 height 18
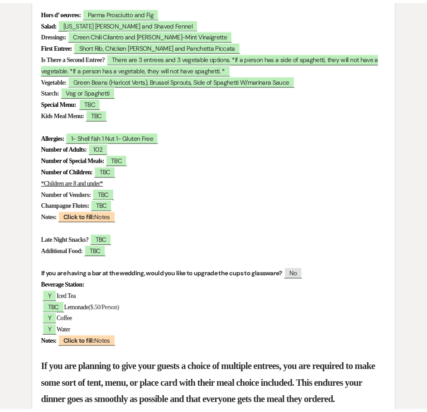
scroll to position [362, 0]
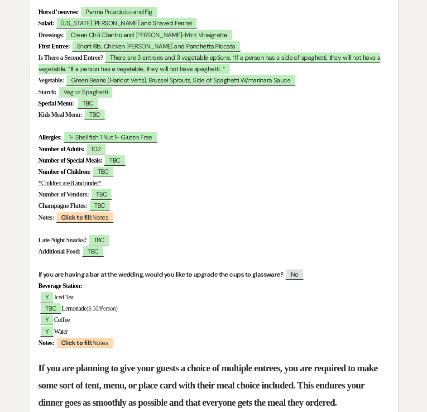
click at [271, 218] on p "Notes: ﻿ Click to fill: Notes ﻿" at bounding box center [213, 217] width 350 height 11
click at [283, 194] on p "Number of Vendors: ﻿ TBC ﻿" at bounding box center [213, 194] width 350 height 11
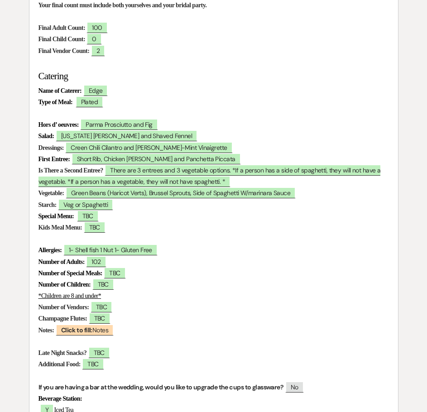
scroll to position [240, 0]
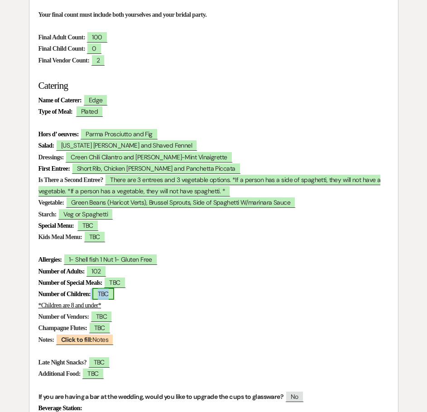
click at [114, 296] on span "TBC" at bounding box center [103, 294] width 22 height 12
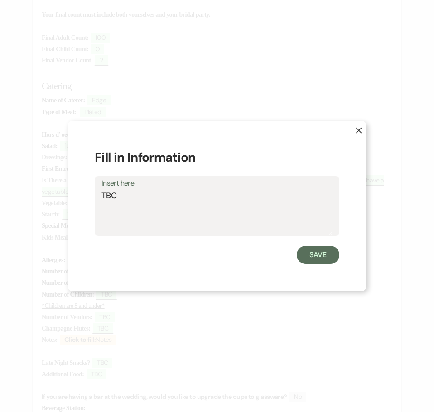
drag, startPoint x: 120, startPoint y: 197, endPoint x: 85, endPoint y: 193, distance: 35.1
click at [85, 193] on div "X Fill in Information Insert here TBC Save" at bounding box center [216, 206] width 299 height 171
type textarea "0"
click at [315, 253] on button "Save" at bounding box center [318, 255] width 43 height 18
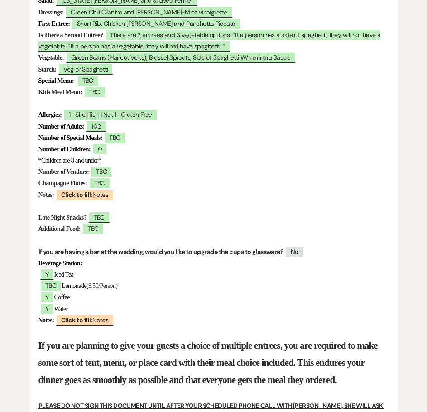
scroll to position [421, 0]
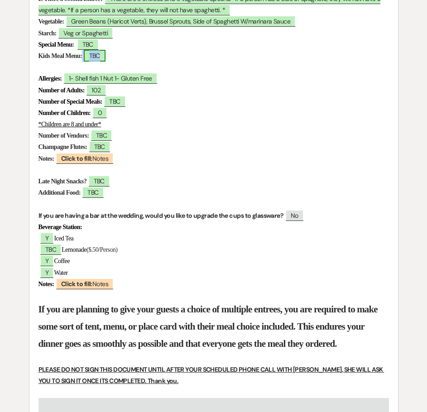
click at [105, 58] on span "TBC" at bounding box center [95, 56] width 22 height 12
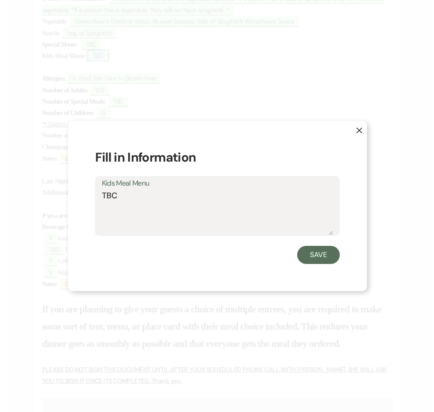
scroll to position [421, 0]
drag, startPoint x: 119, startPoint y: 197, endPoint x: 112, endPoint y: 196, distance: 6.9
click at [112, 196] on textarea "TBC" at bounding box center [216, 212] width 231 height 45
click at [123, 197] on textarea "TBC" at bounding box center [216, 212] width 231 height 45
drag, startPoint x: 120, startPoint y: 197, endPoint x: 92, endPoint y: 197, distance: 28.1
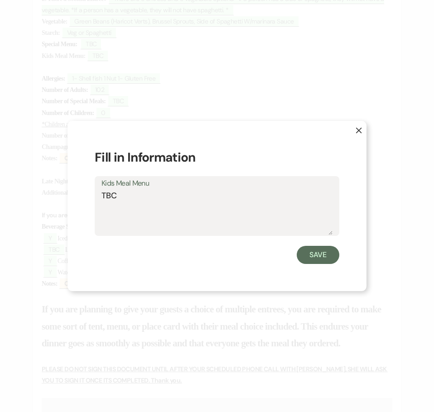
click at [92, 197] on div "X Fill in Information Kids Meal Menu TBC Save" at bounding box center [216, 206] width 299 height 171
type textarea "0"
click at [312, 255] on button "Save" at bounding box center [318, 255] width 43 height 18
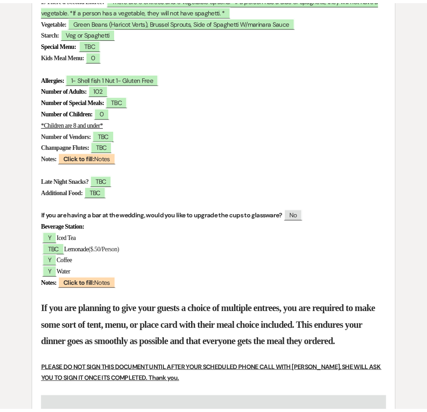
scroll to position [421, 0]
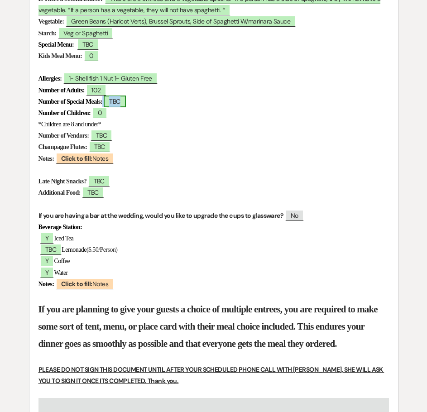
click at [125, 104] on span "TBC" at bounding box center [115, 102] width 22 height 12
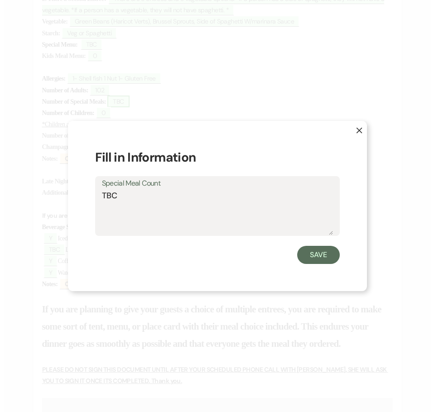
scroll to position [421, 0]
drag, startPoint x: 121, startPoint y: 197, endPoint x: 81, endPoint y: 197, distance: 40.3
click at [81, 197] on div "X Fill in Information Special Meal Count TBC Save" at bounding box center [216, 206] width 299 height 171
type textarea "0"
click at [325, 258] on button "Save" at bounding box center [318, 255] width 43 height 18
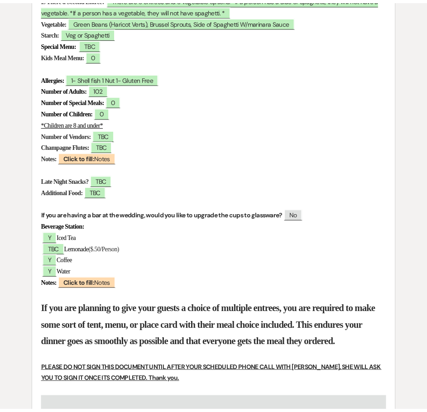
scroll to position [421, 0]
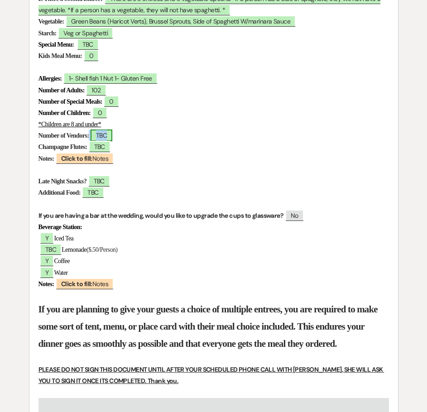
click at [112, 137] on span "TBC" at bounding box center [102, 135] width 22 height 12
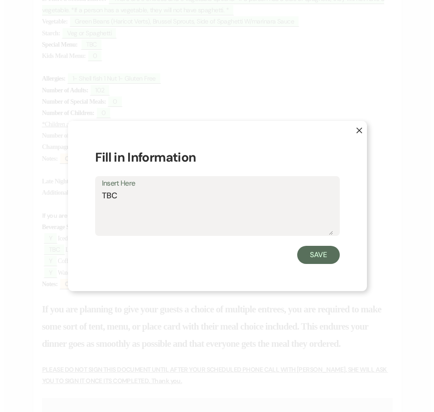
scroll to position [421, 0]
drag, startPoint x: 125, startPoint y: 195, endPoint x: 101, endPoint y: 197, distance: 24.6
click at [101, 197] on div "Insert Here TBC" at bounding box center [217, 206] width 244 height 60
type textarea "2"
click at [322, 256] on button "Save" at bounding box center [318, 255] width 43 height 18
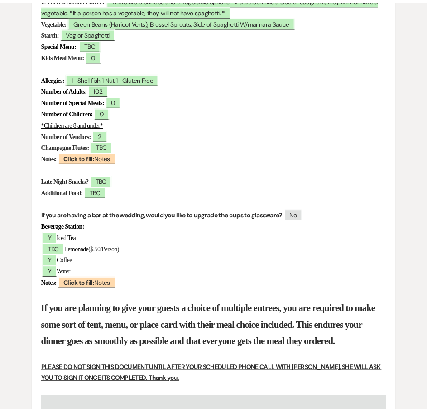
scroll to position [421, 0]
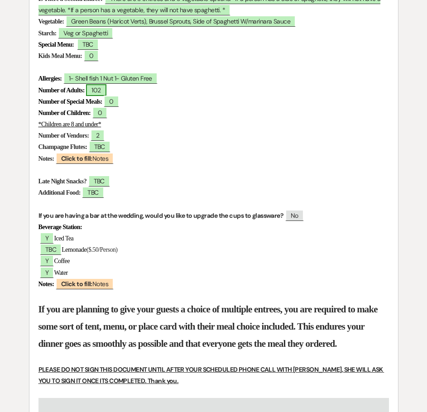
click at [106, 89] on span "102" at bounding box center [96, 90] width 20 height 12
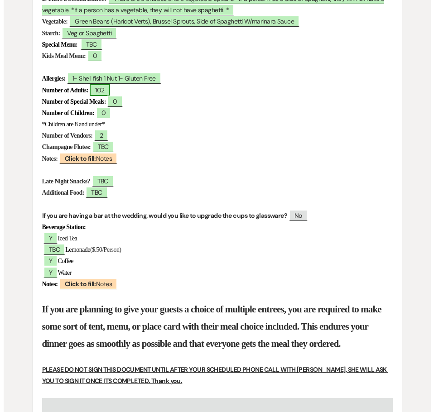
scroll to position [421, 0]
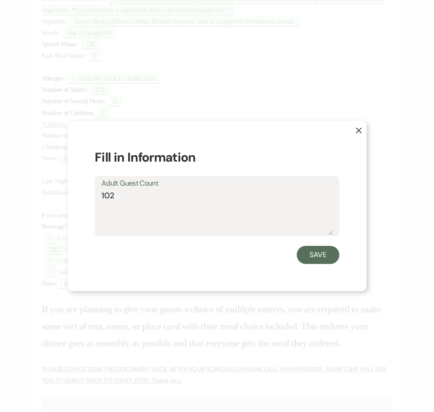
drag, startPoint x: 122, startPoint y: 196, endPoint x: 98, endPoint y: 198, distance: 24.1
click at [99, 198] on div "Adult Guest Count 102" at bounding box center [217, 206] width 244 height 60
type textarea "100"
click at [316, 251] on button "Save" at bounding box center [318, 255] width 43 height 18
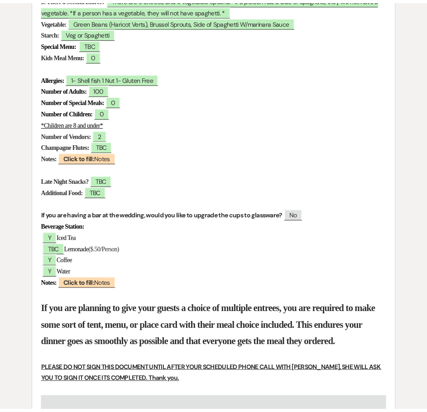
scroll to position [421, 0]
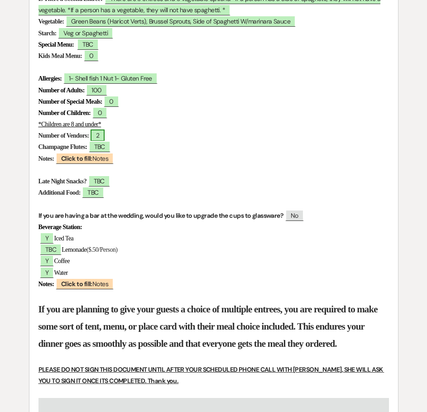
click at [105, 133] on span "2" at bounding box center [98, 135] width 14 height 12
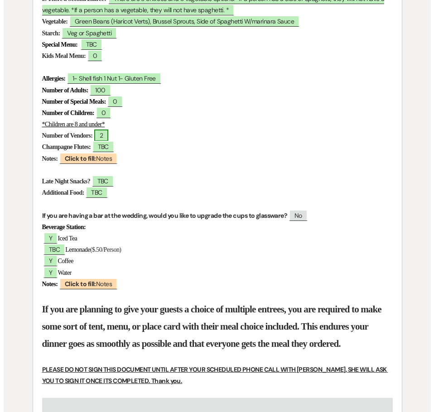
scroll to position [421, 0]
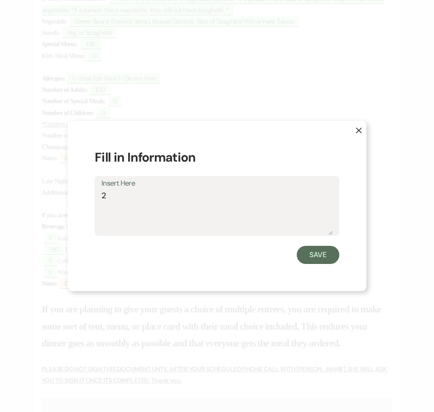
click at [119, 193] on textarea "2" at bounding box center [216, 212] width 231 height 45
type textarea "2 (included in 100 count)"
click at [321, 252] on button "Save" at bounding box center [318, 255] width 43 height 18
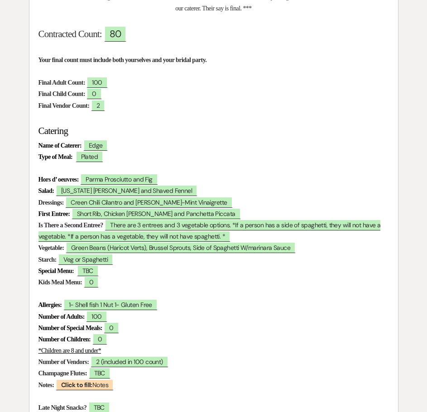
scroll to position [0, 0]
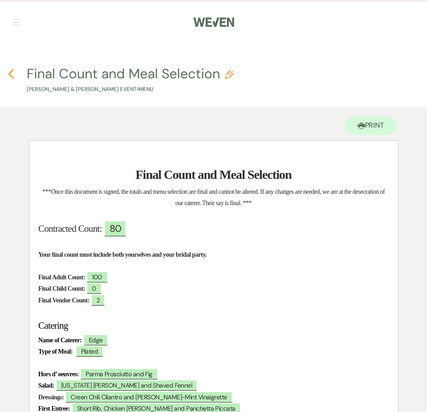
click at [10, 74] on use "button" at bounding box center [11, 74] width 6 height 10
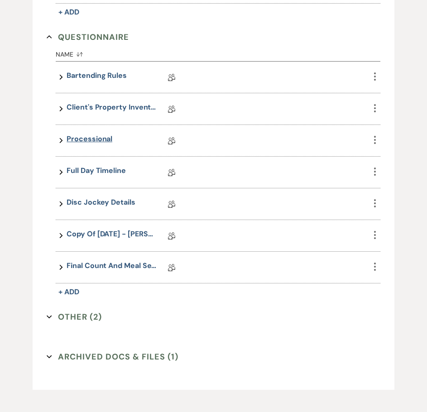
click at [99, 137] on link "Processional" at bounding box center [90, 141] width 46 height 14
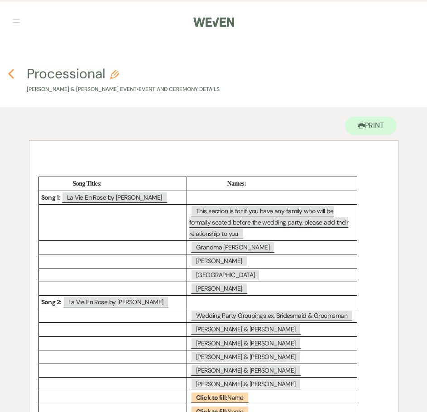
click at [10, 75] on use "button" at bounding box center [11, 74] width 6 height 10
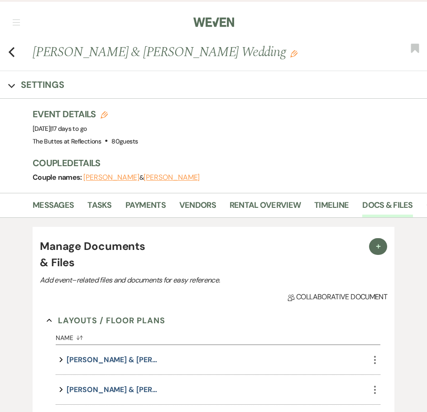
scroll to position [724, 0]
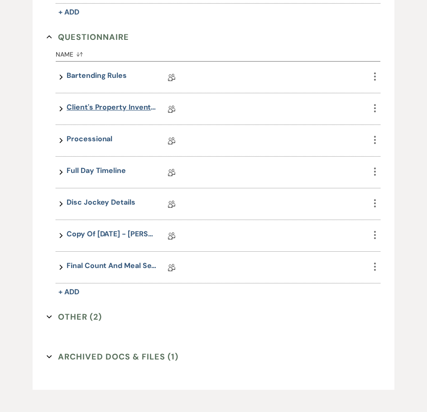
click at [110, 106] on link "Client's Property Inventory List" at bounding box center [112, 109] width 91 height 14
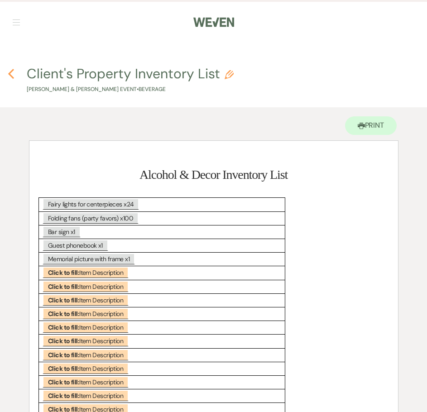
click at [13, 75] on icon "Previous" at bounding box center [11, 73] width 7 height 11
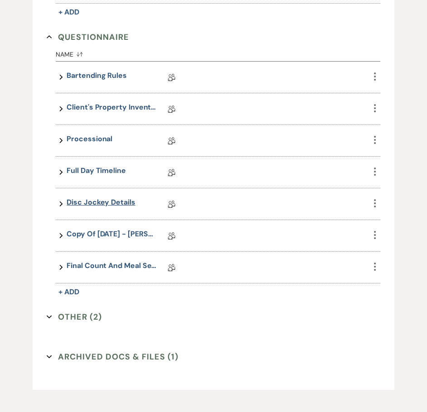
click at [105, 204] on link "Disc Jockey Details" at bounding box center [101, 204] width 68 height 14
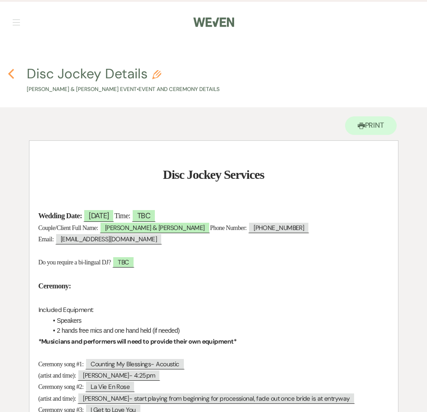
click at [12, 74] on icon "Previous" at bounding box center [11, 73] width 7 height 11
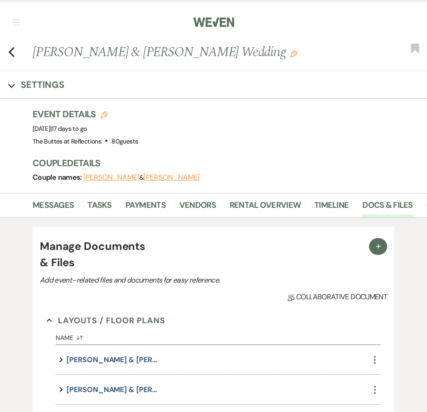
scroll to position [724, 0]
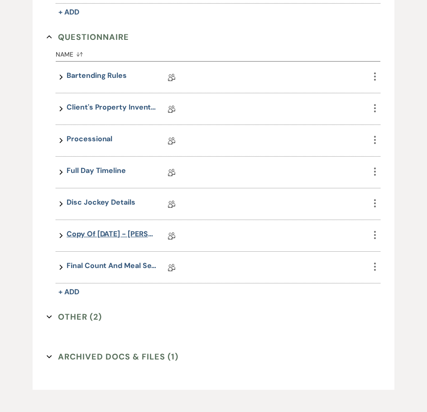
click at [128, 232] on link "Copy of [DATE] - [PERSON_NAME] [DATE] Eucalyptus Wedding Details" at bounding box center [112, 236] width 91 height 14
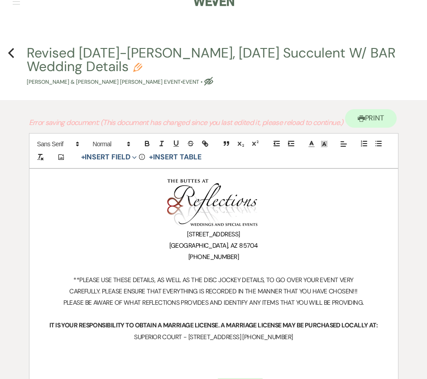
scroll to position [16, 0]
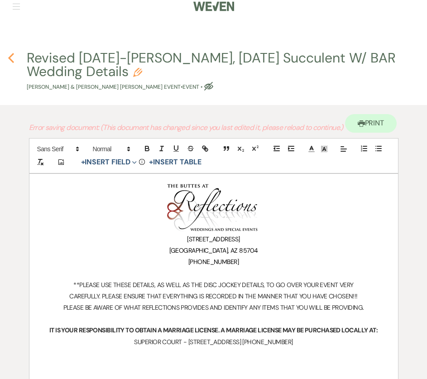
click at [10, 61] on icon "Previous" at bounding box center [11, 58] width 7 height 11
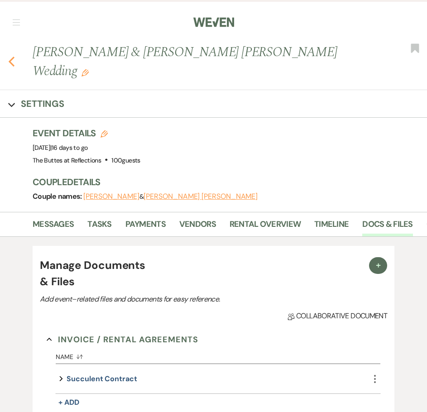
click at [12, 57] on use "button" at bounding box center [12, 62] width 6 height 10
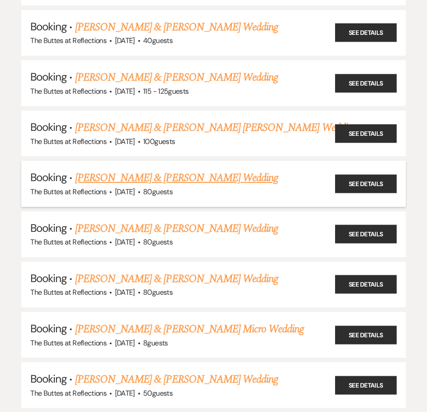
click at [106, 177] on link "[PERSON_NAME] & [PERSON_NAME] Wedding" at bounding box center [176, 178] width 203 height 16
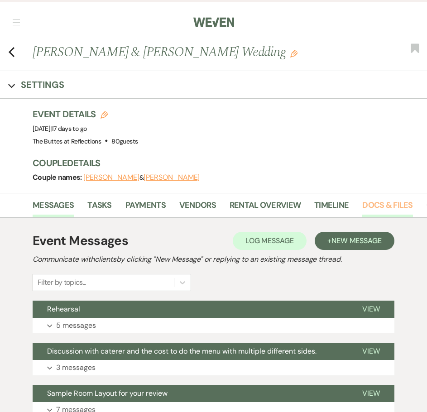
click at [369, 204] on link "Docs & Files" at bounding box center [387, 208] width 50 height 19
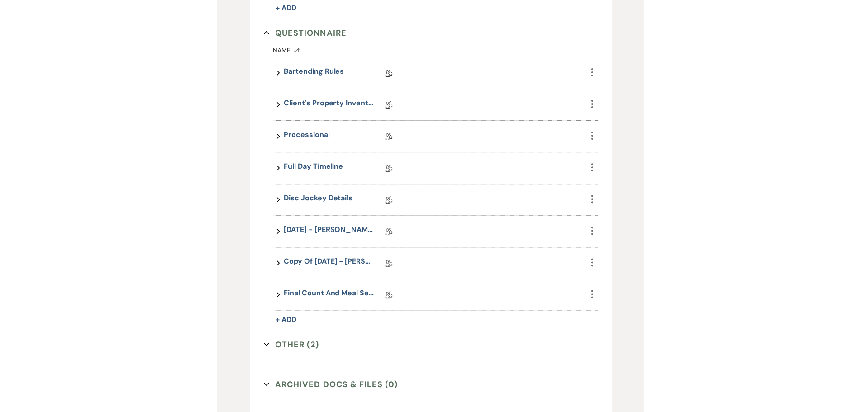
scroll to position [809, 0]
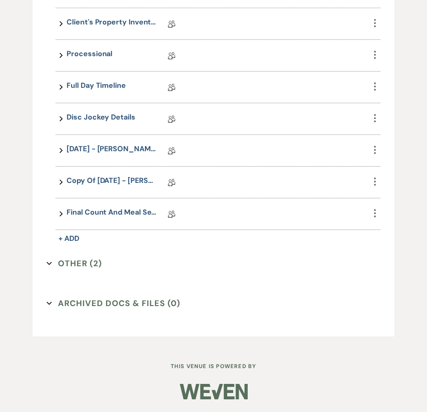
click at [72, 262] on button "Other (2) Expand" at bounding box center [74, 264] width 55 height 14
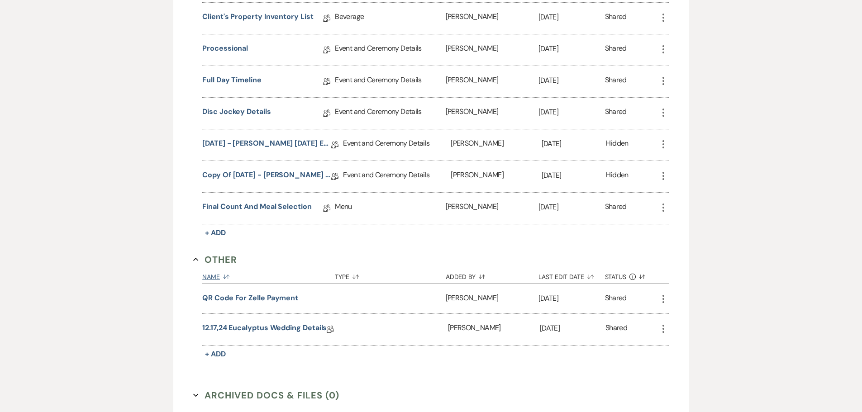
scroll to position [811, 0]
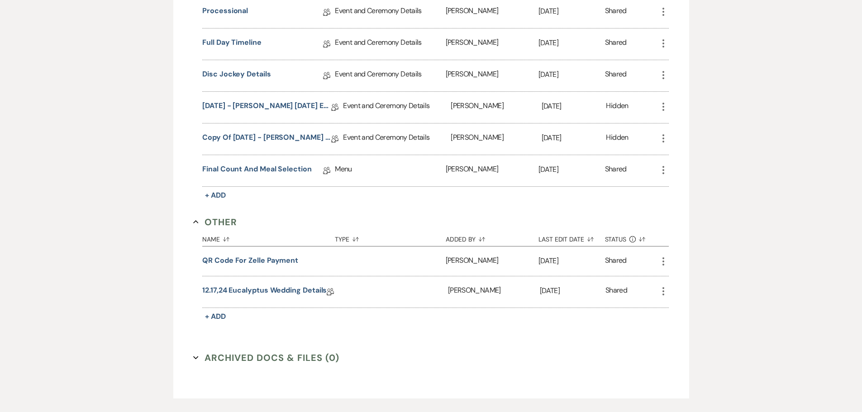
click at [426, 108] on icon "More" at bounding box center [663, 106] width 11 height 11
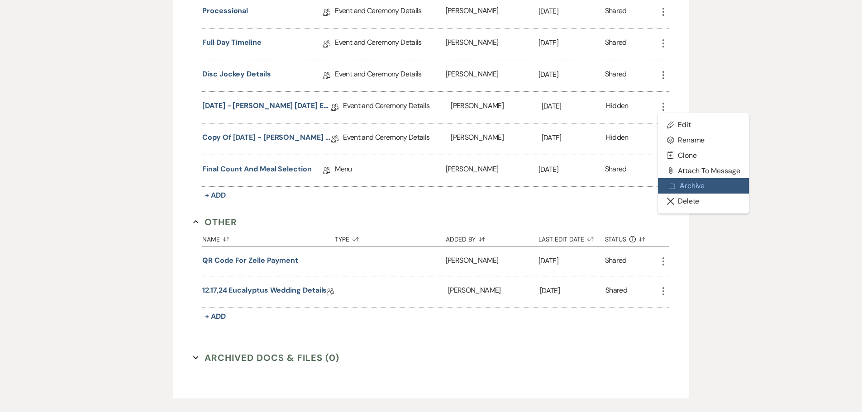
click at [426, 186] on button "Archive Archive" at bounding box center [703, 185] width 91 height 15
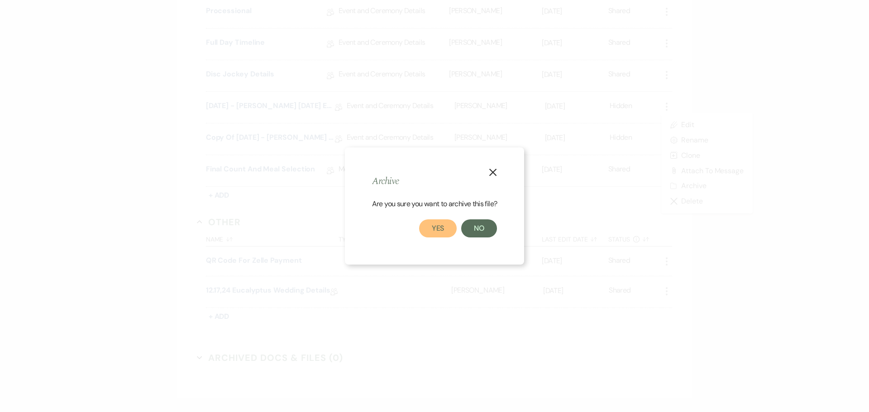
click at [426, 226] on button "Yes" at bounding box center [438, 229] width 38 height 18
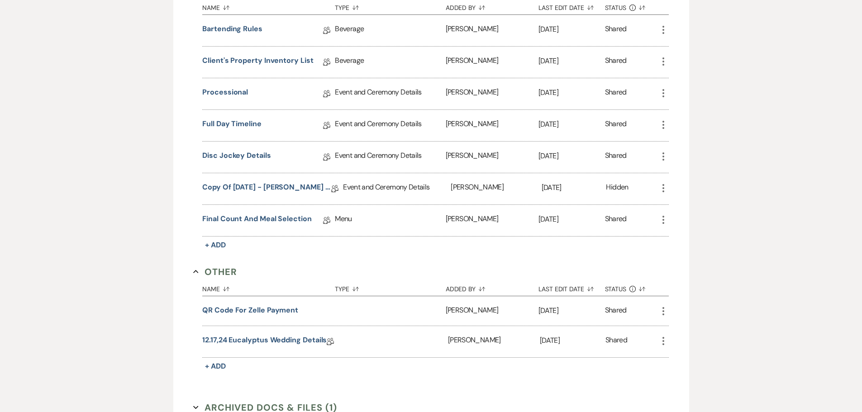
scroll to position [720, 0]
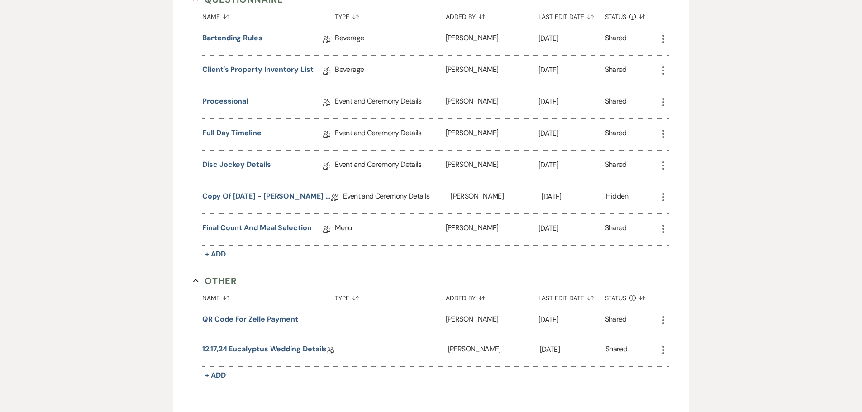
click at [275, 197] on link "Copy of [DATE] - [PERSON_NAME] [DATE] Eucalyptus Wedding Details" at bounding box center [266, 198] width 129 height 14
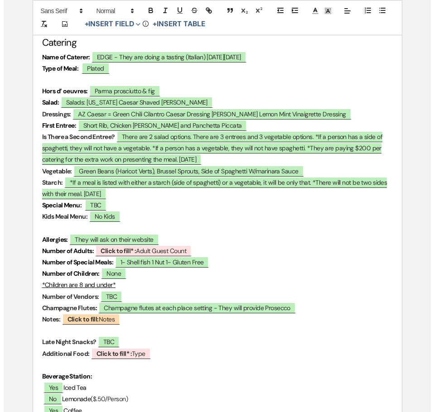
scroll to position [2617, 0]
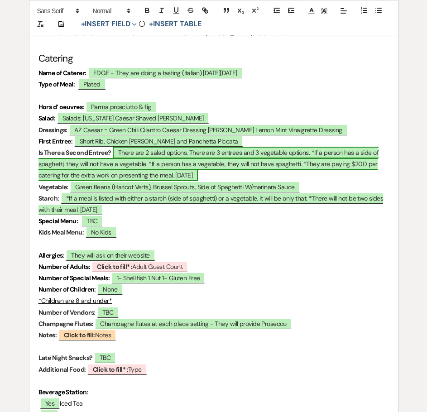
click at [121, 147] on span "There are 2 salad options. There are 3 entrees and 3 vegetable options. *If a p…" at bounding box center [208, 164] width 340 height 34
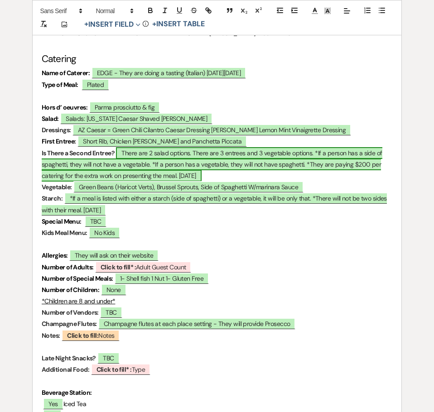
select select "owner"
select select "Type"
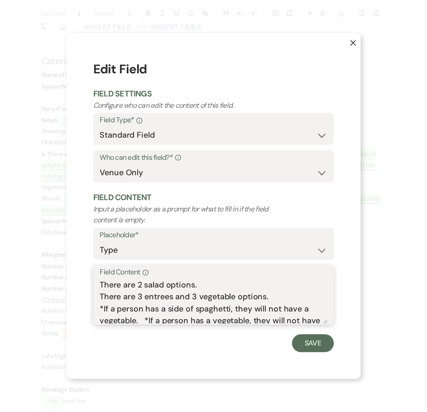
scroll to position [40, 0]
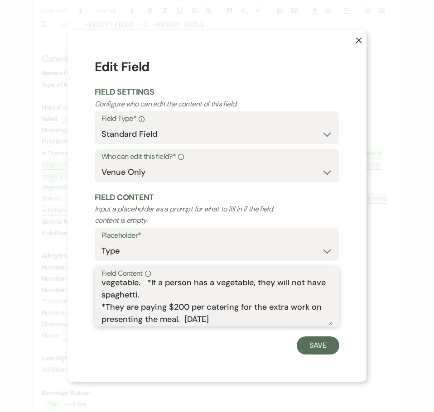
drag, startPoint x: 101, startPoint y: 297, endPoint x: 292, endPoint y: 323, distance: 192.4
click at [292, 323] on textarea "There are 2 salad options. There are 3 entrees and 3 vegetable options. *If a p…" at bounding box center [216, 302] width 231 height 45
click at [360, 42] on use "button" at bounding box center [359, 41] width 6 height 6
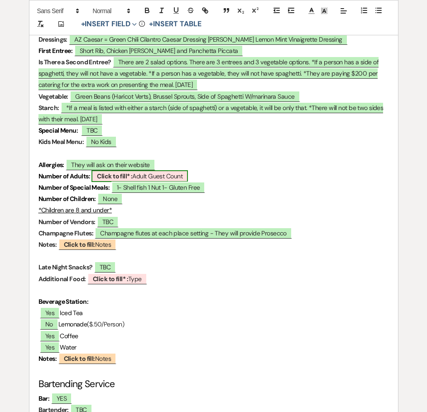
scroll to position [2662, 0]
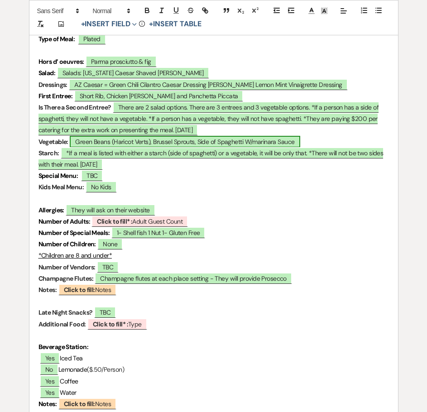
click at [104, 136] on span "Green Beans (Haricot Verts), Brussel Sprouts, Side of Spaghetti W/marinara Sauce" at bounding box center [185, 142] width 230 height 12
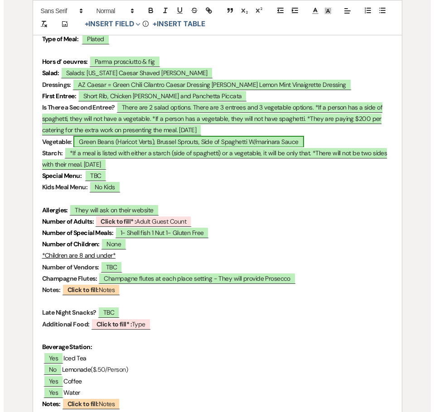
scroll to position [2662, 0]
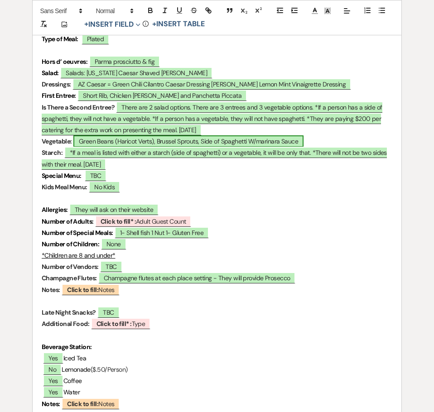
select select "owner"
select select "Type"
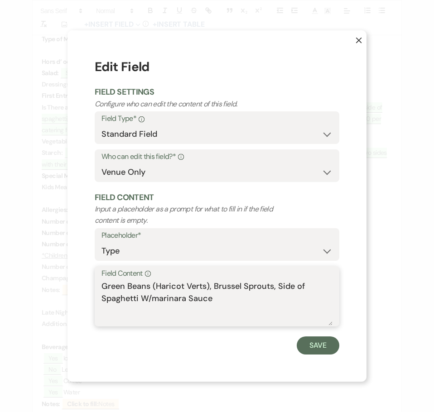
drag, startPoint x: 217, startPoint y: 299, endPoint x: 98, endPoint y: 287, distance: 119.6
click at [98, 287] on div "Field Content Info Green Beans (Haricot Verts), Brussel Sprouts, Side of Spaghe…" at bounding box center [217, 296] width 244 height 60
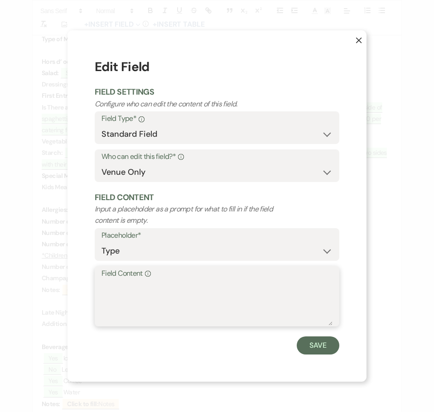
drag, startPoint x: 100, startPoint y: 286, endPoint x: 158, endPoint y: 310, distance: 63.1
click at [158, 310] on textarea "Field Content Info" at bounding box center [216, 302] width 231 height 45
paste textarea "Green Beans (Haricot Verts), Brussel Sprouts, Side of Spaghetti W/marinara Sauce"
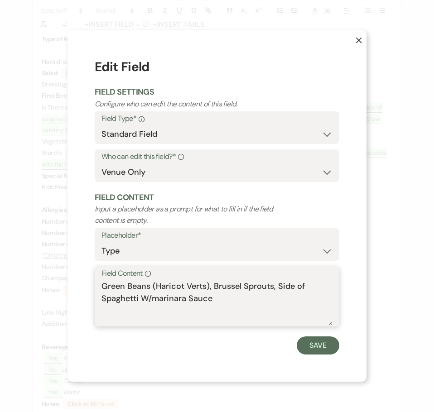
type textarea "Green Beans (Haricot Verts), Brussel Sprouts, Side of Spaghetti W/marinara Sauce"
click at [360, 42] on use "button" at bounding box center [359, 41] width 6 height 6
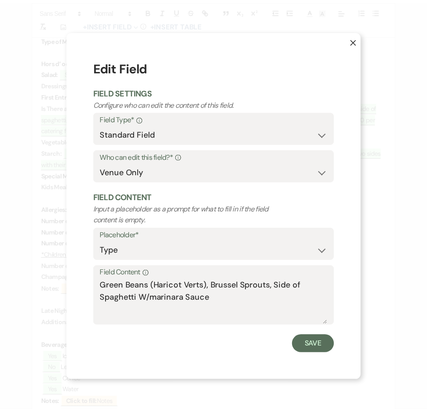
scroll to position [2662, 0]
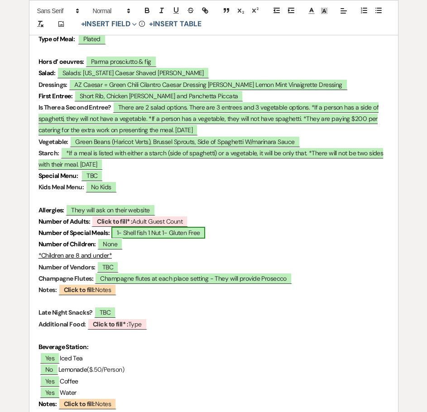
click at [143, 229] on span "1- Shell fish 1 Nut 1- Gluten Free" at bounding box center [158, 233] width 94 height 12
select select "owner"
select select "custom_placeholder"
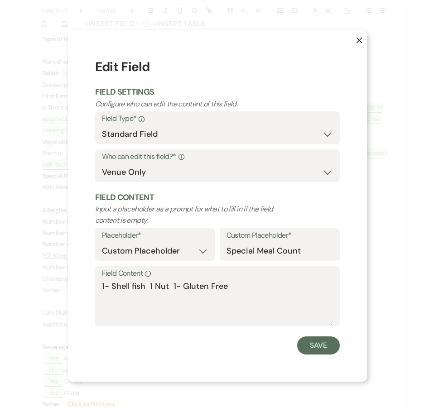
scroll to position [2662, 0]
drag, startPoint x: 236, startPoint y: 286, endPoint x: 105, endPoint y: 298, distance: 131.9
click at [100, 299] on div "Field Content Info 1- Shell fish 1 Nut 1- Gluten Free" at bounding box center [217, 296] width 244 height 60
click at [359, 41] on icon "X" at bounding box center [358, 40] width 6 height 6
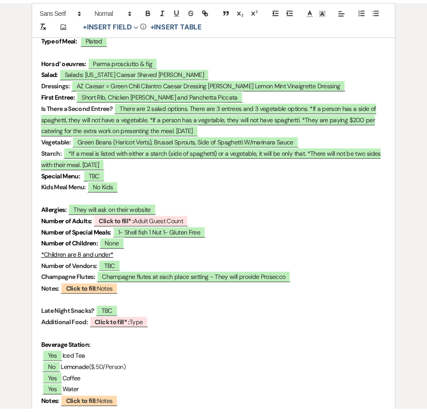
scroll to position [2662, 0]
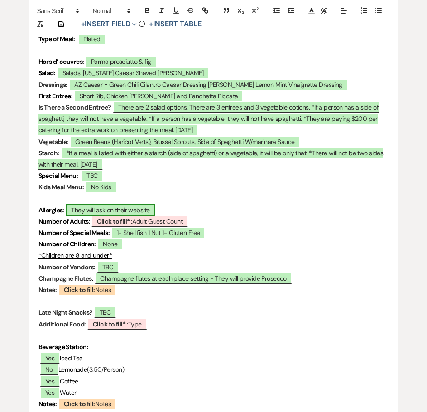
click at [95, 204] on span "They will ask on their website" at bounding box center [110, 210] width 89 height 12
select select "owner"
select select "custom_placeholder"
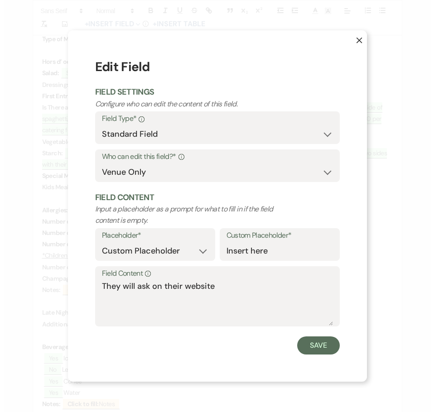
scroll to position [2662, 0]
drag, startPoint x: 220, startPoint y: 291, endPoint x: 97, endPoint y: 300, distance: 123.0
click at [97, 300] on div "Field Content Info They will ask on their website" at bounding box center [217, 296] width 244 height 60
paste textarea "1- Shell fish 1 Nut 1- Gluten Free"
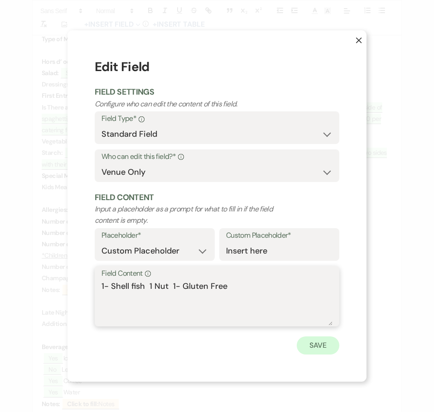
type textarea "1- Shell fish 1 Nut 1- Gluten Free"
click at [322, 347] on button "Save" at bounding box center [318, 345] width 43 height 18
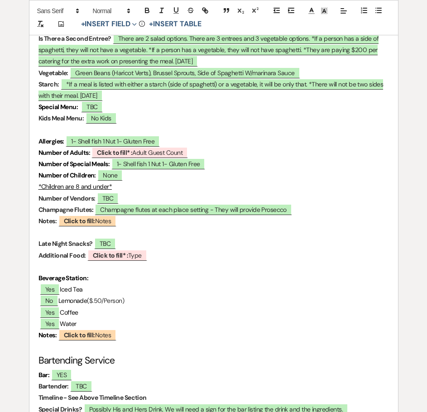
scroll to position [2752, 0]
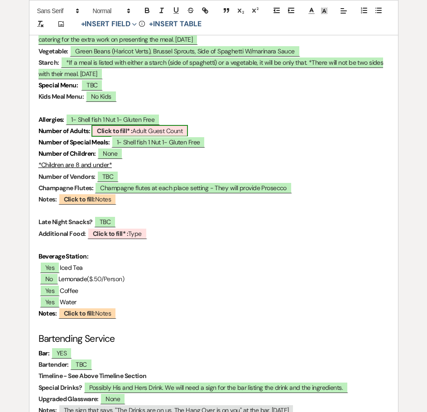
click at [147, 125] on span "Click to fill* : Adult Guest Count" at bounding box center [139, 131] width 96 height 12
select select "owner"
select select "custom_placeholder"
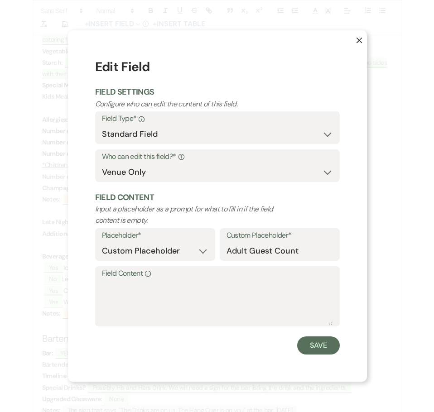
scroll to position [2753, 0]
click at [153, 282] on textarea "Field Content Info" at bounding box center [216, 302] width 231 height 45
click at [359, 37] on icon "X" at bounding box center [358, 40] width 6 height 6
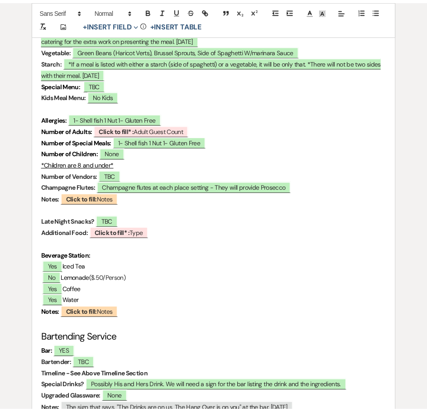
scroll to position [2752, 0]
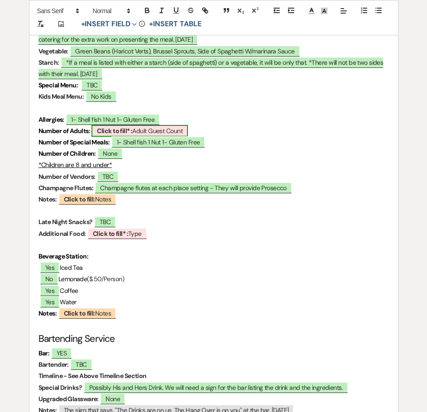
click at [183, 126] on span "Click to fill* : Adult Guest Count" at bounding box center [139, 131] width 96 height 12
select select "owner"
select select "custom_placeholder"
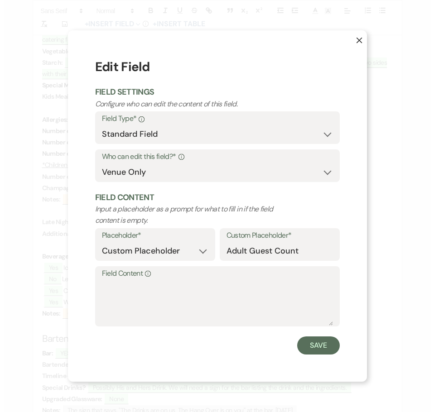
scroll to position [2753, 0]
click at [153, 292] on textarea "Field Content Info" at bounding box center [216, 302] width 231 height 45
type textarea "102"
click at [321, 347] on button "Save" at bounding box center [318, 345] width 43 height 18
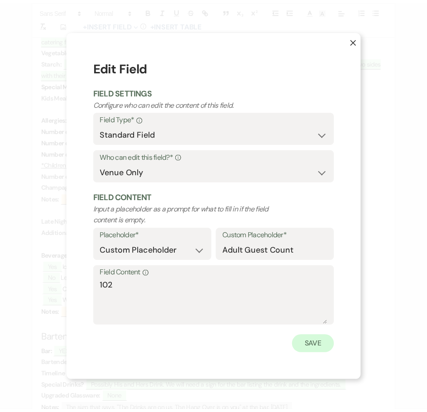
scroll to position [2752, 0]
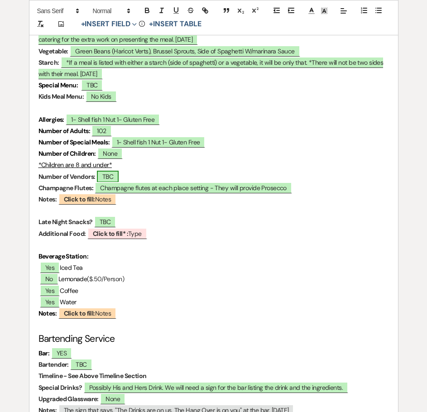
click at [112, 172] on span "TBC" at bounding box center [108, 177] width 22 height 12
select select "owner"
select select "custom_placeholder"
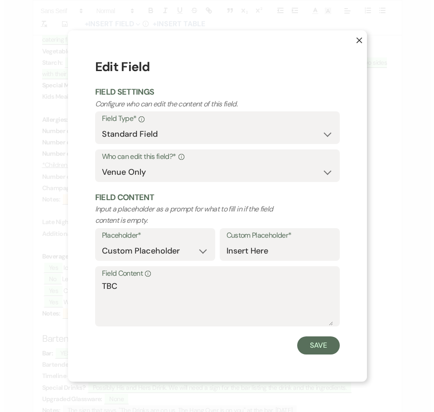
scroll to position [2753, 0]
drag, startPoint x: 119, startPoint y: 287, endPoint x: 81, endPoint y: 289, distance: 38.1
click at [81, 289] on div "X Edit Field Field Settings Configure who can edit the content of this field. F…" at bounding box center [216, 205] width 299 height 351
type textarea "2"
click at [318, 345] on button "Save" at bounding box center [318, 345] width 43 height 18
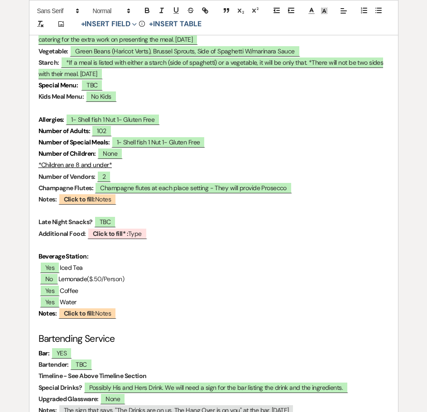
scroll to position [2707, 0]
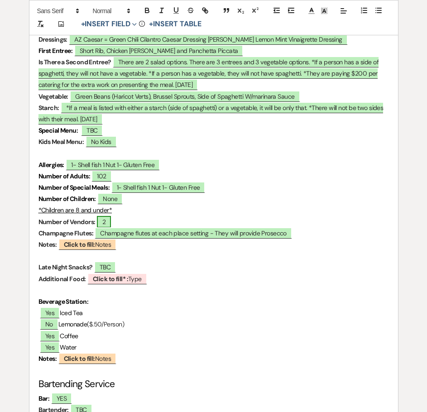
click at [110, 216] on span "2" at bounding box center [104, 222] width 14 height 12
select select "owner"
select select "custom_placeholder"
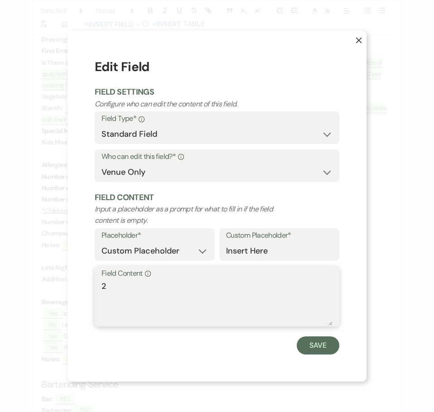
click at [135, 294] on textarea "2" at bounding box center [216, 302] width 231 height 45
type textarea "2 (included in Adult Count)"
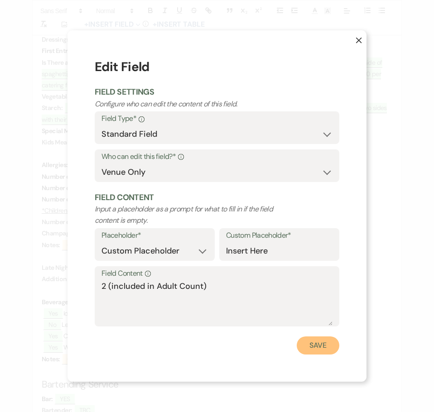
click at [320, 341] on button "Save" at bounding box center [318, 345] width 43 height 18
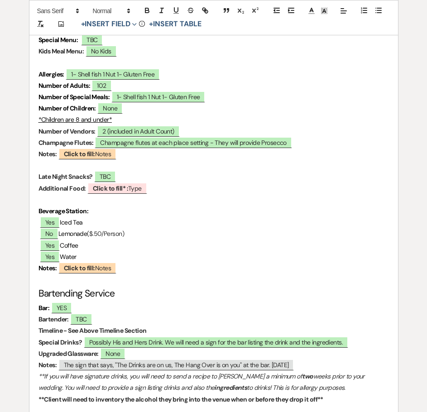
scroll to position [2752, 0]
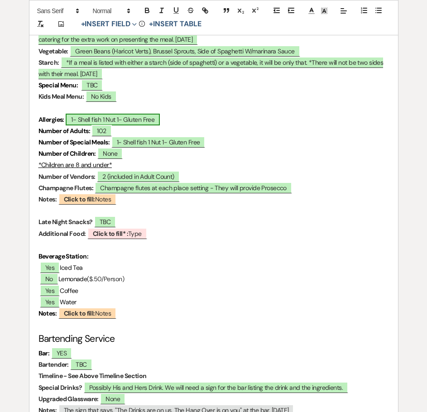
click at [153, 115] on span "1- Shell fish 1 Nut 1- Gluten Free" at bounding box center [113, 120] width 94 height 12
select select "owner"
select select "custom_placeholder"
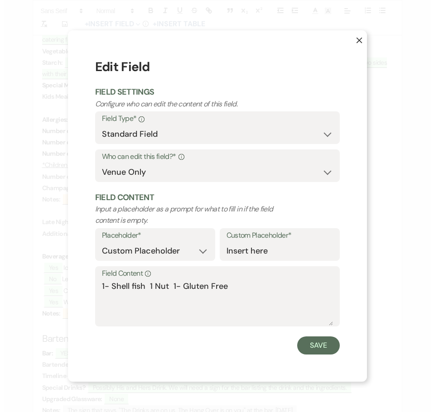
scroll to position [2753, 0]
drag, startPoint x: 236, startPoint y: 292, endPoint x: 99, endPoint y: 300, distance: 137.4
click at [99, 300] on div "Field Content Info 1- Shell fish 1 Nut 1- Gluten Free" at bounding box center [217, 296] width 244 height 60
click at [265, 53] on div "X Edit Field Field Settings Configure who can edit the content of this field. F…" at bounding box center [216, 205] width 299 height 351
click at [321, 346] on button "Save" at bounding box center [318, 345] width 43 height 18
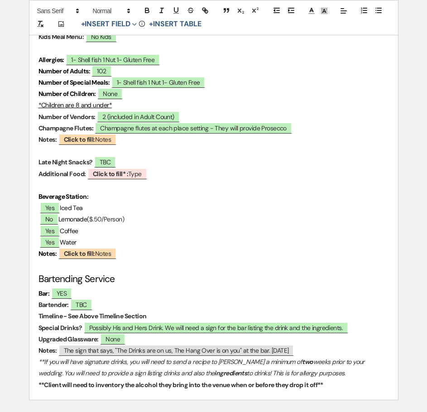
scroll to position [2798, 0]
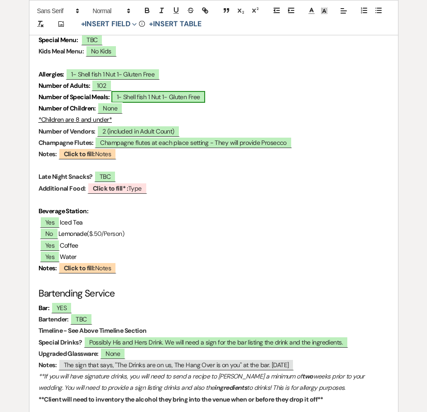
click at [154, 91] on span "1- Shell fish 1 Nut 1- Gluten Free" at bounding box center [158, 97] width 94 height 12
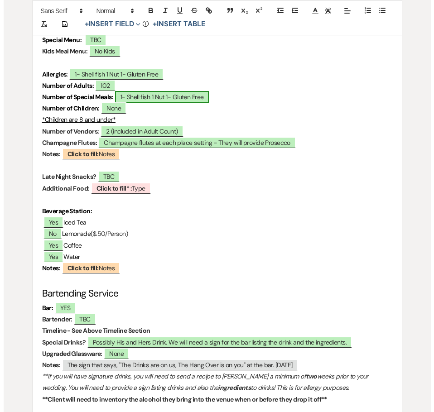
scroll to position [2798, 0]
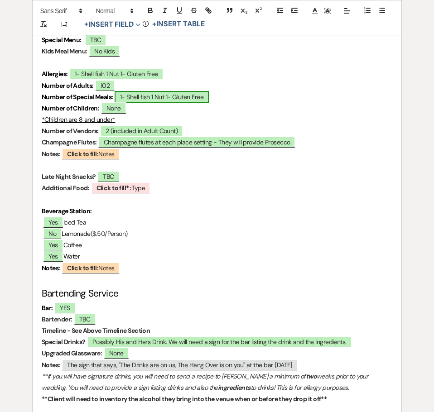
select select "owner"
select select "custom_placeholder"
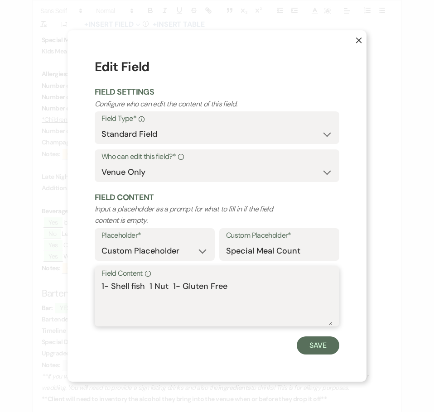
drag, startPoint x: 237, startPoint y: 287, endPoint x: 90, endPoint y: 297, distance: 147.5
click at [90, 297] on div "X Edit Field Field Settings Configure who can edit the content of this field. F…" at bounding box center [216, 205] width 299 height 351
type textarea "0"
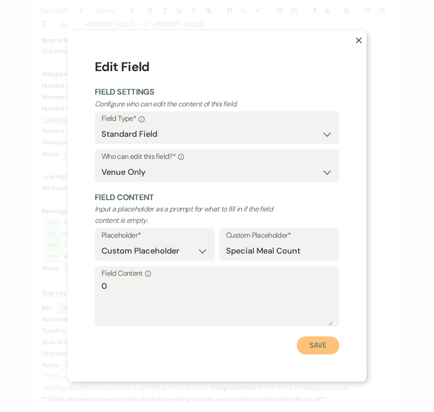
click at [322, 349] on button "Save" at bounding box center [318, 345] width 43 height 18
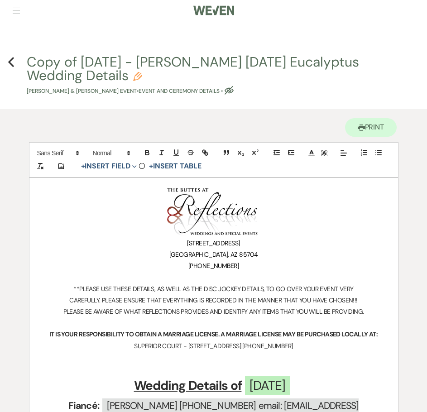
scroll to position [0, 0]
